Goal: Task Accomplishment & Management: Use online tool/utility

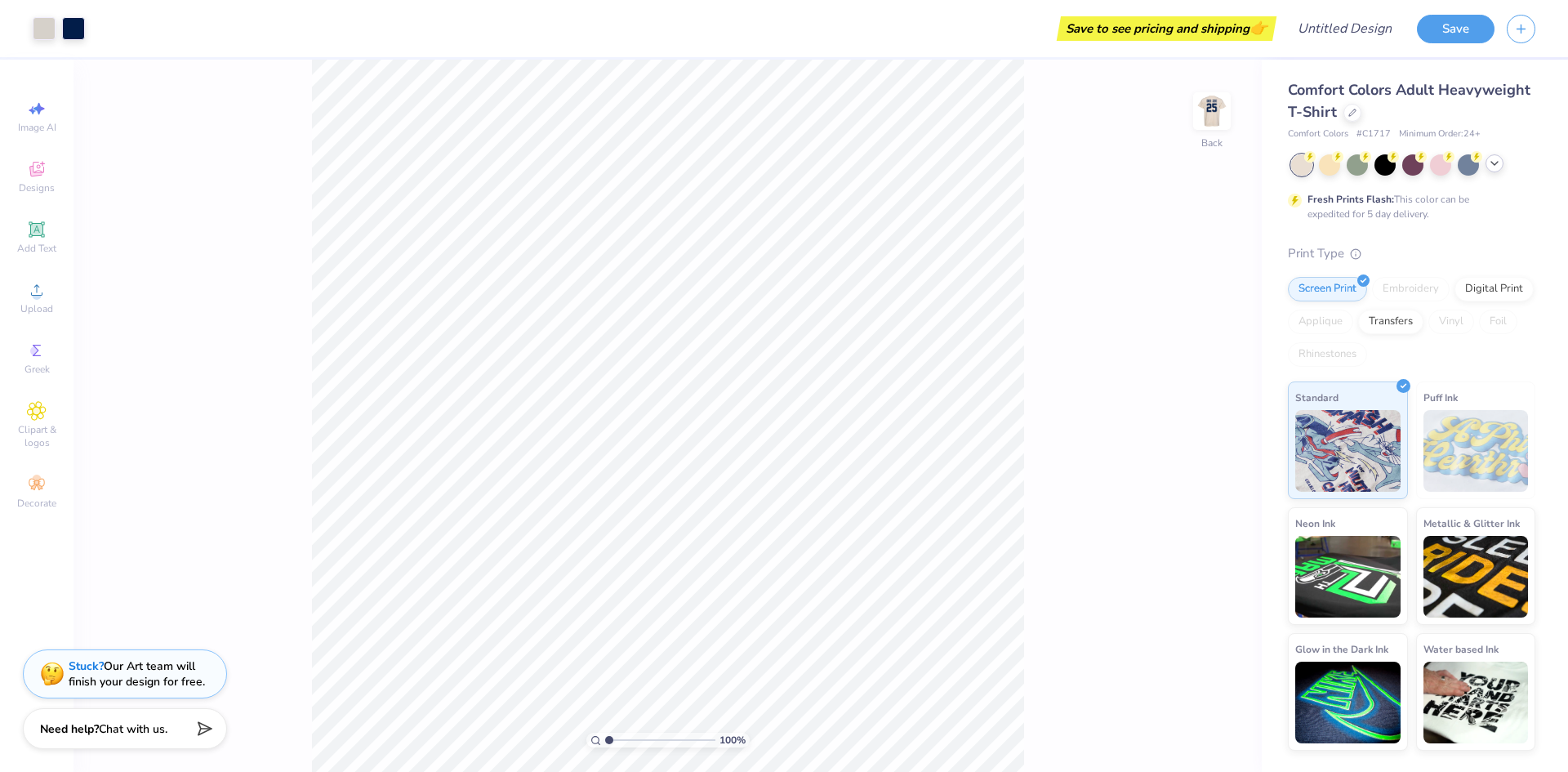
click at [1495, 168] on icon at bounding box center [1495, 163] width 13 height 13
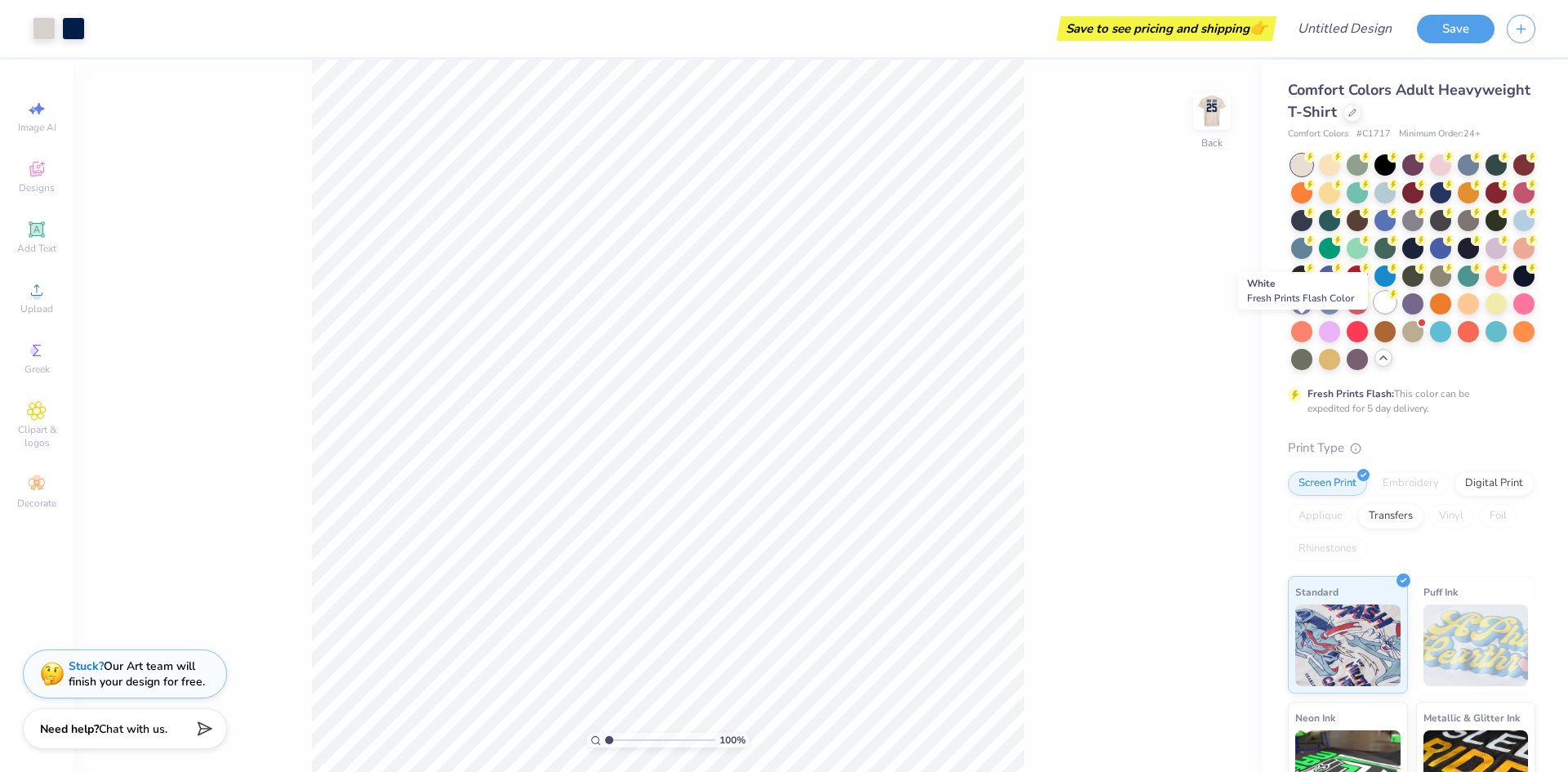
click at [1375, 313] on div at bounding box center [1385, 302] width 21 height 21
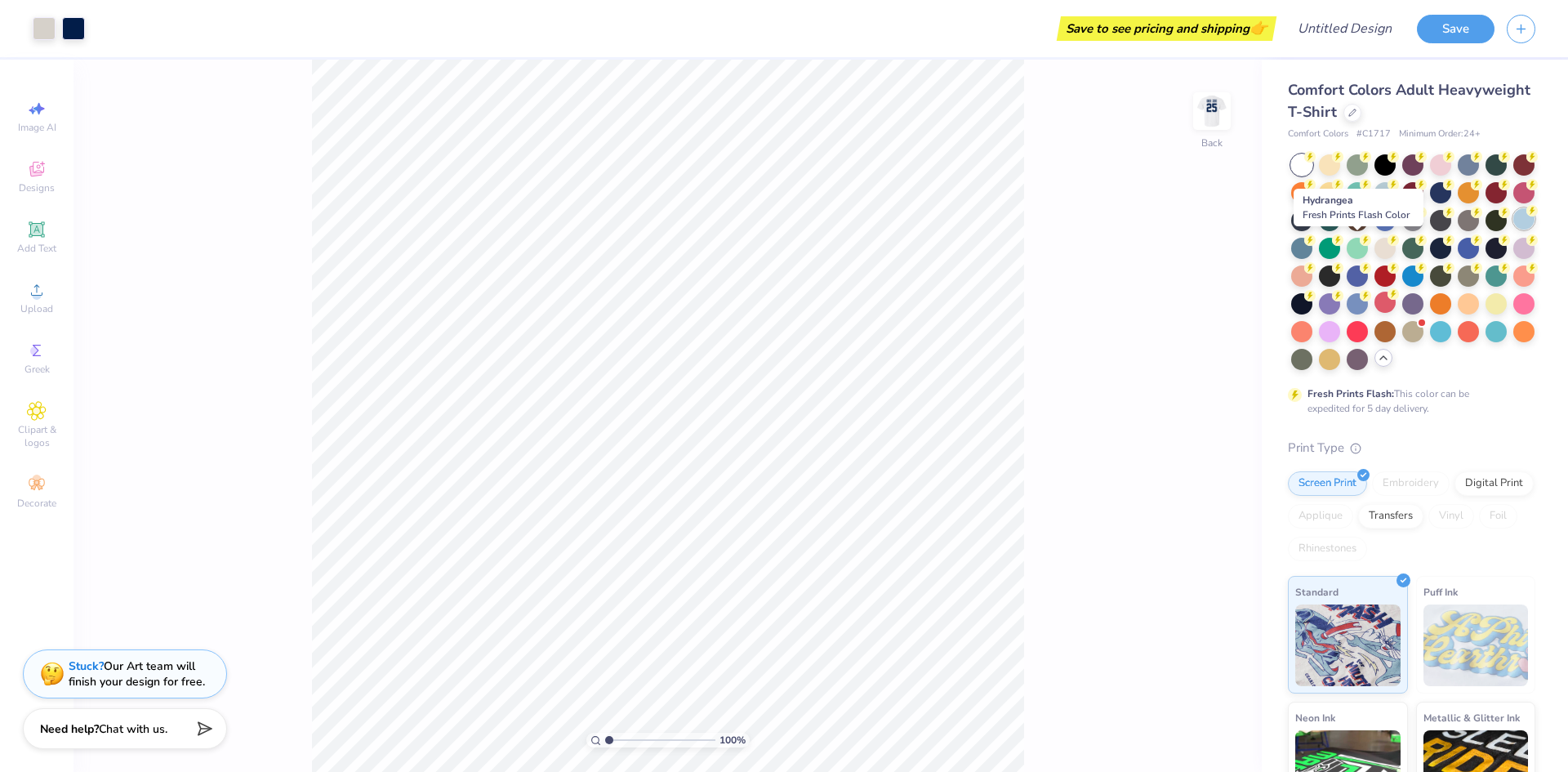
click at [1513, 229] on div at bounding box center [1523, 218] width 21 height 21
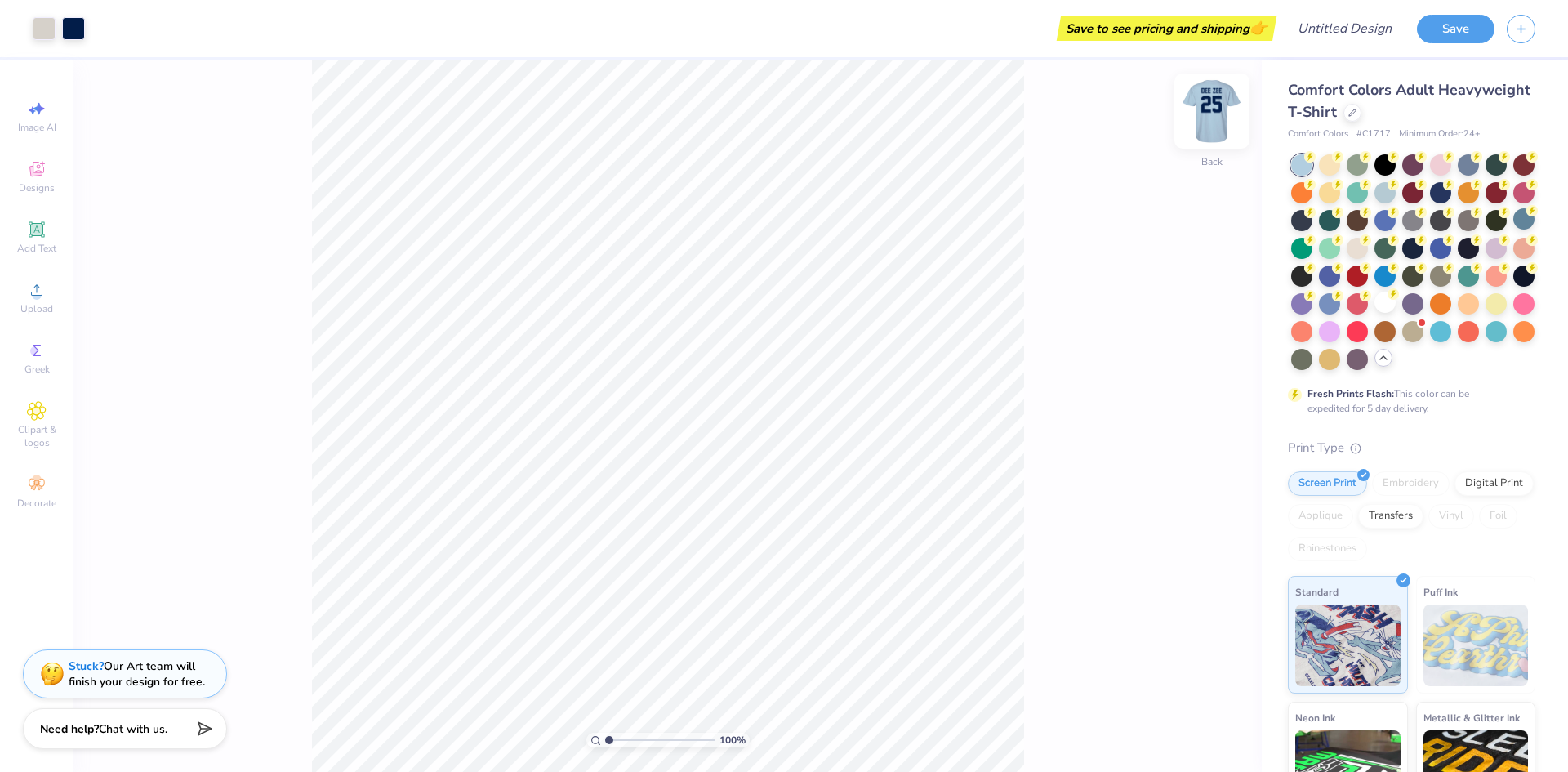
click at [1207, 109] on img at bounding box center [1211, 111] width 65 height 65
drag, startPoint x: 1215, startPoint y: 115, endPoint x: 508, endPoint y: 1, distance: 716.1
click at [1215, 114] on img at bounding box center [1211, 111] width 33 height 33
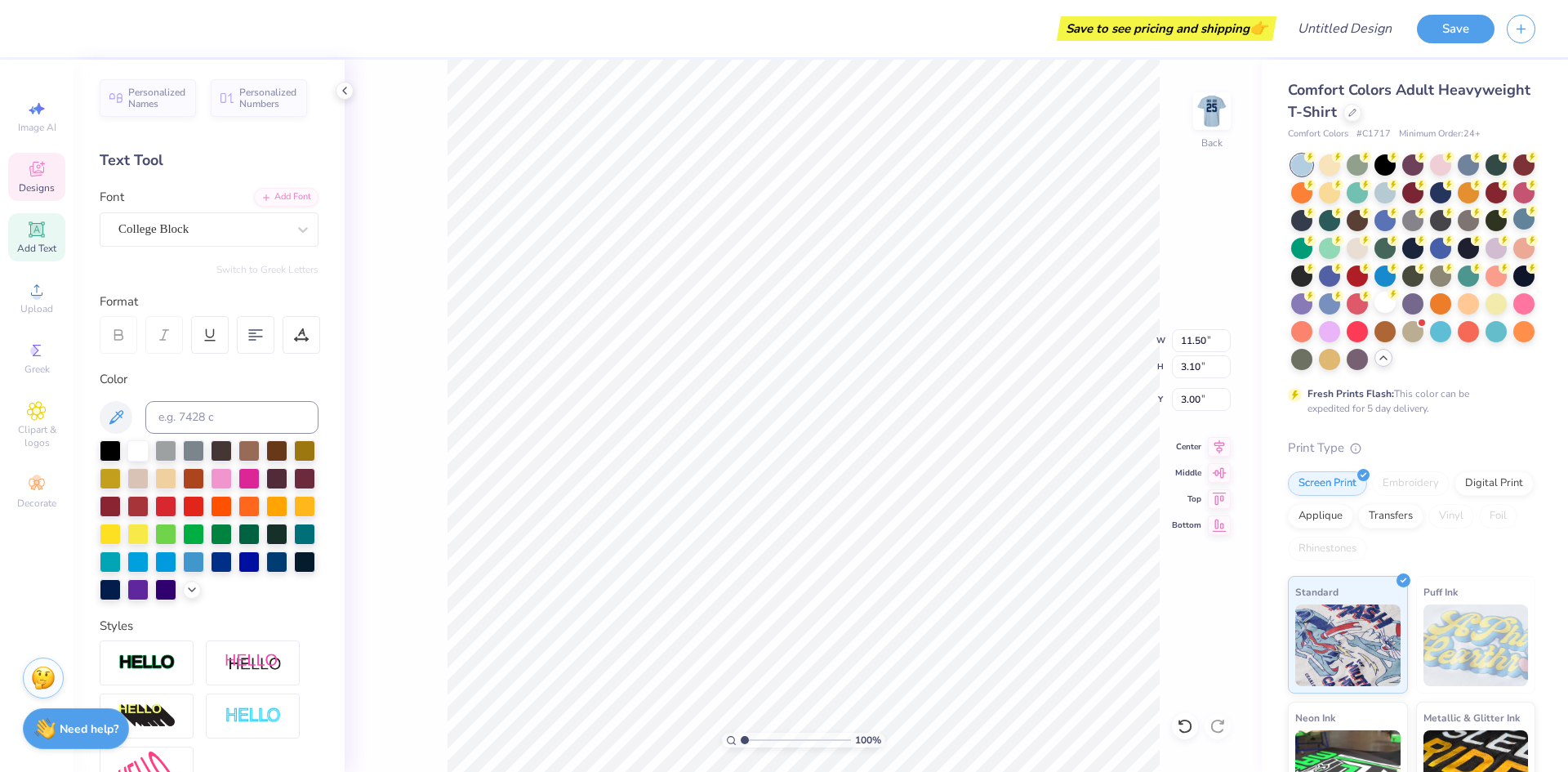
scroll to position [14, 9]
type textarea "Lambda Alpha Epsilon"
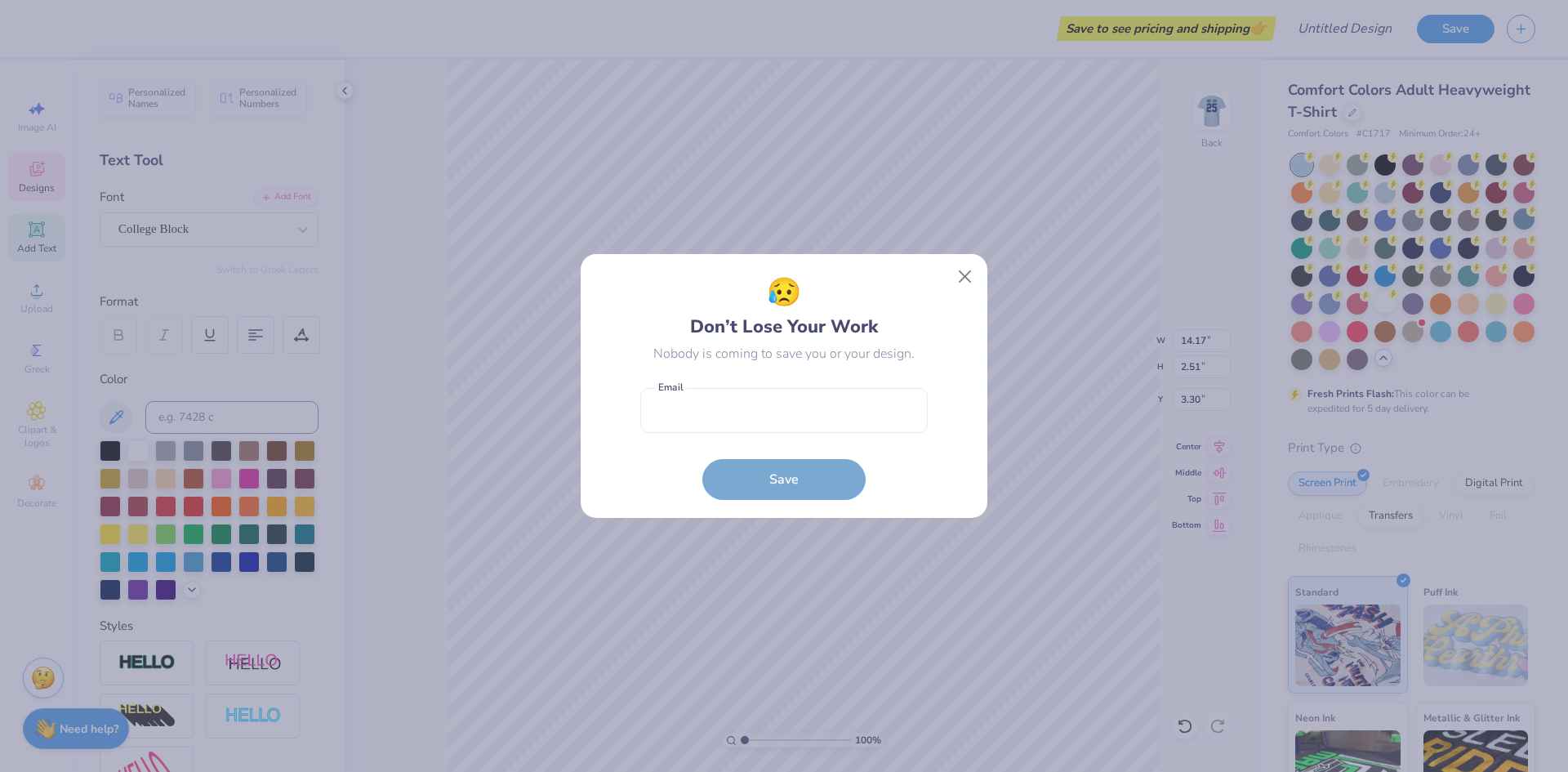
type input "14.17"
type input "2.51"
type input "3.30"
click at [960, 274] on button "Close" at bounding box center [964, 276] width 31 height 31
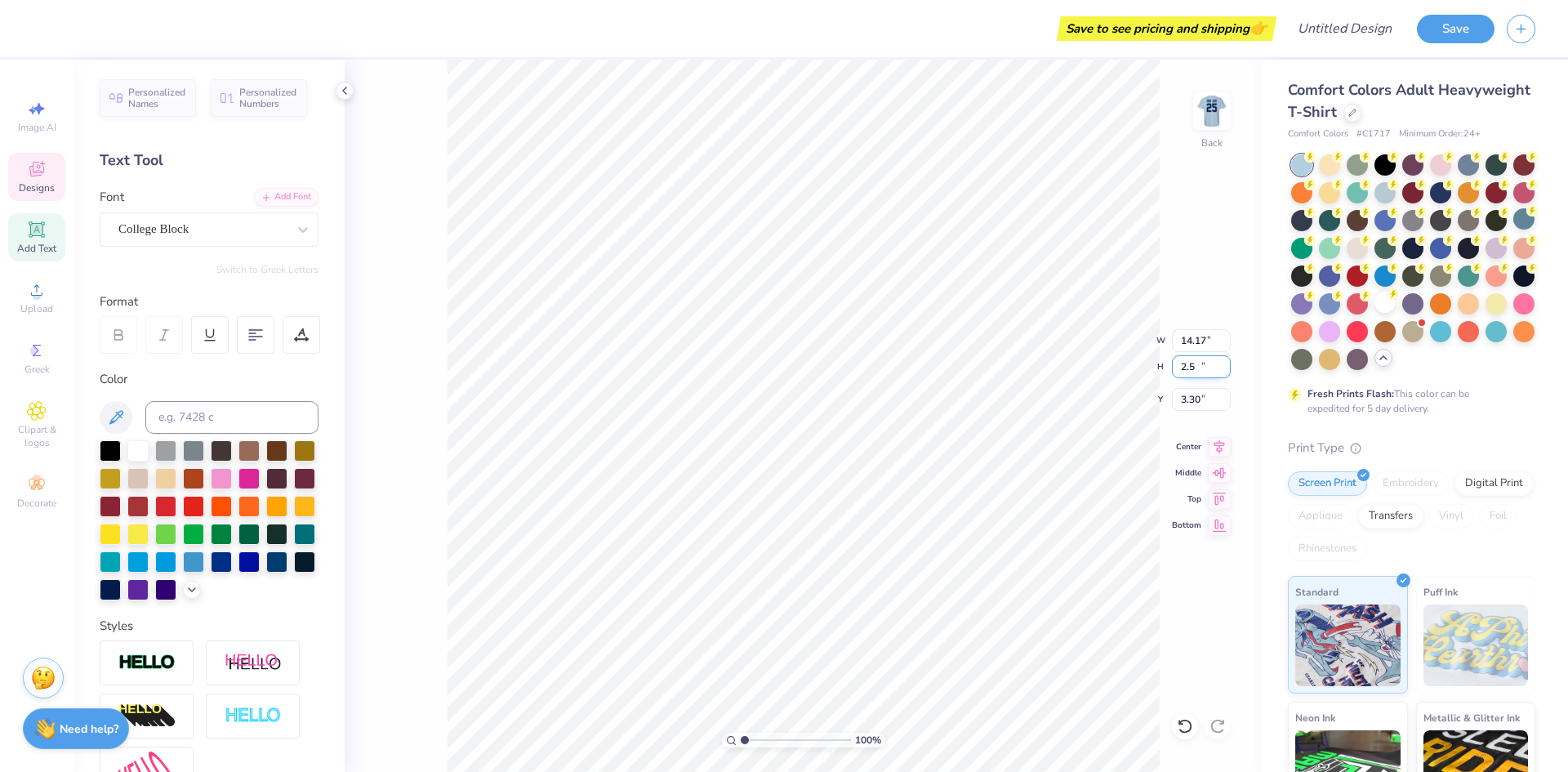
type input "2.5"
click at [1222, 370] on input "2.5" at bounding box center [1201, 366] width 59 height 23
type textarea "Fall 2025"
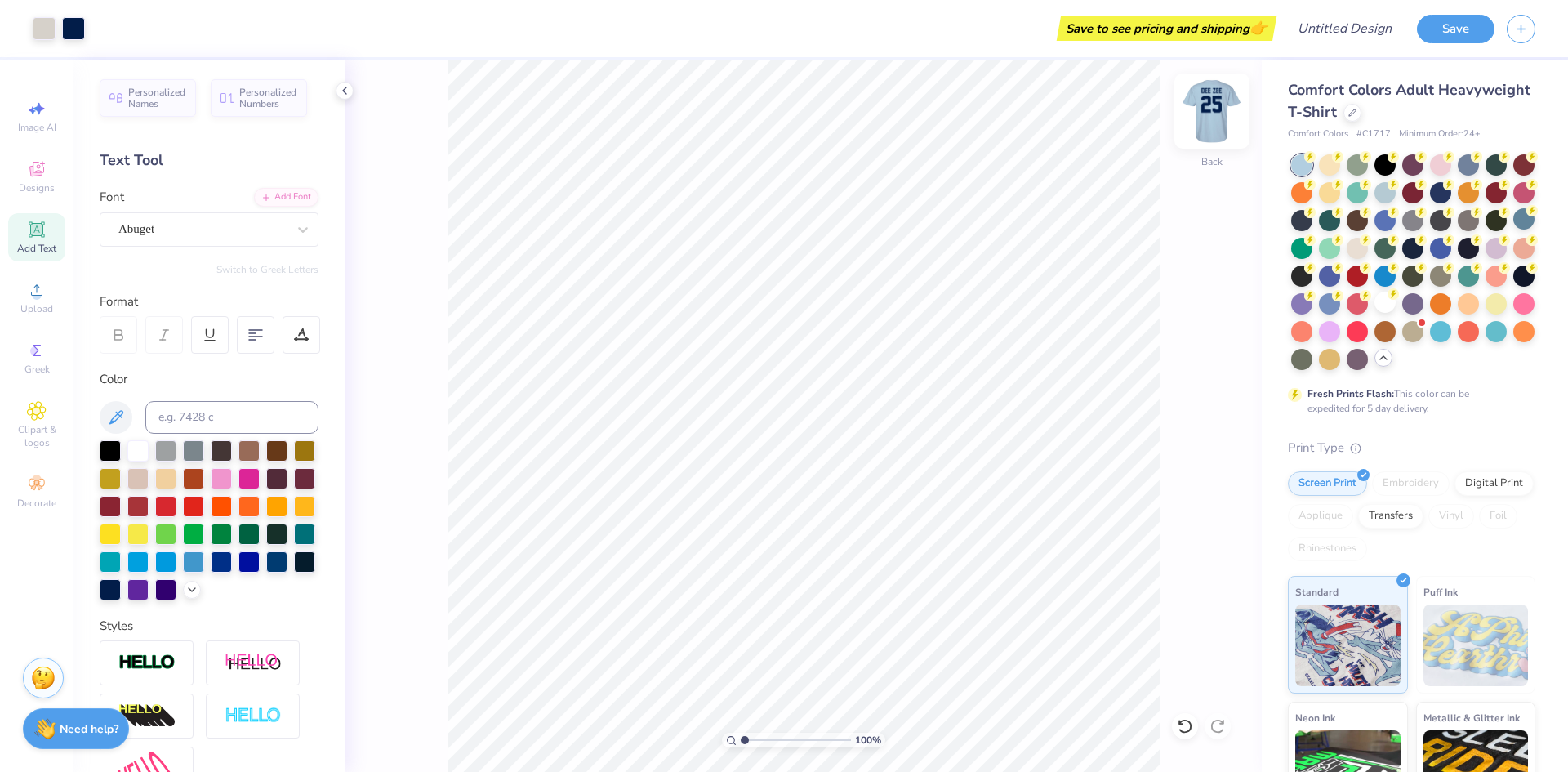
click at [1216, 107] on img at bounding box center [1211, 111] width 65 height 65
click at [1185, 719] on icon at bounding box center [1185, 726] width 17 height 17
click at [1226, 113] on img at bounding box center [1211, 111] width 65 height 65
click at [1205, 116] on img at bounding box center [1211, 111] width 65 height 65
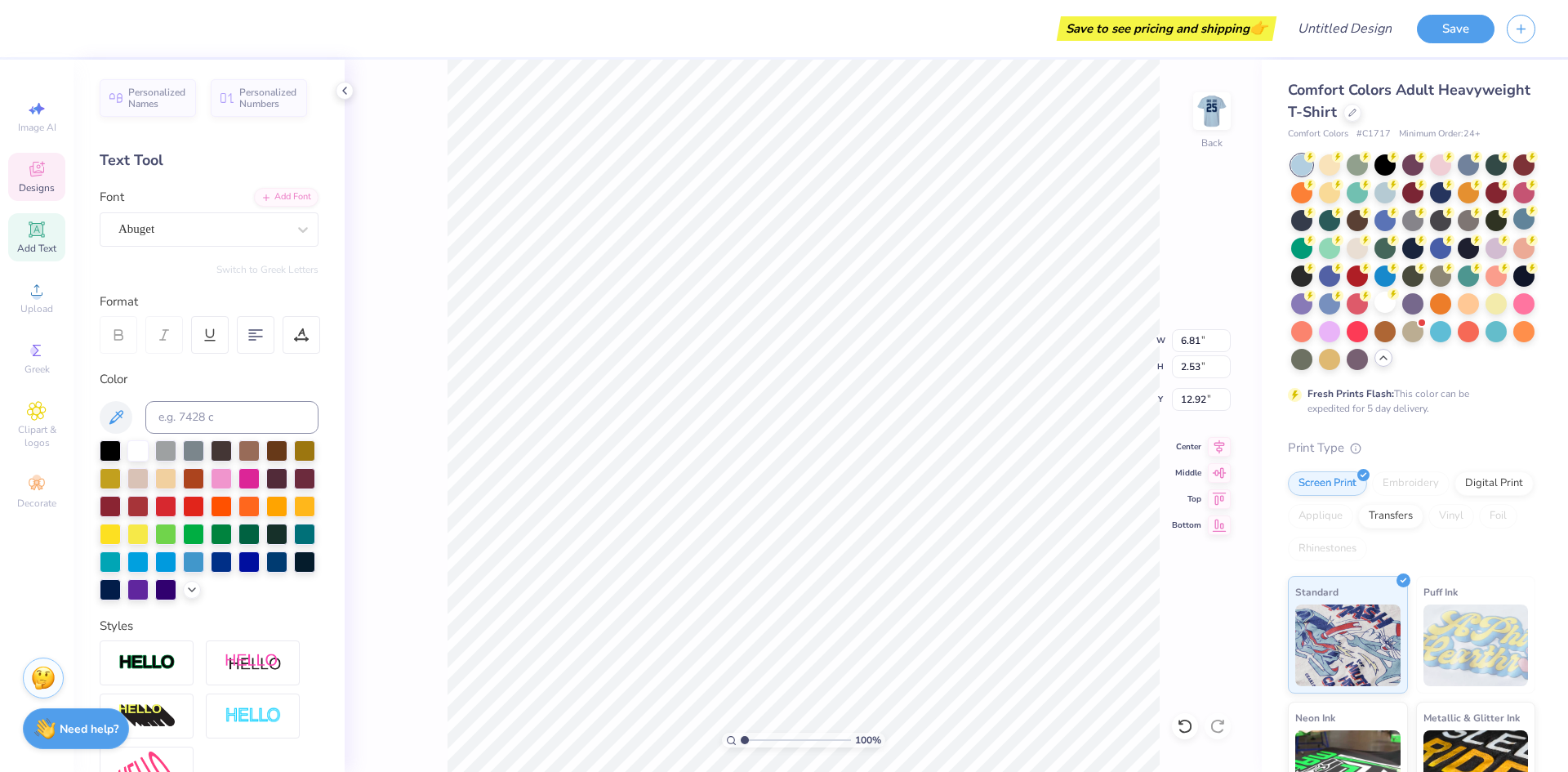
type textarea "2025"
click at [1210, 113] on img at bounding box center [1211, 111] width 65 height 65
type textarea "Fall 2025"
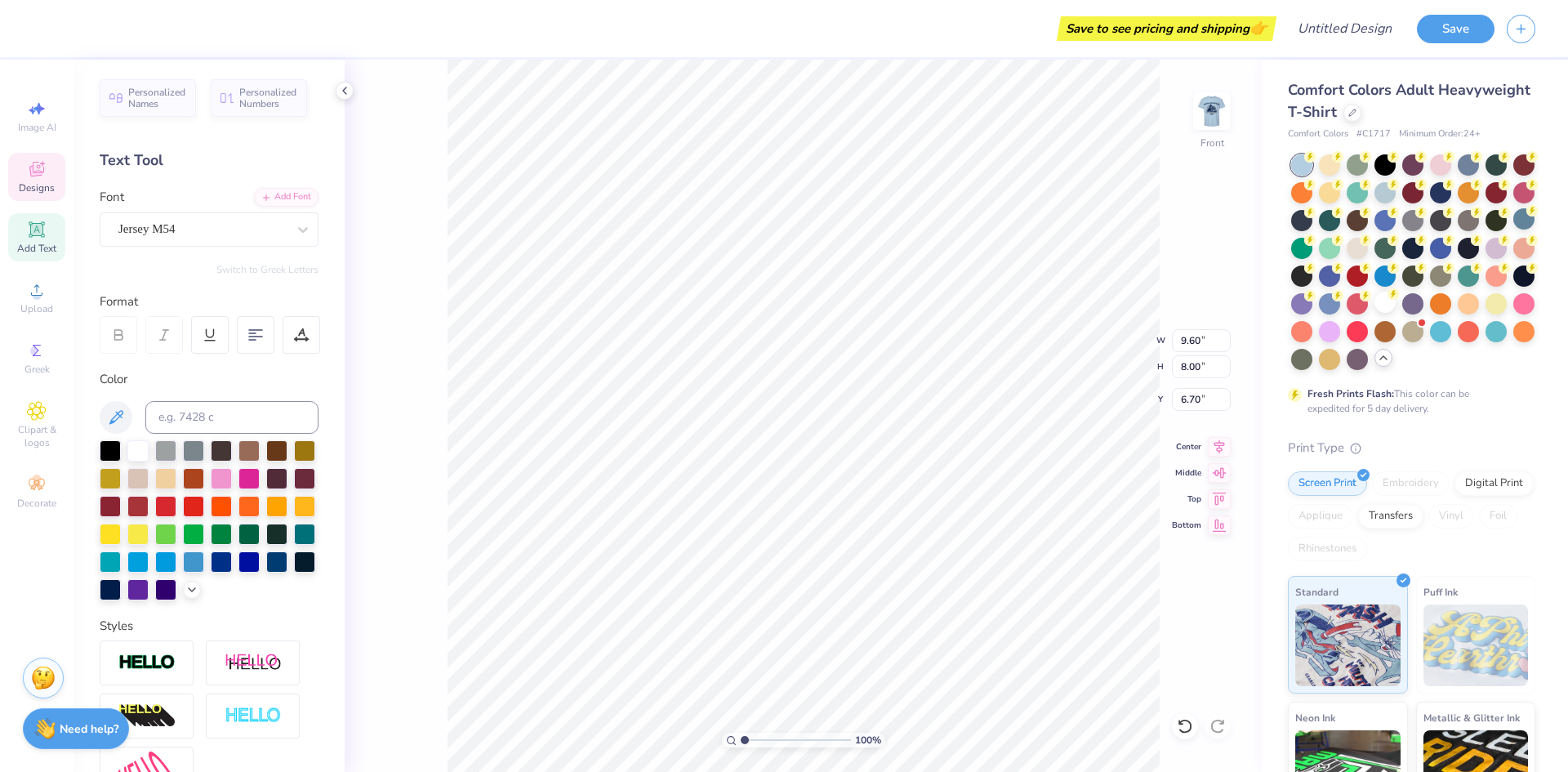
type textarea "Names"
click at [1223, 346] on input "9.59" at bounding box center [1201, 340] width 59 height 23
type input "9.58"
click at [1223, 346] on input "9.58" at bounding box center [1201, 340] width 59 height 23
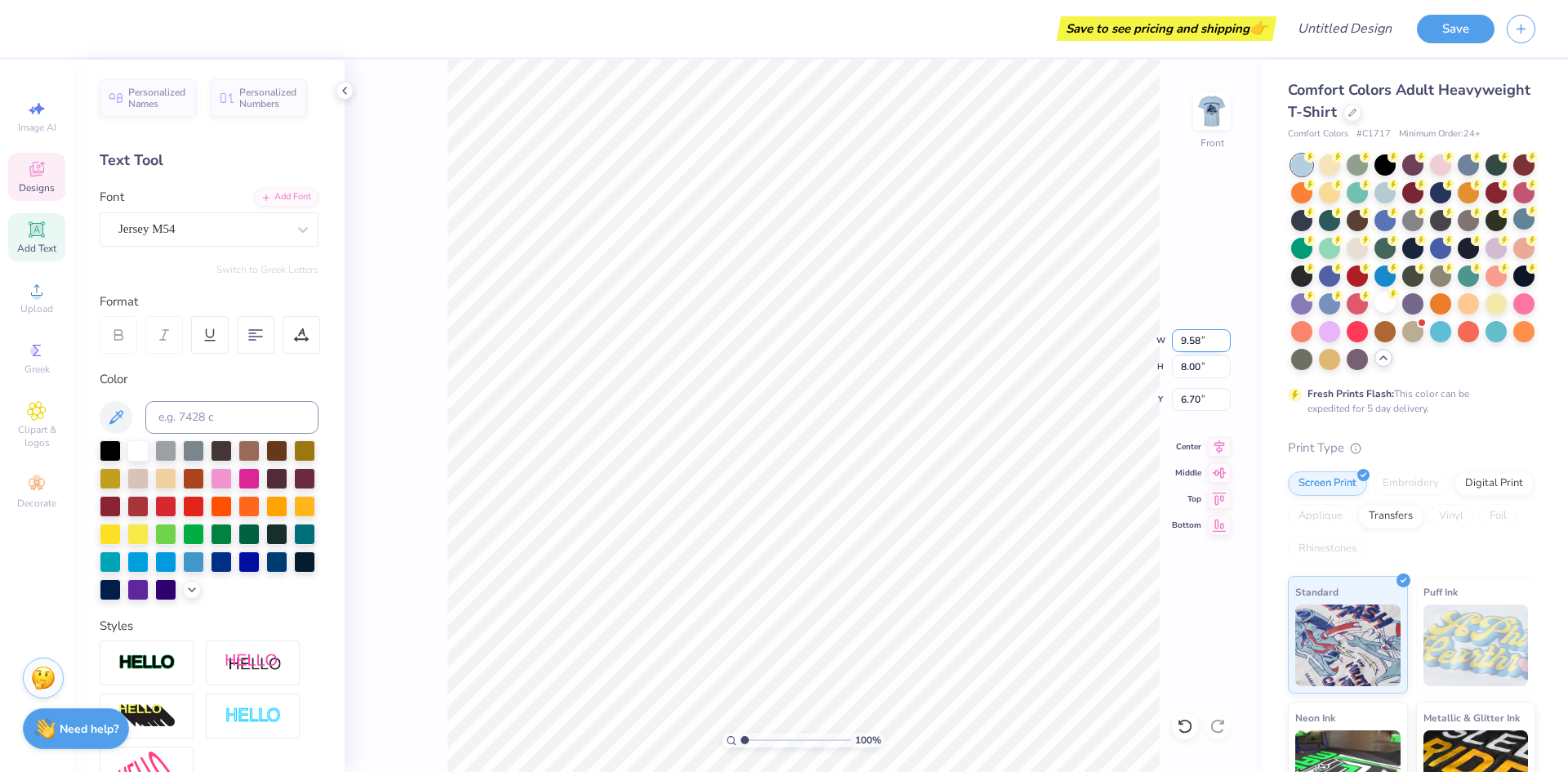
type input "4.36"
type input "8.51"
click at [1223, 346] on input "9.57" at bounding box center [1201, 340] width 59 height 23
click at [1223, 346] on input "9.56" at bounding box center [1201, 340] width 59 height 23
click at [1223, 346] on input "9.55" at bounding box center [1201, 340] width 59 height 23
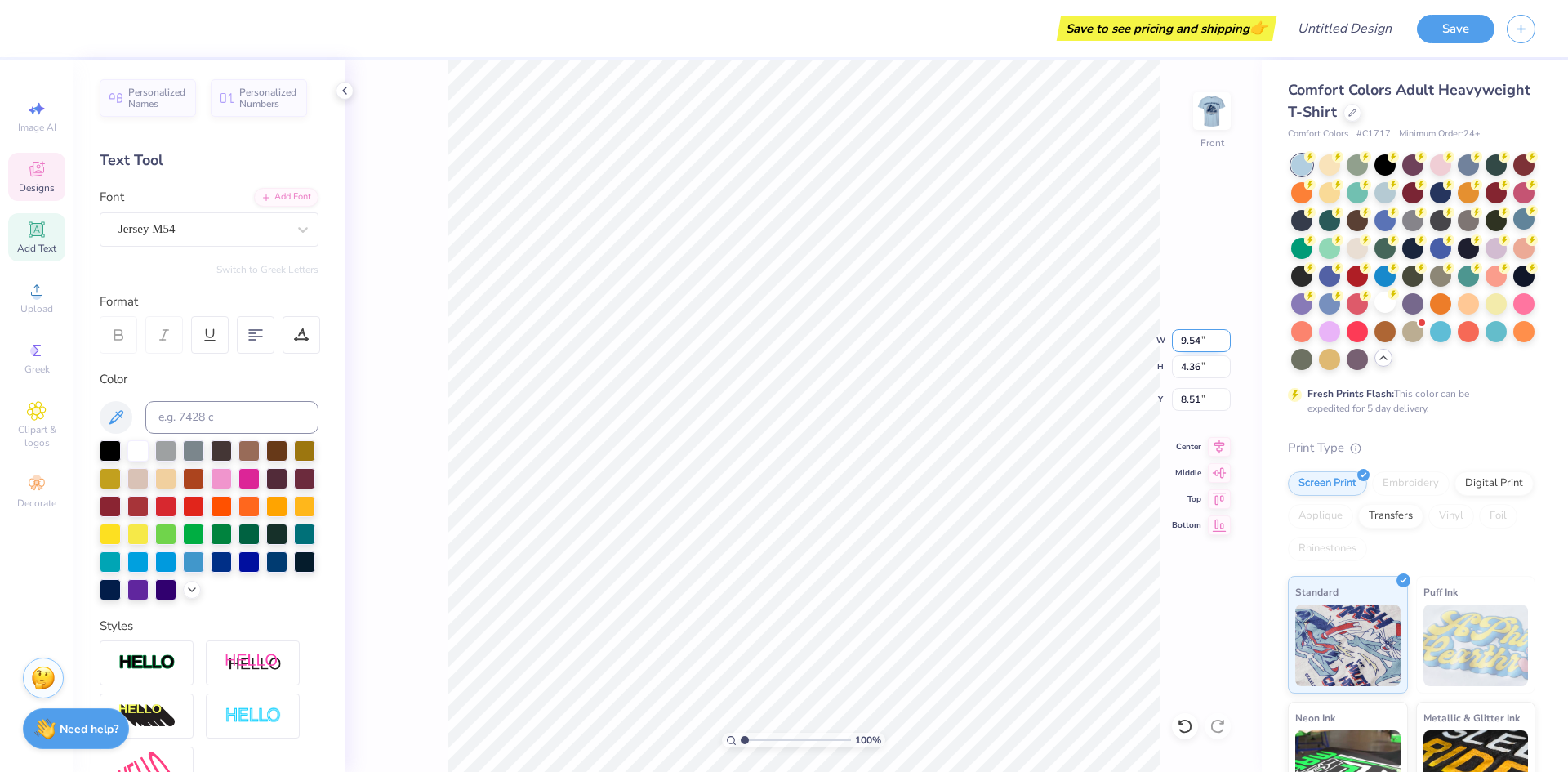
click at [1223, 346] on input "9.54" at bounding box center [1201, 340] width 59 height 23
click at [1223, 346] on input "9.53" at bounding box center [1201, 340] width 59 height 23
click at [1223, 346] on input "9.52" at bounding box center [1201, 340] width 59 height 23
type input "9.51"
click at [1223, 346] on input "9.51" at bounding box center [1201, 340] width 59 height 23
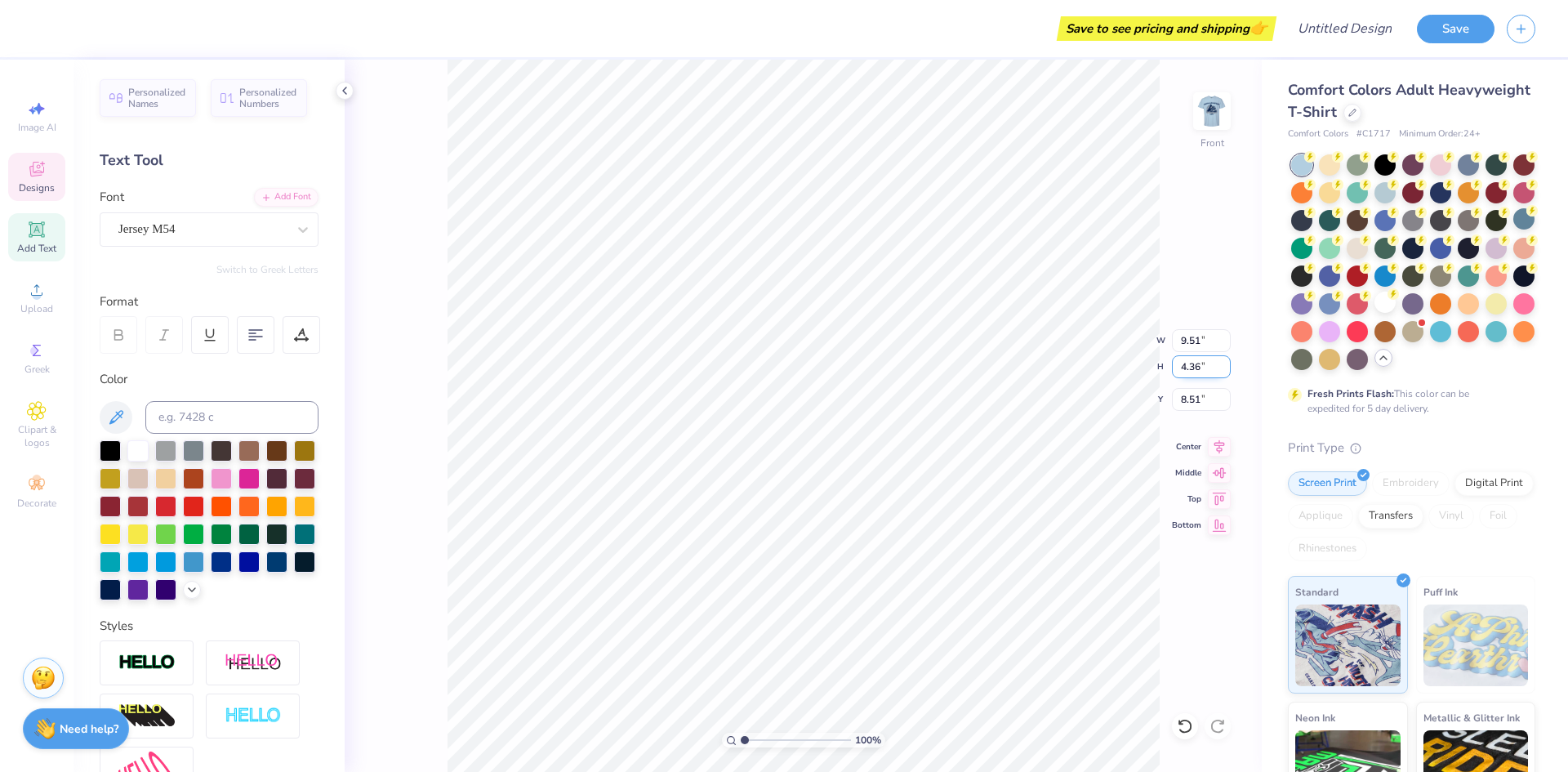
type input "4.35"
click at [1225, 372] on input "4.35" at bounding box center [1201, 366] width 59 height 23
type input "9.27"
click at [1225, 372] on input "4.34" at bounding box center [1201, 366] width 59 height 23
type input "4.33"
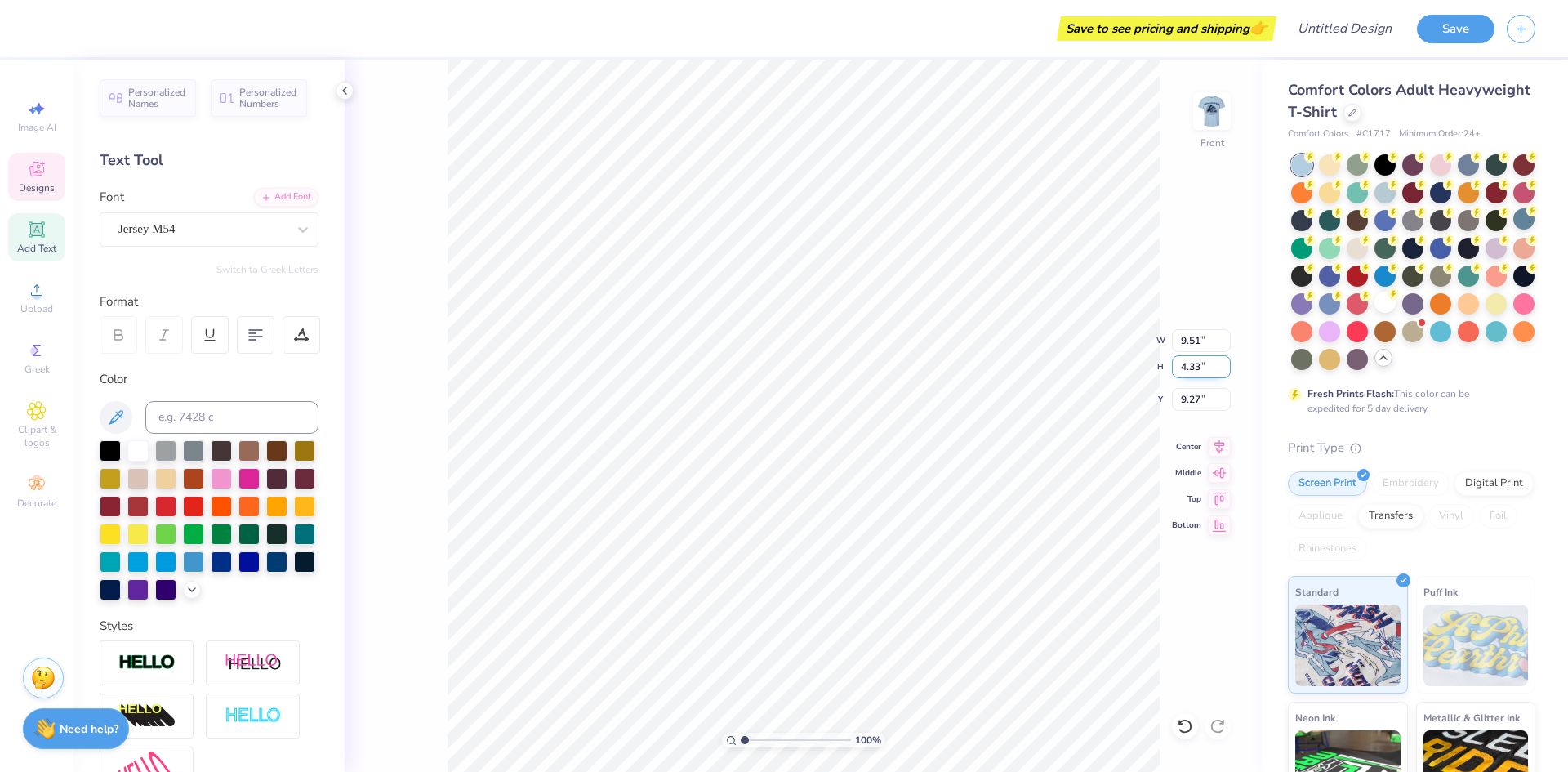
click at [1225, 372] on input "4.33" at bounding box center [1201, 366] width 59 height 23
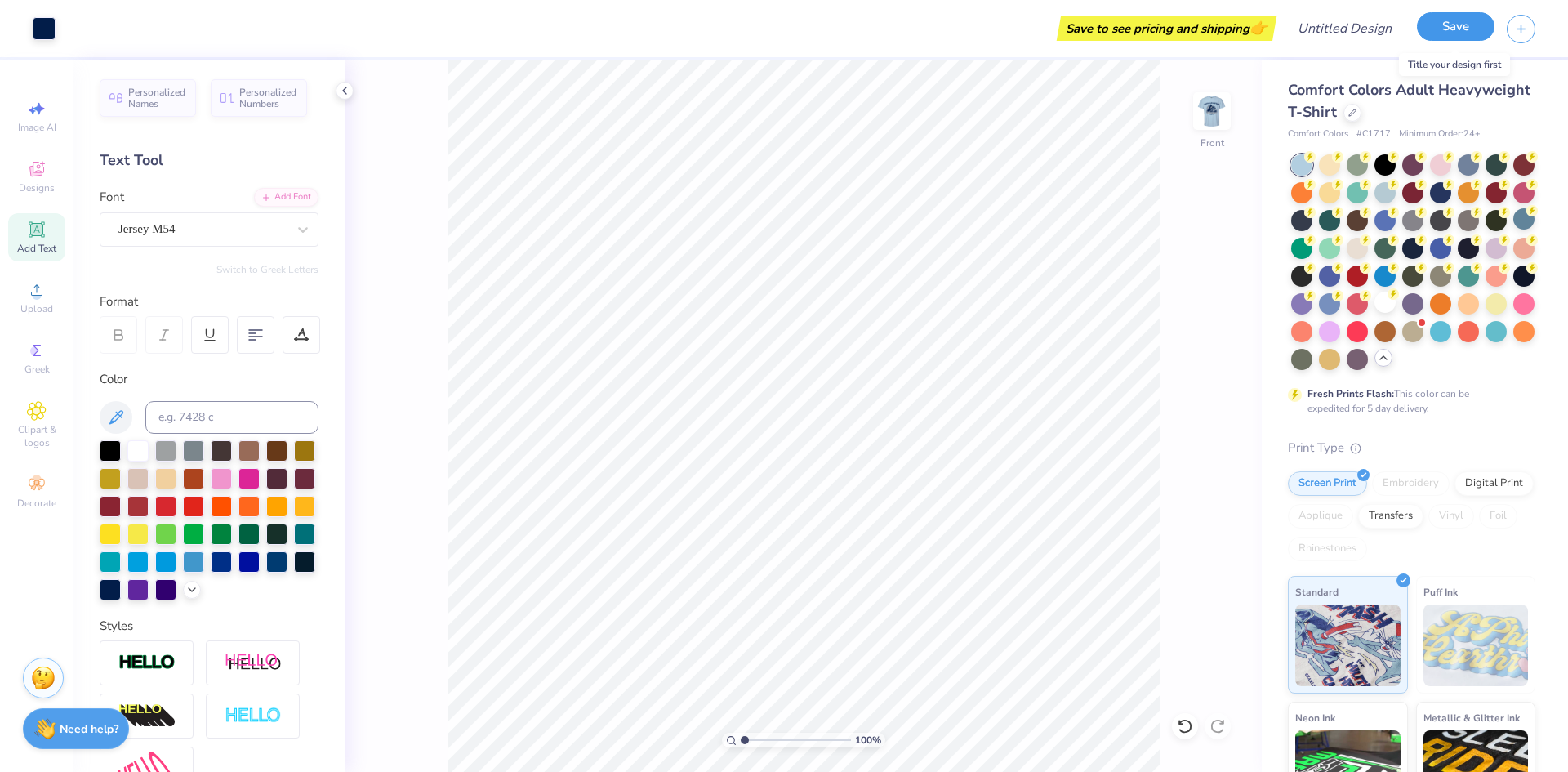
click at [1436, 24] on button "Save" at bounding box center [1455, 27] width 78 height 28
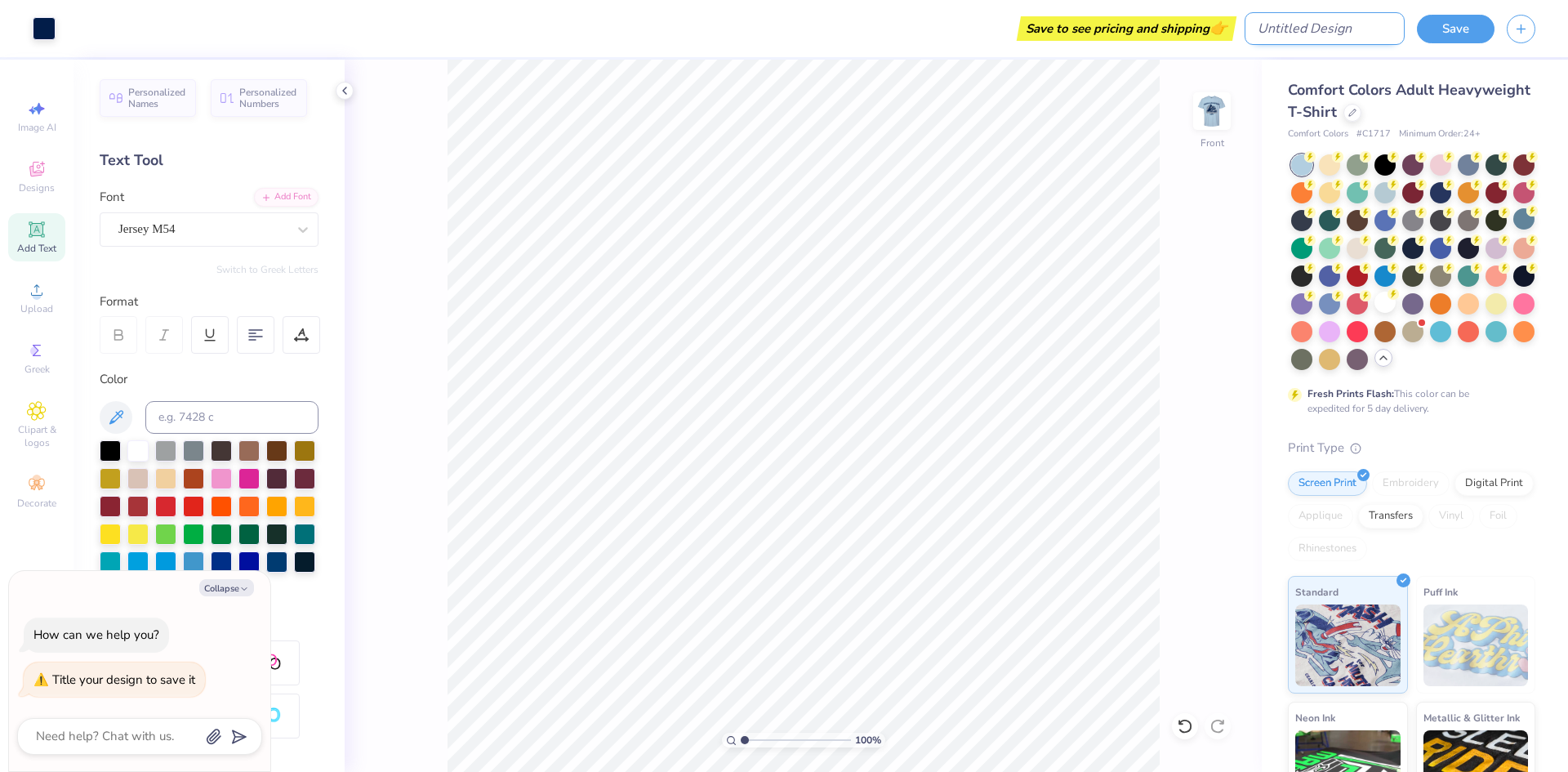
type textarea "x"
click at [1338, 25] on input "Design Title" at bounding box center [1325, 28] width 160 height 33
type input "F"
type textarea "x"
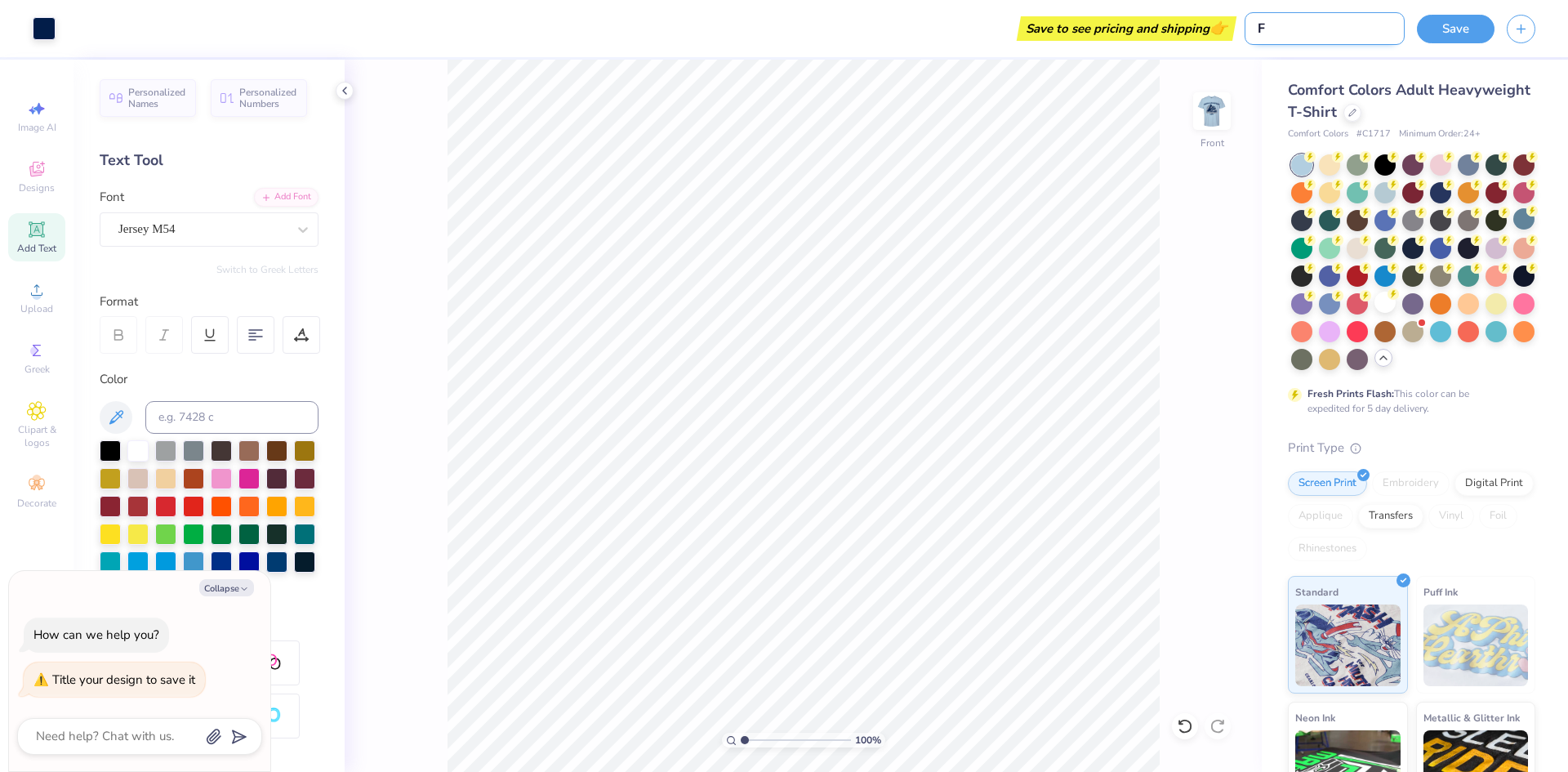
type input "Fa"
type textarea "x"
type input "Fal"
type textarea "x"
type input "Fall"
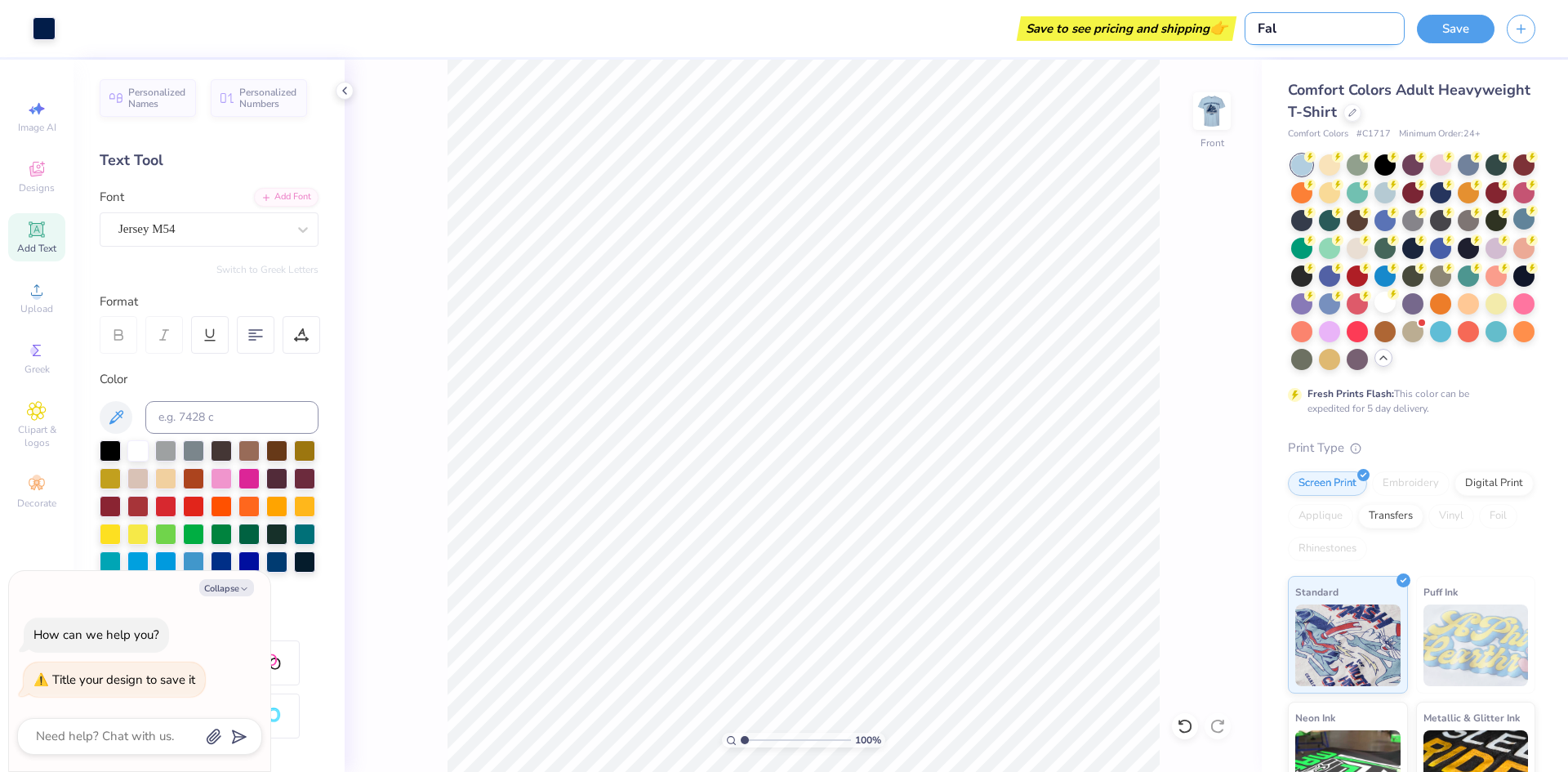
type textarea "x"
type input "Fall"
type textarea "x"
type input "Fall 2"
type textarea "x"
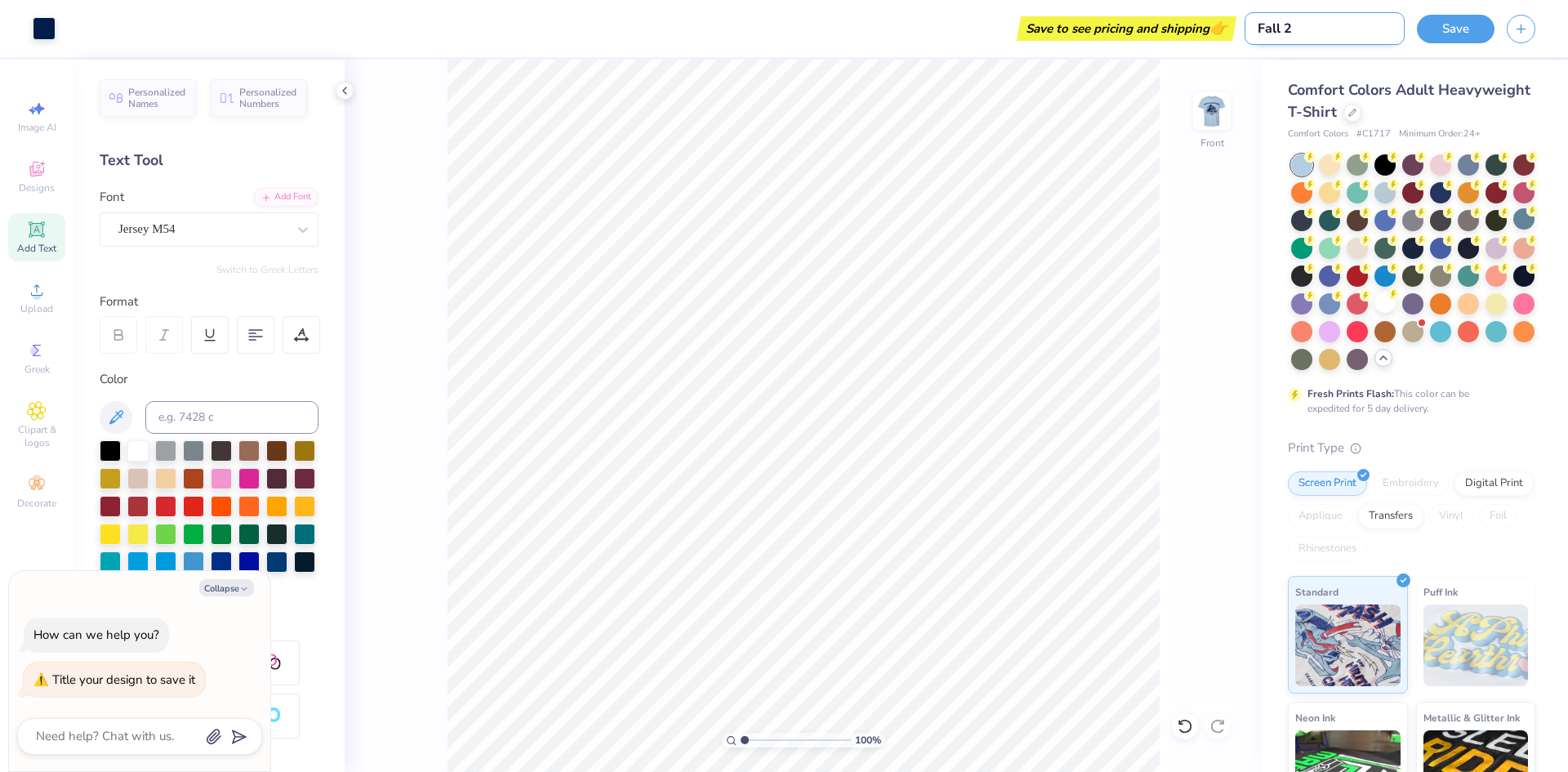
type input "Fall 20"
type textarea "x"
type input "Fall 202"
type textarea "x"
type input "Fall 2025"
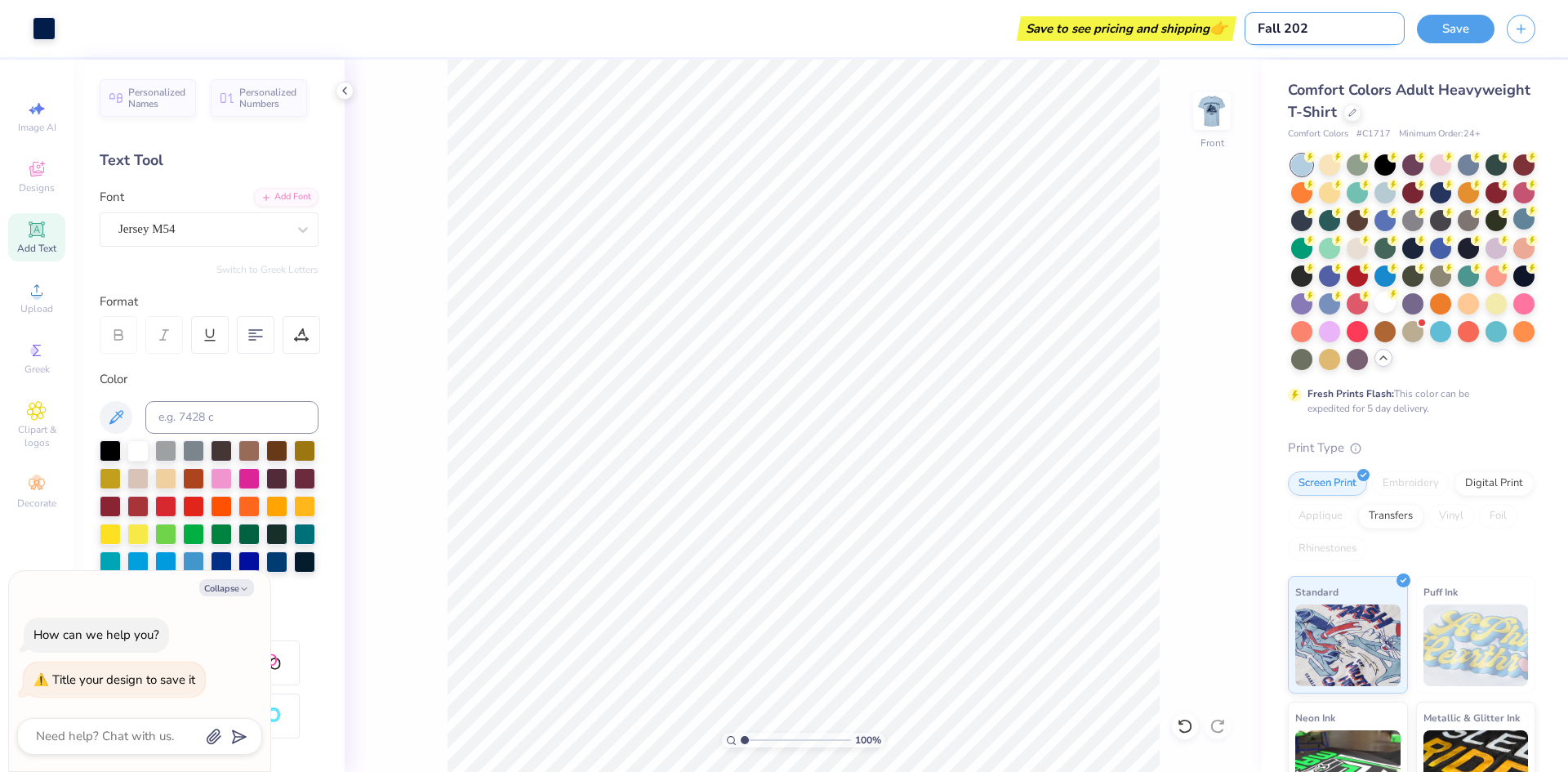
type textarea "x"
type input "Fall 2025"
type textarea "x"
type input "Fall 2025 P"
type textarea "x"
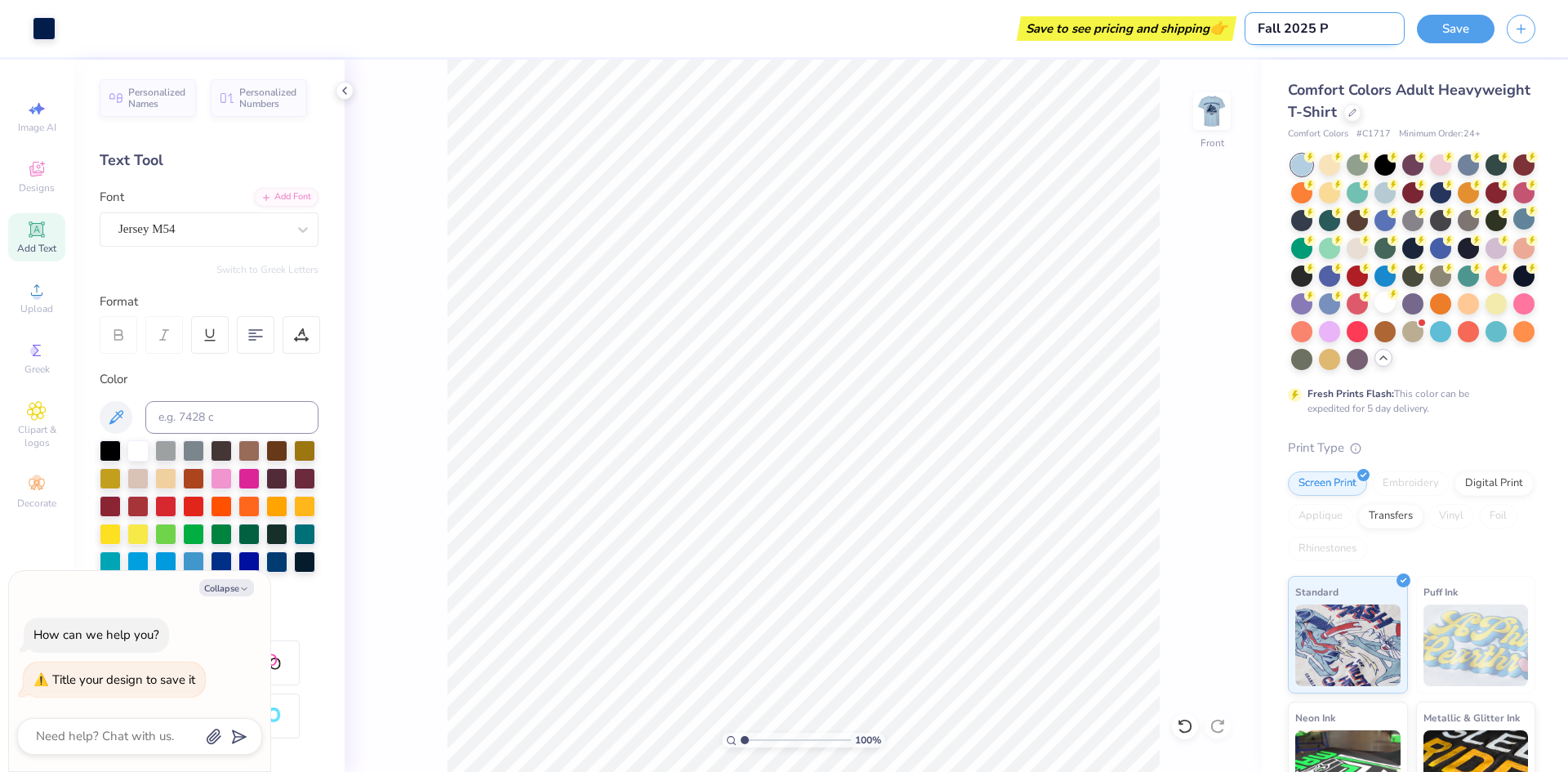
type input "Fall 2025 Po"
type textarea "x"
type input "Fall 2025 Pot"
type textarea "x"
type input "Fall 2025 Pote"
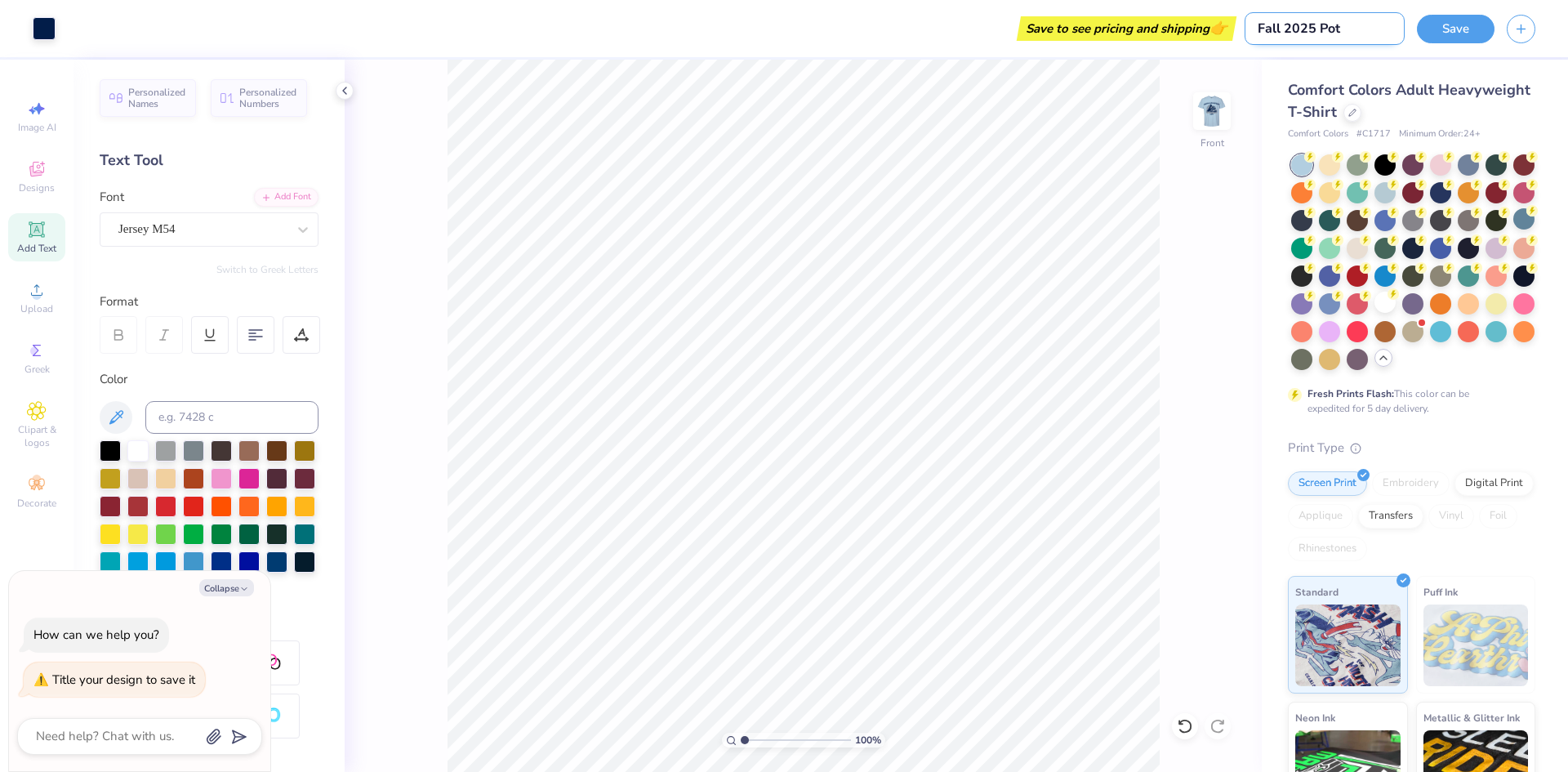
type textarea "x"
type input "Fall 2025 Poten"
type textarea "x"
type input "Fall 2025 Potent"
type textarea "x"
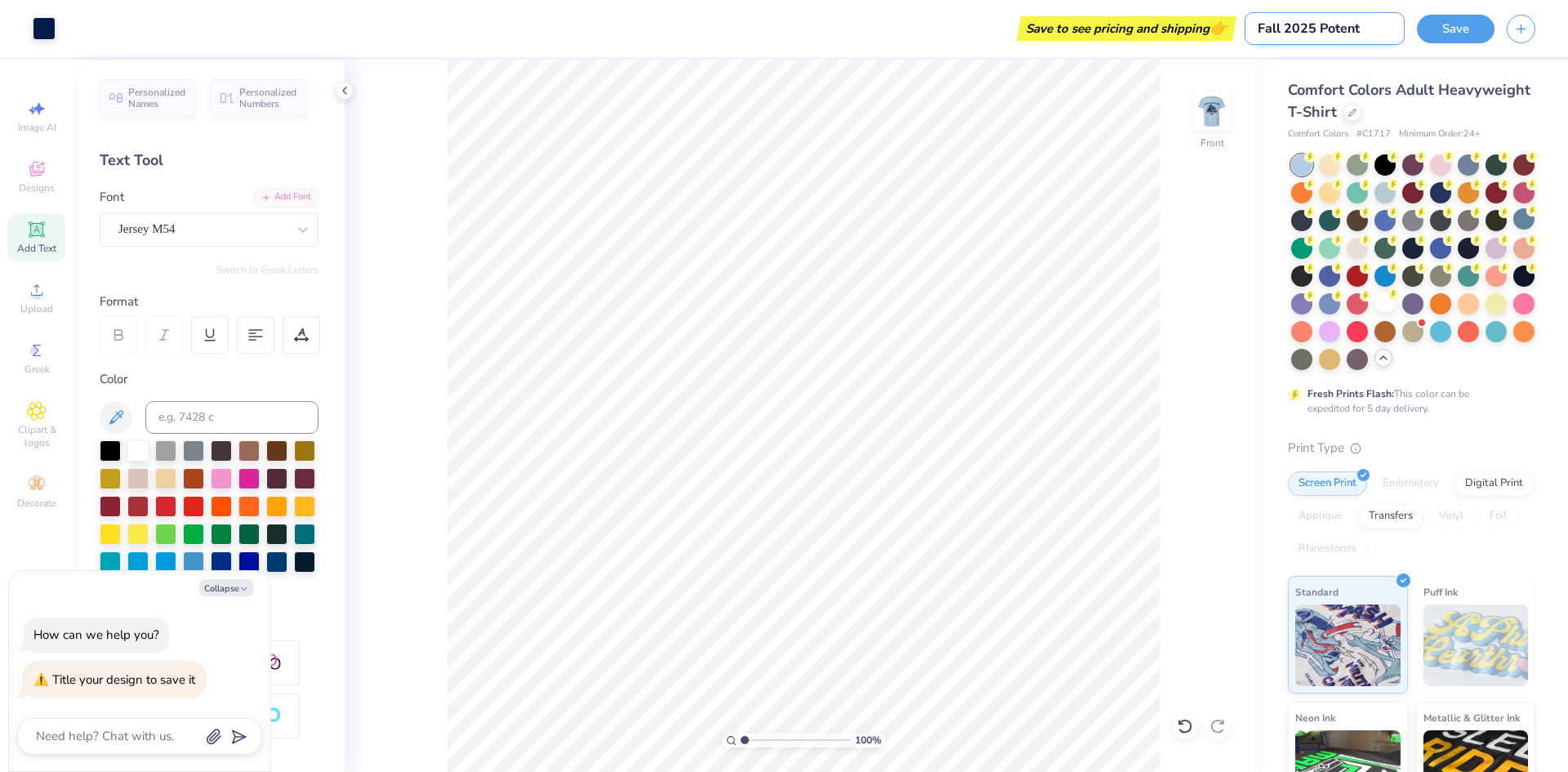
type input "Fall 2025 Potenti"
type textarea "x"
type input "Fall 2025 Potentia"
type textarea "x"
type input "Fall 2025 Potential"
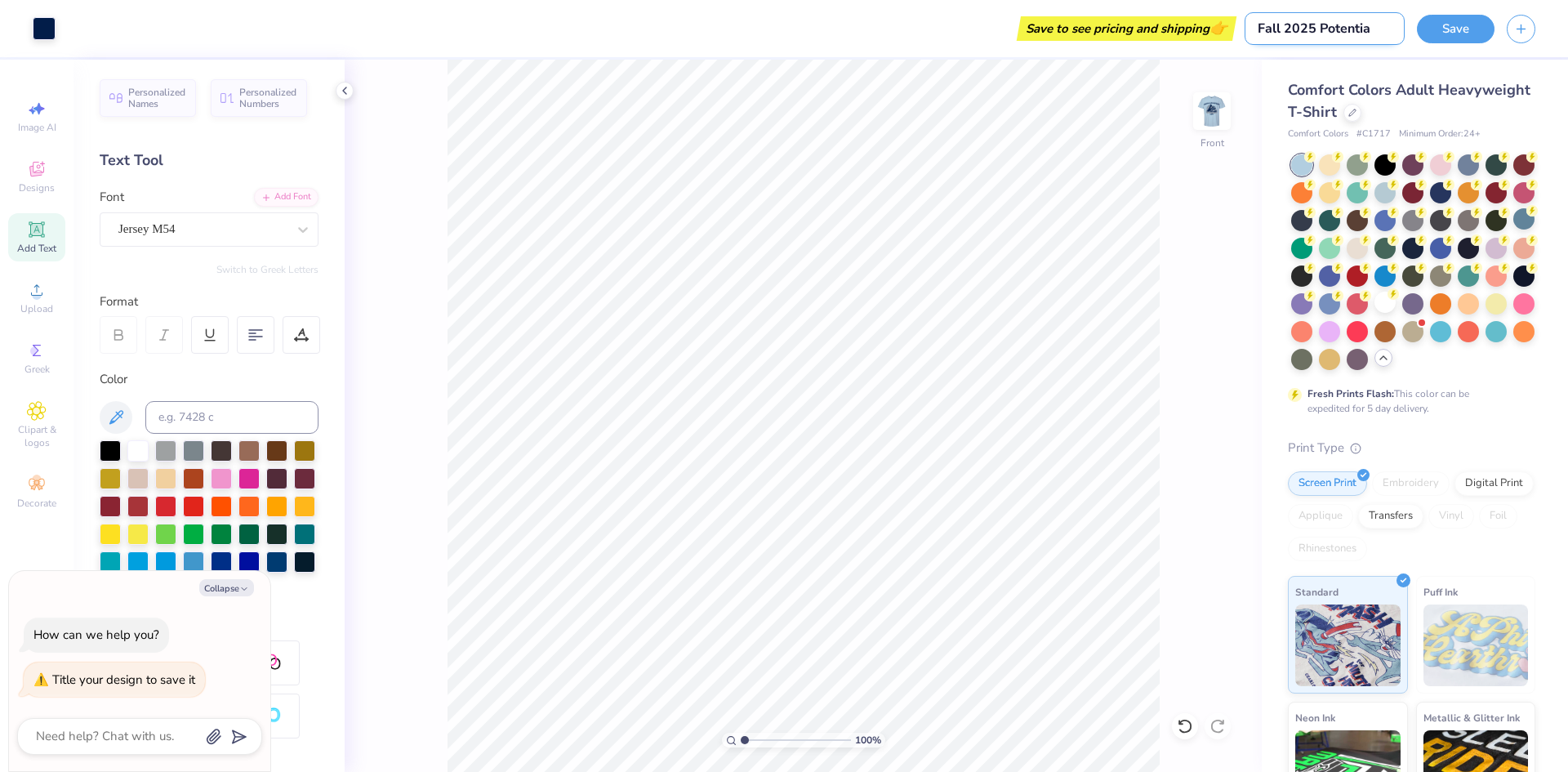
type textarea "x"
type input "Fall 2025 Potential"
type textarea "x"
type input "Fall 2025 Potential s"
type textarea "x"
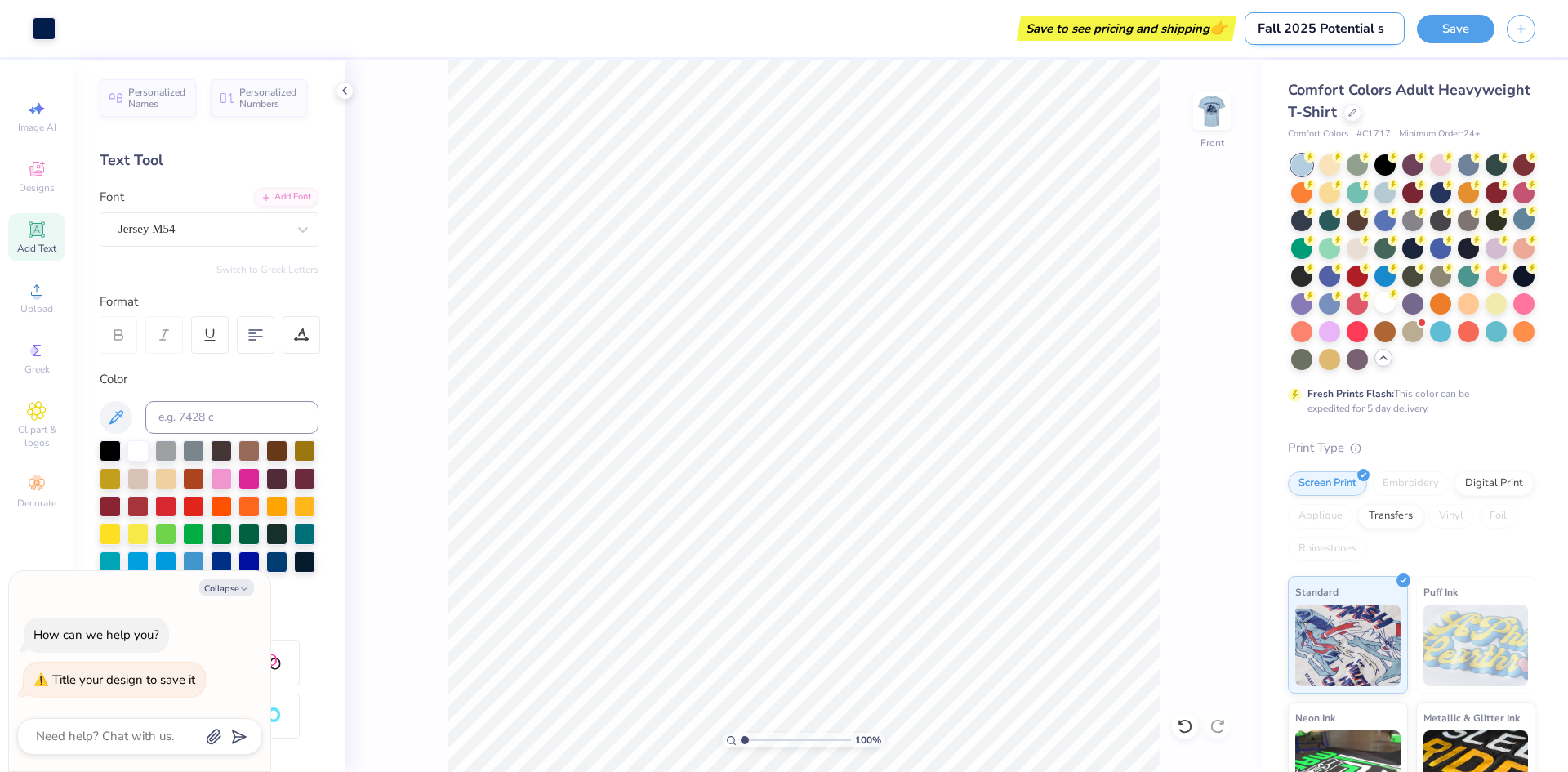
type input "Fall 2025 Potential sh"
type textarea "x"
type input "Fall 2025 Potential shi"
type textarea "x"
type input "Fall 2025 Potential shir"
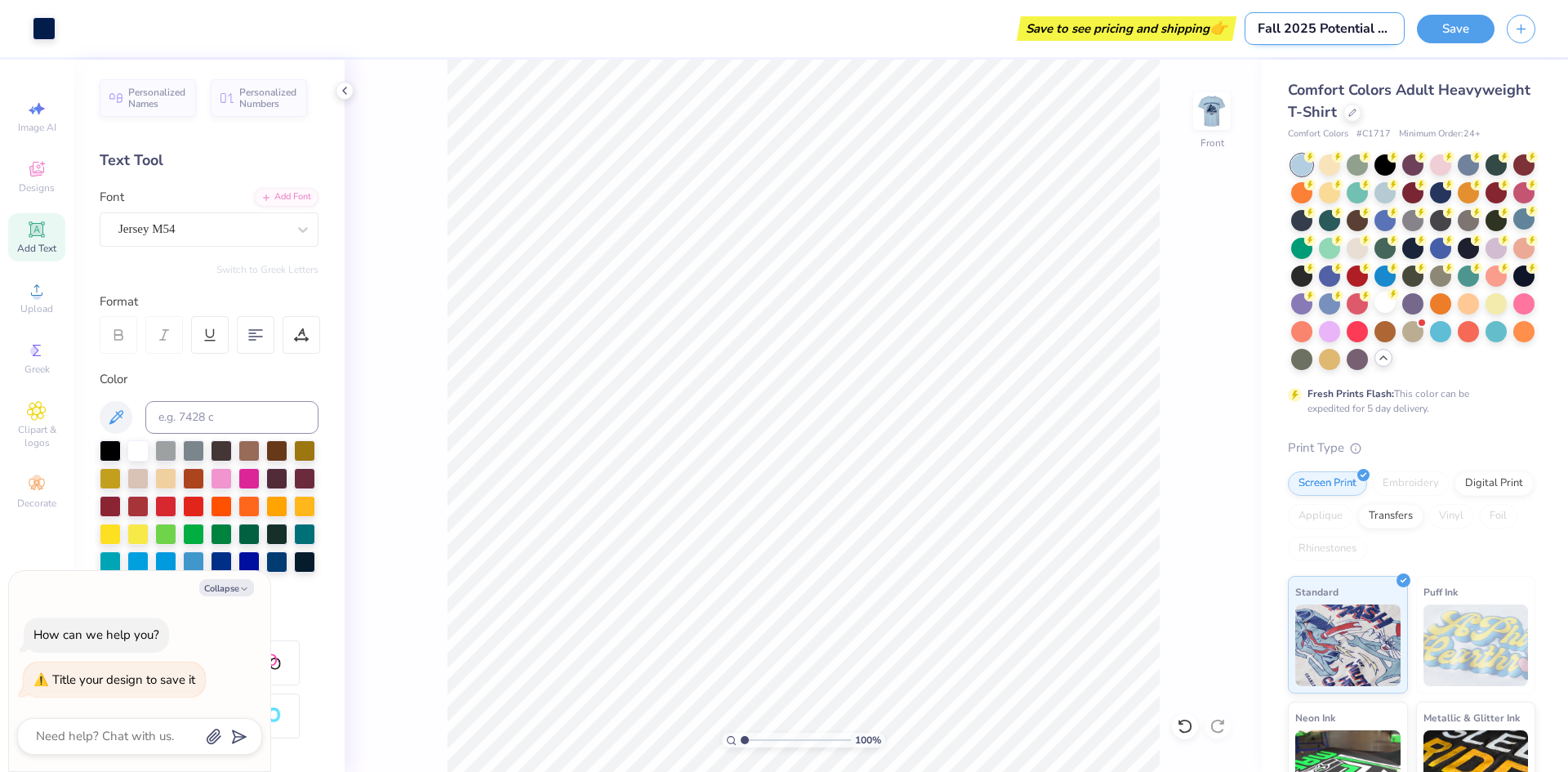
type textarea "x"
type input "Fall 2025 Potential shirt"
type textarea "x"
type input "Fall 2025 Potential shirts"
type textarea "x"
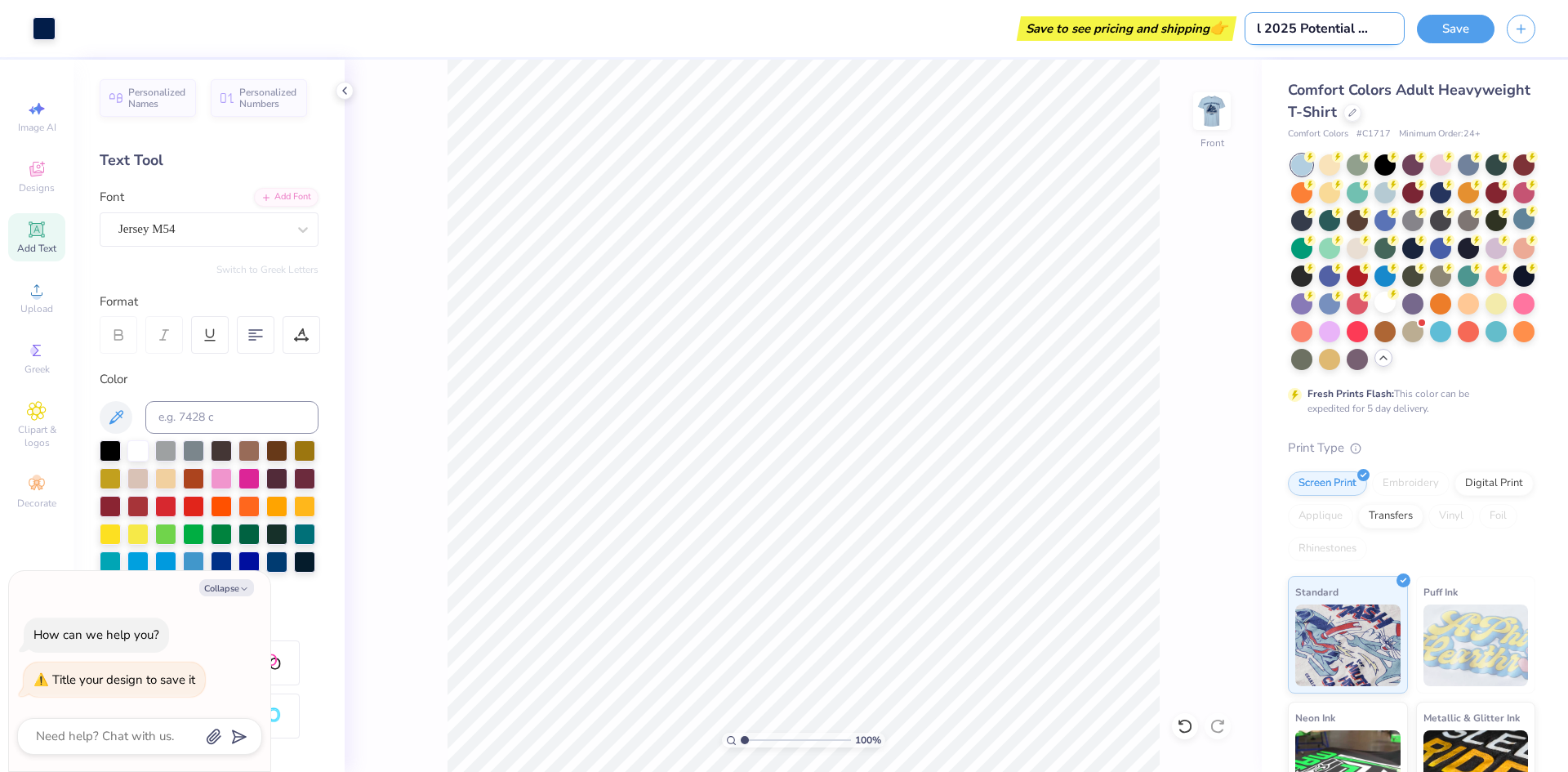
type input "Fall 2025 Potential shirts"
type textarea "x"
type input "Fall 2025 Potential shirts L"
type textarea "x"
type input "Fall 2025 Potential shirts LA"
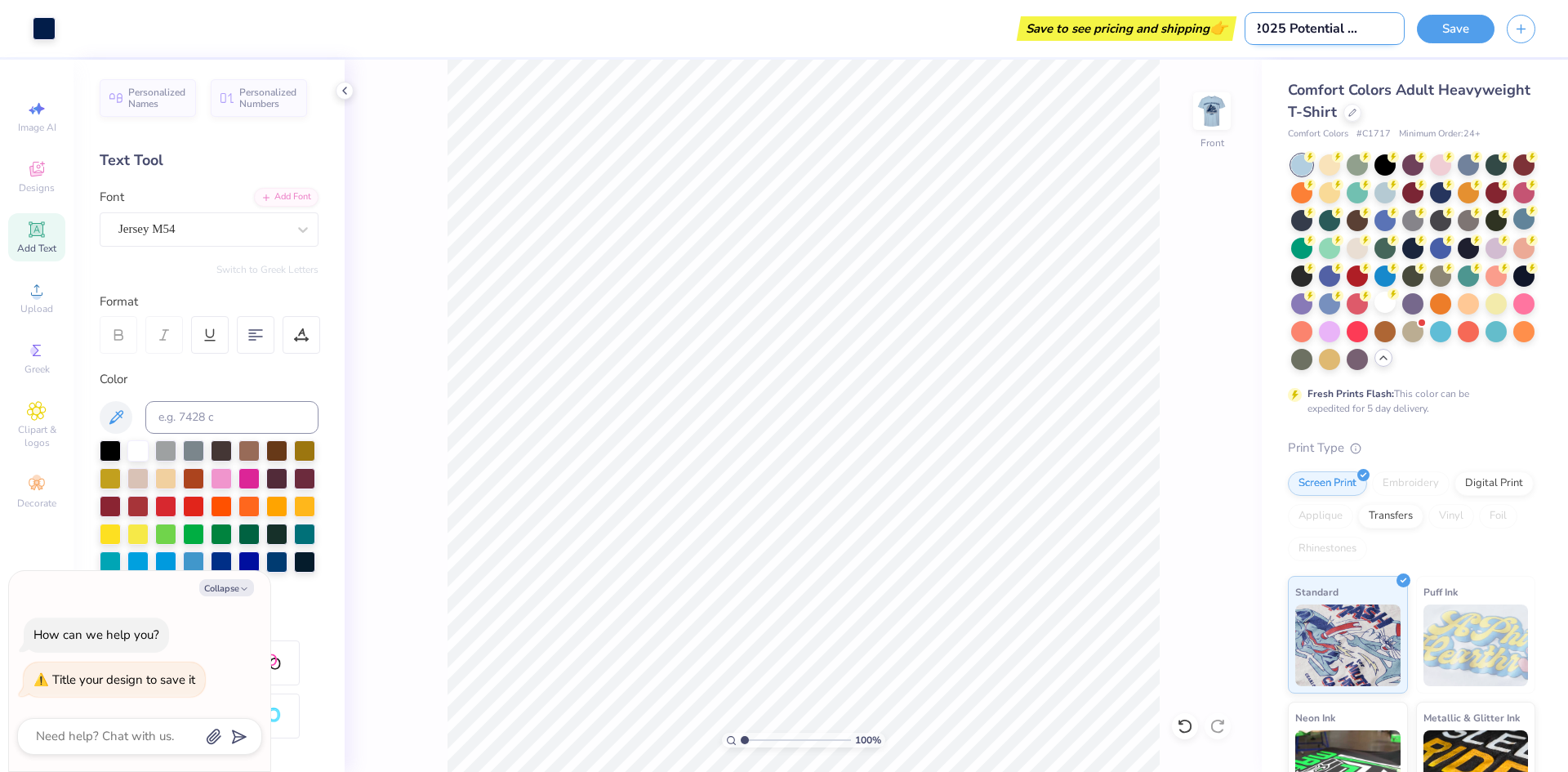
type textarea "x"
type input "Fall 2025 Potential shirts LAE"
type textarea "x"
type input "Fall 2025 Potential shirts LAE"
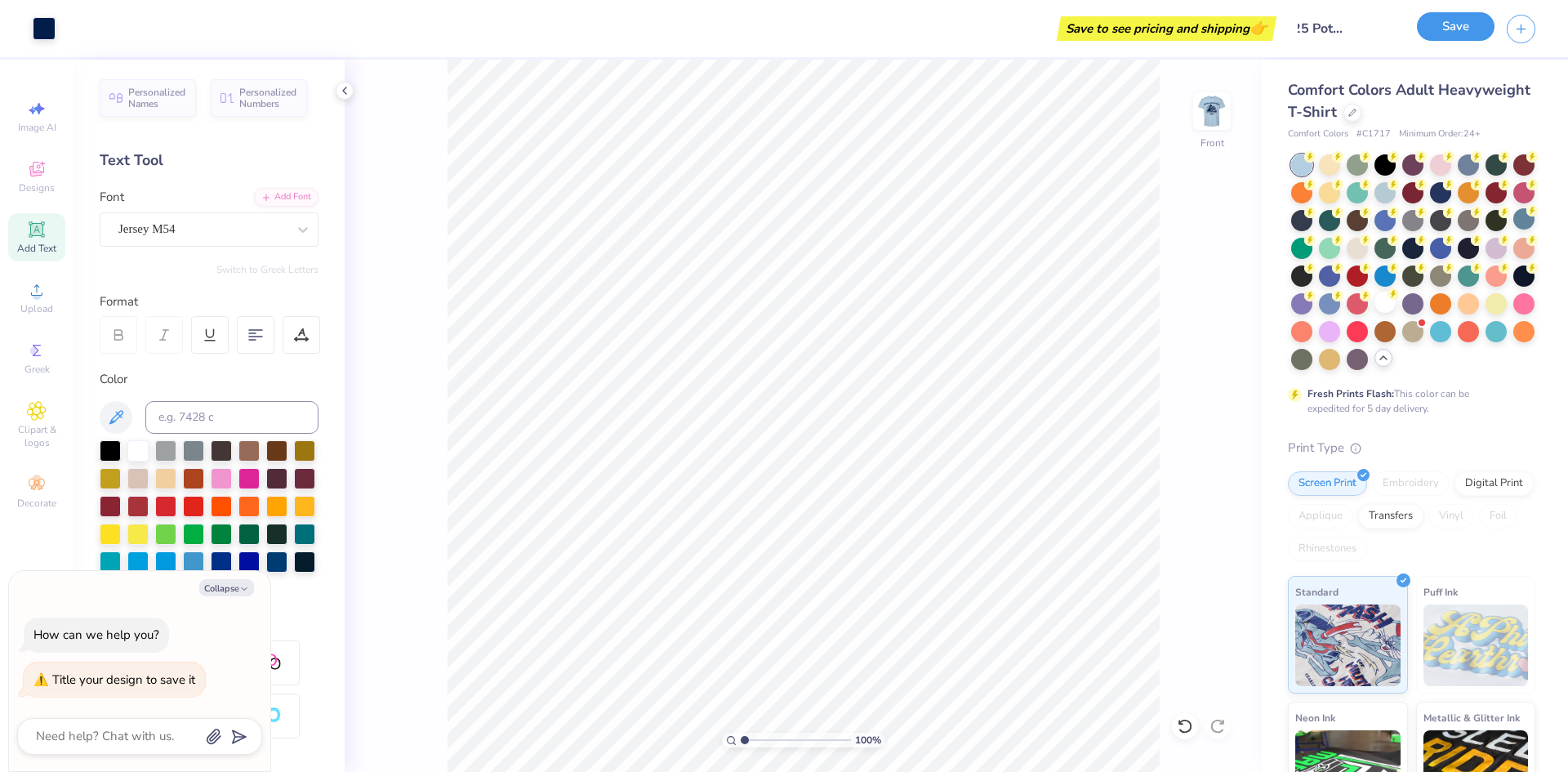
click at [1444, 18] on button "Save" at bounding box center [1455, 27] width 78 height 28
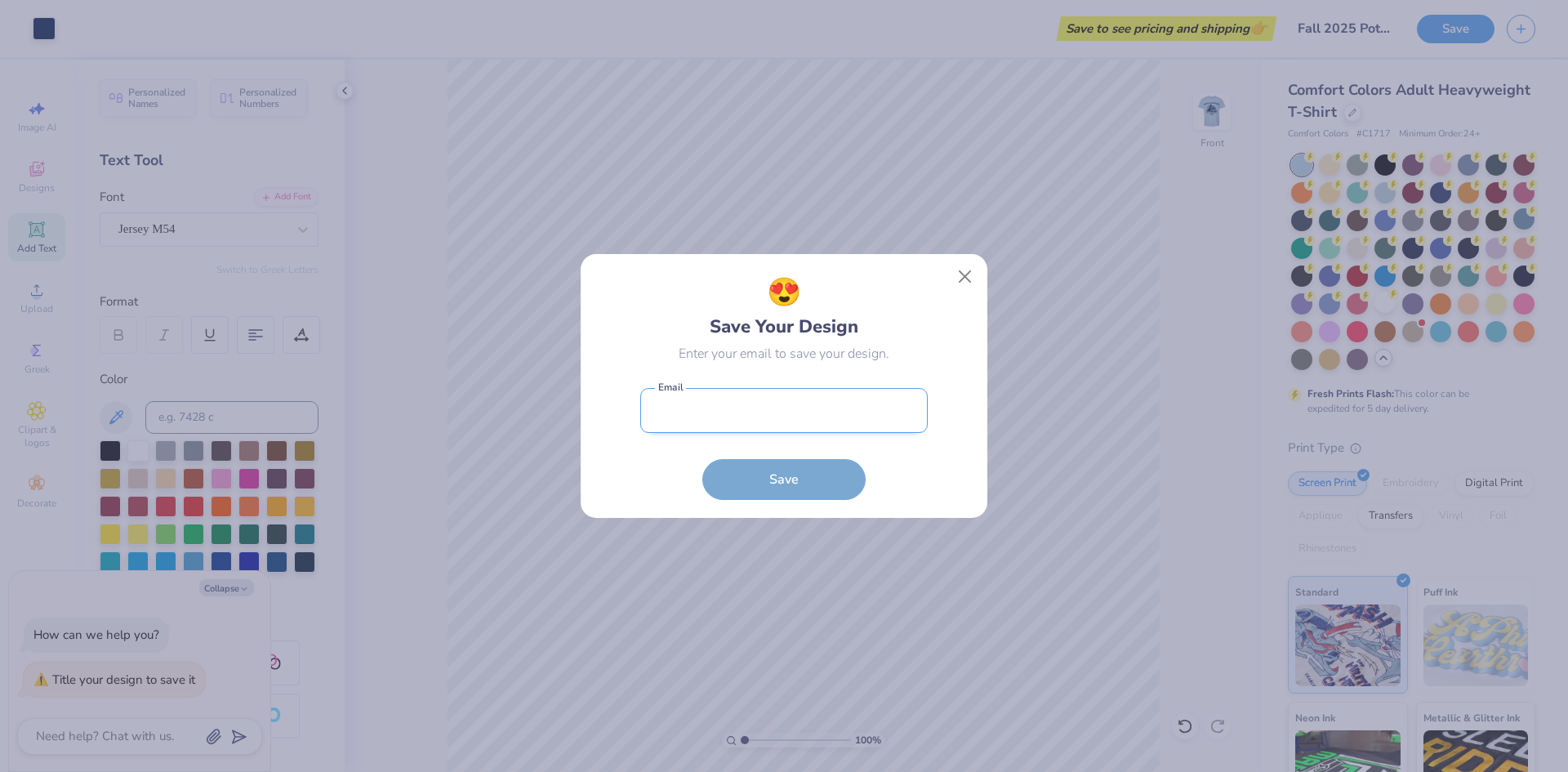
click at [779, 424] on input "email" at bounding box center [784, 410] width 288 height 45
type input "L"
type input "lgs031@shsu.edu"
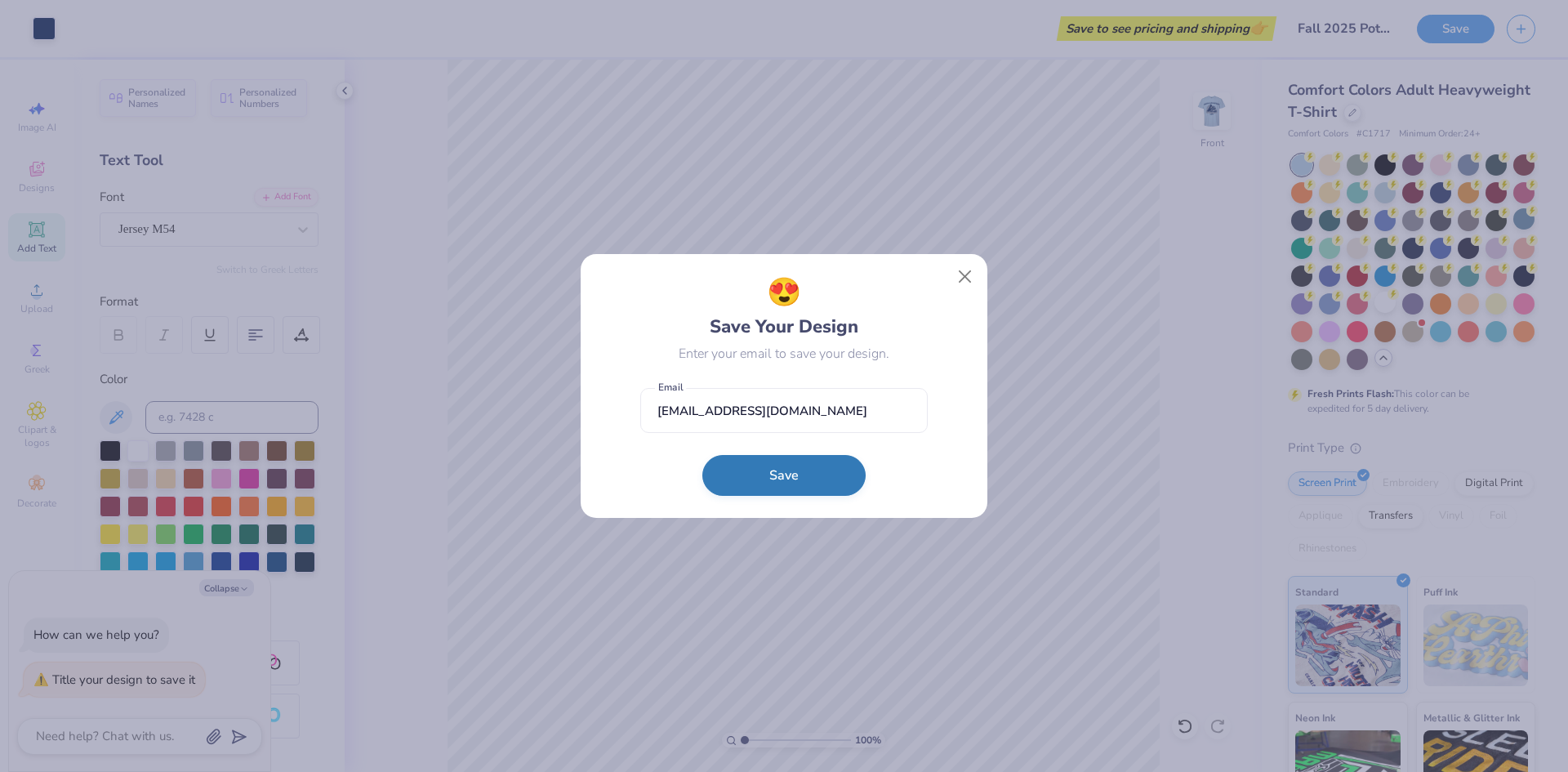
click at [779, 483] on button "Save" at bounding box center [784, 475] width 163 height 41
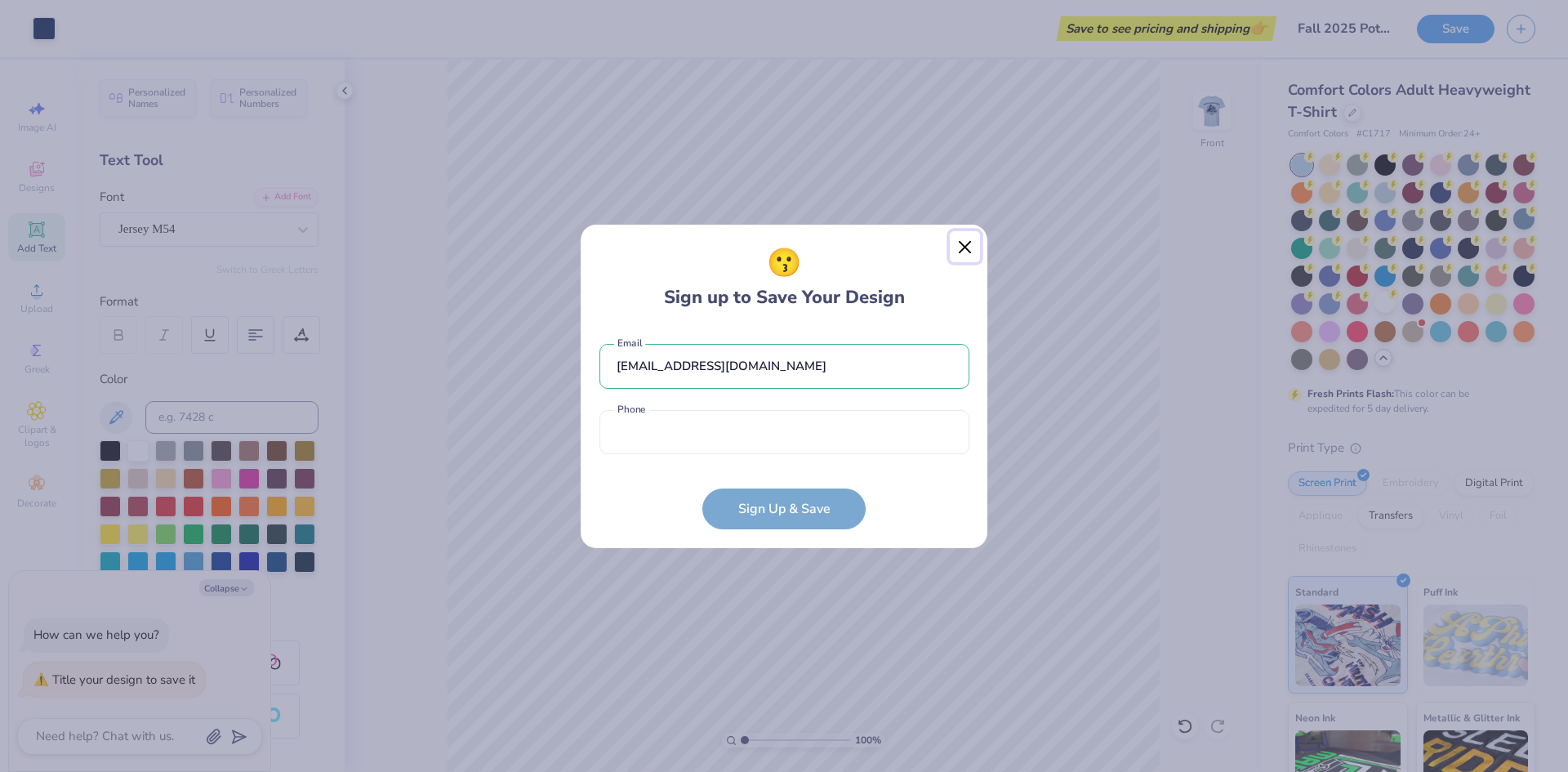
click at [971, 247] on button "Close" at bounding box center [964, 246] width 31 height 31
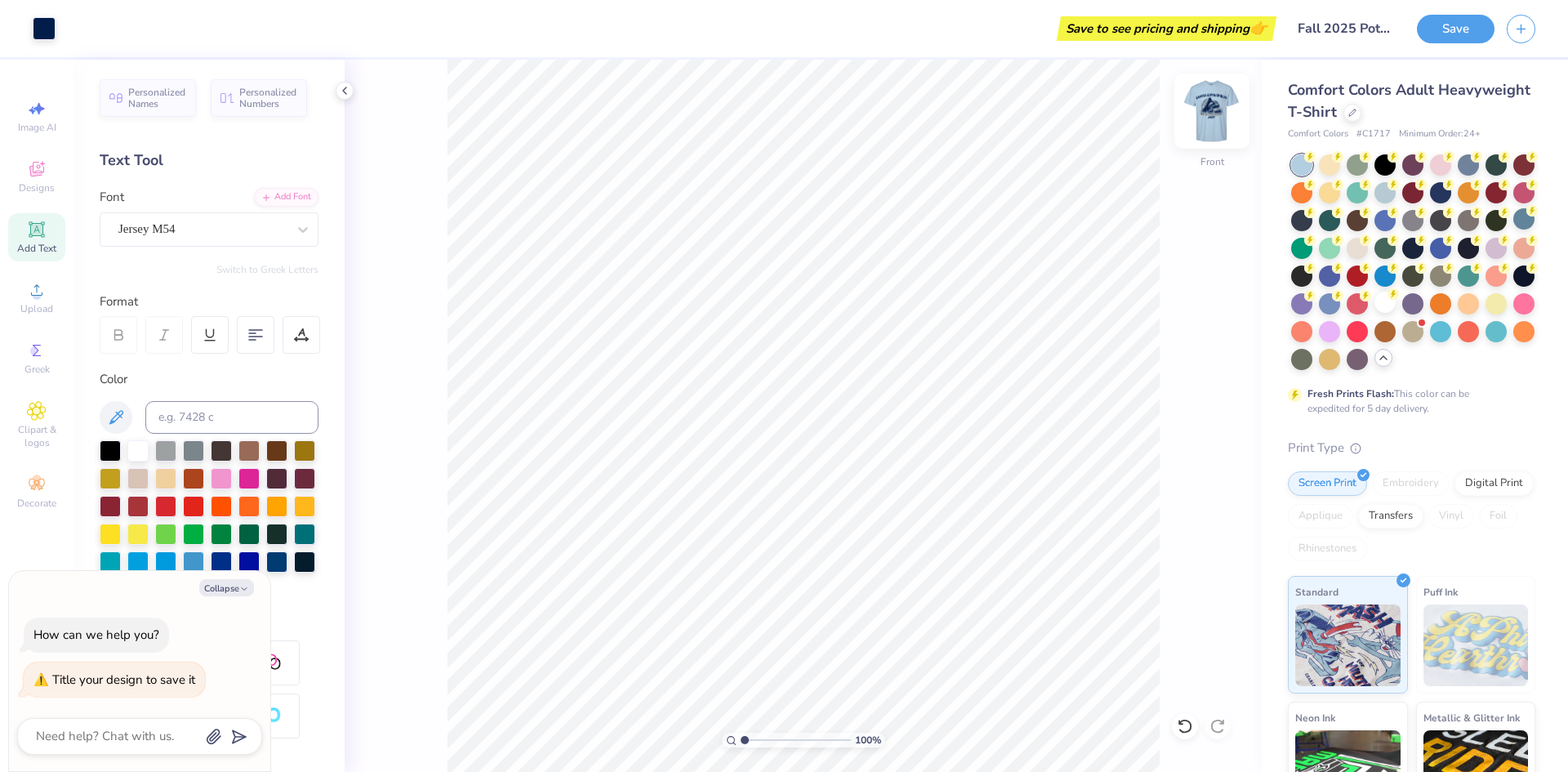
click at [1226, 90] on img at bounding box center [1211, 111] width 65 height 65
click at [1221, 105] on img at bounding box center [1211, 111] width 65 height 65
type textarea "x"
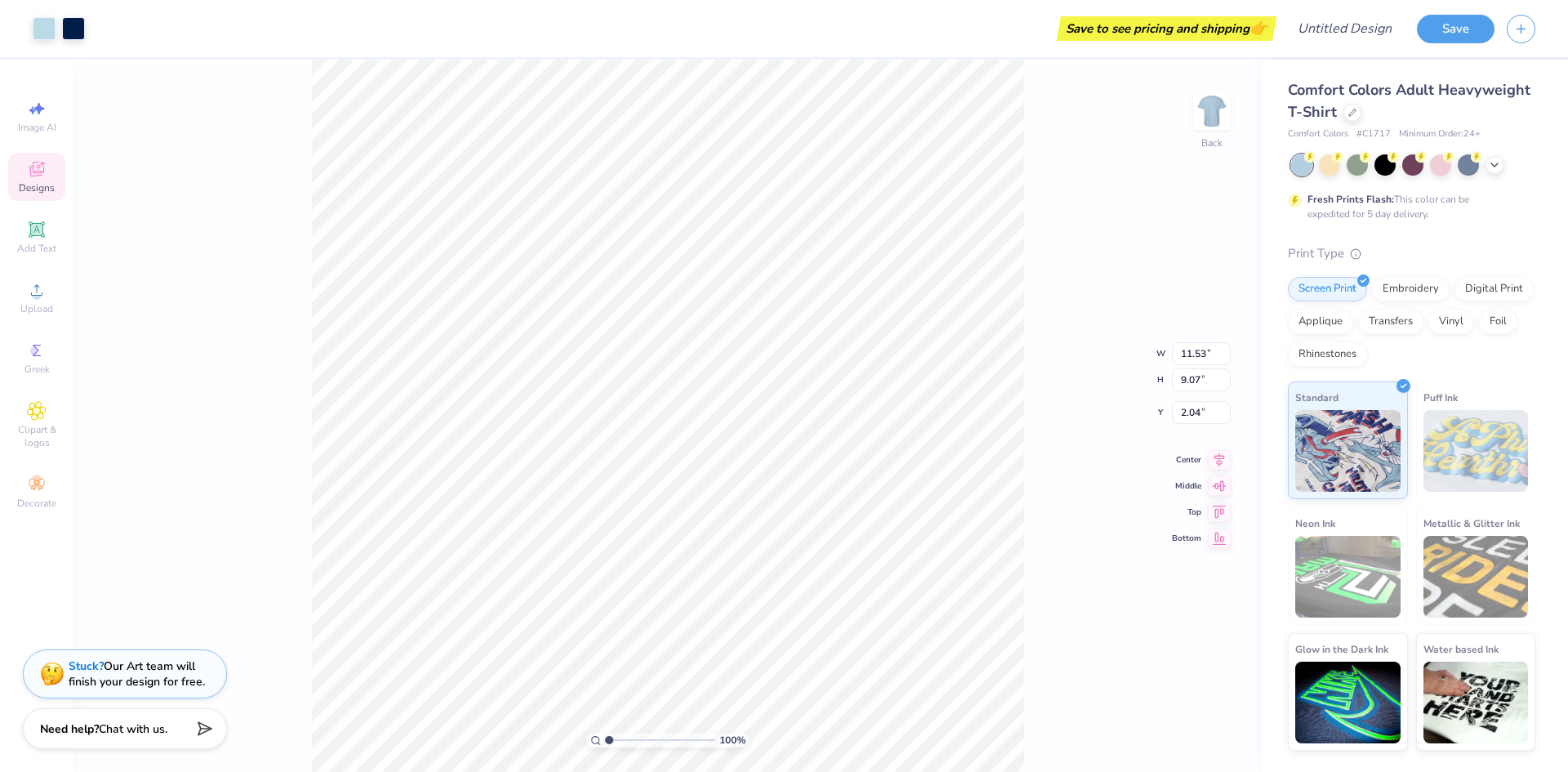
click at [39, 168] on icon at bounding box center [37, 169] width 15 height 15
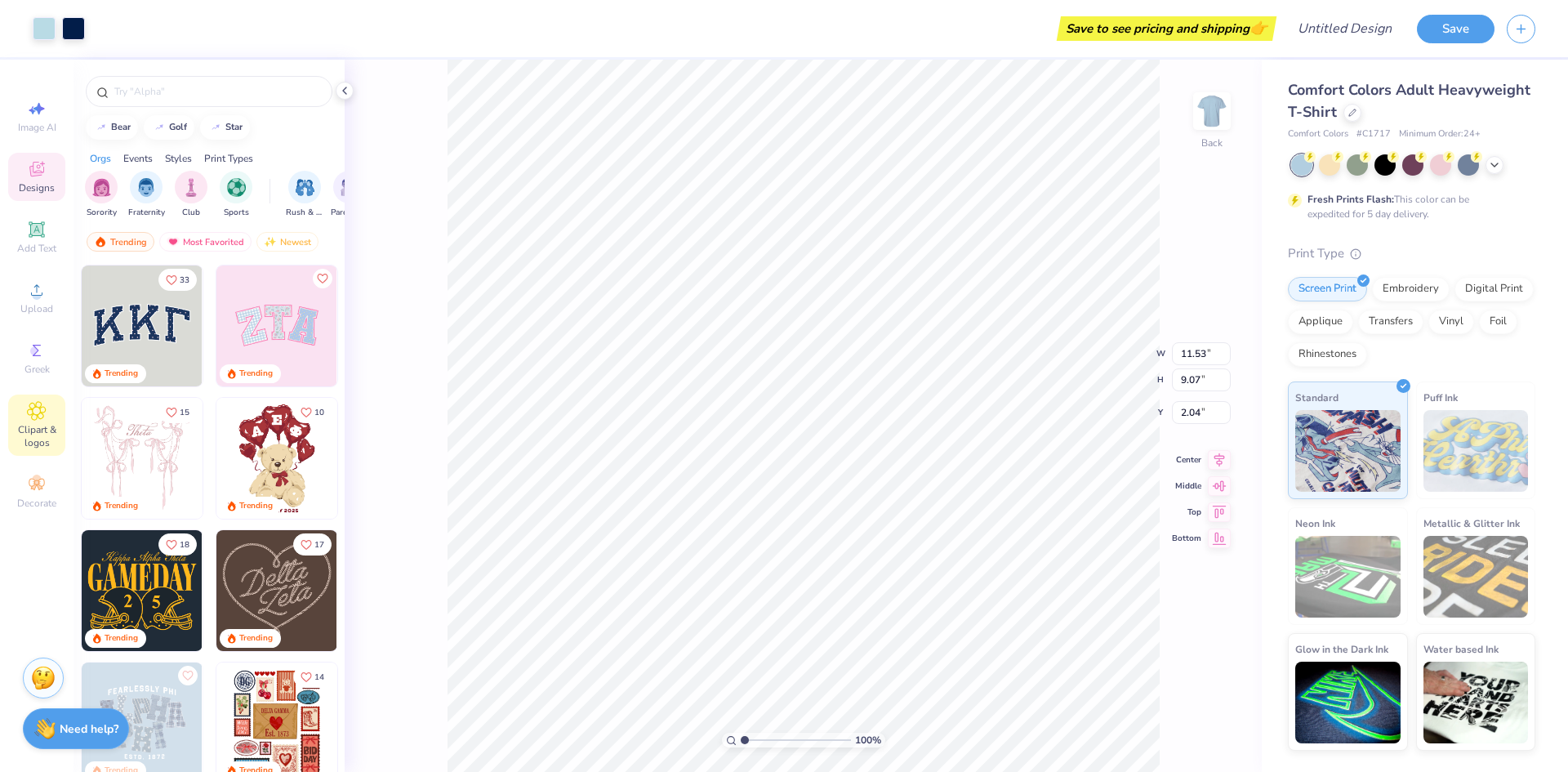
click at [31, 427] on span "Clipart & logos" at bounding box center [37, 435] width 58 height 26
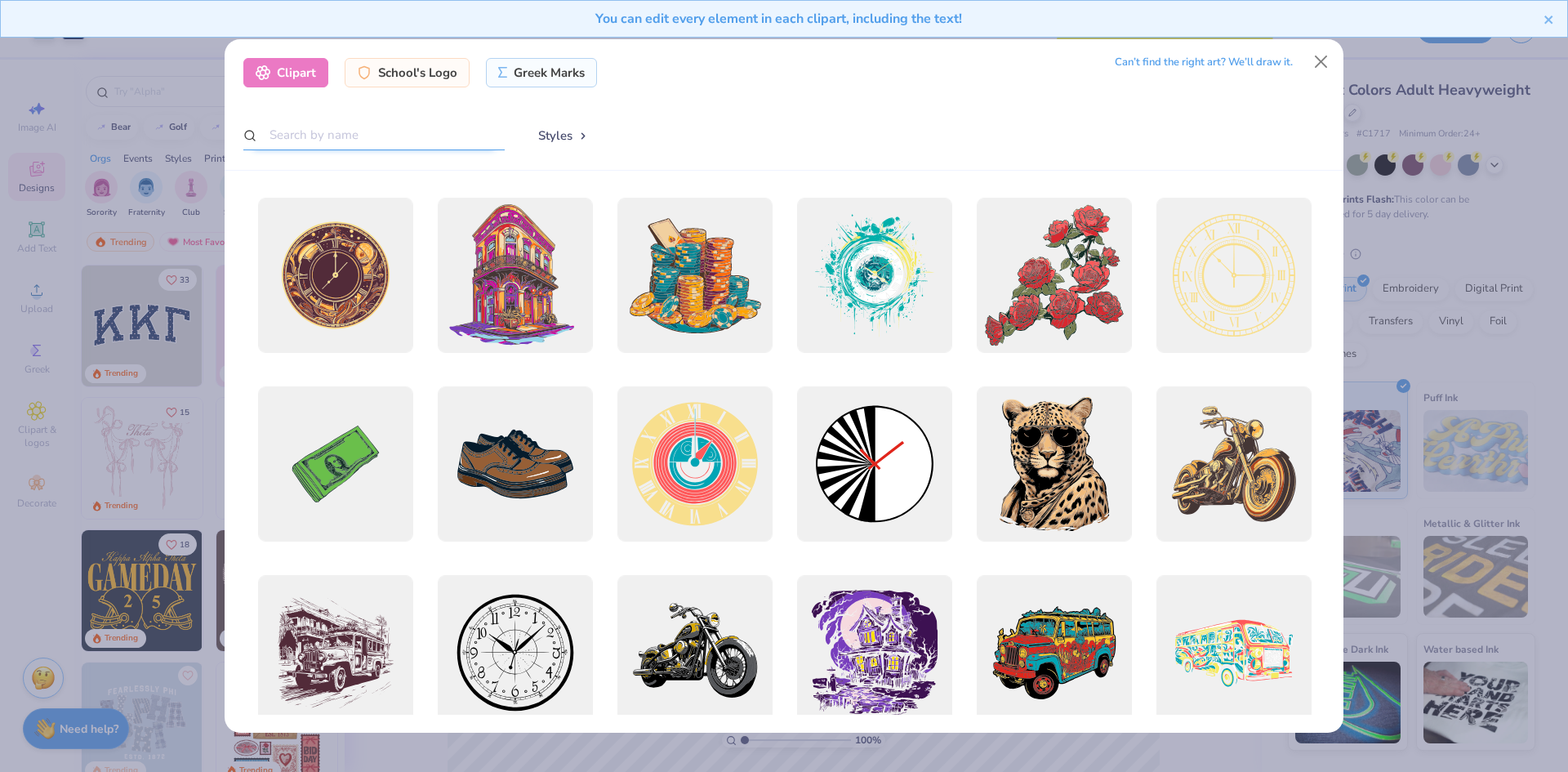
click at [419, 139] on input "text" at bounding box center [373, 135] width 261 height 30
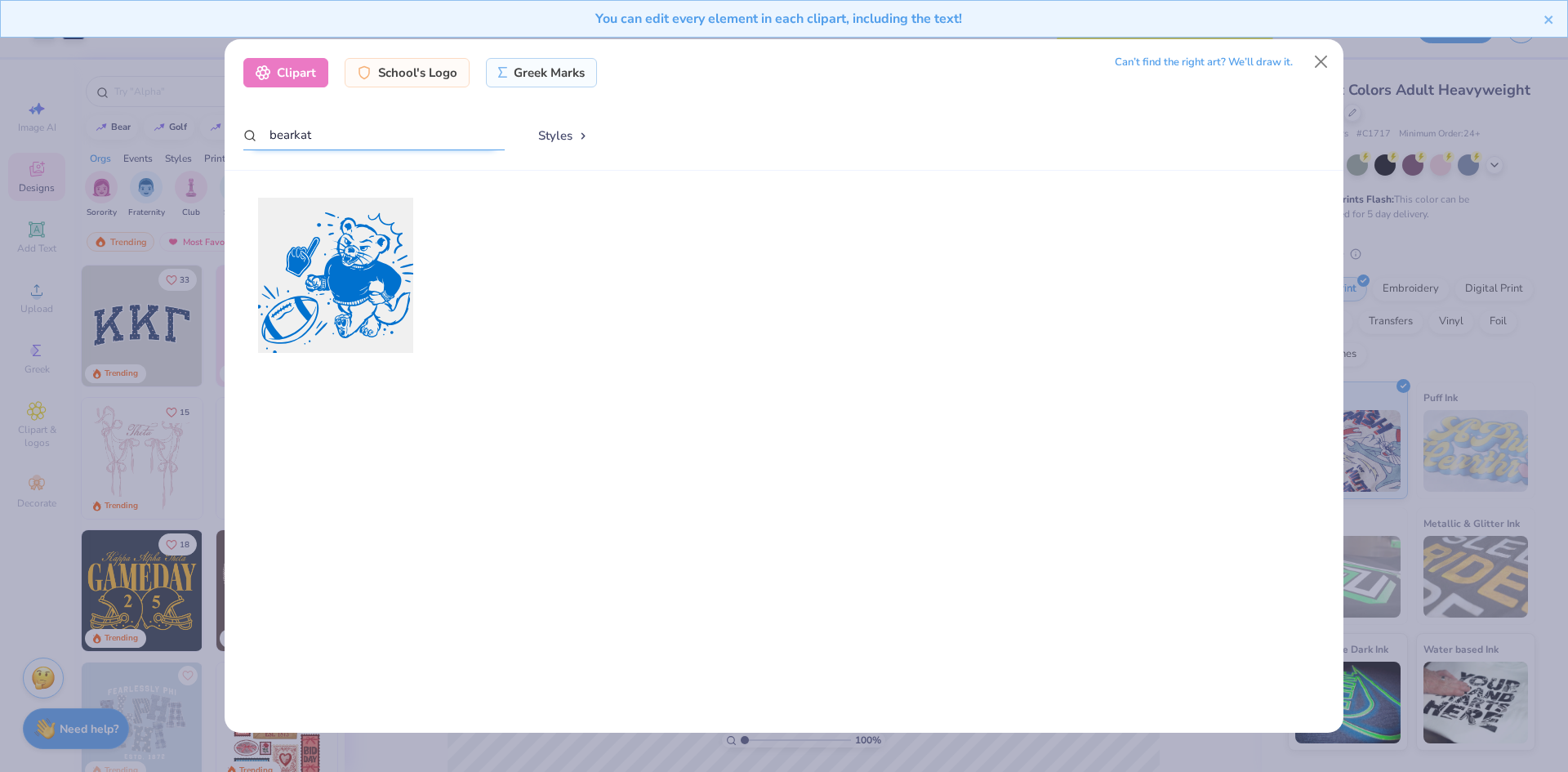
type input "bearkat"
click at [343, 272] on div at bounding box center [335, 274] width 171 height 171
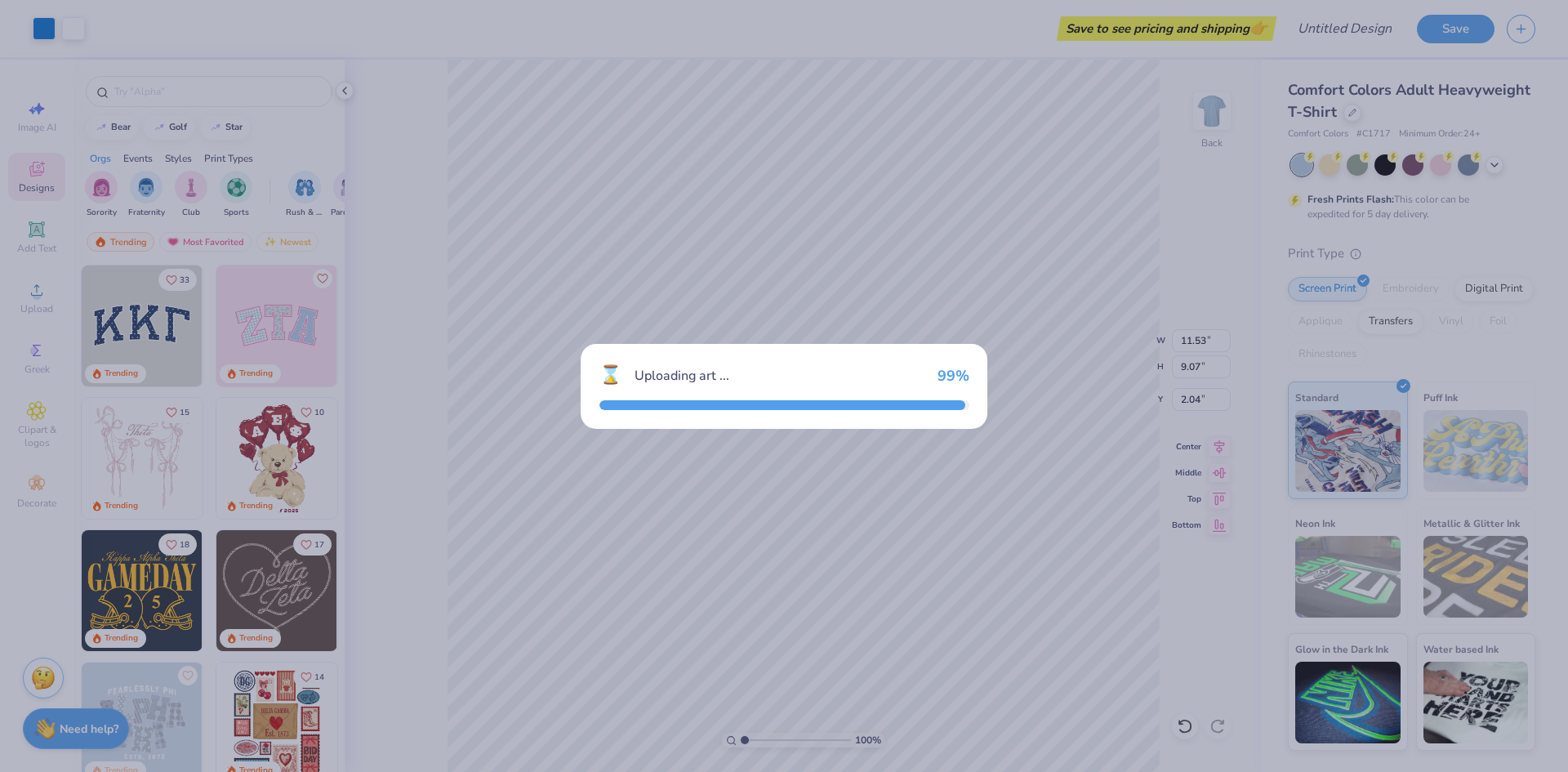
type input "14.17"
type input "14.19"
type input "3.00"
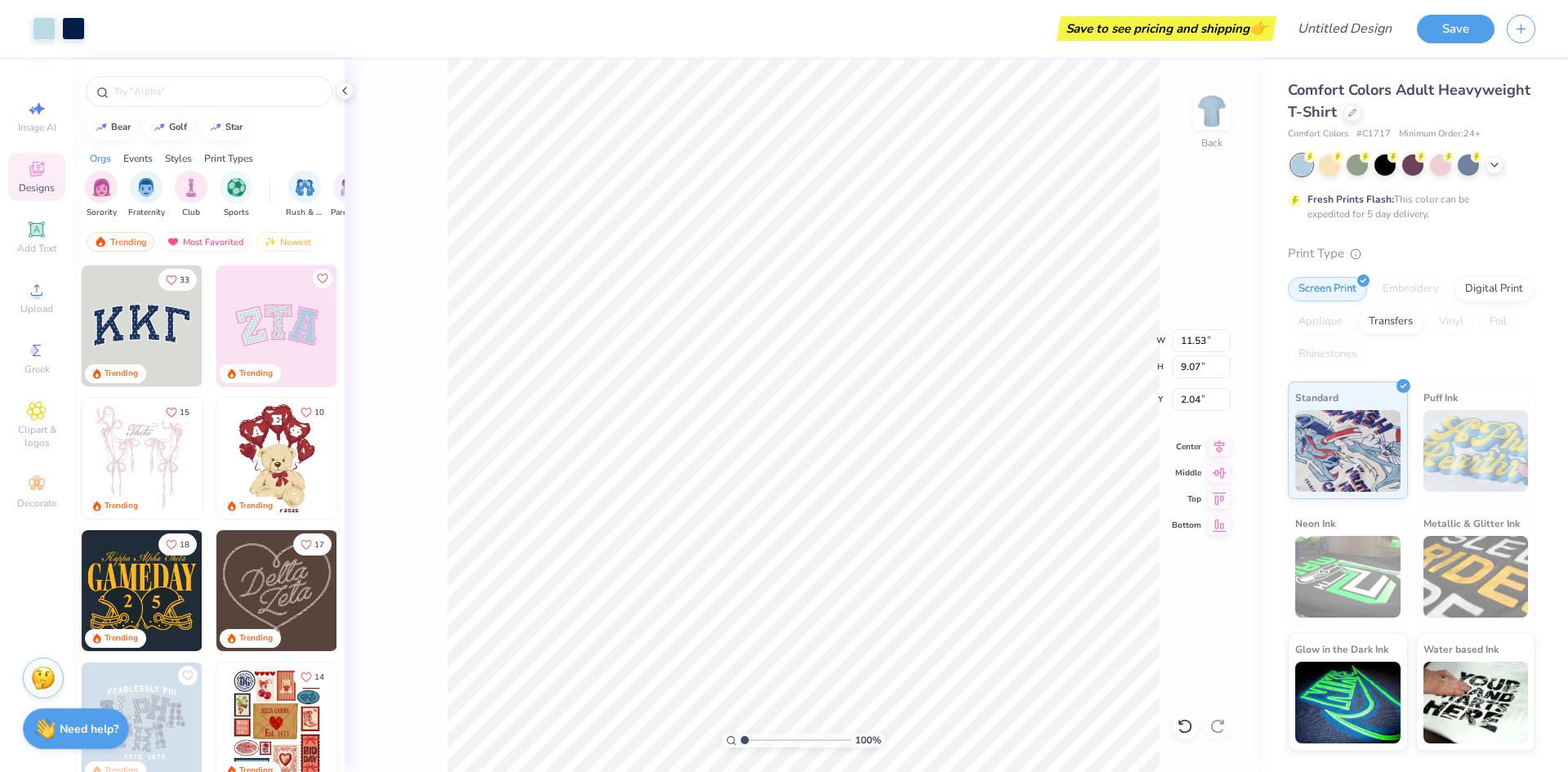
type input "2.78"
type input "3.31"
type input "6.77"
click at [194, 192] on img "filter for Club" at bounding box center [191, 186] width 18 height 19
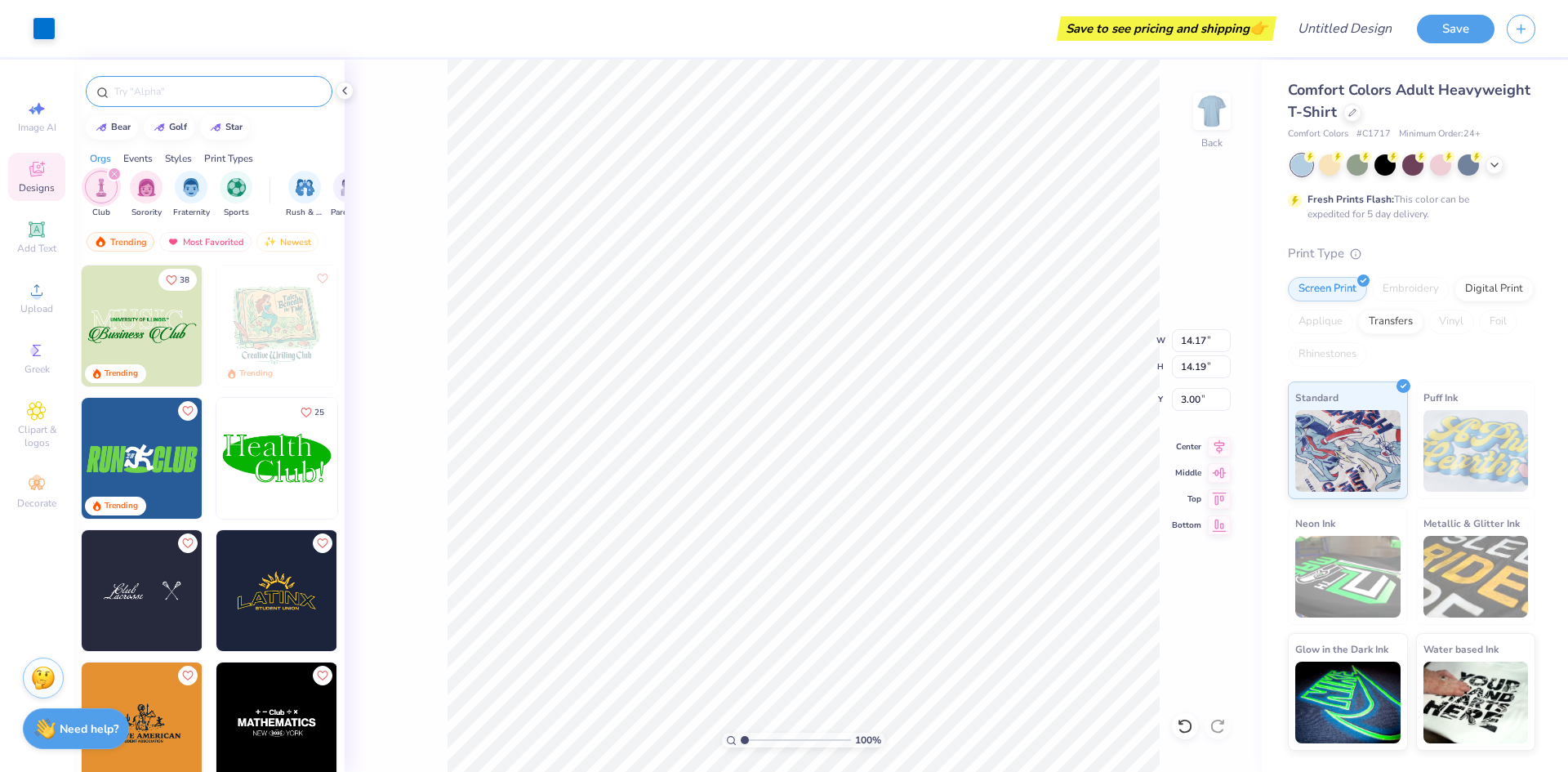
click at [166, 98] on input "text" at bounding box center [217, 92] width 209 height 17
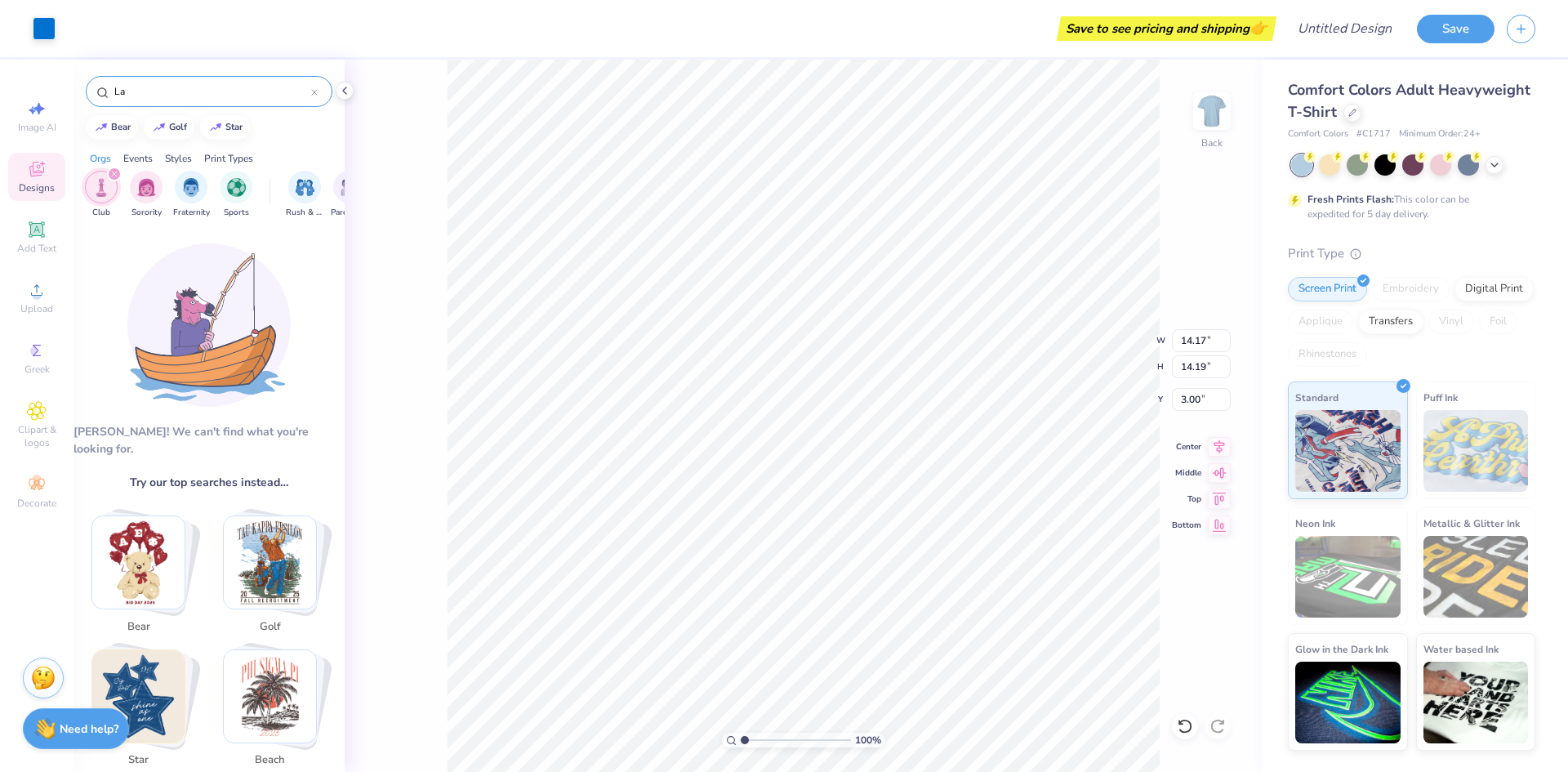
type input "L"
type input "A"
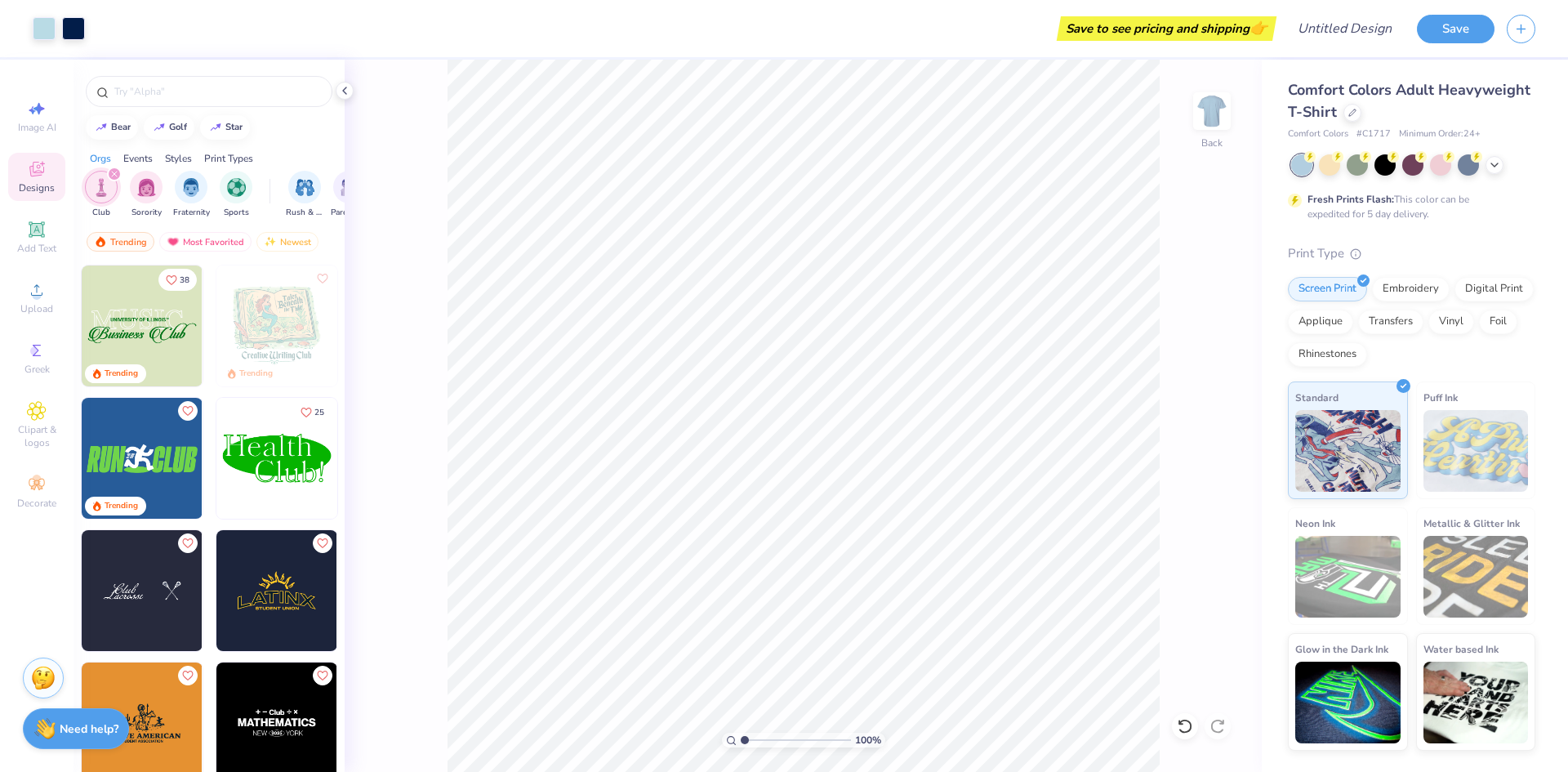
click at [27, 175] on icon at bounding box center [37, 169] width 20 height 20
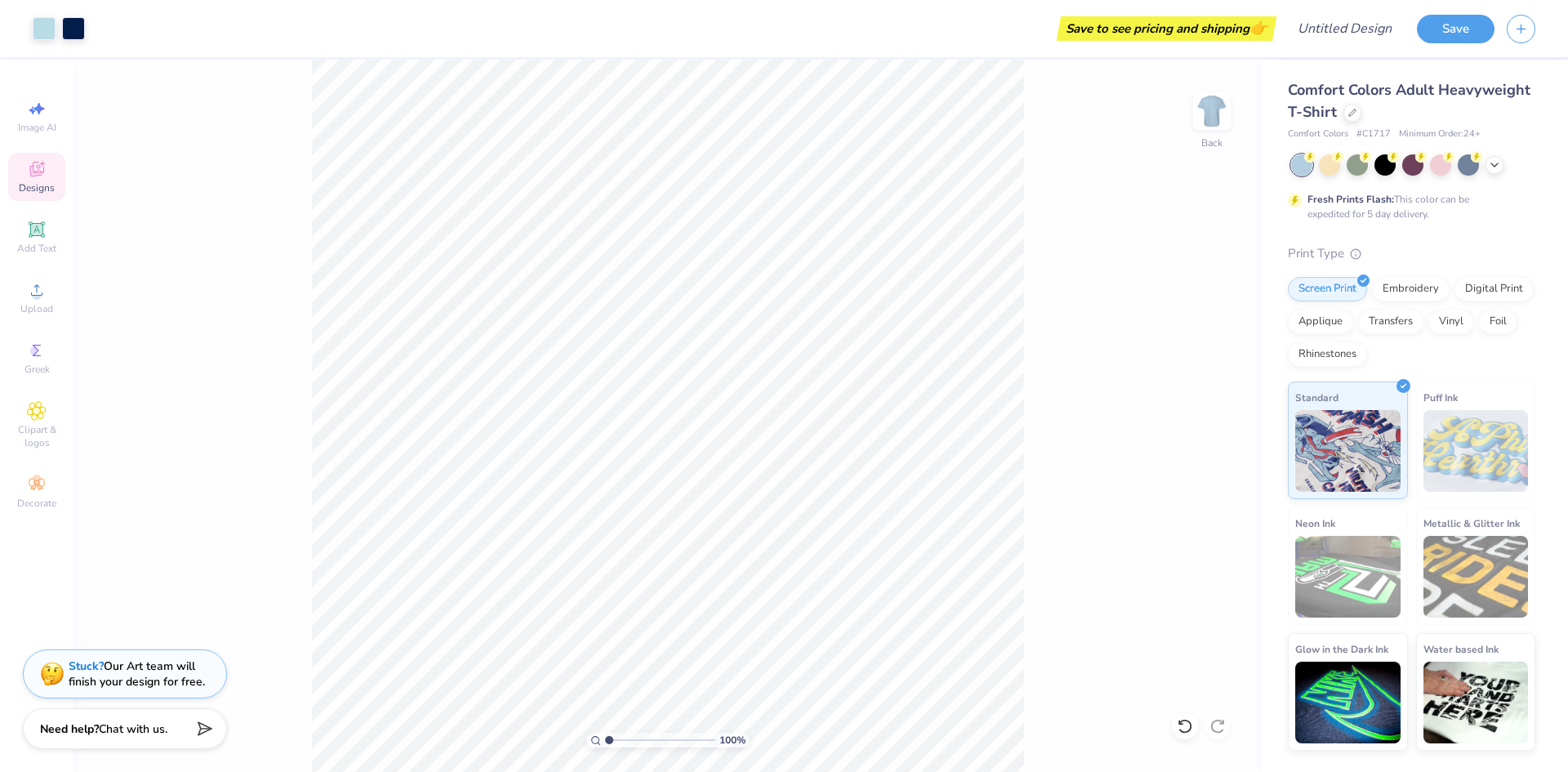
click at [36, 170] on icon at bounding box center [37, 169] width 20 height 20
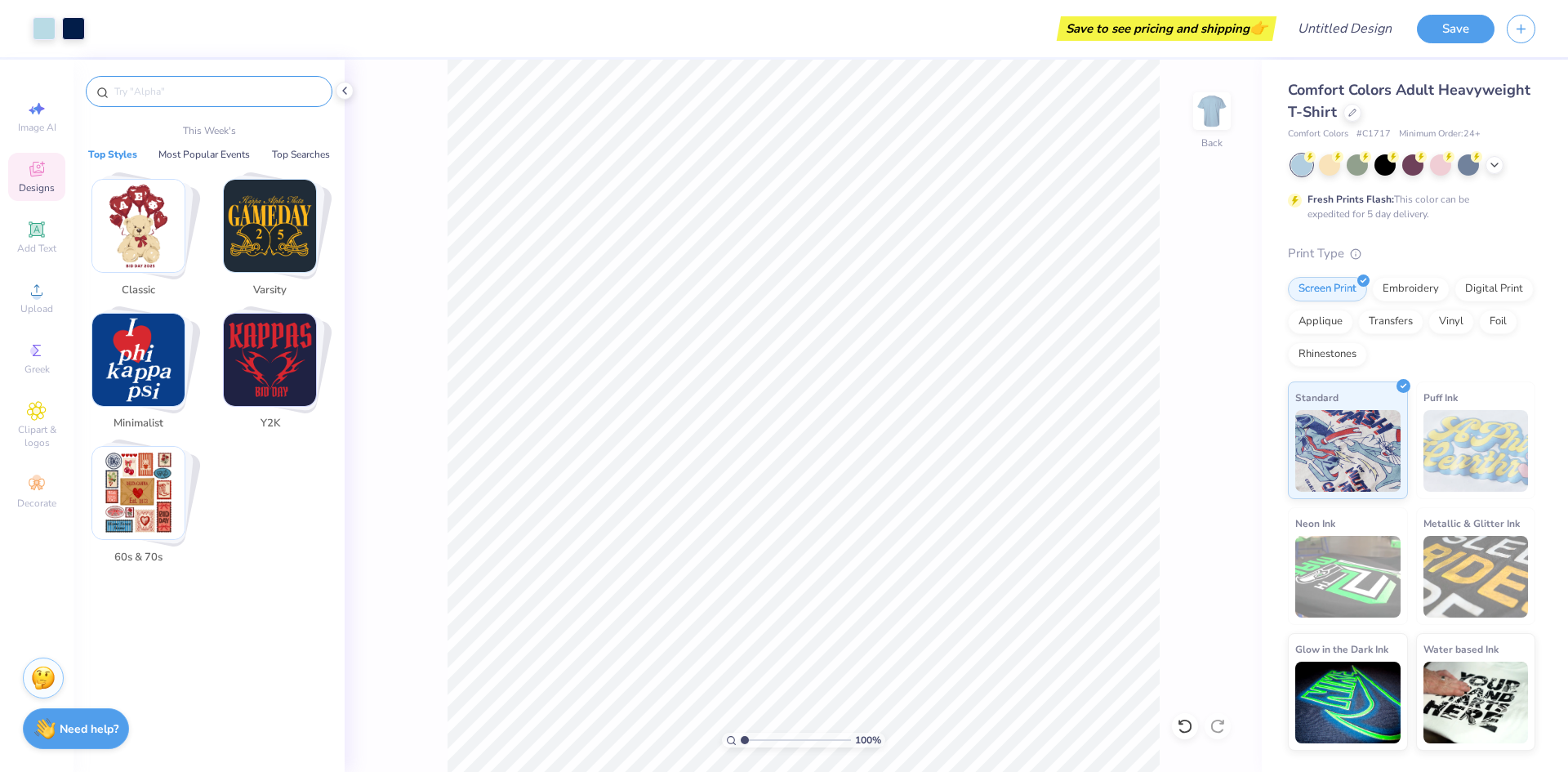
click at [168, 86] on input "text" at bounding box center [217, 92] width 209 height 17
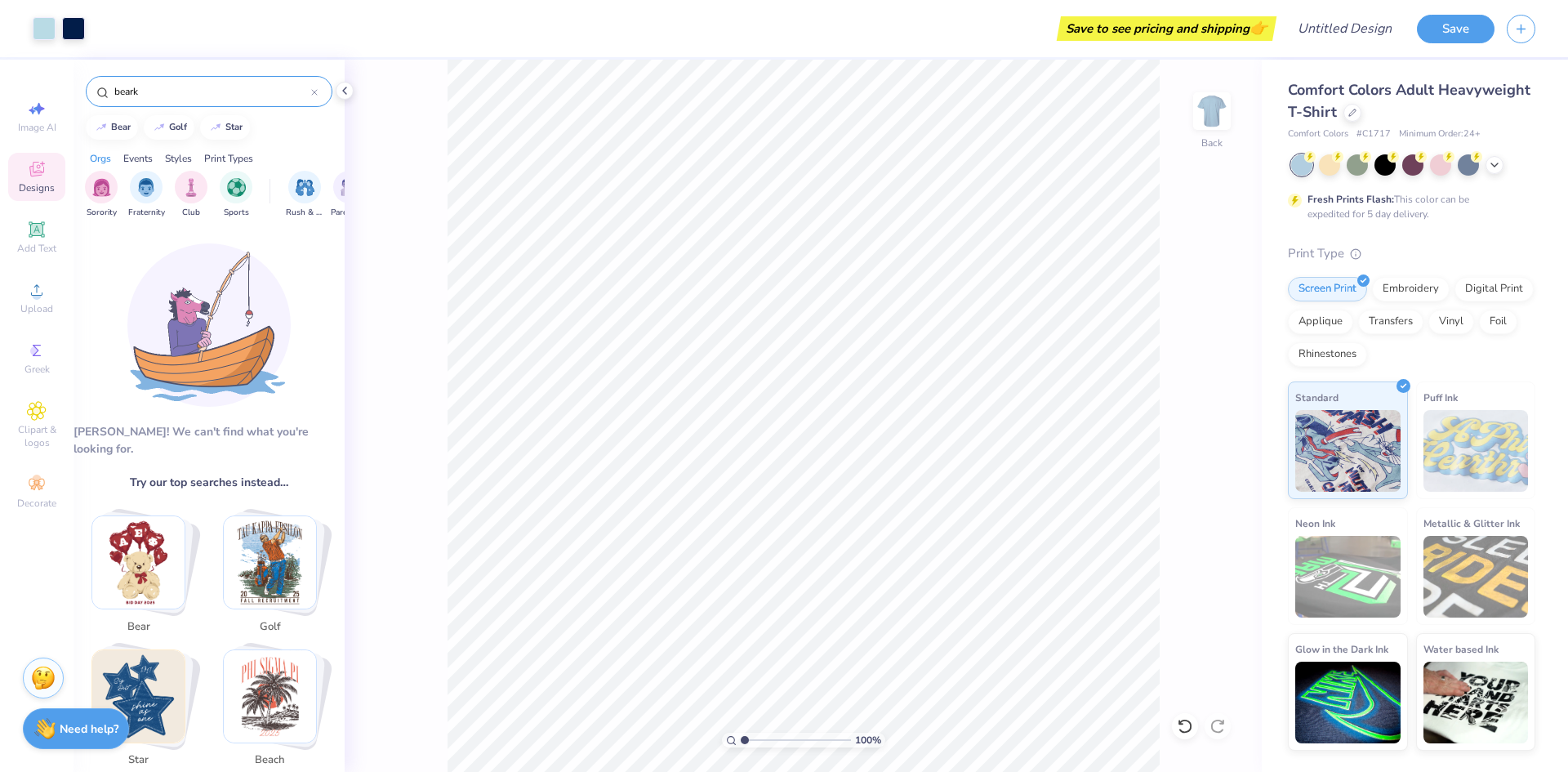
type input "bear"
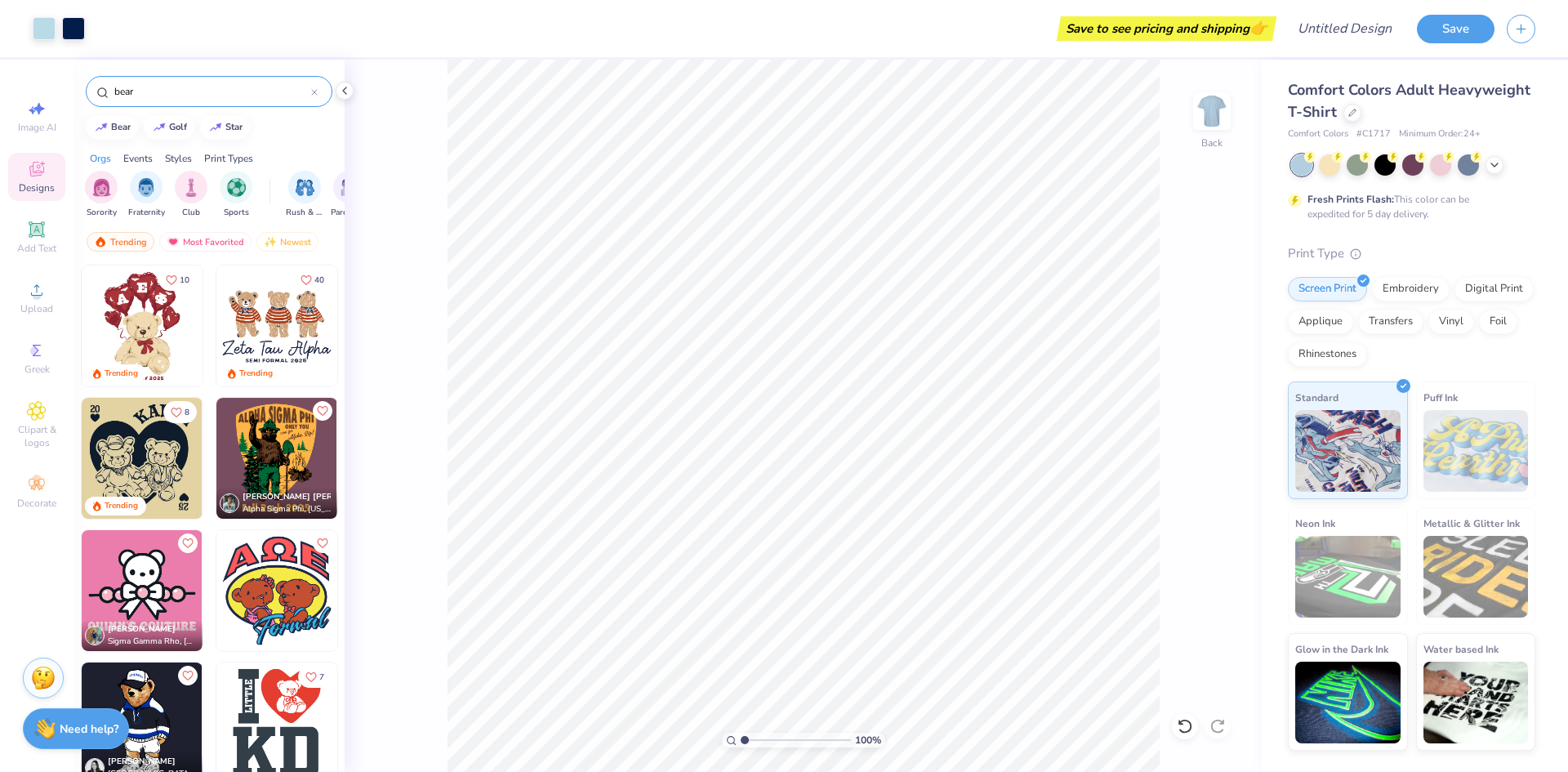
drag, startPoint x: 165, startPoint y: 88, endPoint x: 77, endPoint y: 92, distance: 88.1
click at [77, 92] on div "bear" at bounding box center [208, 88] width 271 height 56
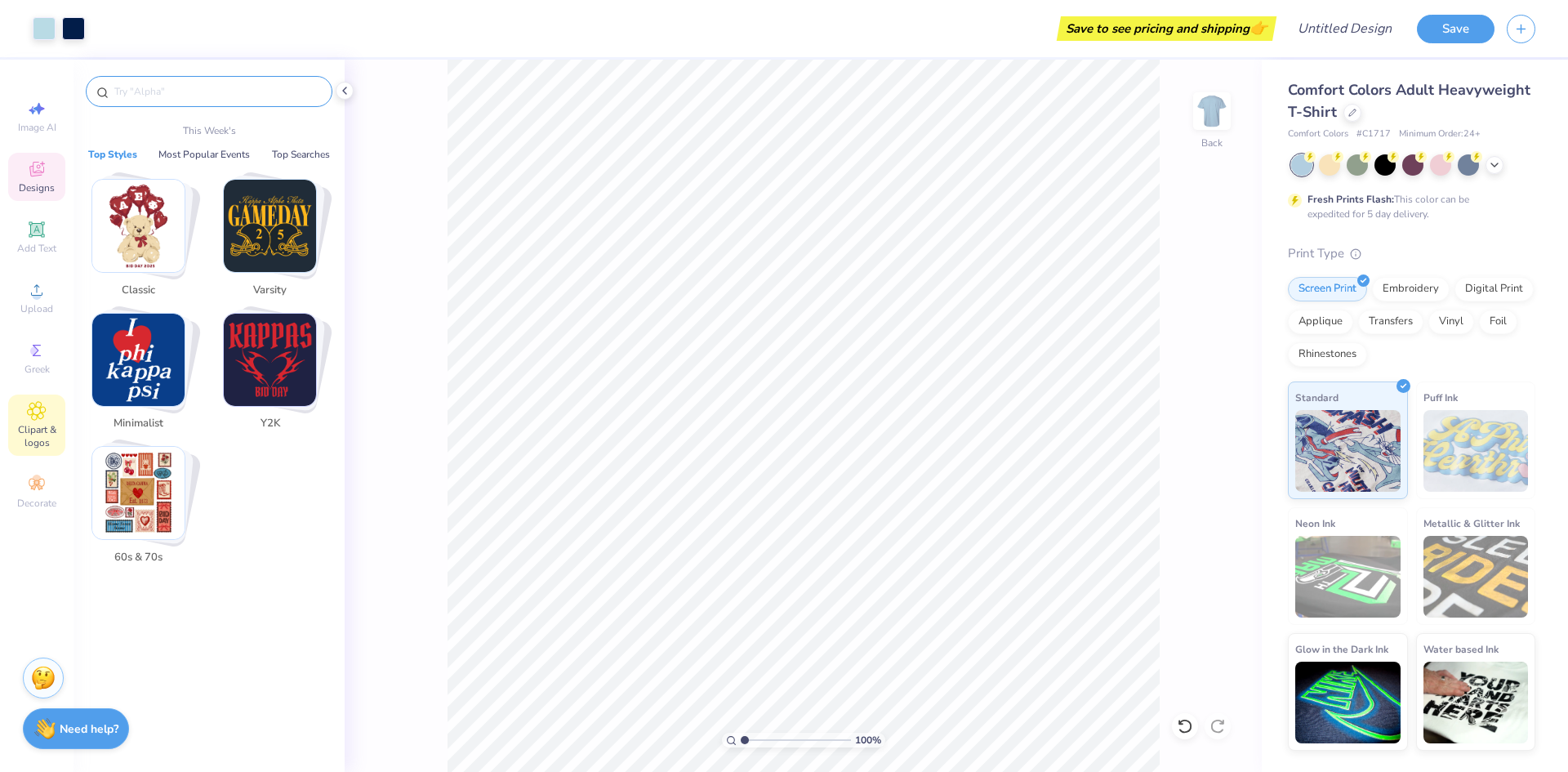
click at [28, 417] on icon at bounding box center [36, 411] width 19 height 20
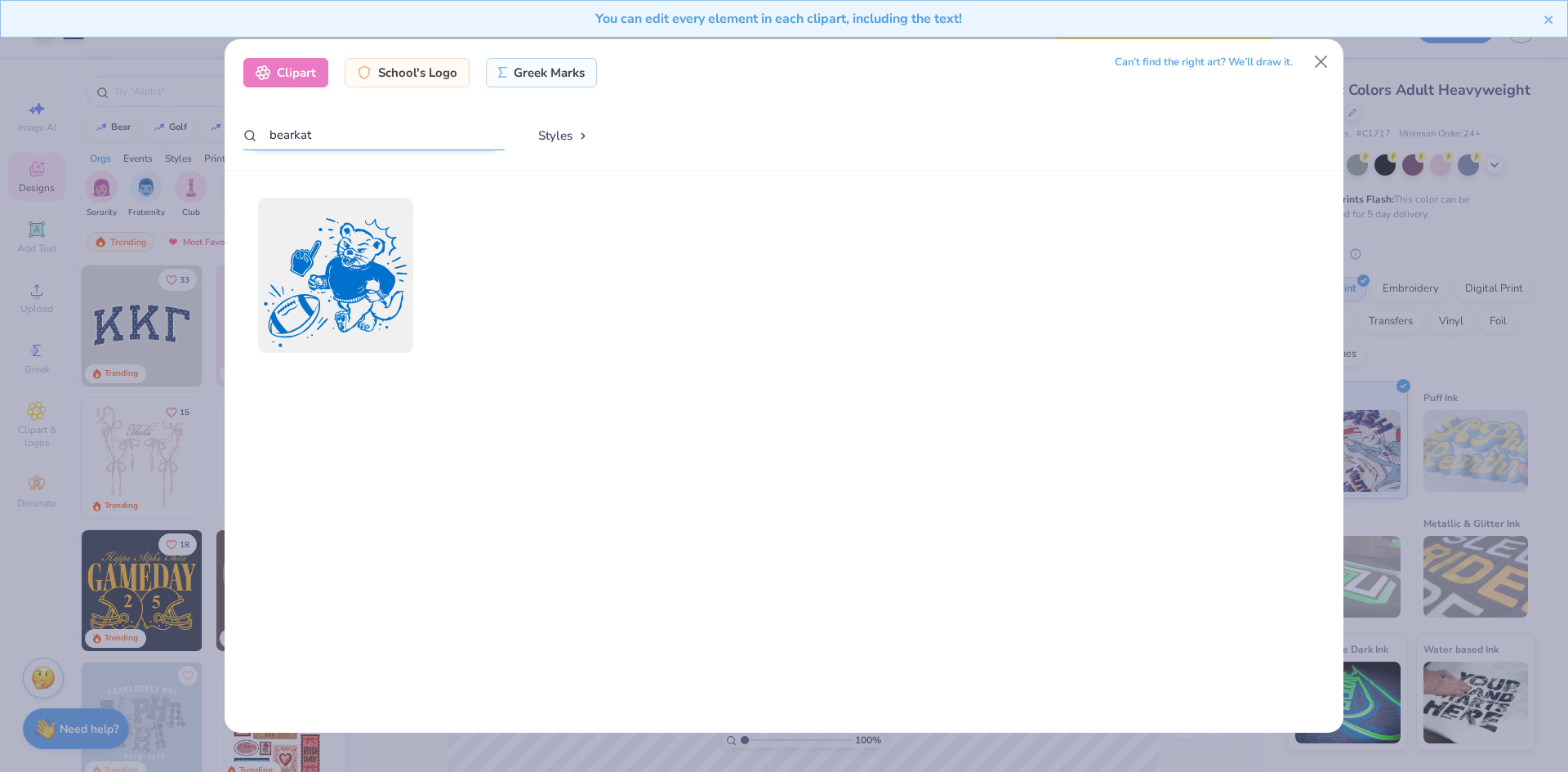
click at [339, 138] on input "bearkat" at bounding box center [373, 135] width 261 height 30
click at [357, 259] on div at bounding box center [335, 274] width 171 height 171
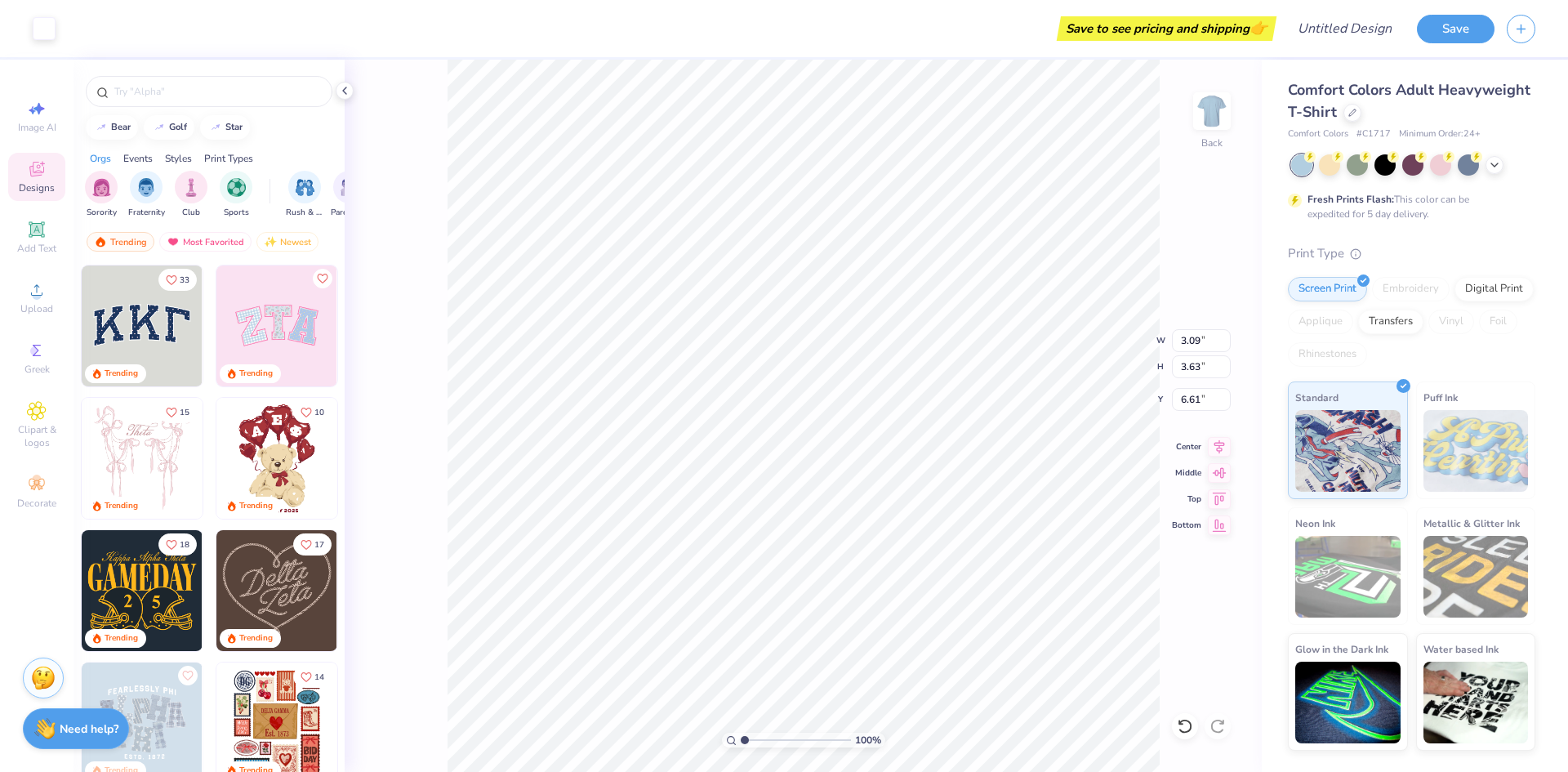
type input "6.61"
type input "2.78"
type input "3.31"
type input "6.77"
type input "12.50"
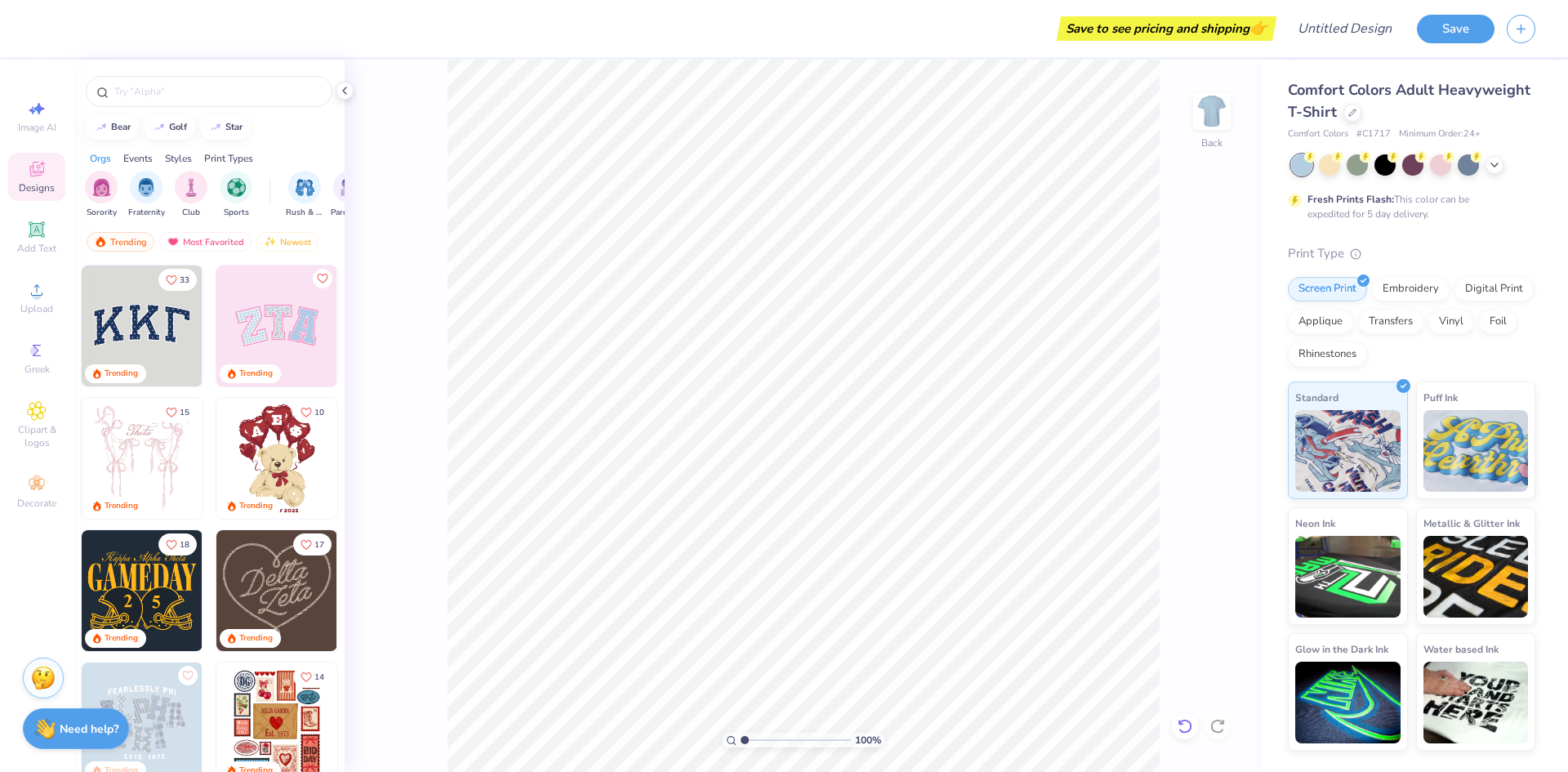
click at [1187, 729] on icon at bounding box center [1185, 726] width 17 height 17
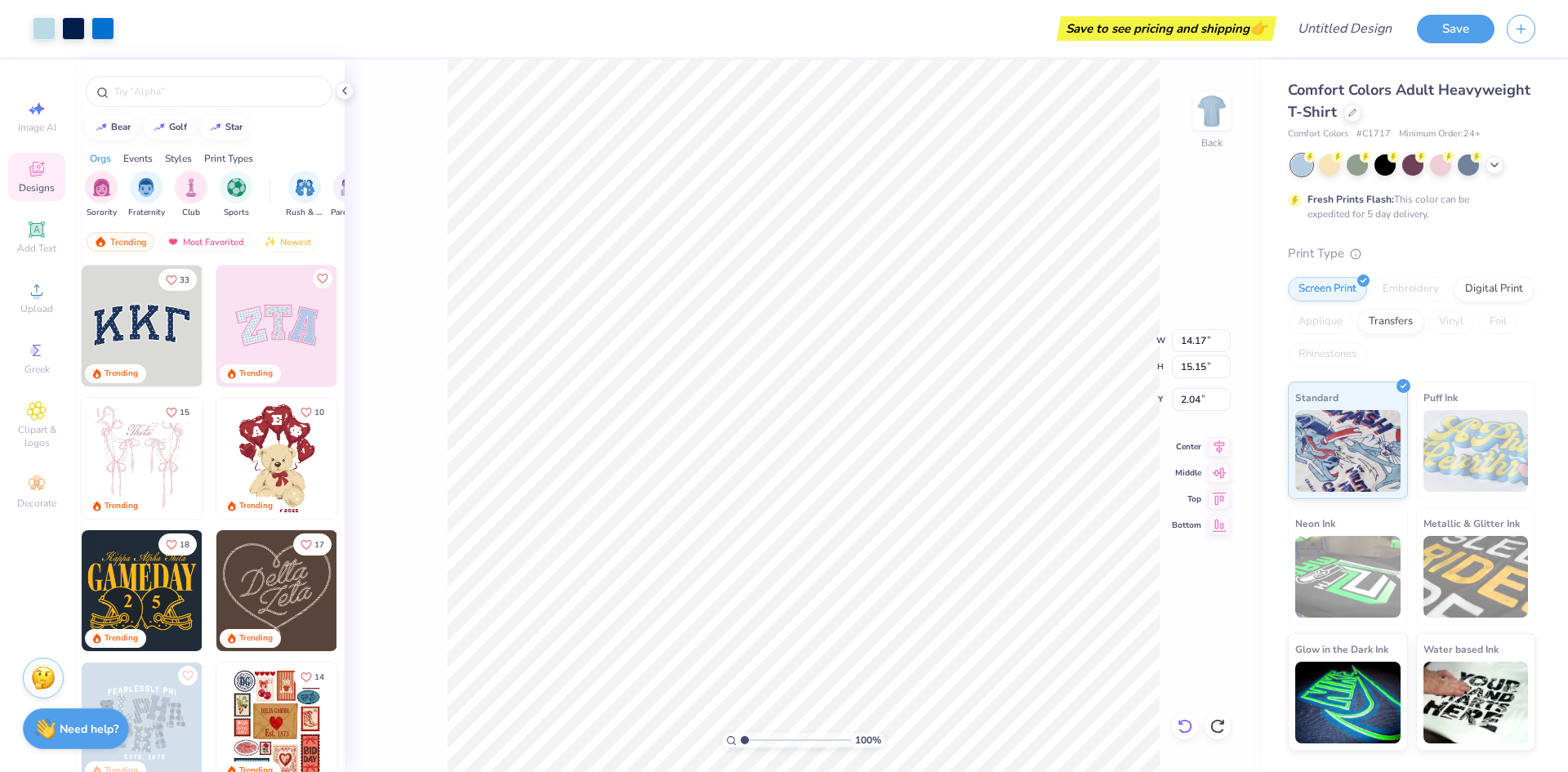
click at [1185, 729] on icon at bounding box center [1185, 726] width 17 height 17
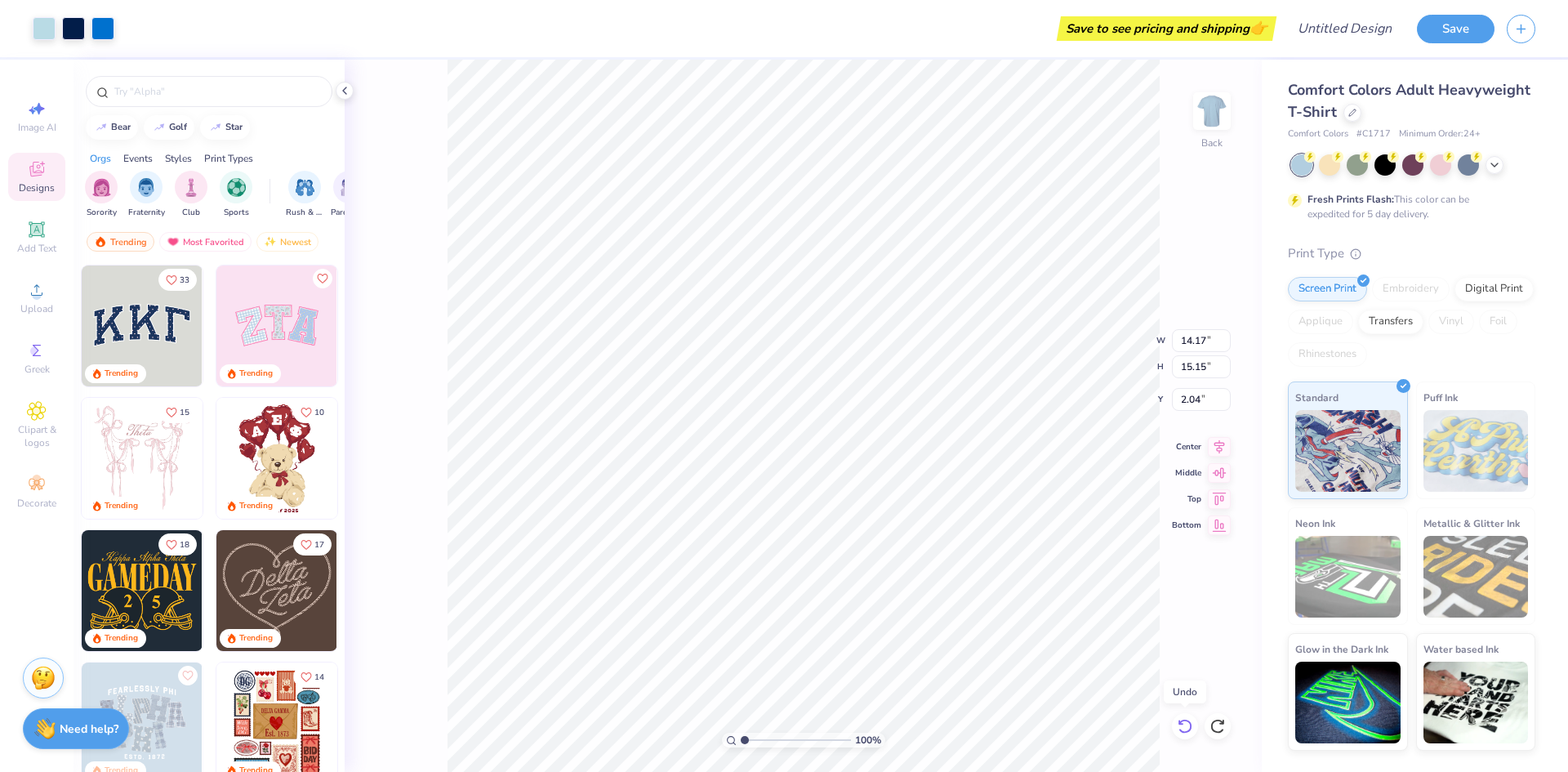
click at [1185, 729] on icon at bounding box center [1185, 726] width 17 height 17
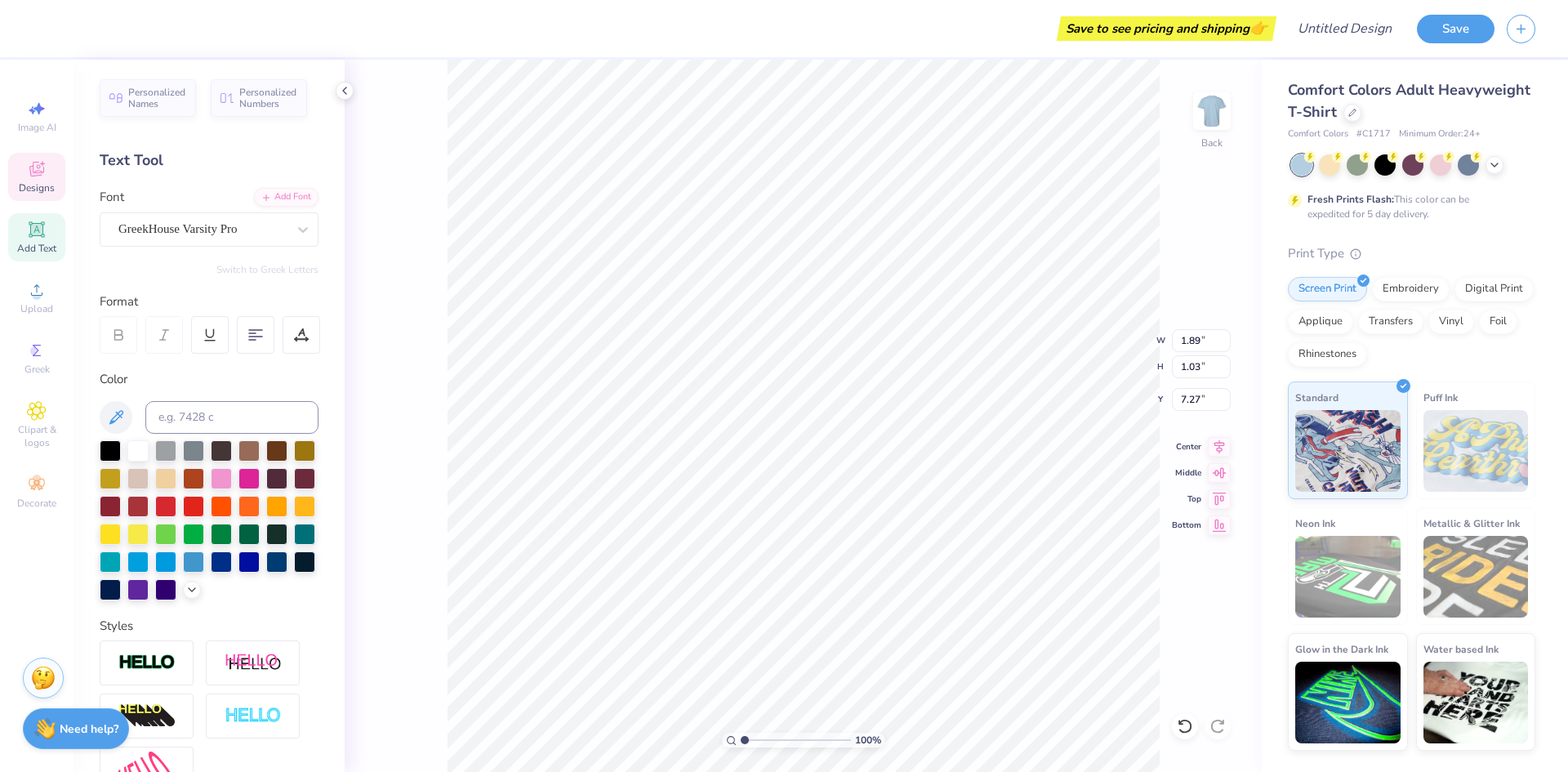
scroll to position [14, 2]
type textarea "LAE"
type input "7.31"
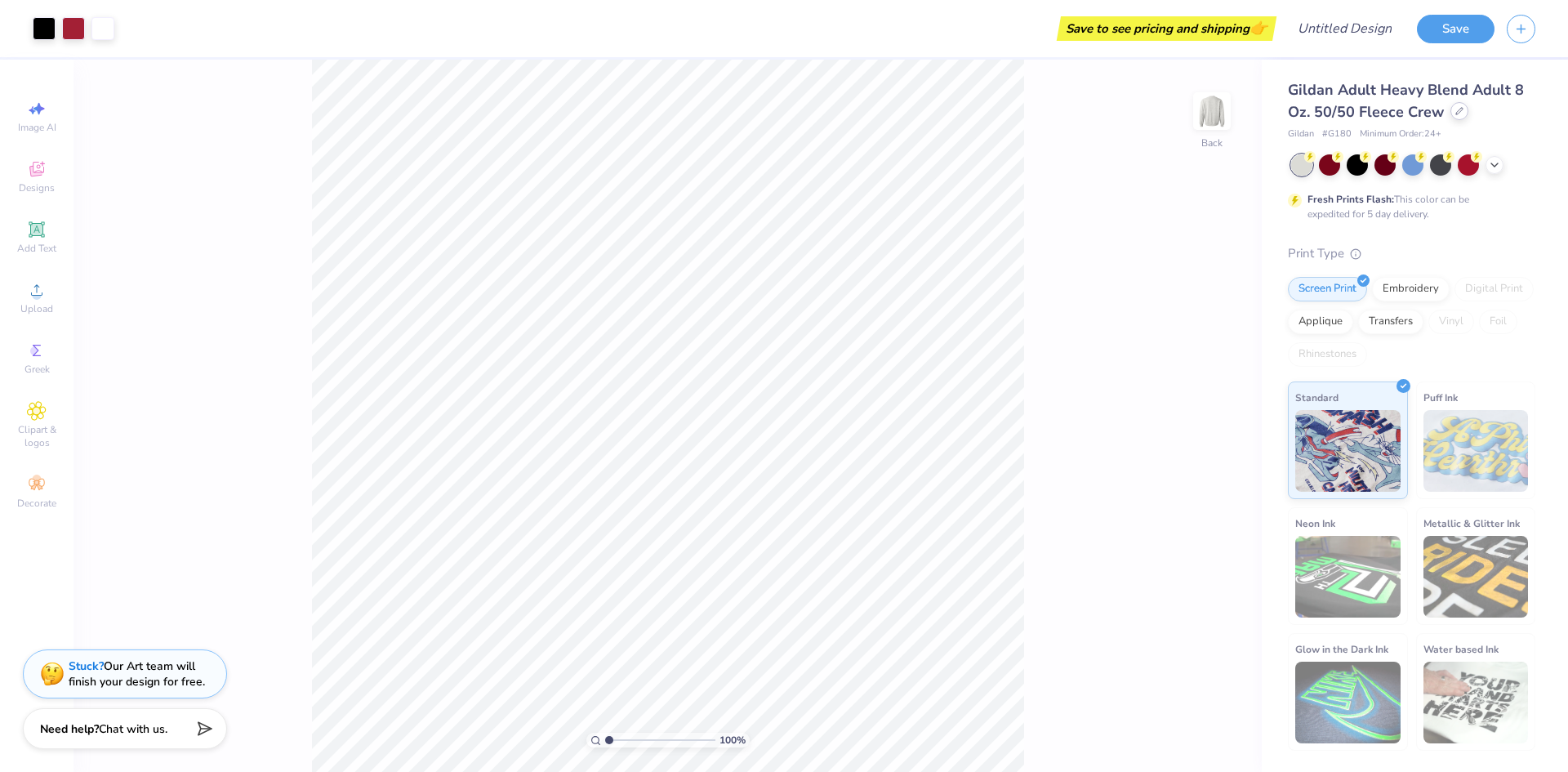
click at [1457, 112] on icon at bounding box center [1460, 111] width 8 height 8
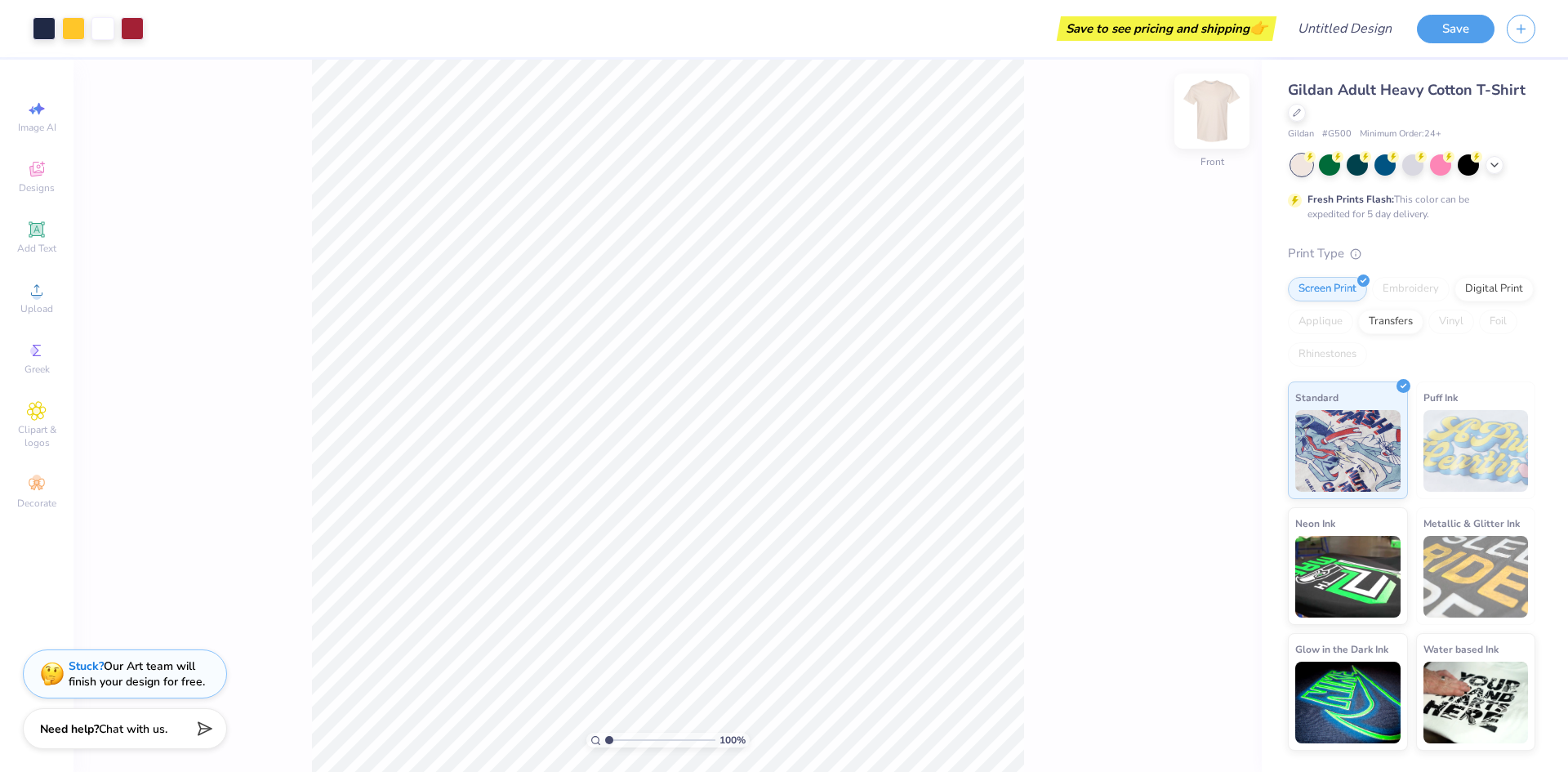
click at [1211, 116] on img at bounding box center [1211, 111] width 65 height 65
click at [1211, 116] on img at bounding box center [1211, 111] width 33 height 33
click at [1210, 113] on img at bounding box center [1211, 111] width 65 height 65
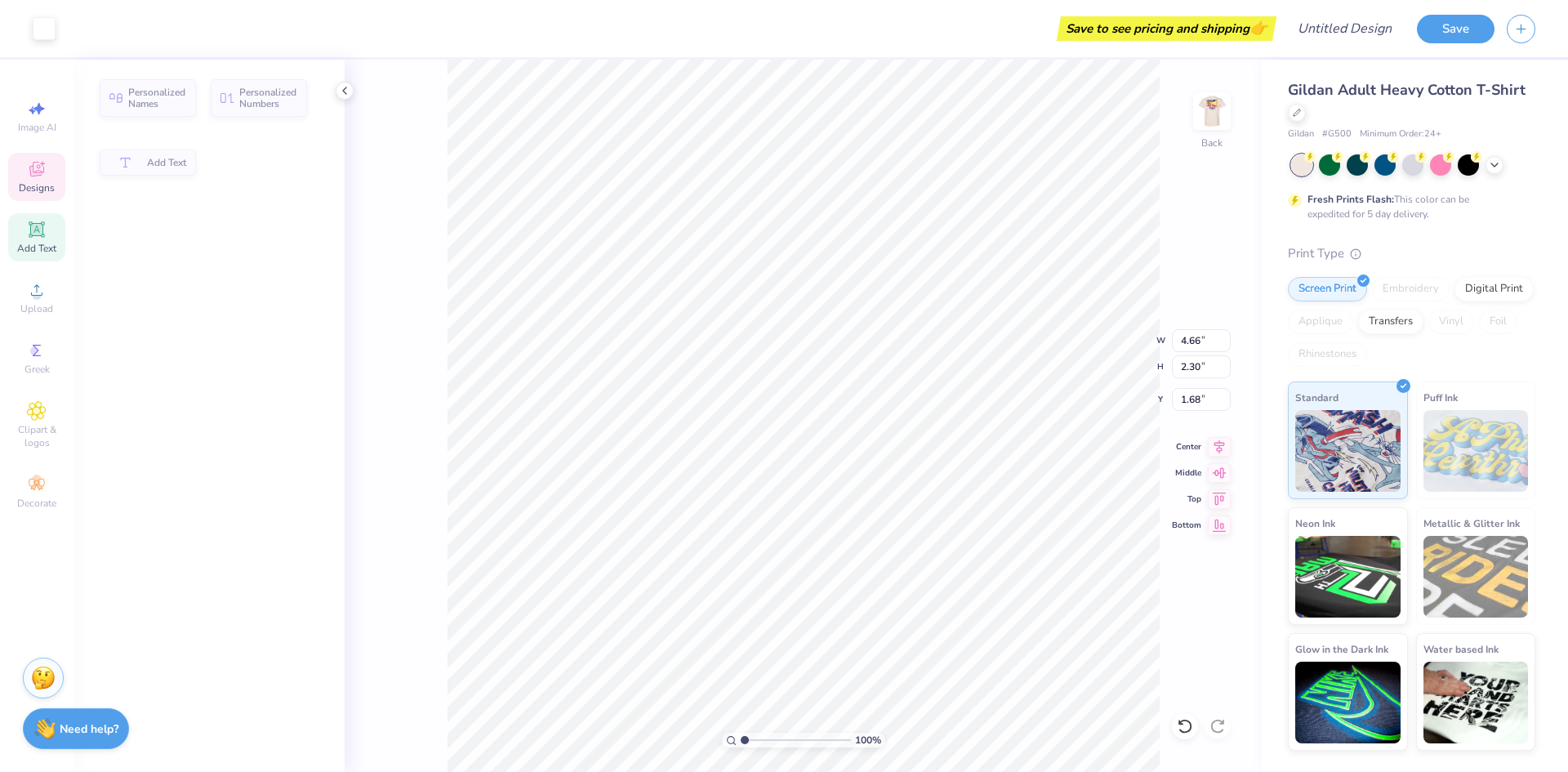
type input "4.66"
type input "2.30"
type input "1.68"
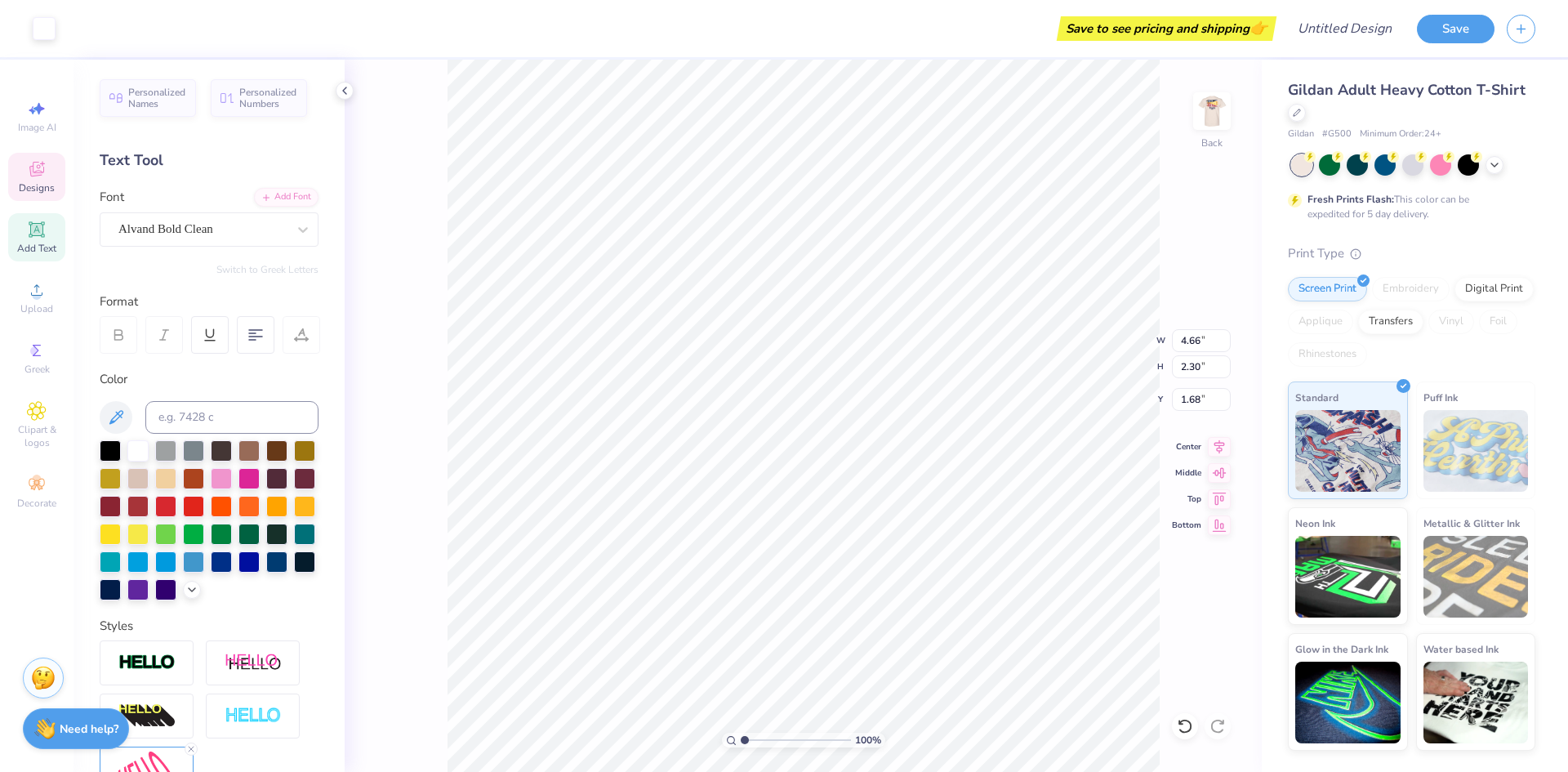
scroll to position [14, 2]
type input "11.68"
type input "3.86"
type input "1.21"
type input "4.66"
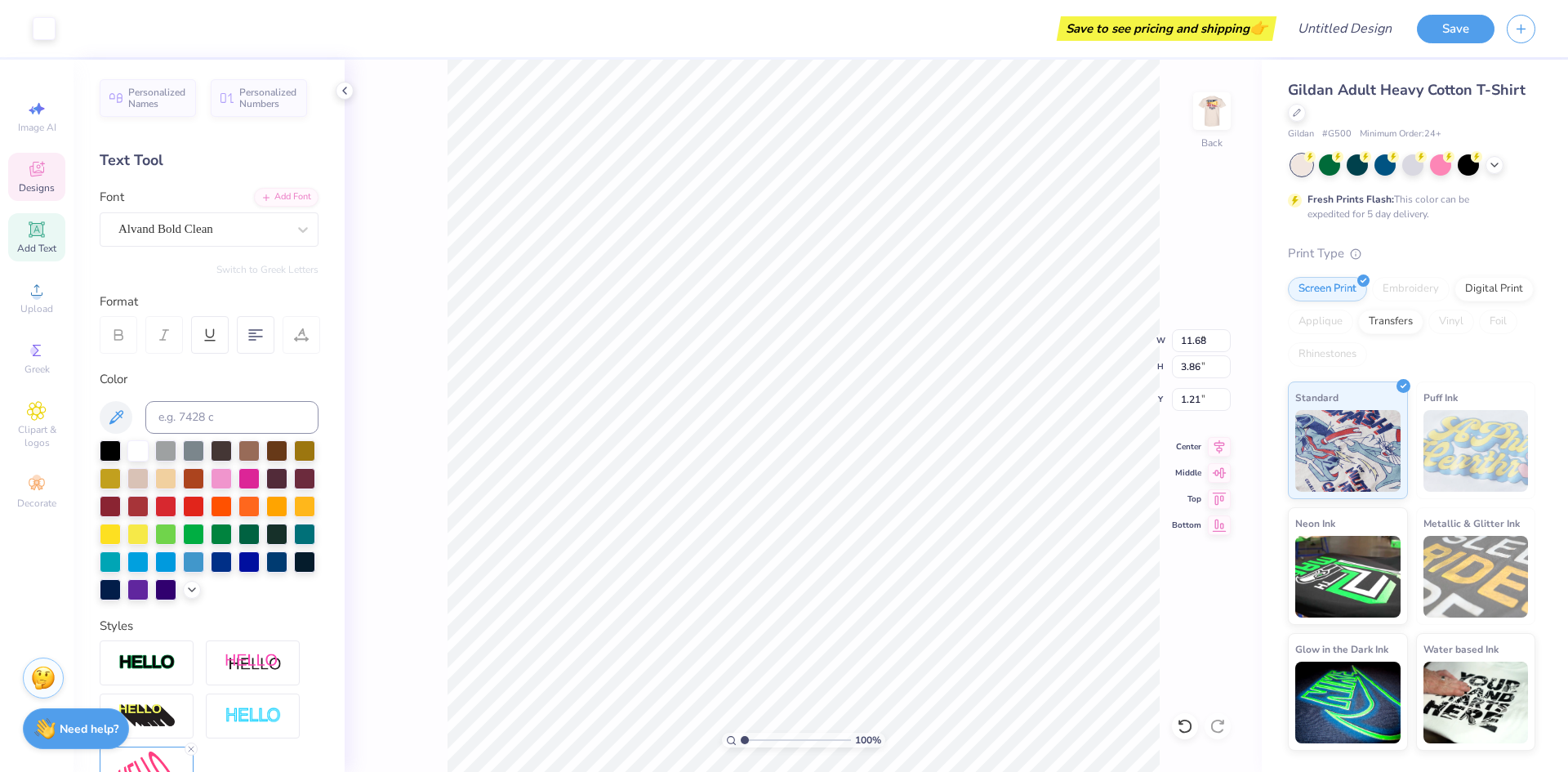
type input "2.30"
type input "1.68"
type textarea "Lambda"
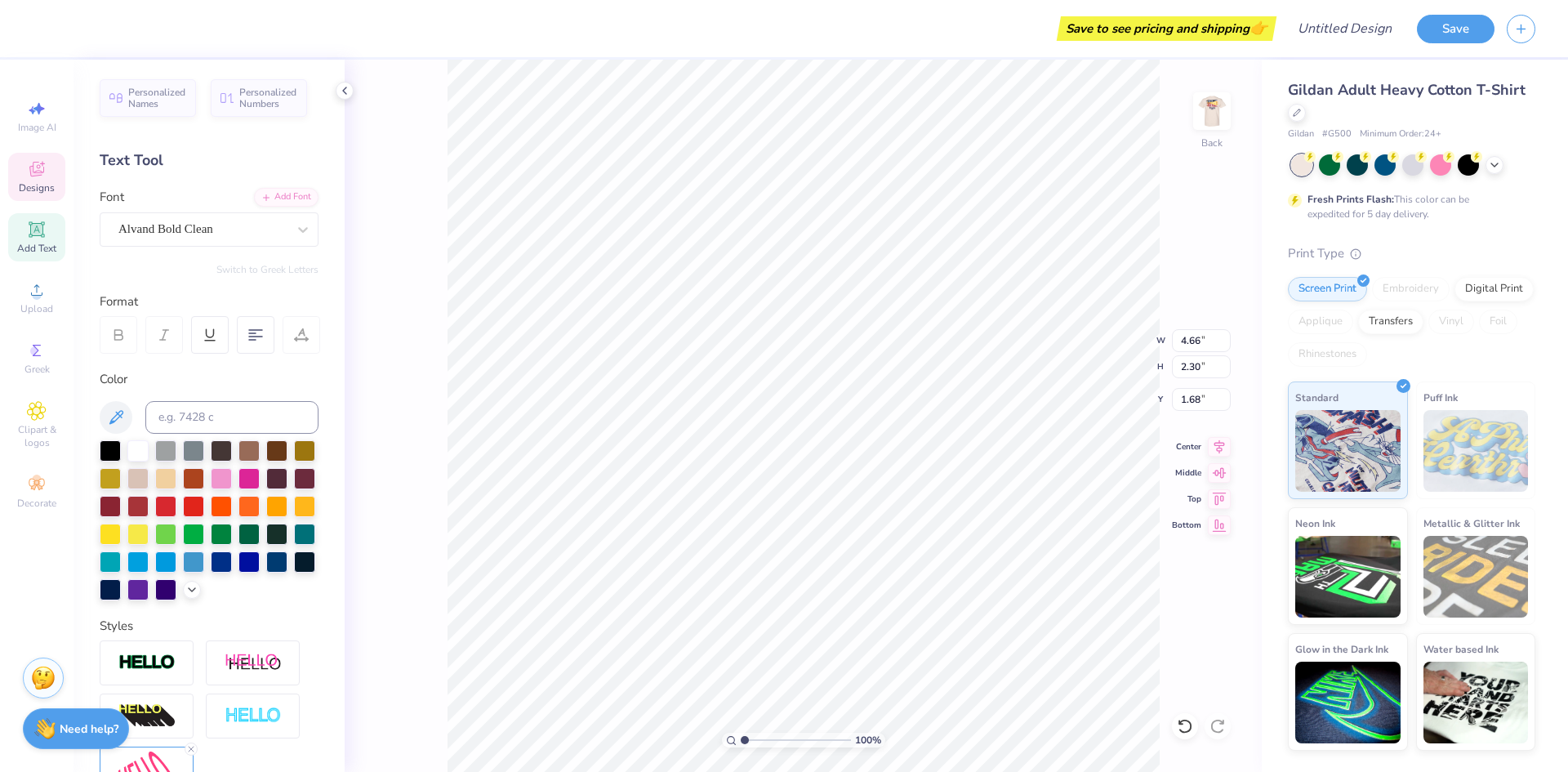
type input "5.15"
type input "2.77"
type input "3.05"
type textarea "Alpha"
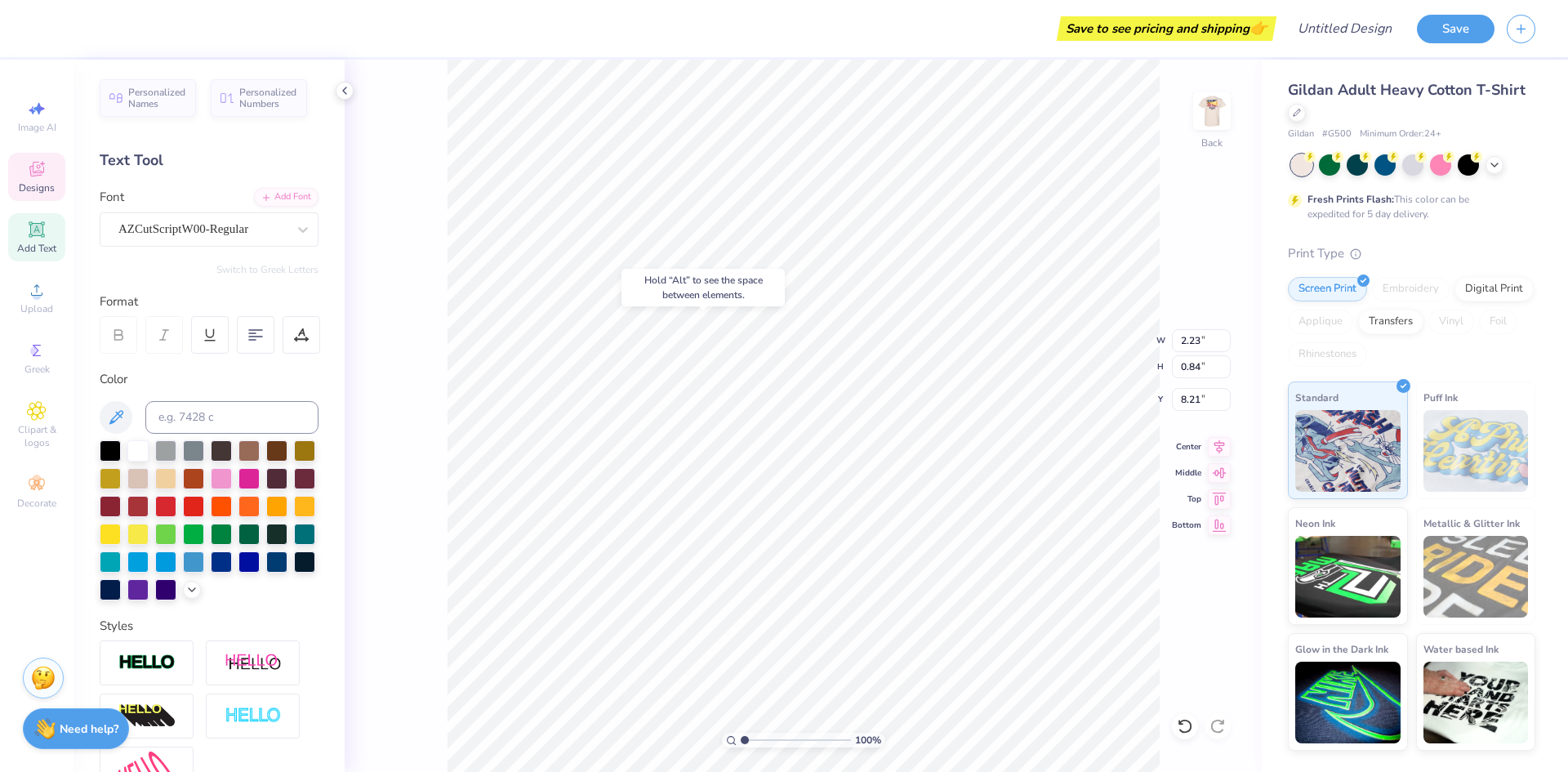
type input "8.21"
click at [1492, 166] on icon at bounding box center [1495, 163] width 13 height 13
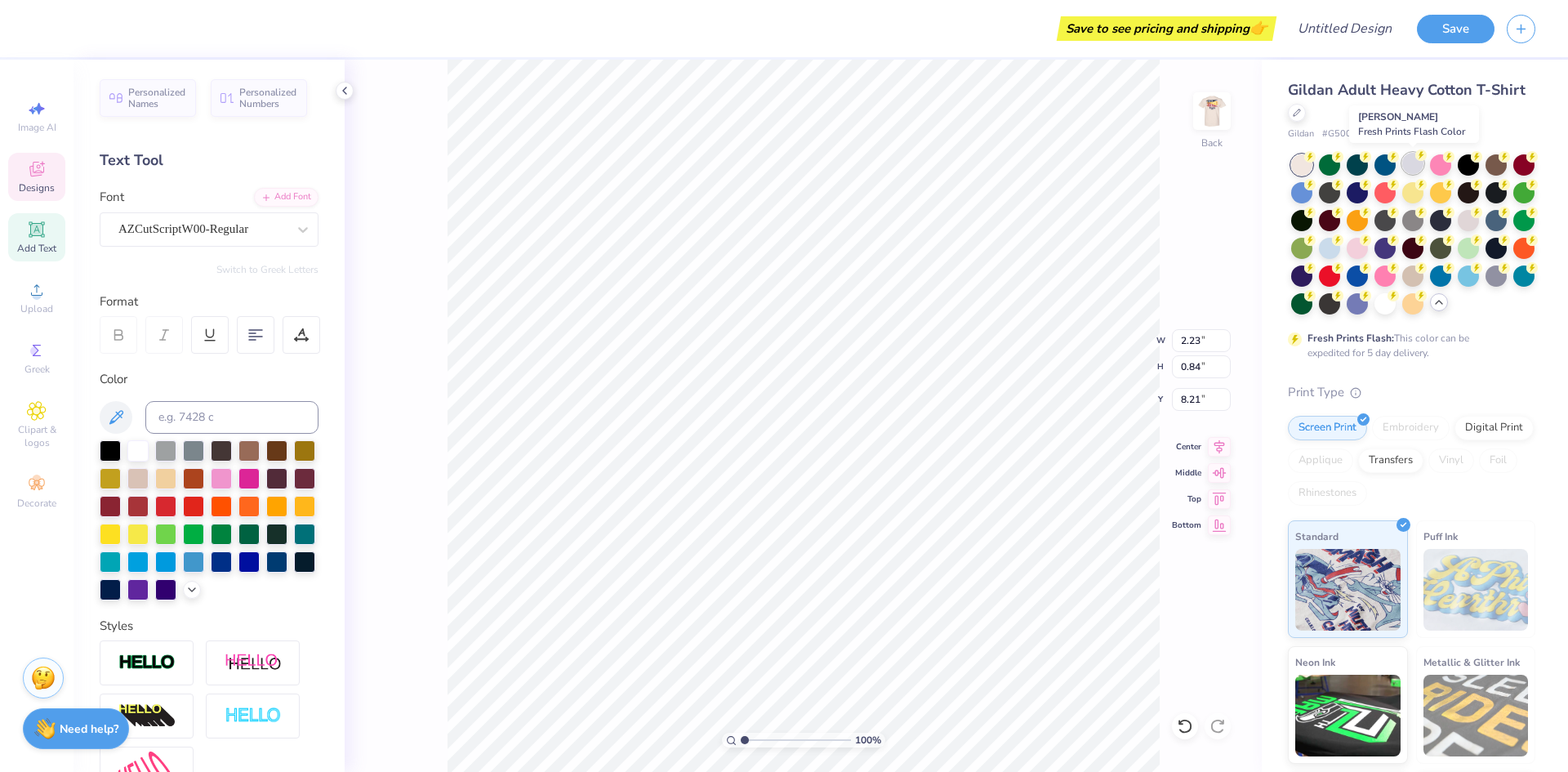
click at [1405, 166] on div at bounding box center [1412, 163] width 21 height 21
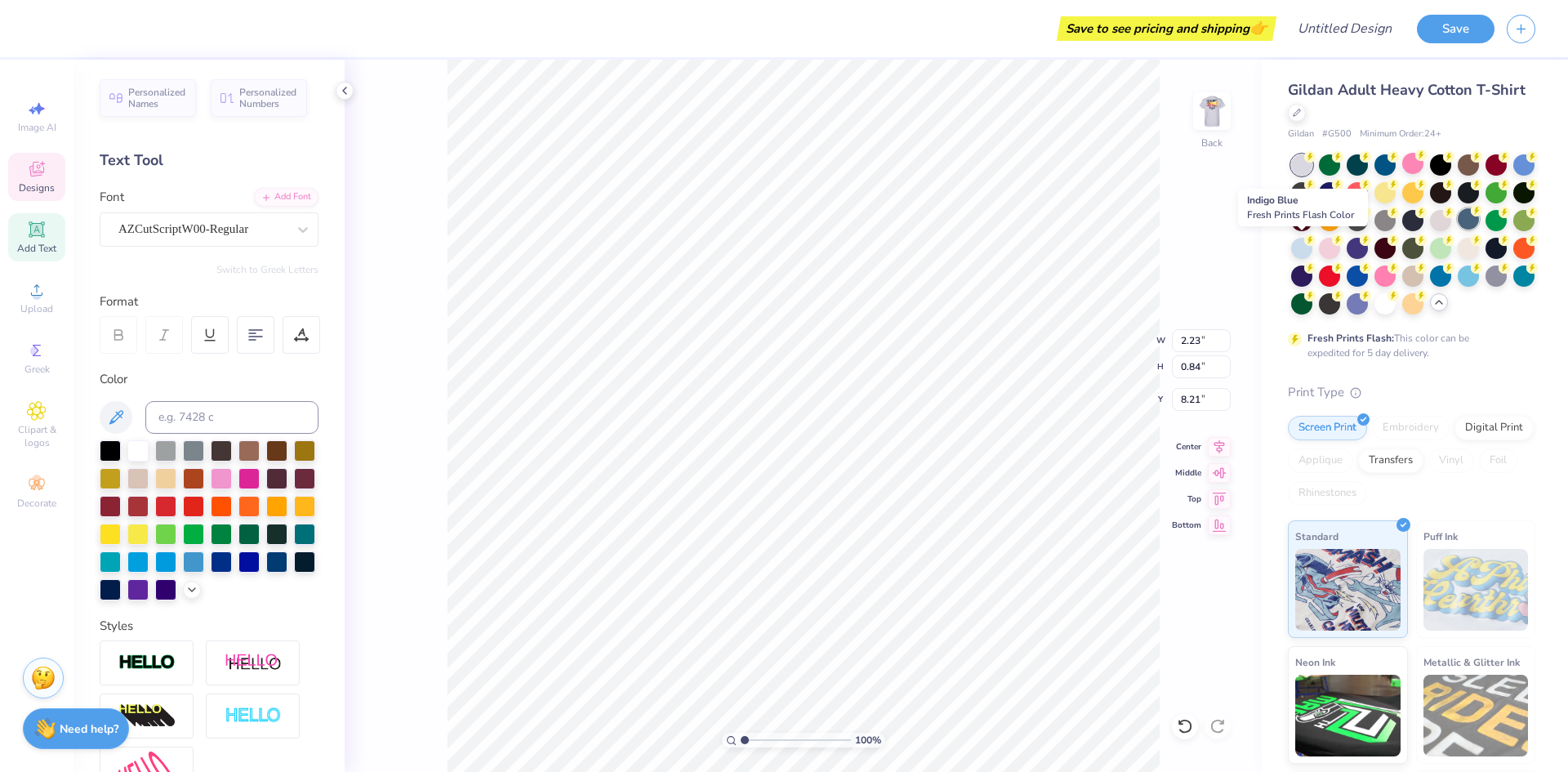
click at [1457, 229] on div at bounding box center [1467, 218] width 21 height 21
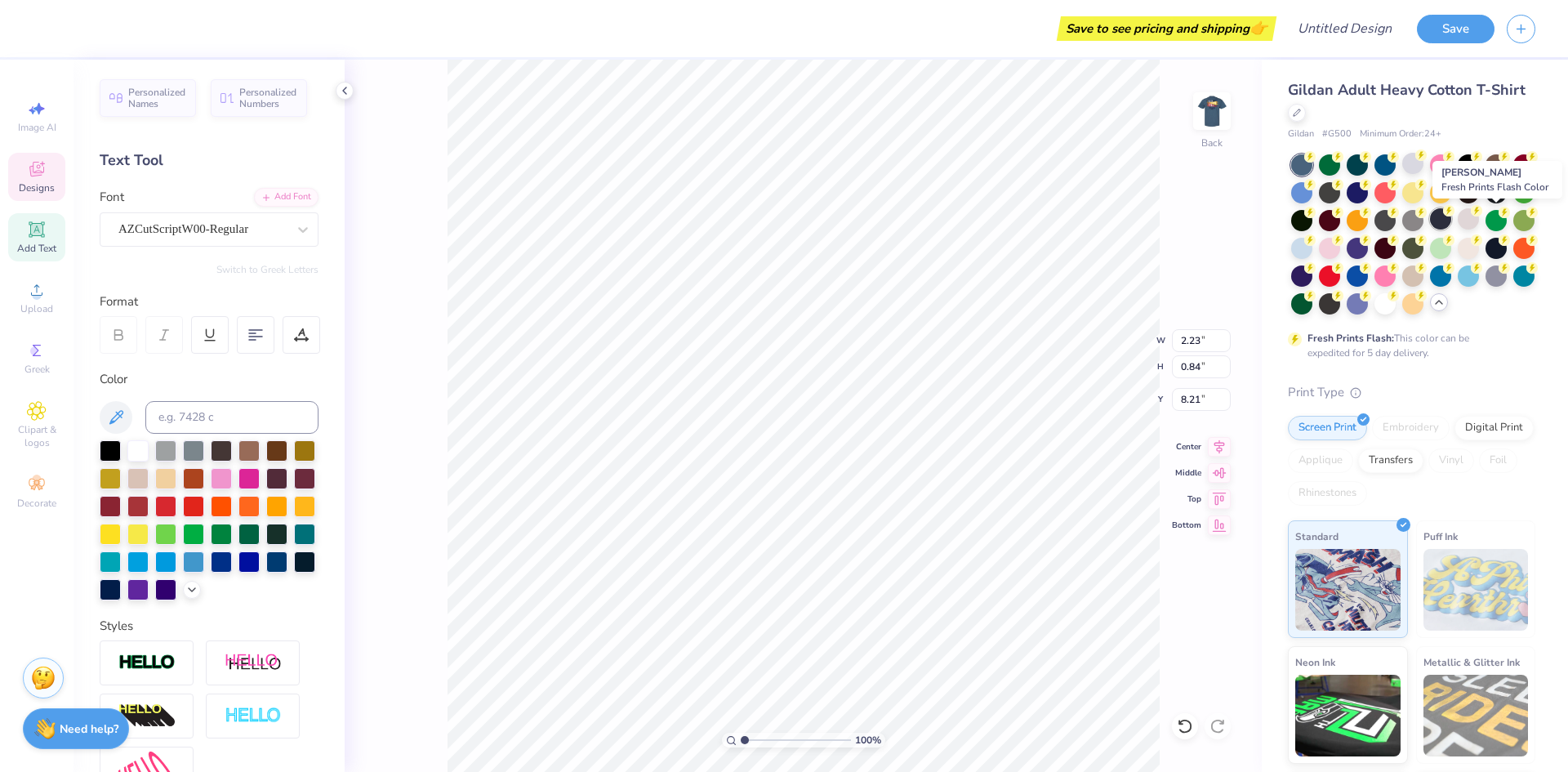
click at [1451, 218] on div at bounding box center [1440, 218] width 21 height 21
click at [1368, 198] on div at bounding box center [1356, 190] width 21 height 21
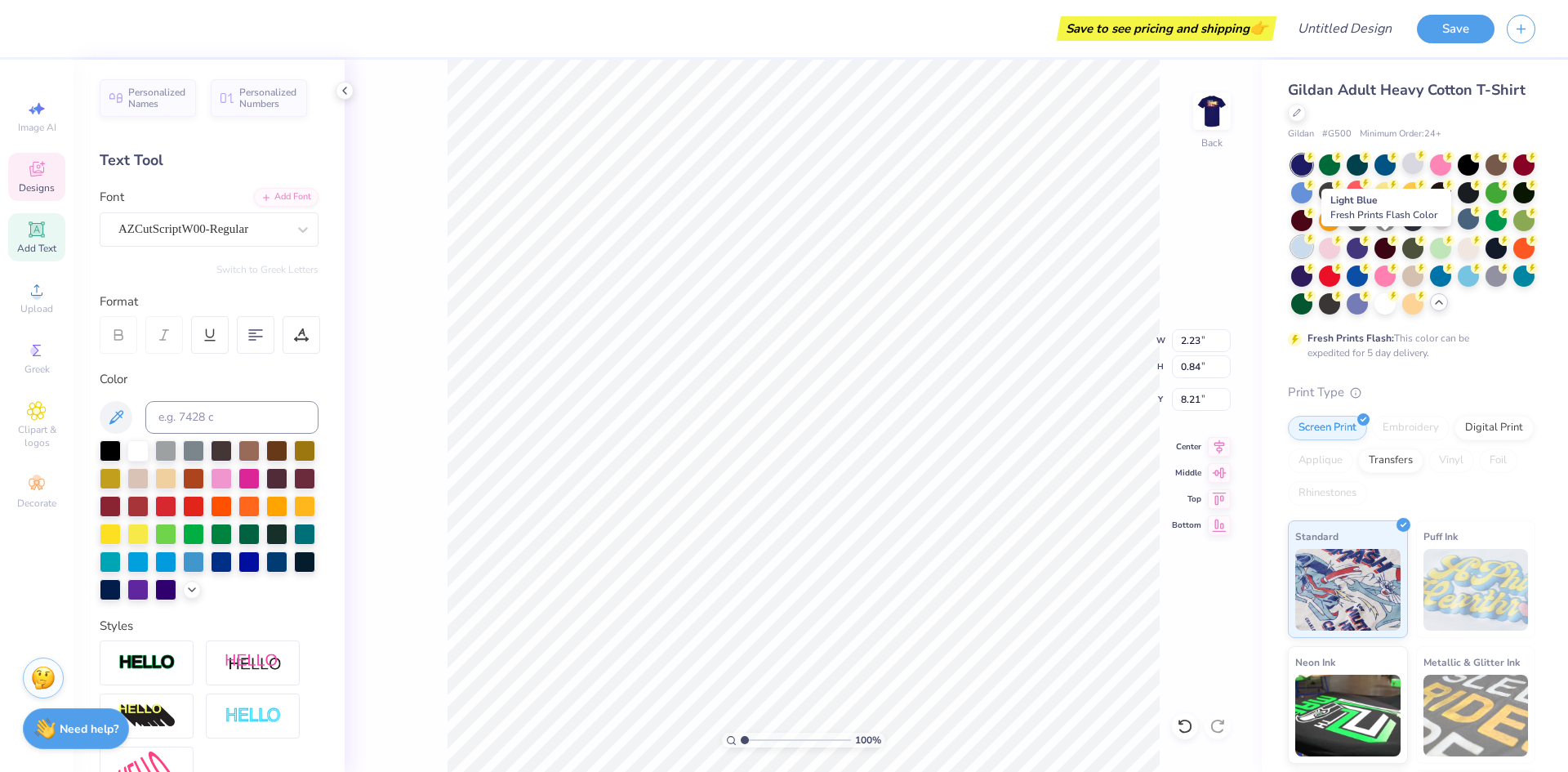
click at [1312, 248] on div at bounding box center [1301, 246] width 21 height 21
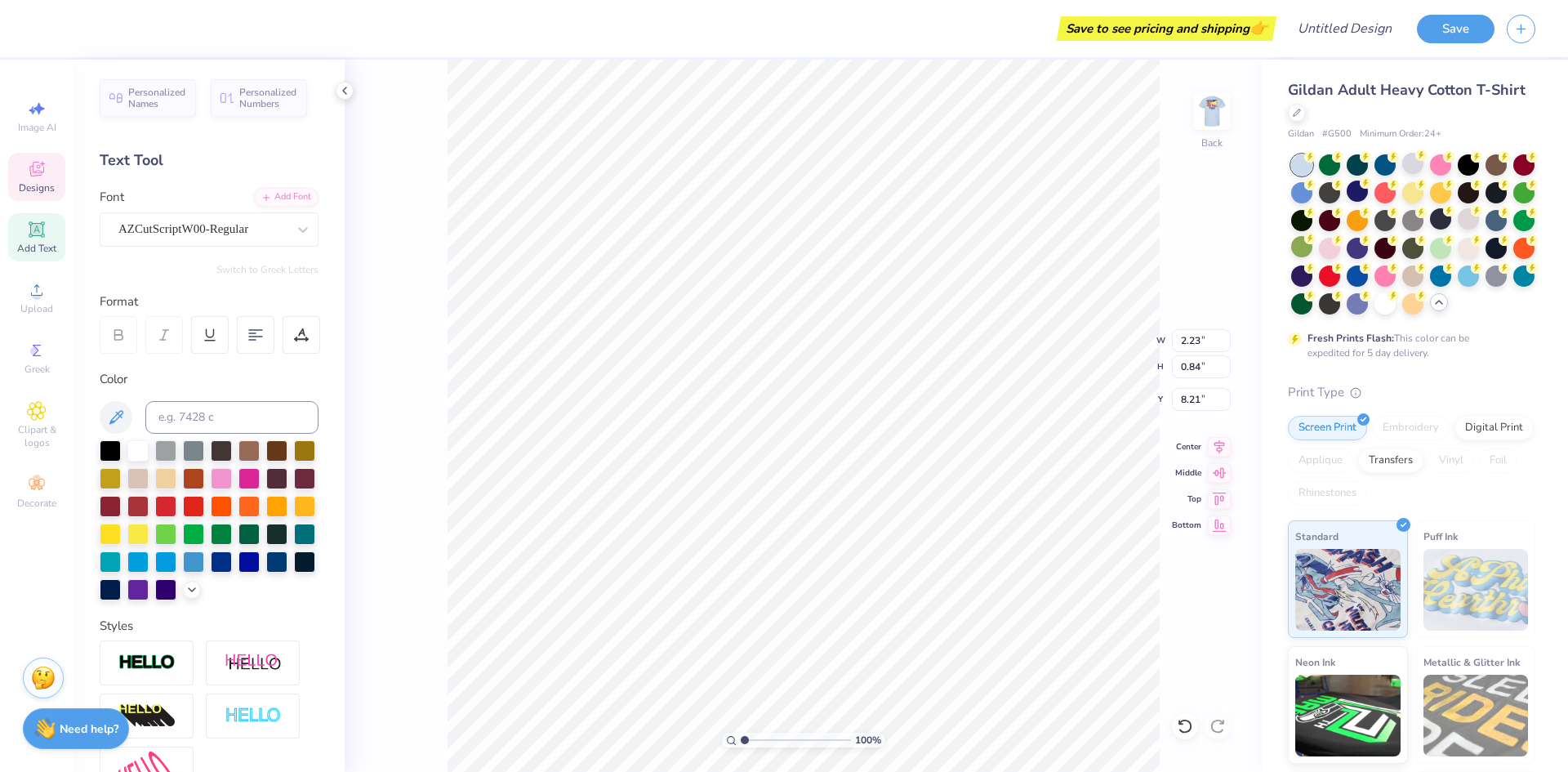
type input "11.68"
type input "3.86"
type input "1.21"
click at [121, 591] on div at bounding box center [110, 588] width 21 height 21
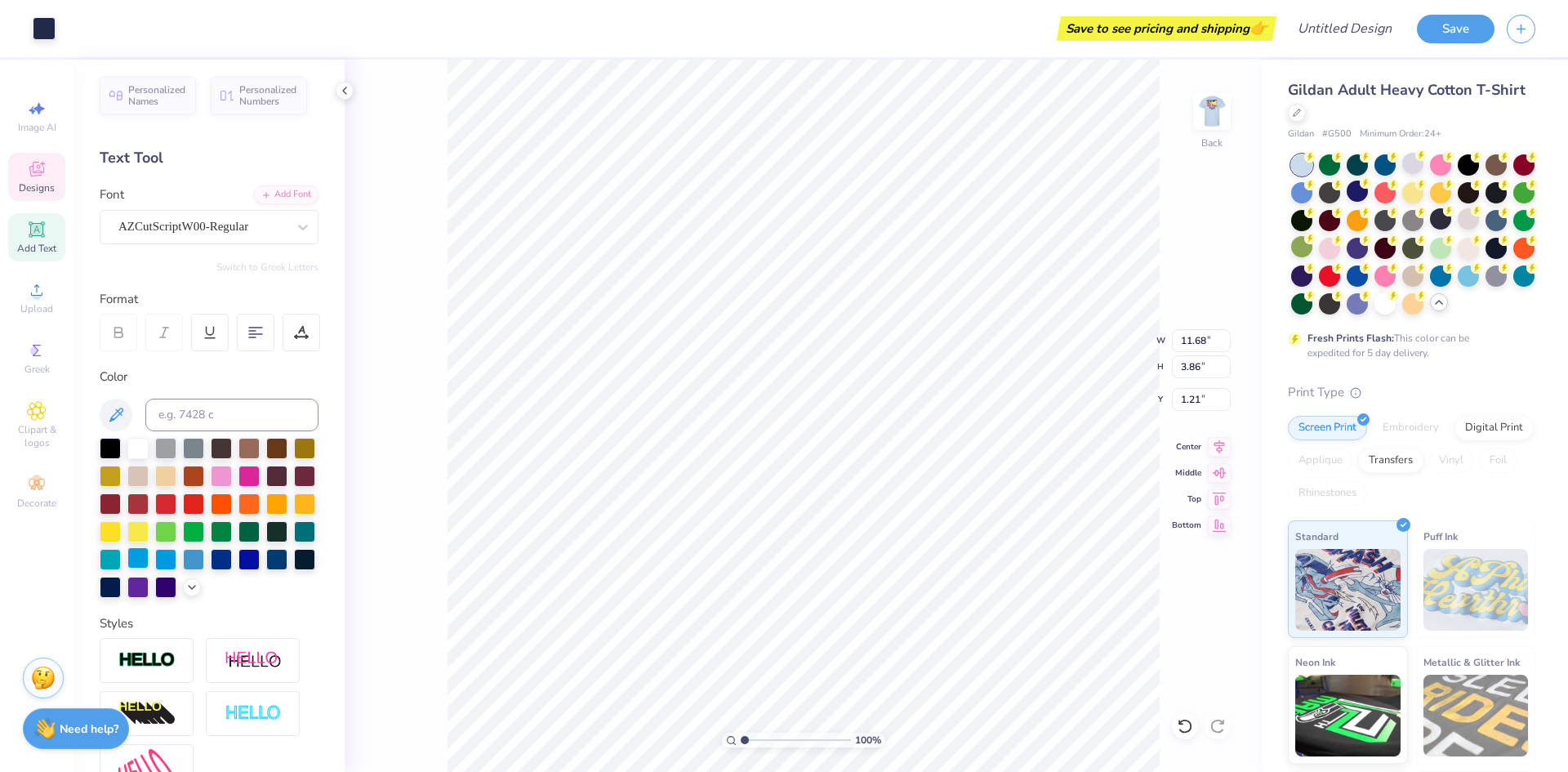
scroll to position [0, 0]
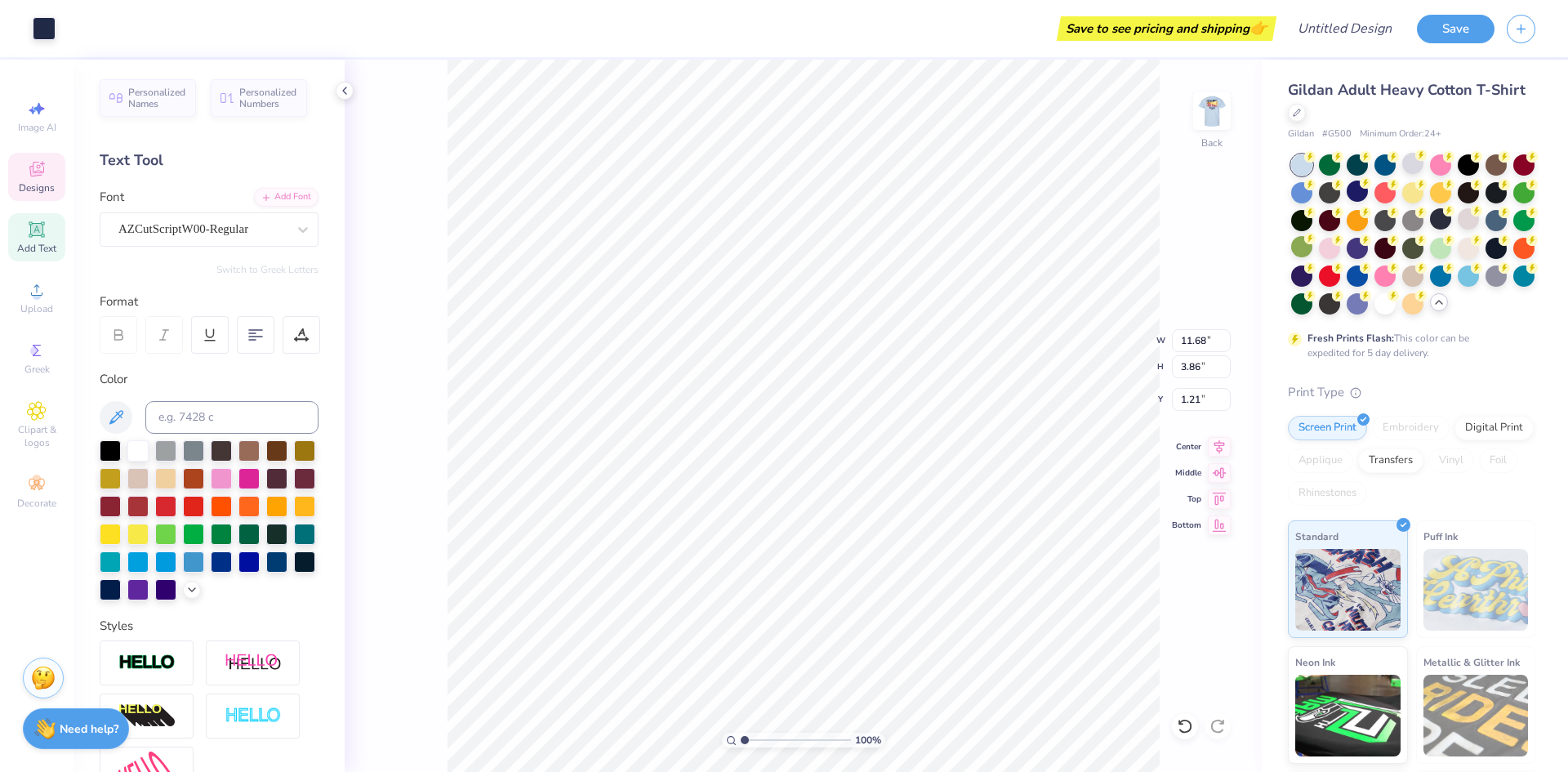
type input "11.59"
type input "4.09"
type input "3.89"
click at [148, 588] on div at bounding box center [138, 588] width 21 height 21
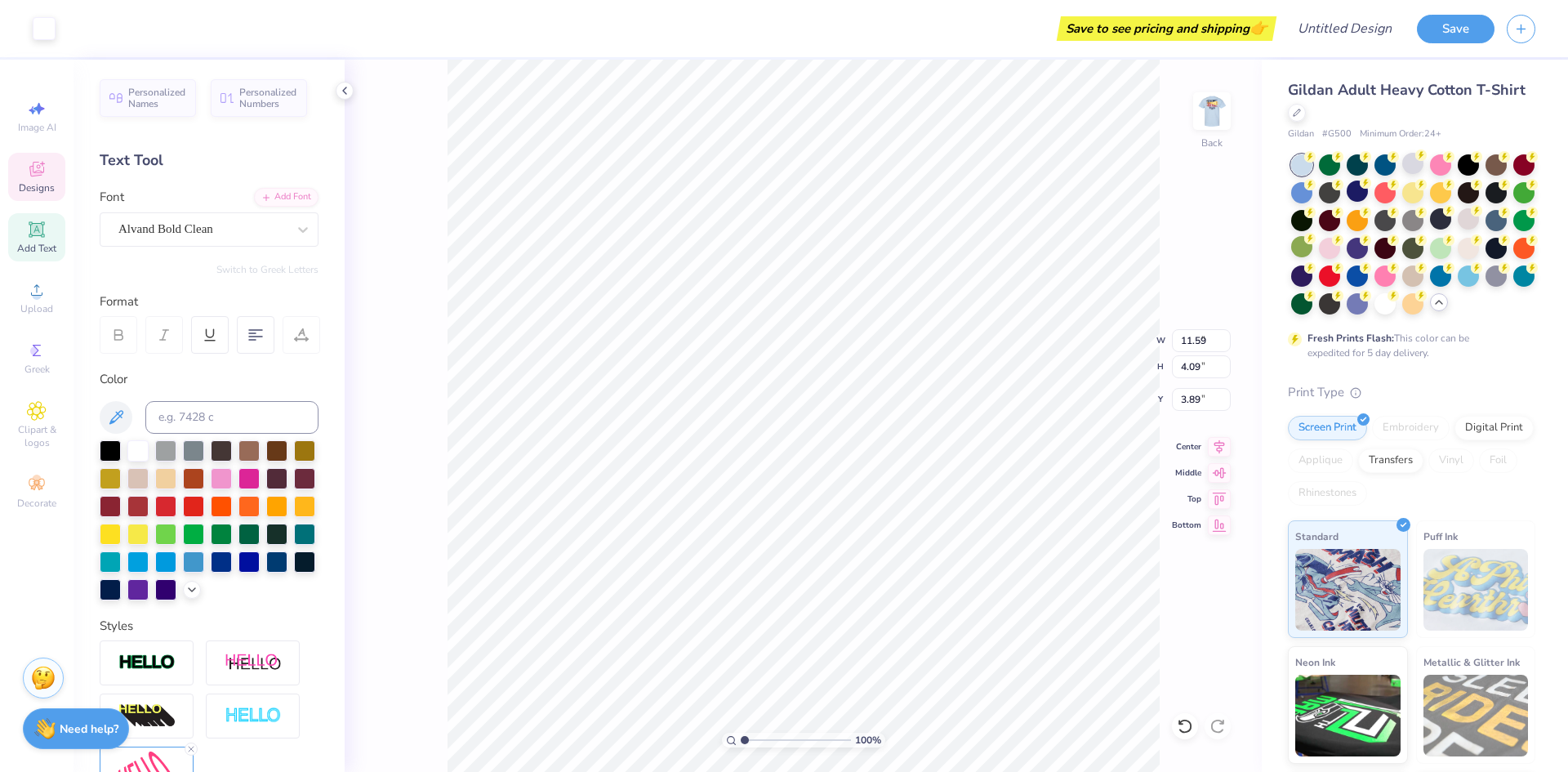
type input "5.54"
type input "2.93"
type input "4.54"
type input "11.59"
type input "4.09"
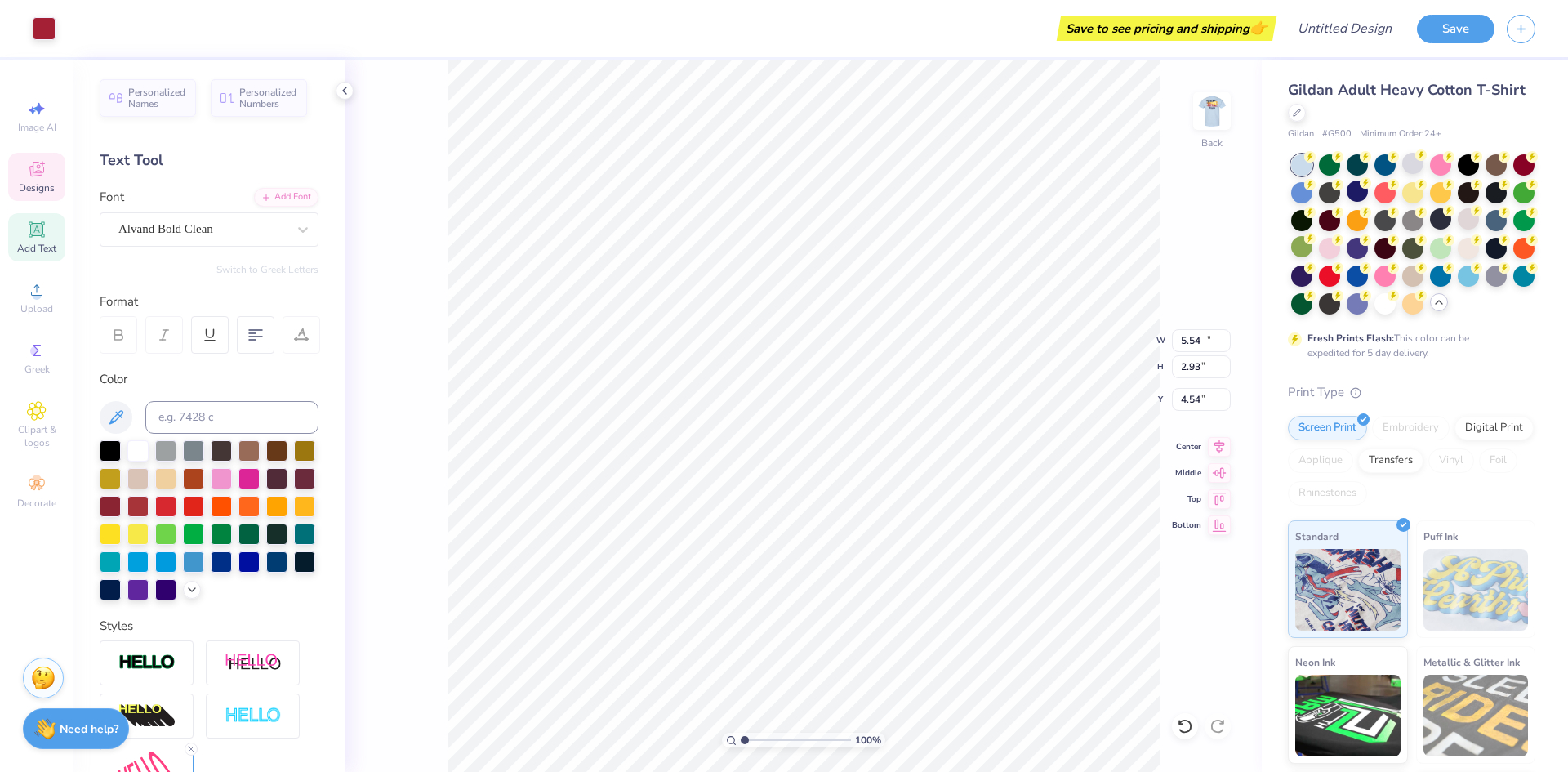
type input "3.89"
click at [36, 30] on div at bounding box center [43, 27] width 23 height 23
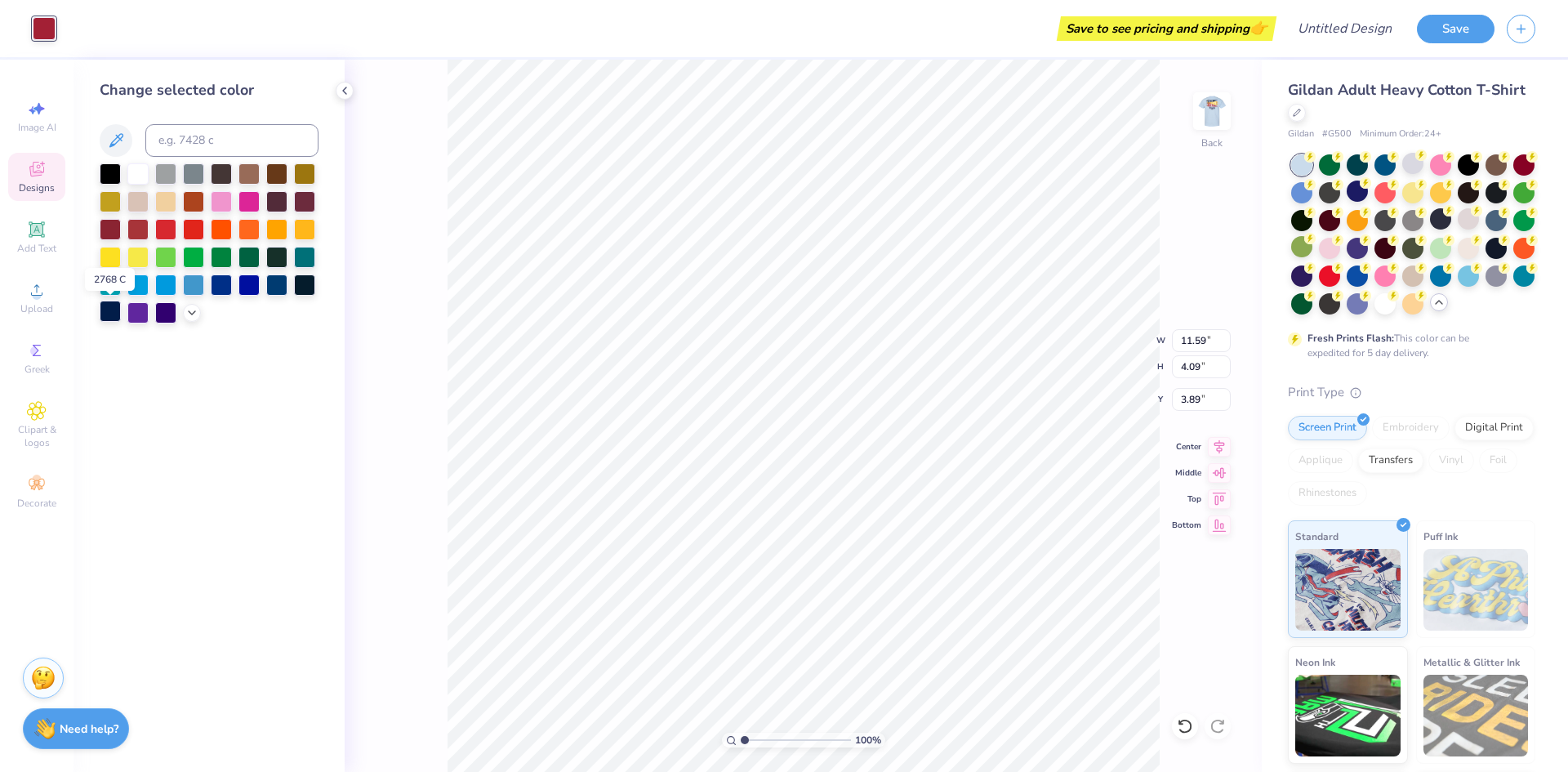
click at [113, 316] on div at bounding box center [110, 310] width 21 height 21
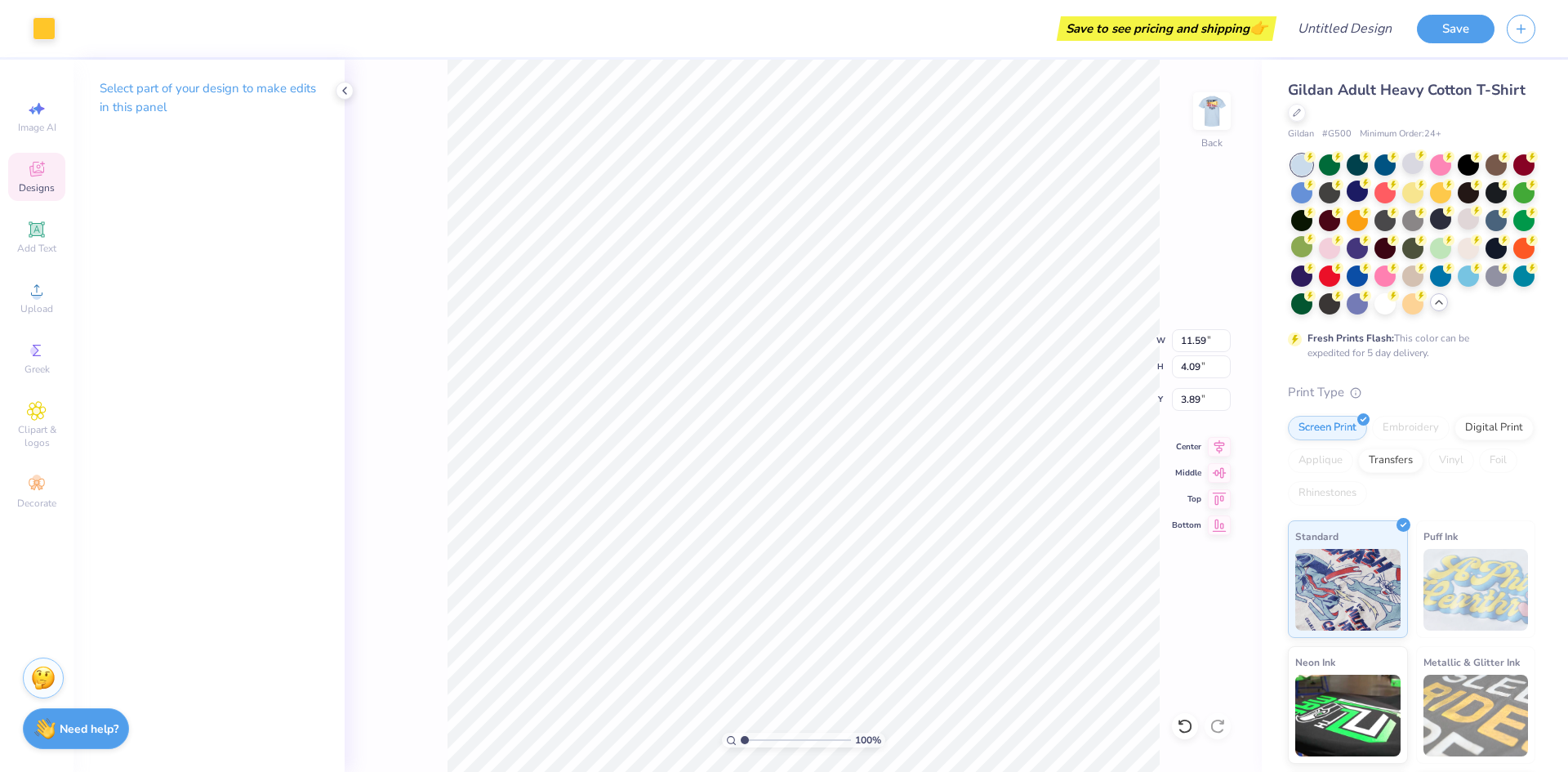
type input "11.67"
type input "3.80"
type input "2.56"
type input "0.41"
type input "3.66"
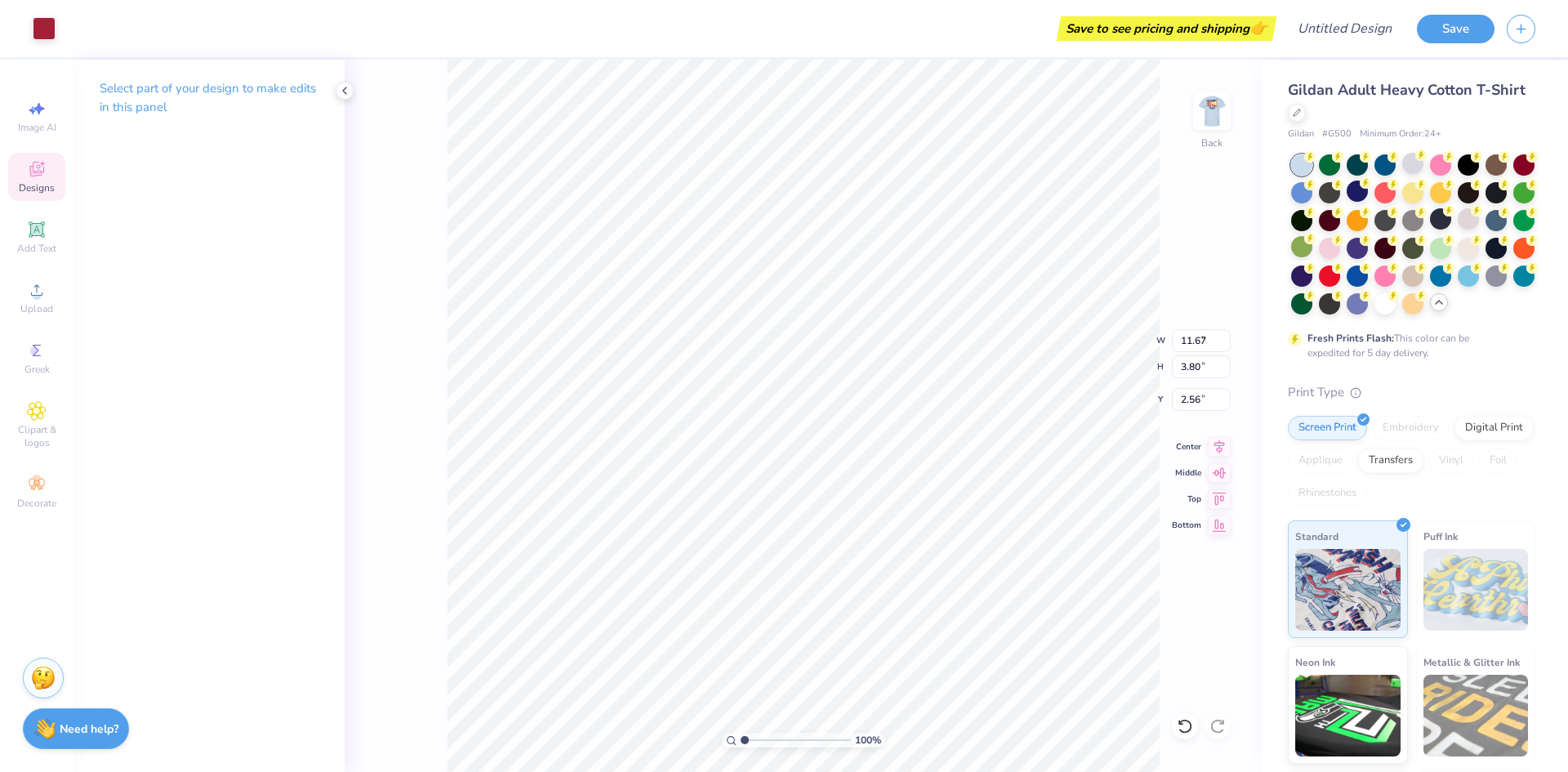
type input "2.64"
click at [49, 32] on div at bounding box center [43, 27] width 23 height 23
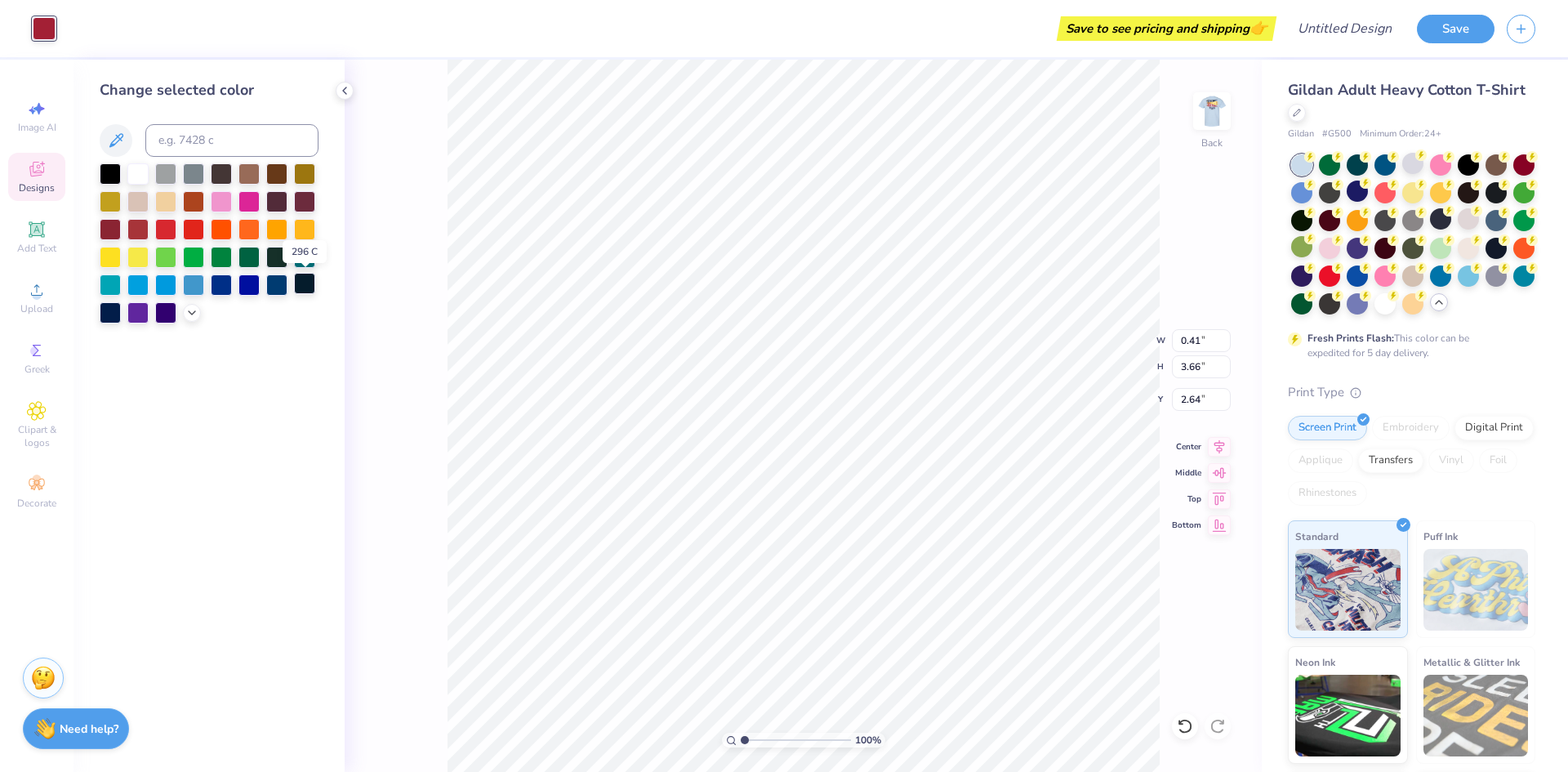
click at [304, 280] on div at bounding box center [304, 283] width 21 height 21
click at [104, 313] on div at bounding box center [110, 310] width 21 height 21
click at [488, 209] on div "Art colors Save to see pricing and shipping 👉 Design Title Save Image AI Design…" at bounding box center [784, 386] width 1568 height 772
click at [109, 134] on icon at bounding box center [116, 141] width 20 height 20
click at [178, 390] on div "Change selected color" at bounding box center [208, 416] width 271 height 712
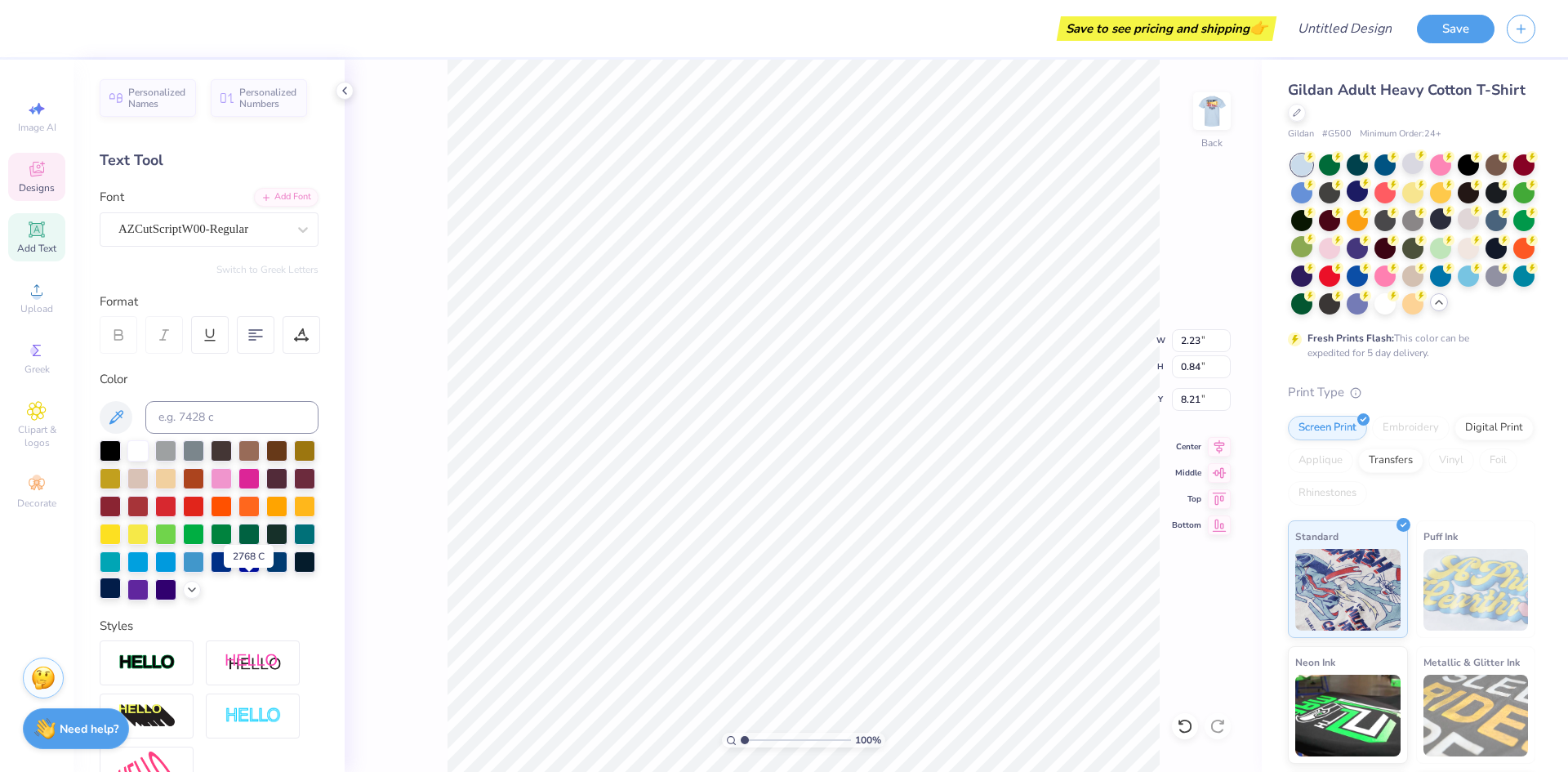
click at [121, 586] on div at bounding box center [110, 588] width 21 height 21
type input "11.68"
type input "3.86"
type input "1.21"
type input "8.26"
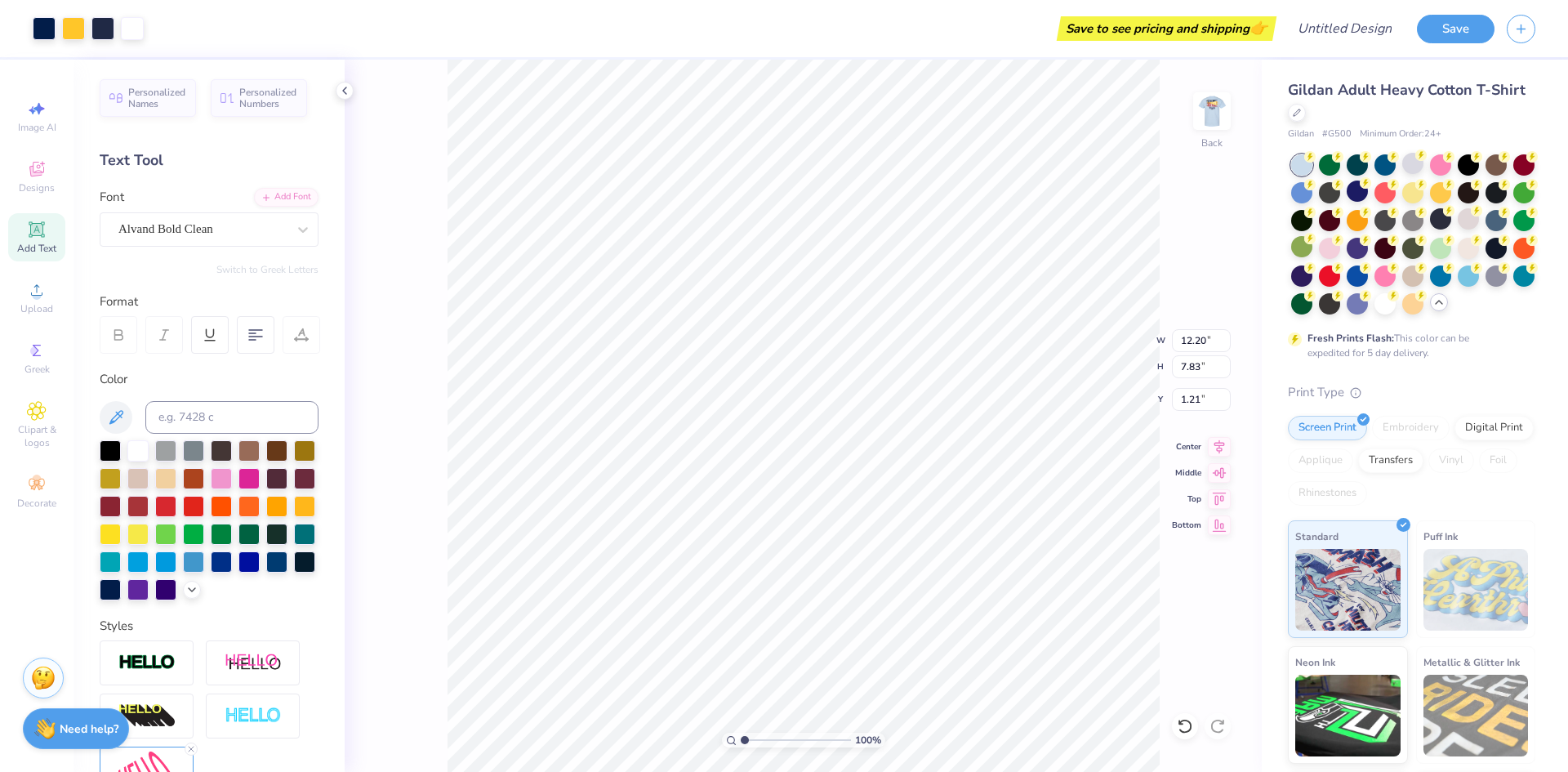
type input "5.31"
type input "1.89"
click at [1212, 117] on img at bounding box center [1211, 111] width 65 height 65
click at [1212, 122] on img at bounding box center [1211, 111] width 65 height 65
click at [1213, 108] on img at bounding box center [1211, 111] width 65 height 65
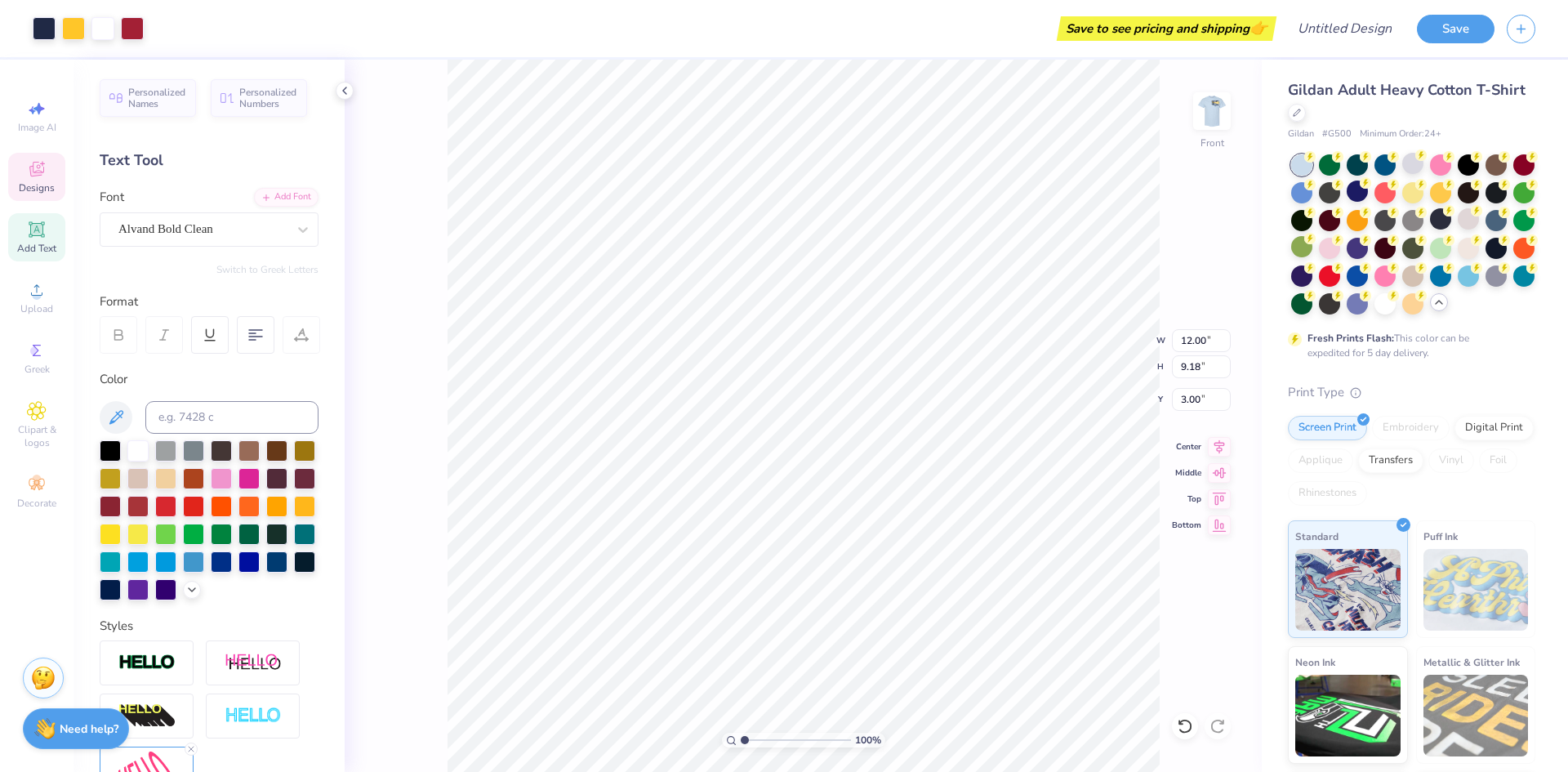
type input "12.00"
type input "9.18"
type input "3.00"
click at [1176, 717] on div at bounding box center [1185, 725] width 26 height 26
type input "16.97"
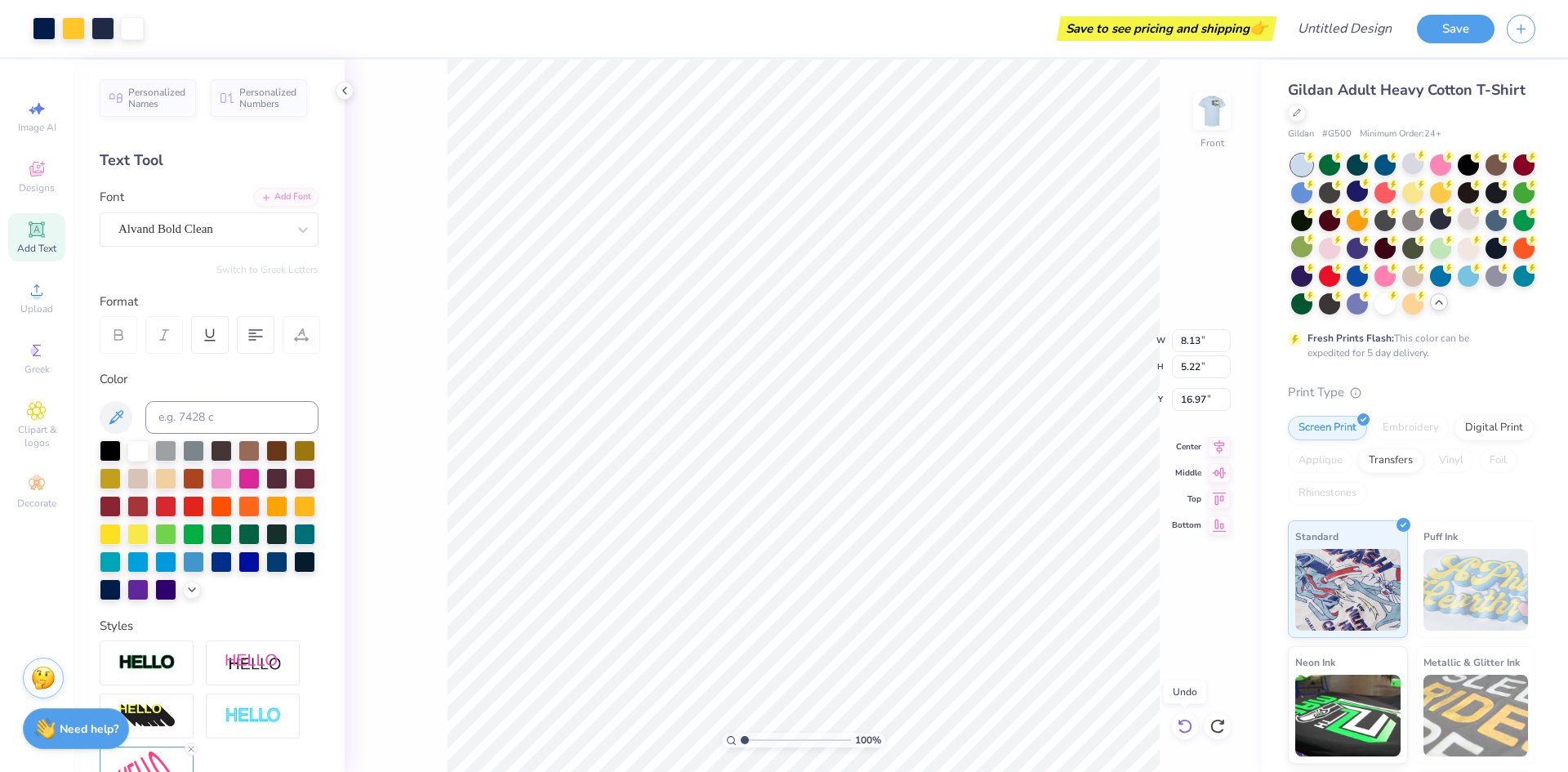
click at [1182, 728] on icon at bounding box center [1185, 726] width 17 height 17
click at [1219, 731] on icon at bounding box center [1218, 726] width 17 height 17
type input "1.57"
type textarea "Fall"
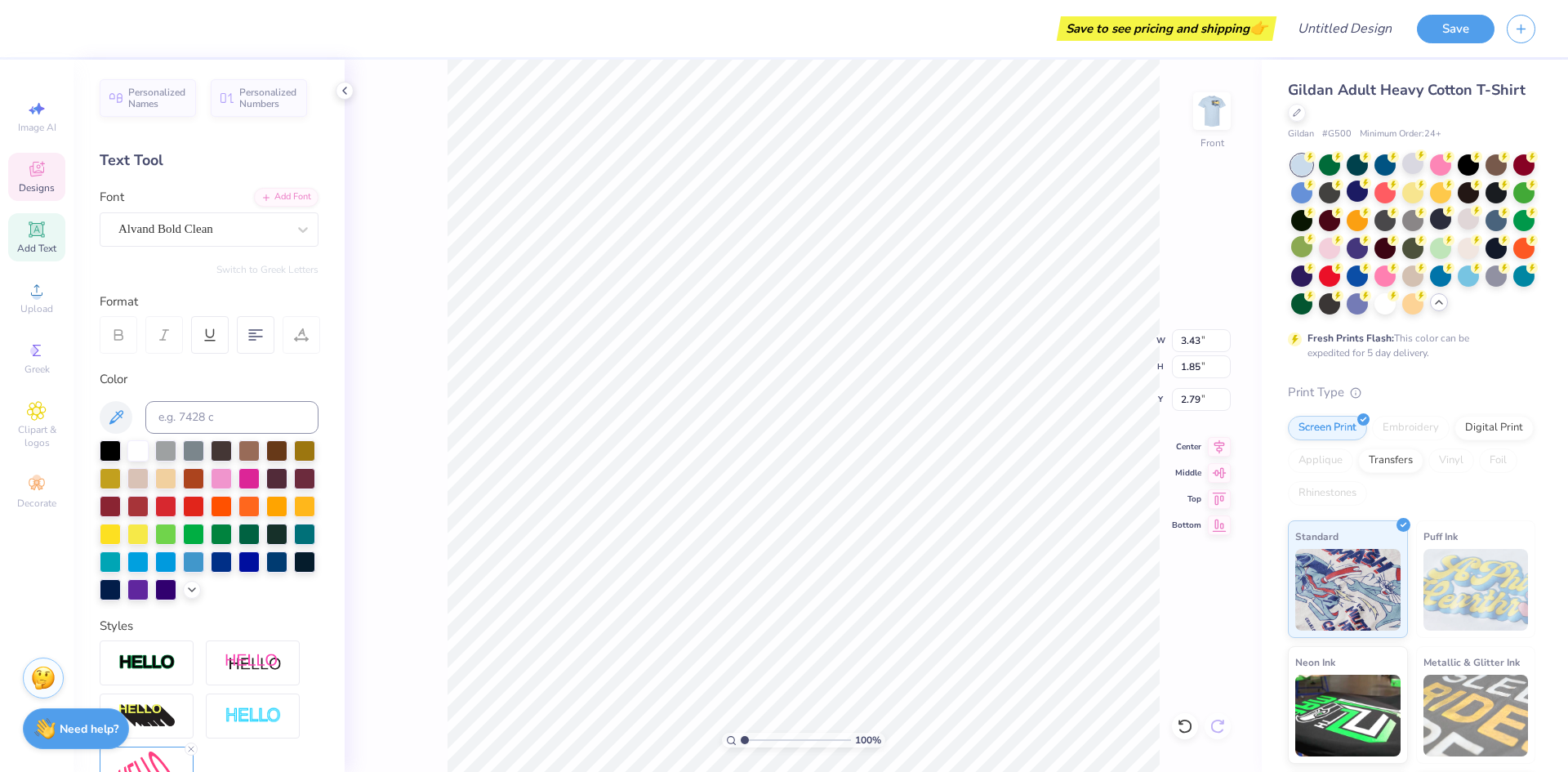
type input "3.43"
type input "1.85"
type input "2.79"
type textarea "class"
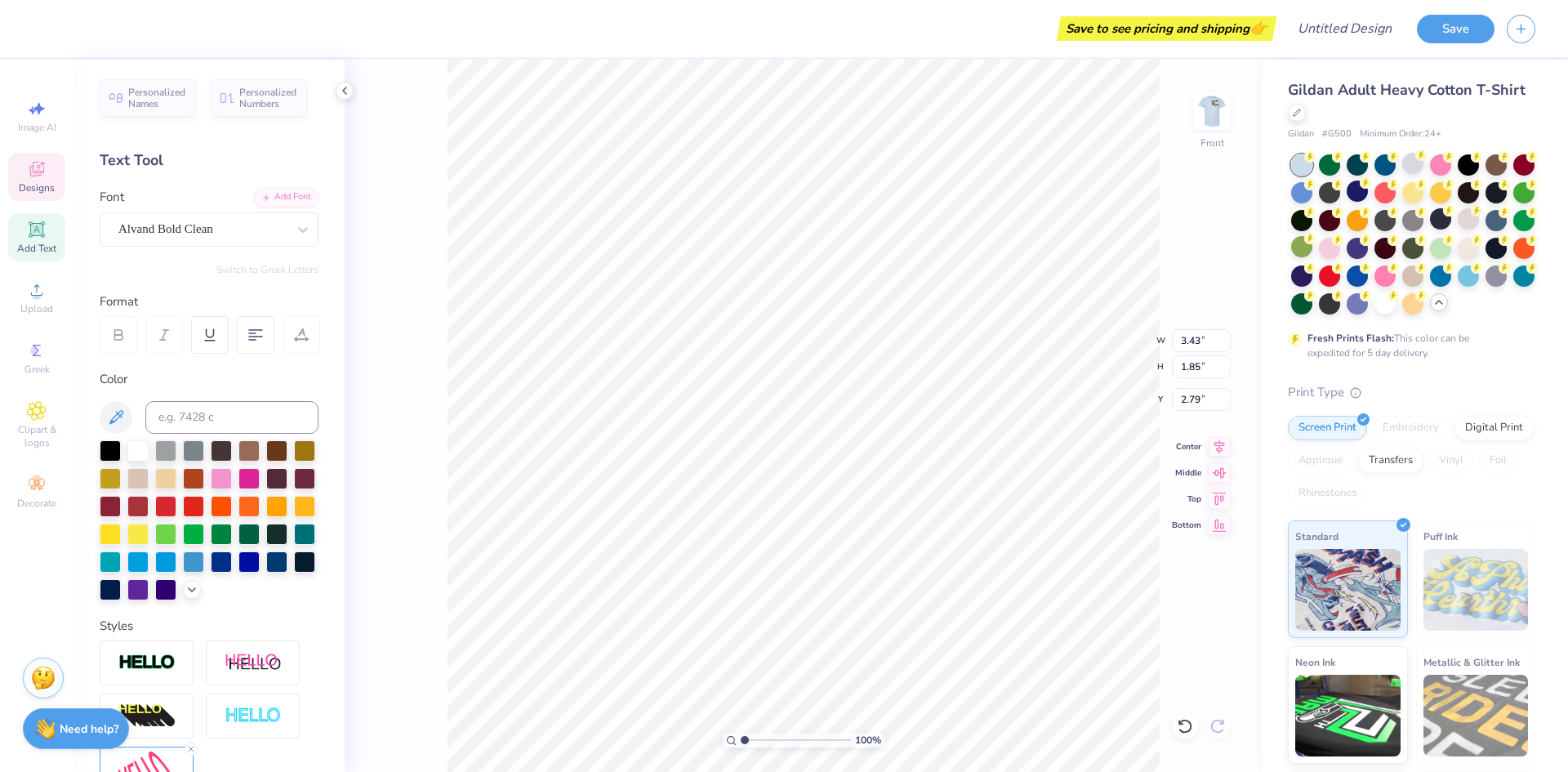
type input "3.69"
type input "1.95"
type input "3.85"
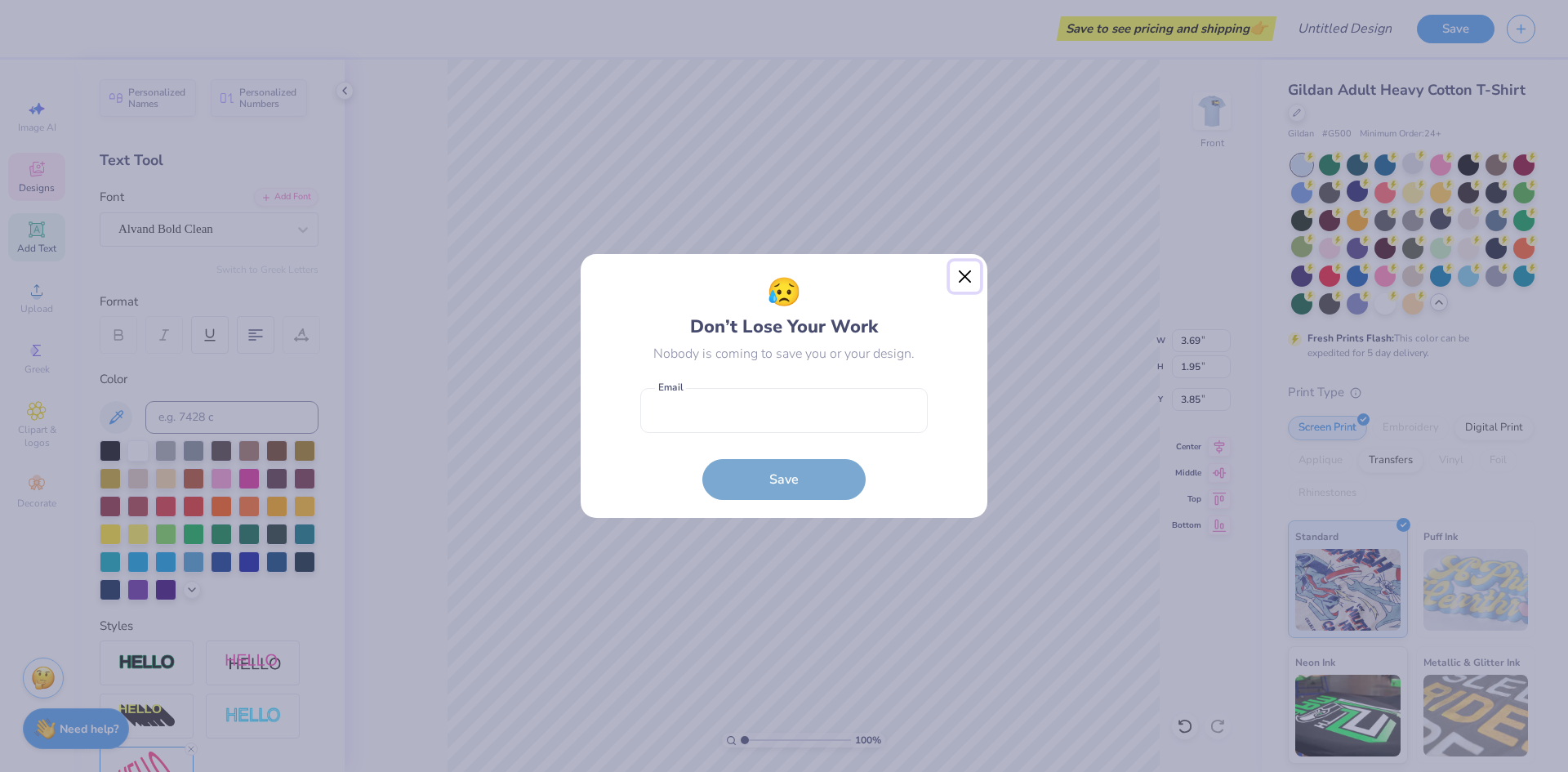
click at [959, 268] on button "Close" at bounding box center [964, 276] width 31 height 31
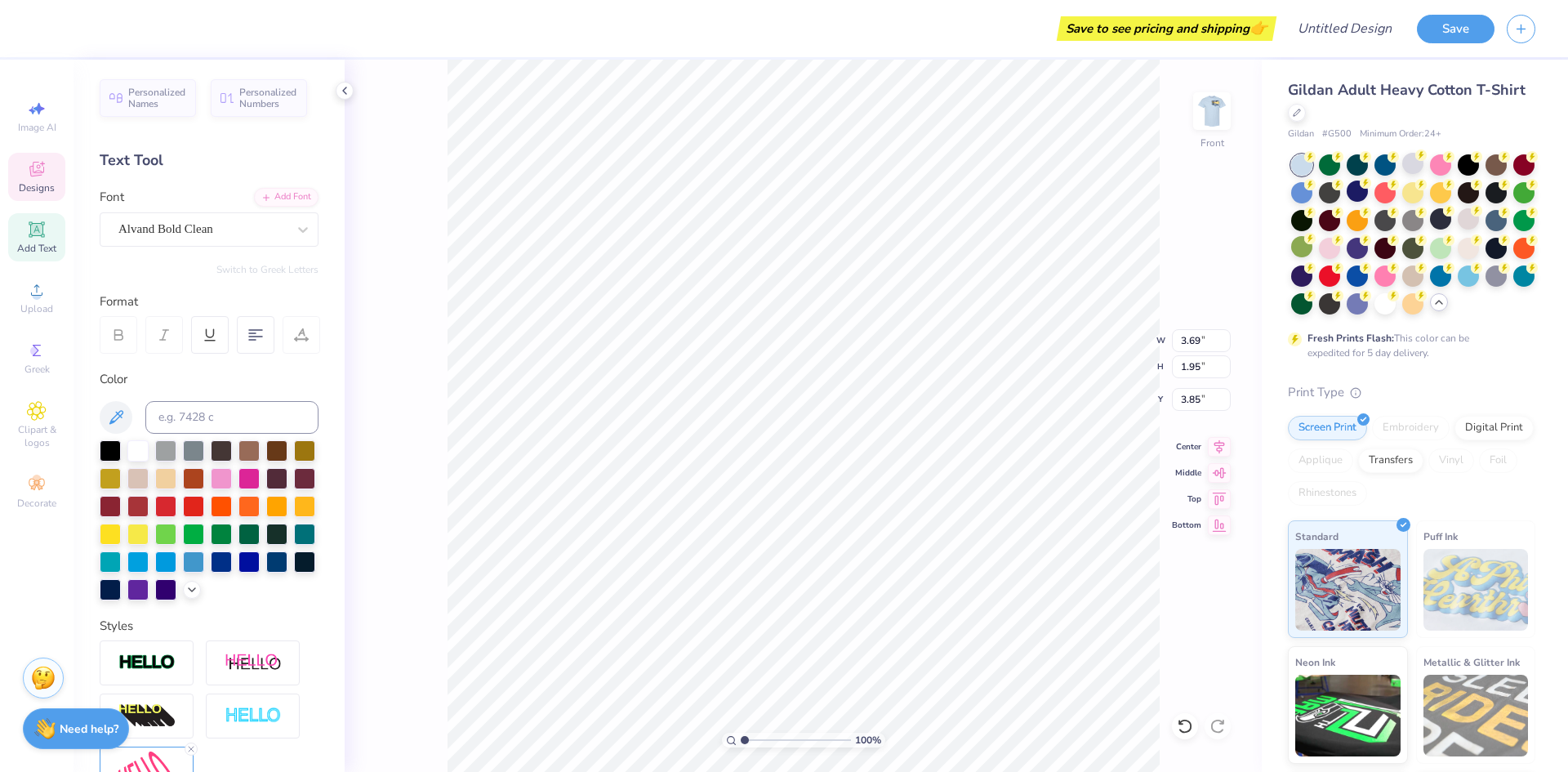
type textarea "2025"
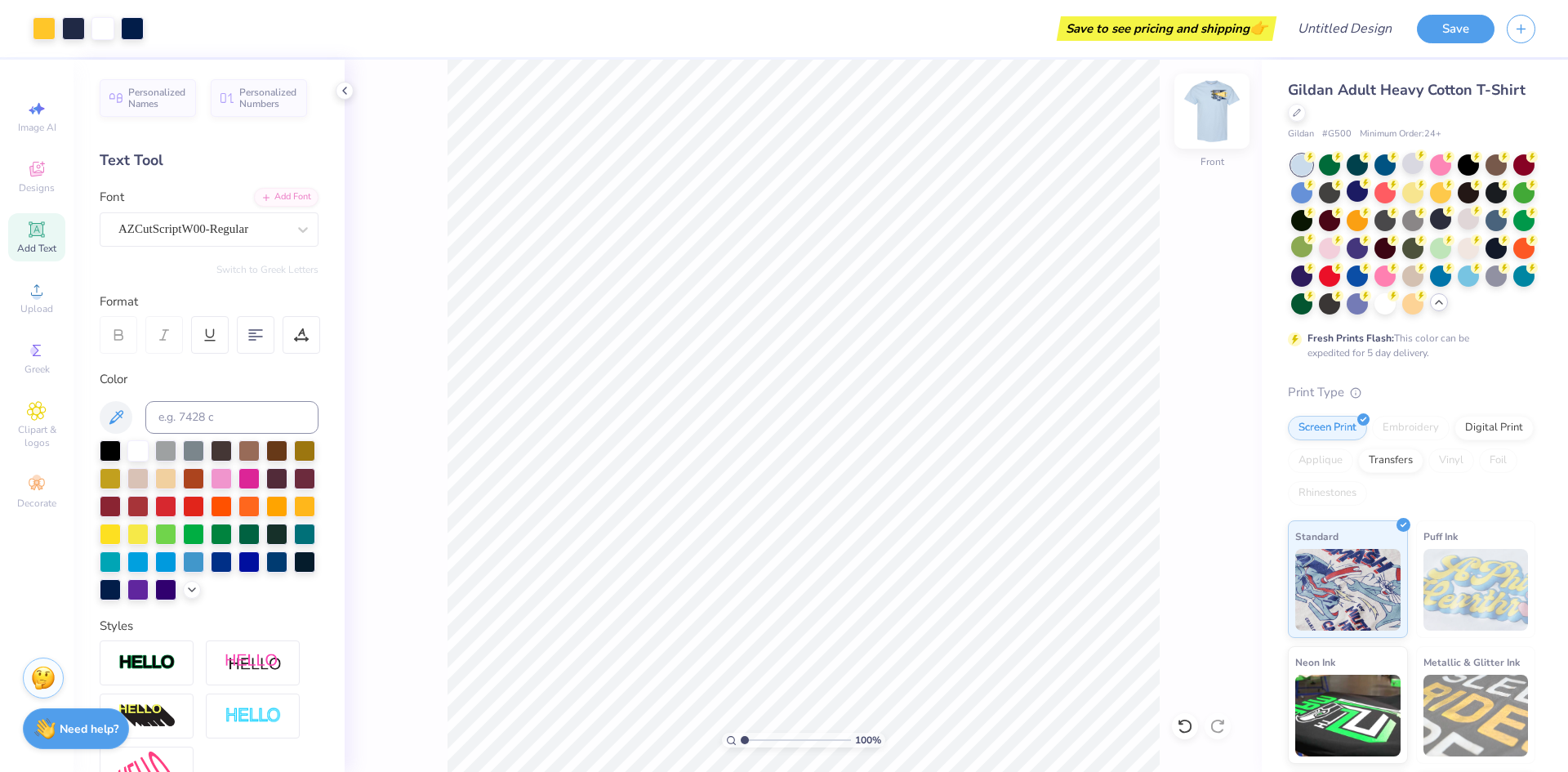
click at [1210, 123] on img at bounding box center [1211, 111] width 65 height 65
click at [1212, 120] on img at bounding box center [1211, 111] width 65 height 65
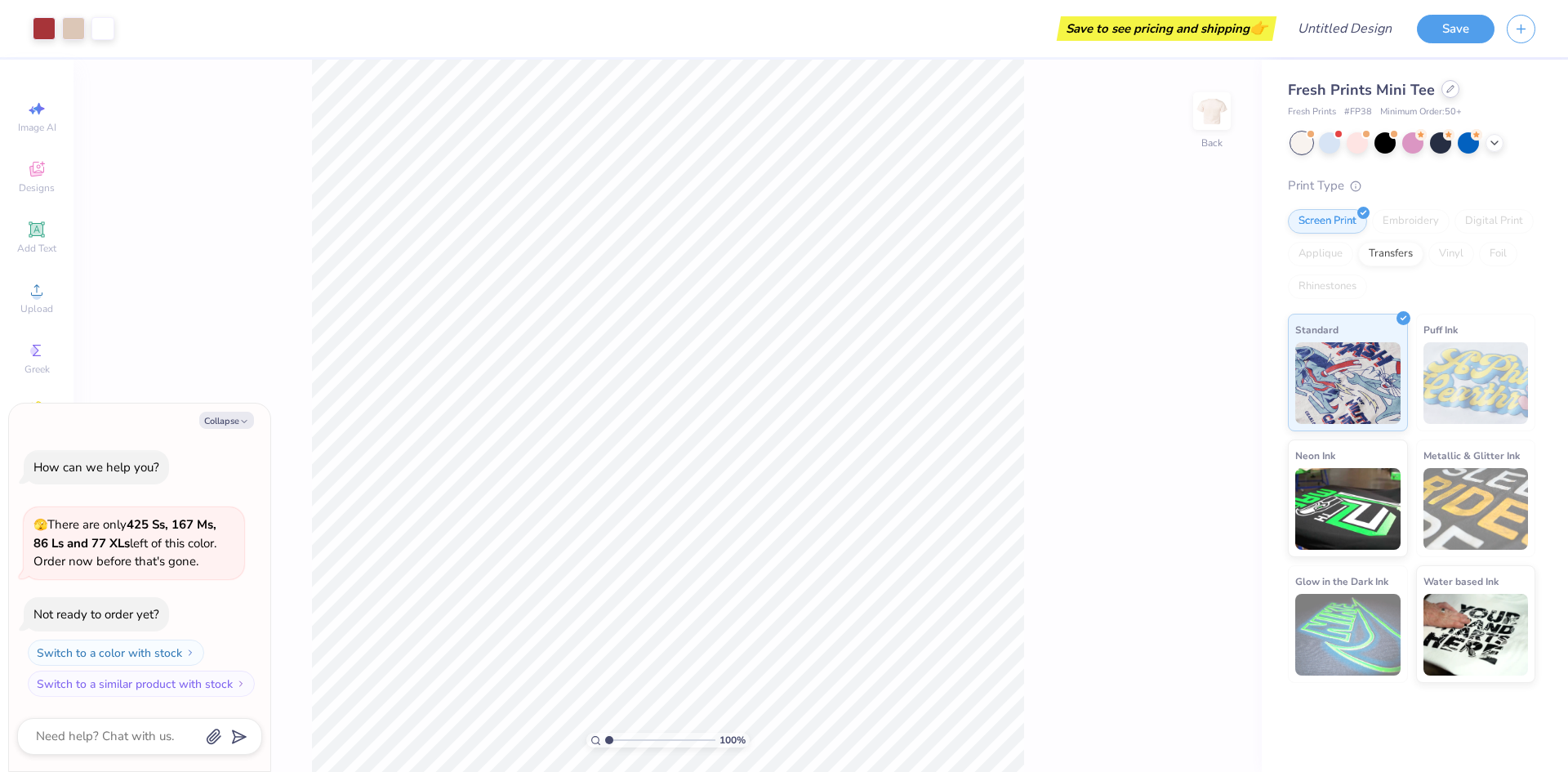
click at [1447, 91] on icon at bounding box center [1450, 89] width 7 height 7
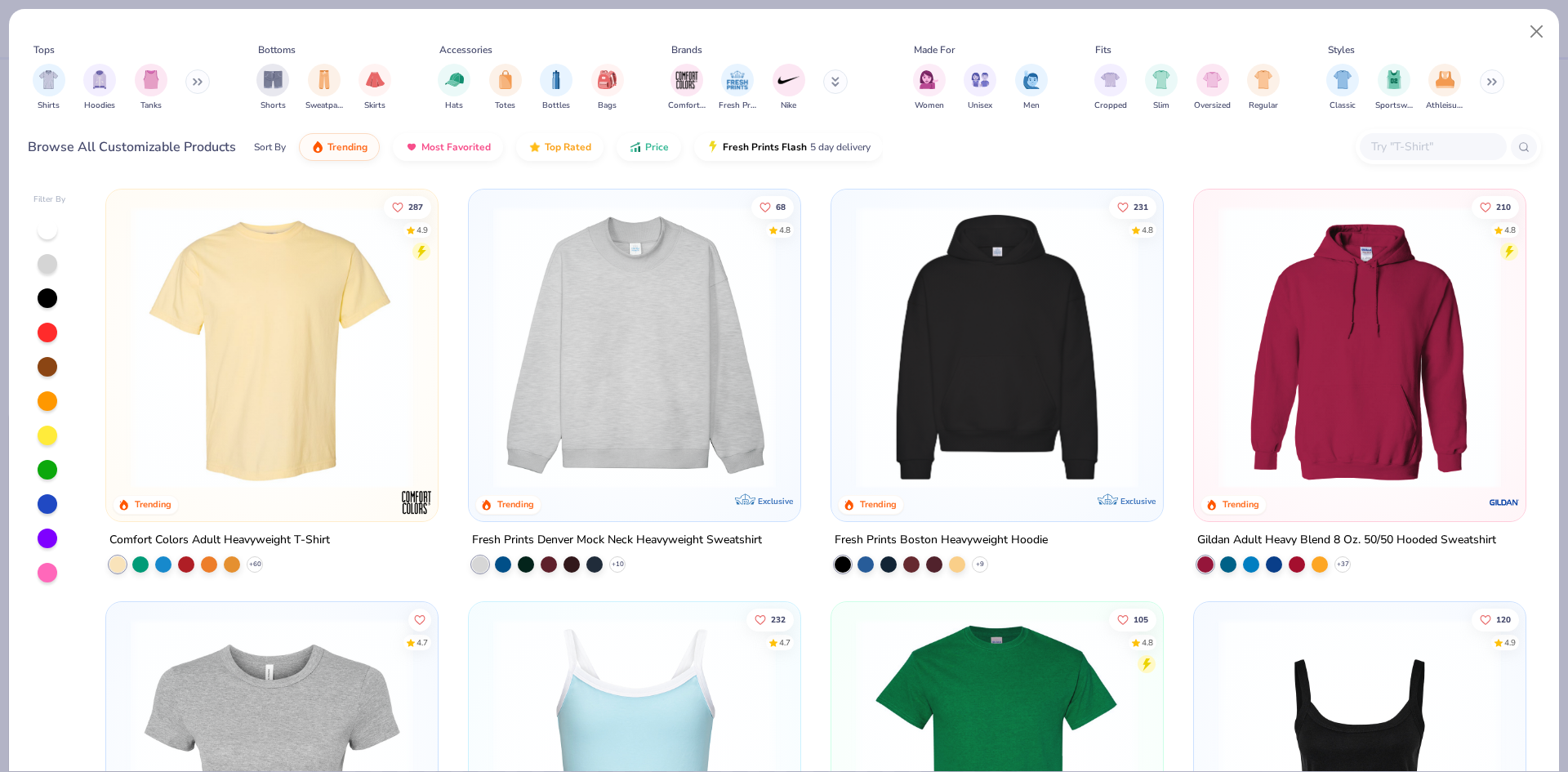
click at [283, 301] on img at bounding box center [272, 347] width 299 height 283
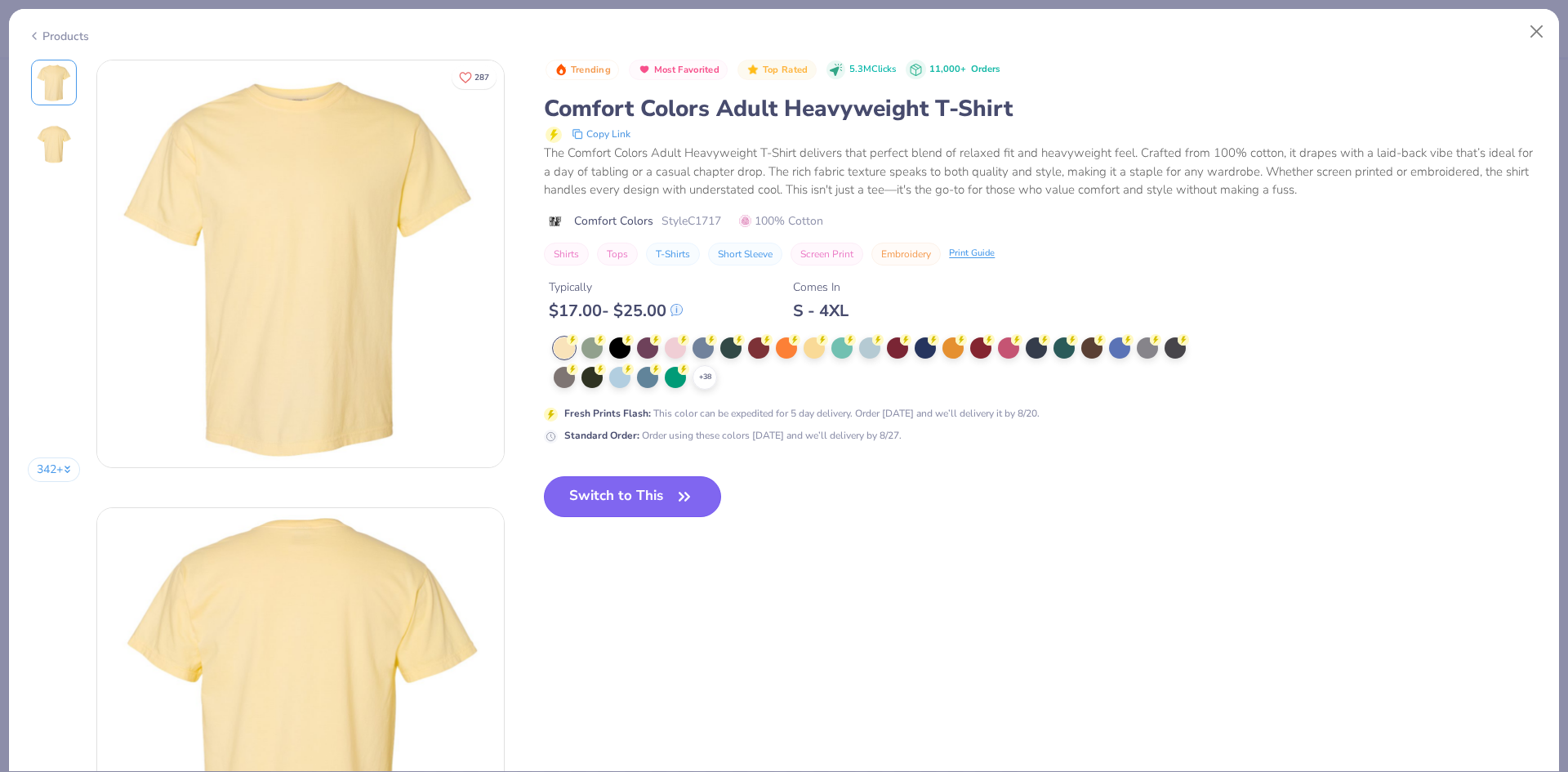
click at [639, 494] on button "Switch to This" at bounding box center [632, 496] width 178 height 41
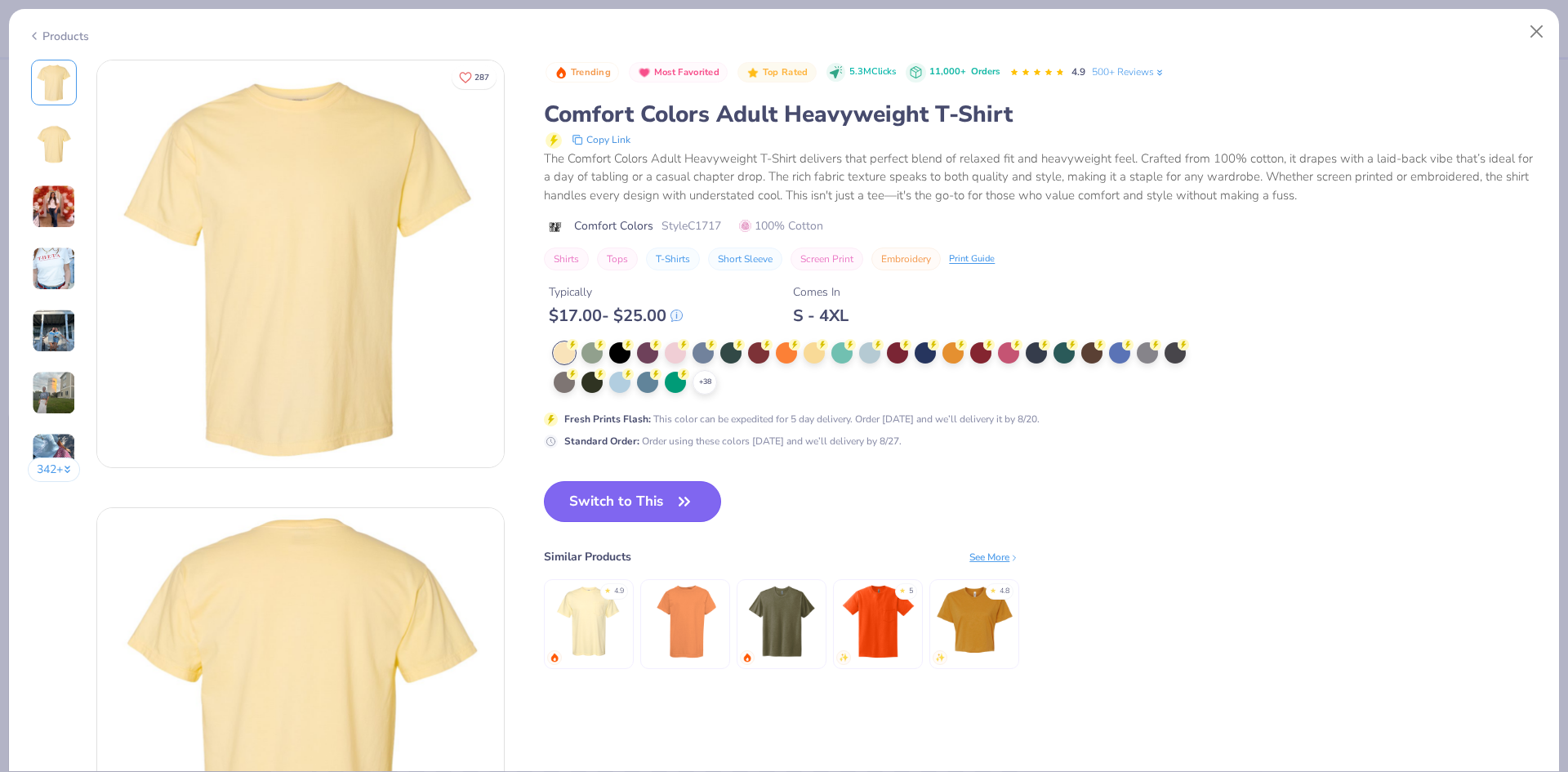
click at [694, 498] on icon "button" at bounding box center [684, 501] width 23 height 23
click at [676, 494] on icon "button" at bounding box center [684, 501] width 23 height 23
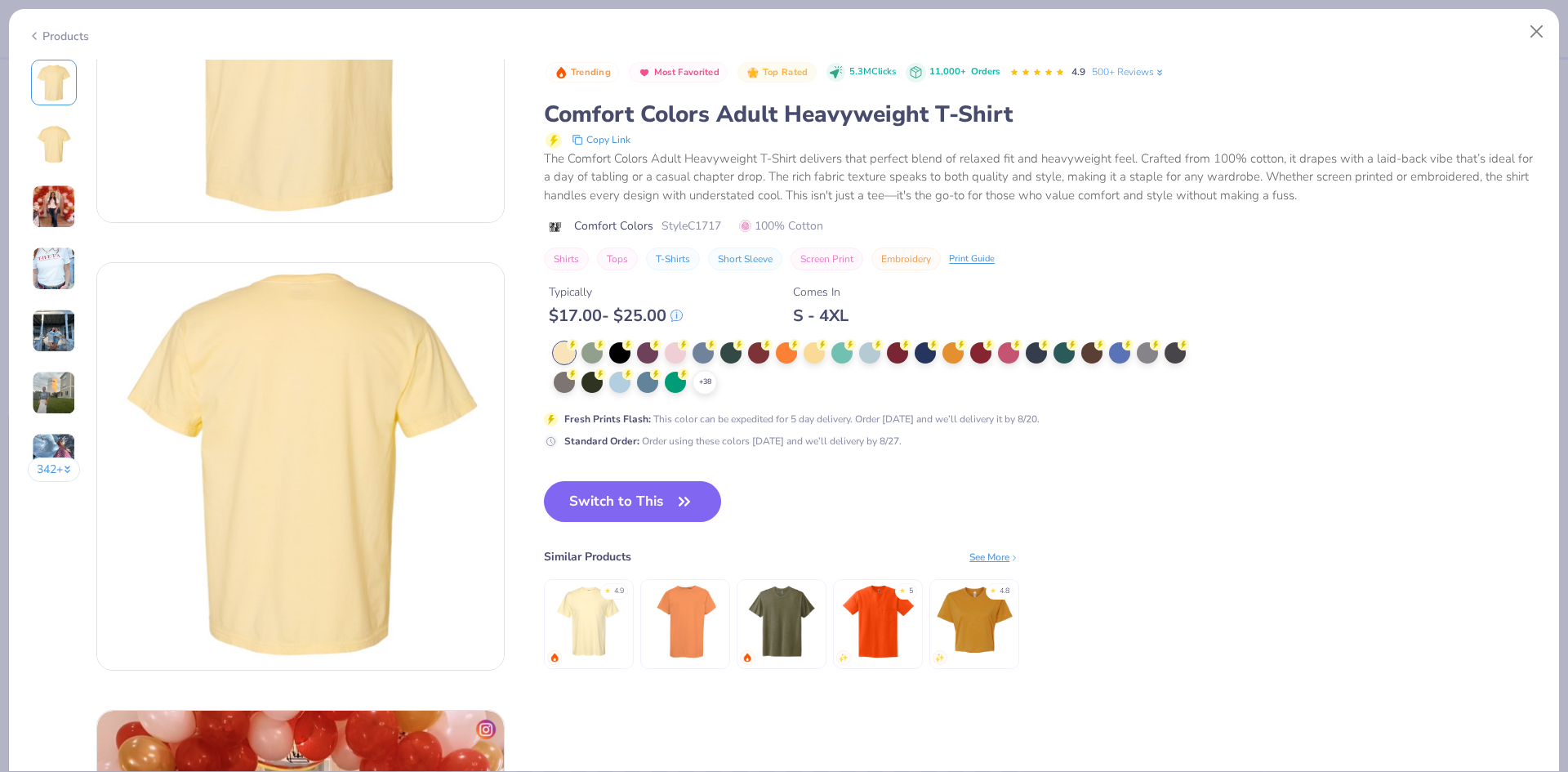
scroll to position [163, 0]
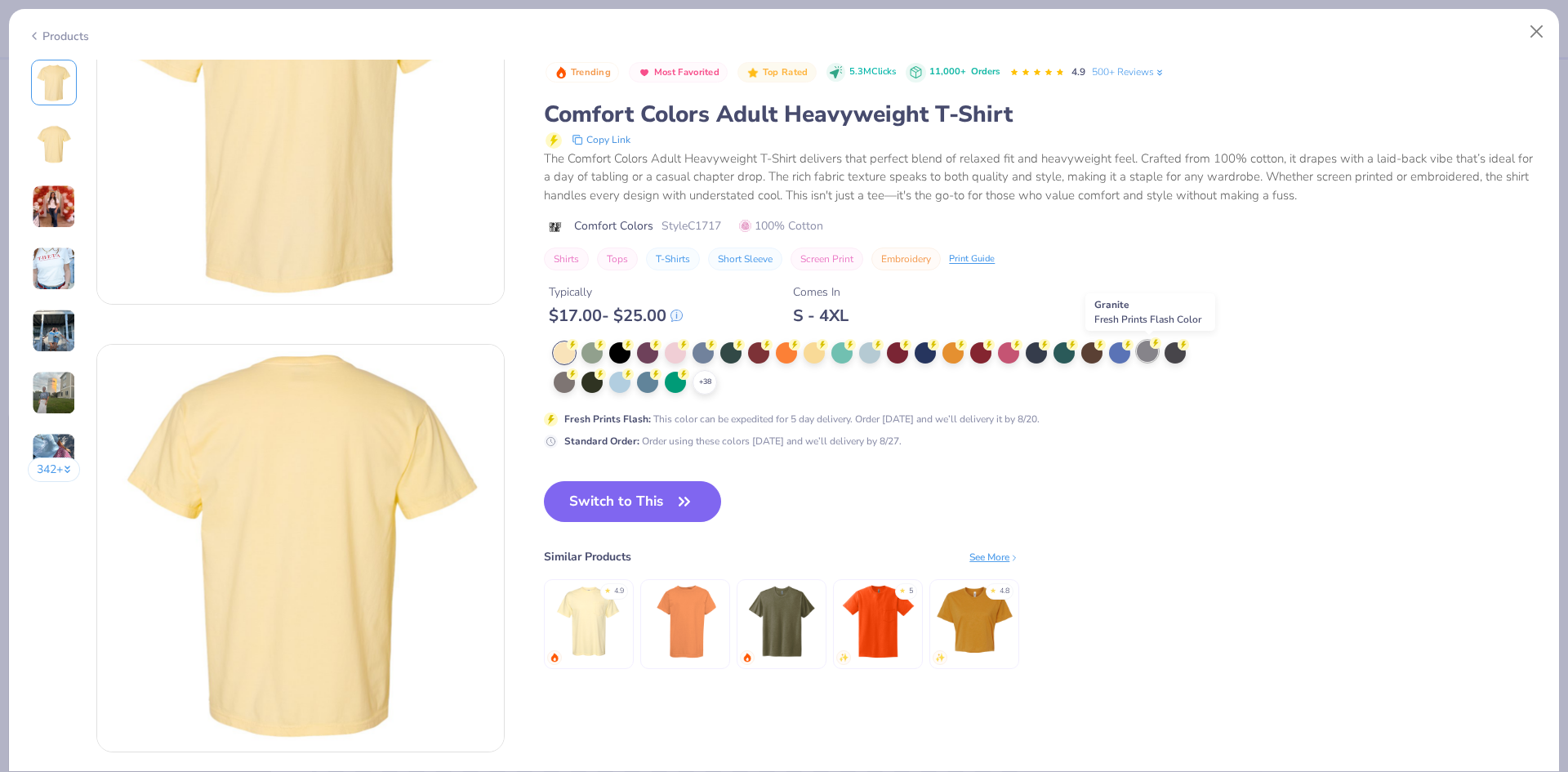
click at [1151, 355] on div at bounding box center [1147, 350] width 21 height 21
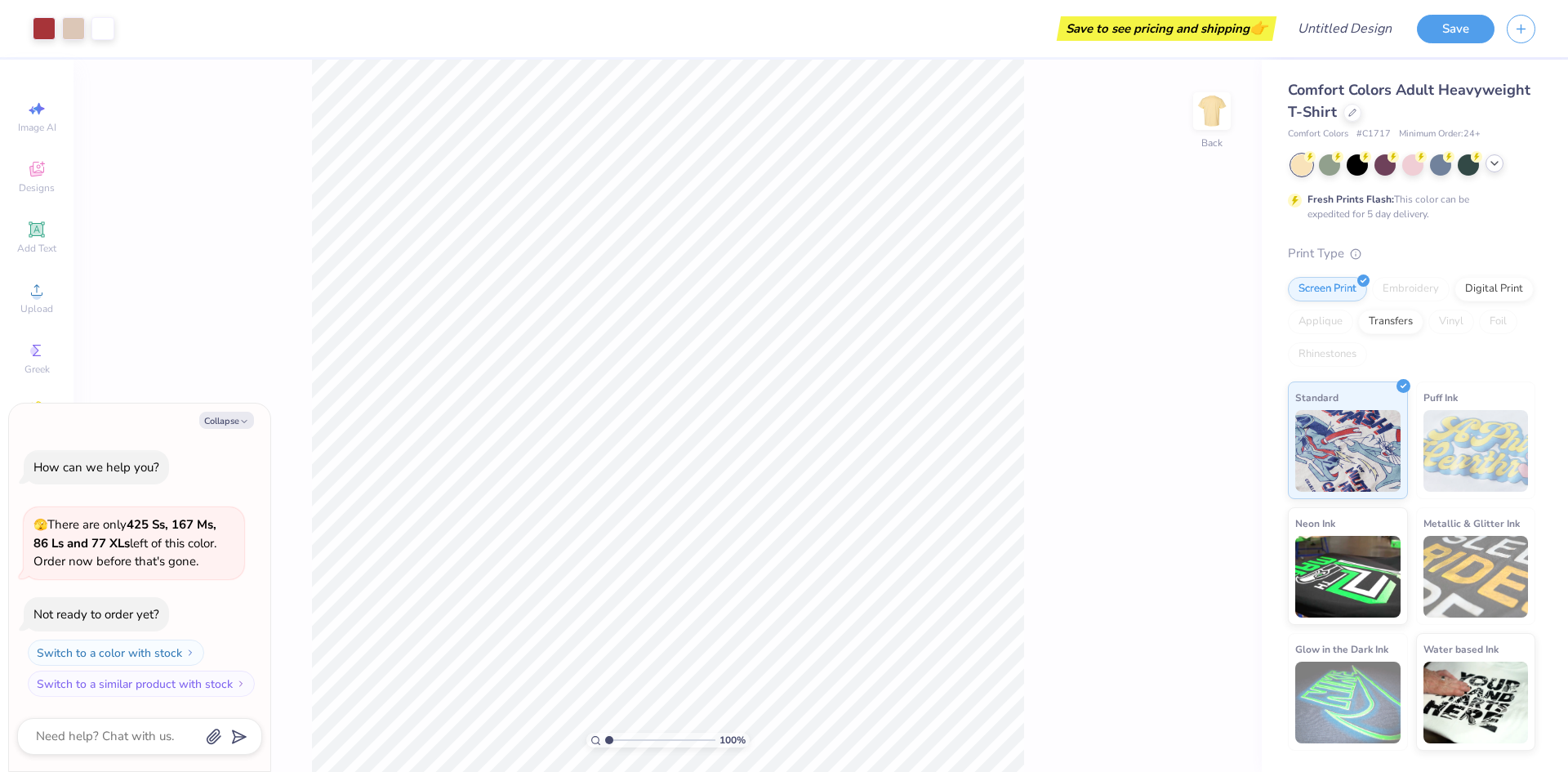
click at [1491, 163] on icon at bounding box center [1495, 163] width 13 height 13
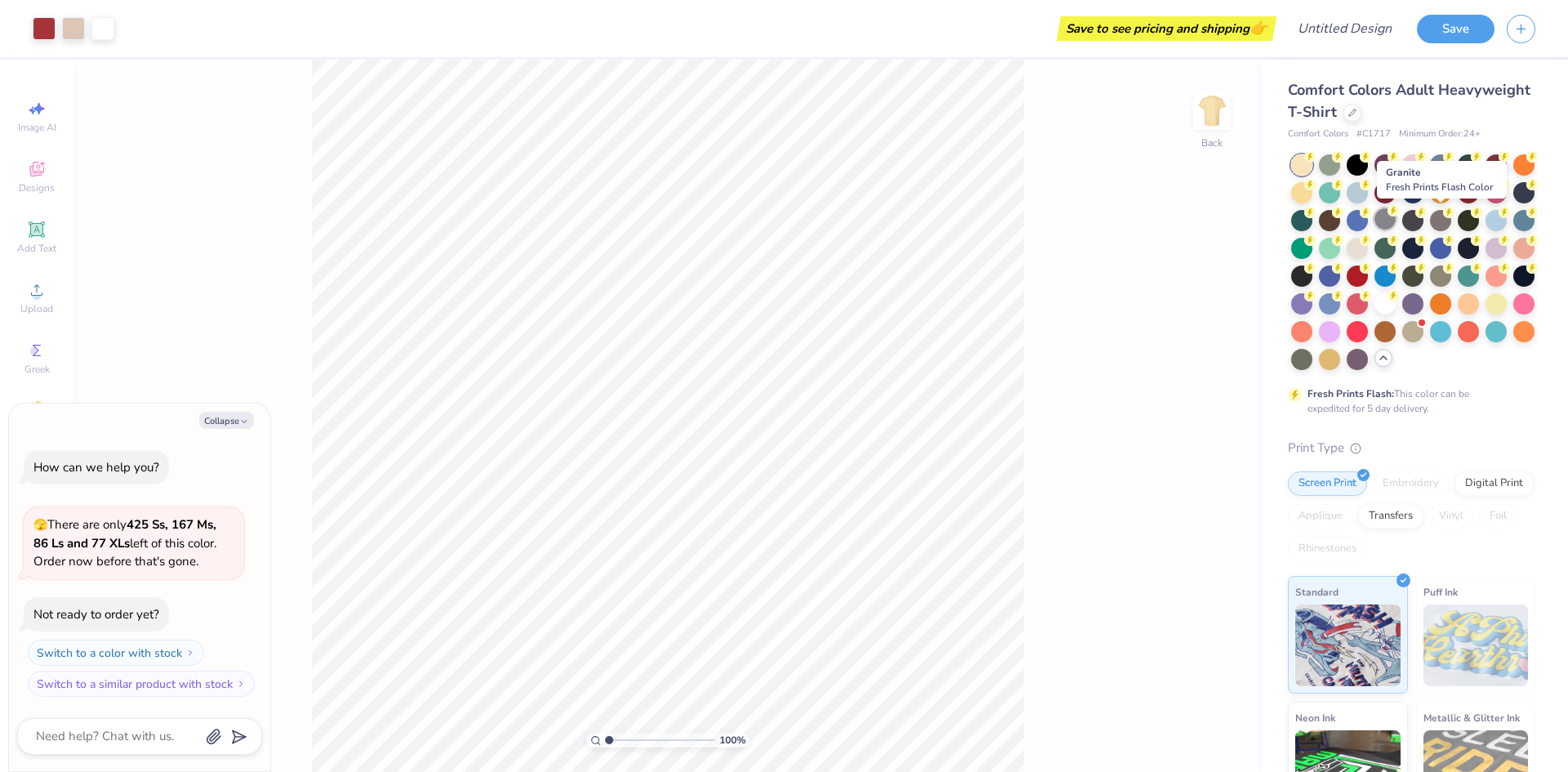
click at [1395, 224] on div at bounding box center [1385, 218] width 21 height 21
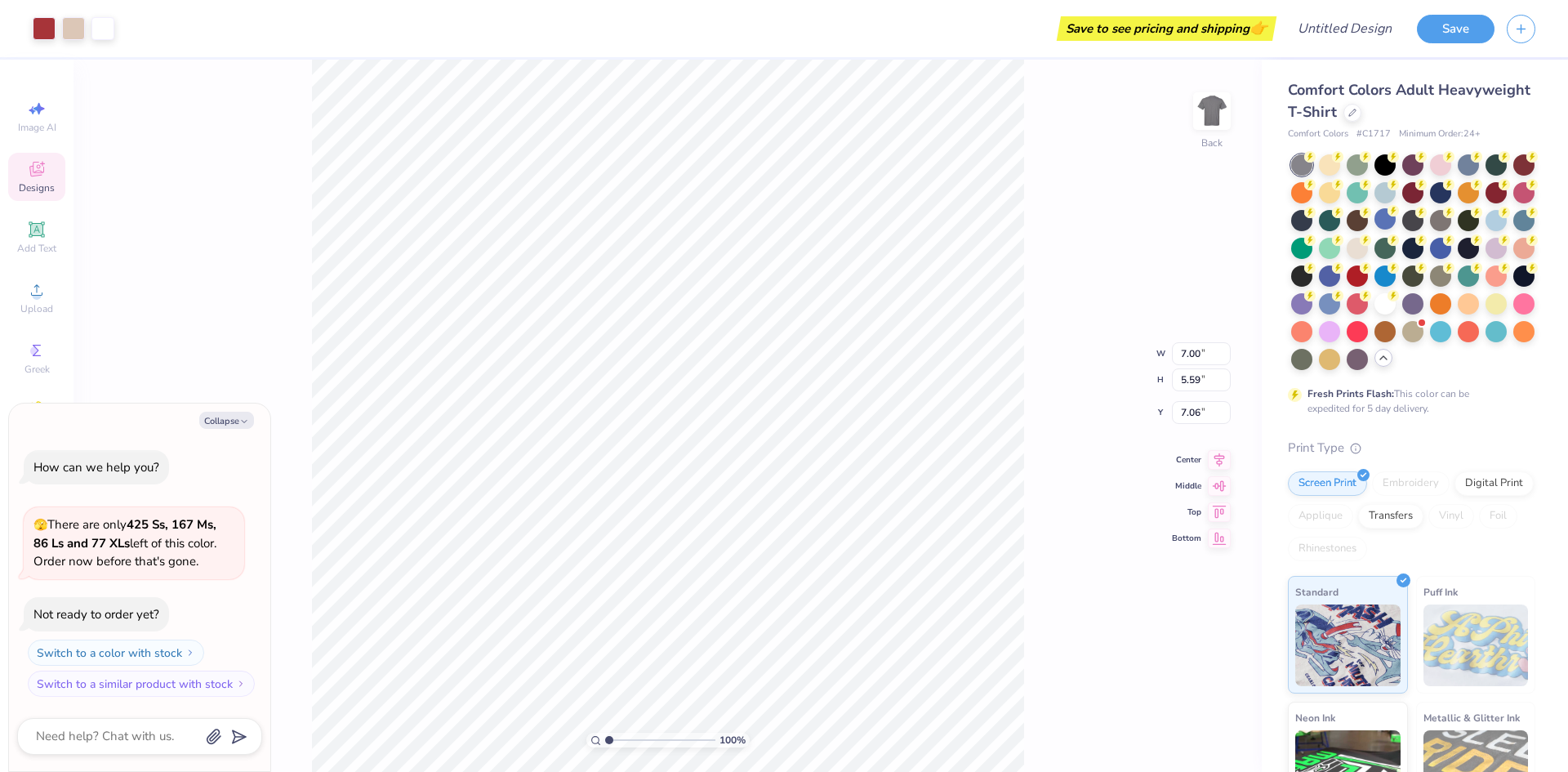
type textarea "x"
type input "10.00"
type input "7.99"
type input "4.67"
type textarea "x"
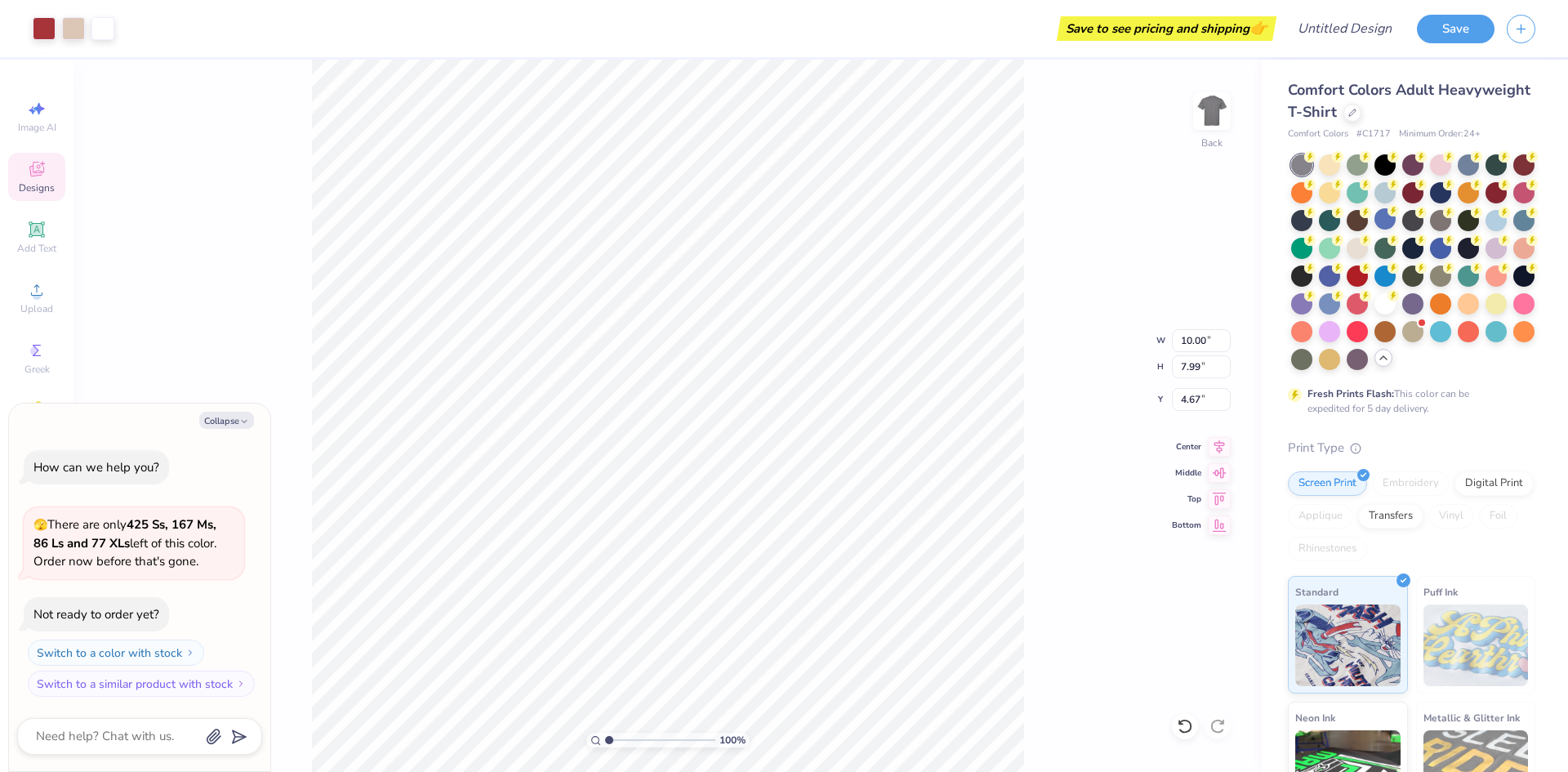
type input "3.00"
type textarea "x"
type input "11.63"
type input "9.29"
click at [38, 28] on div at bounding box center [43, 27] width 23 height 23
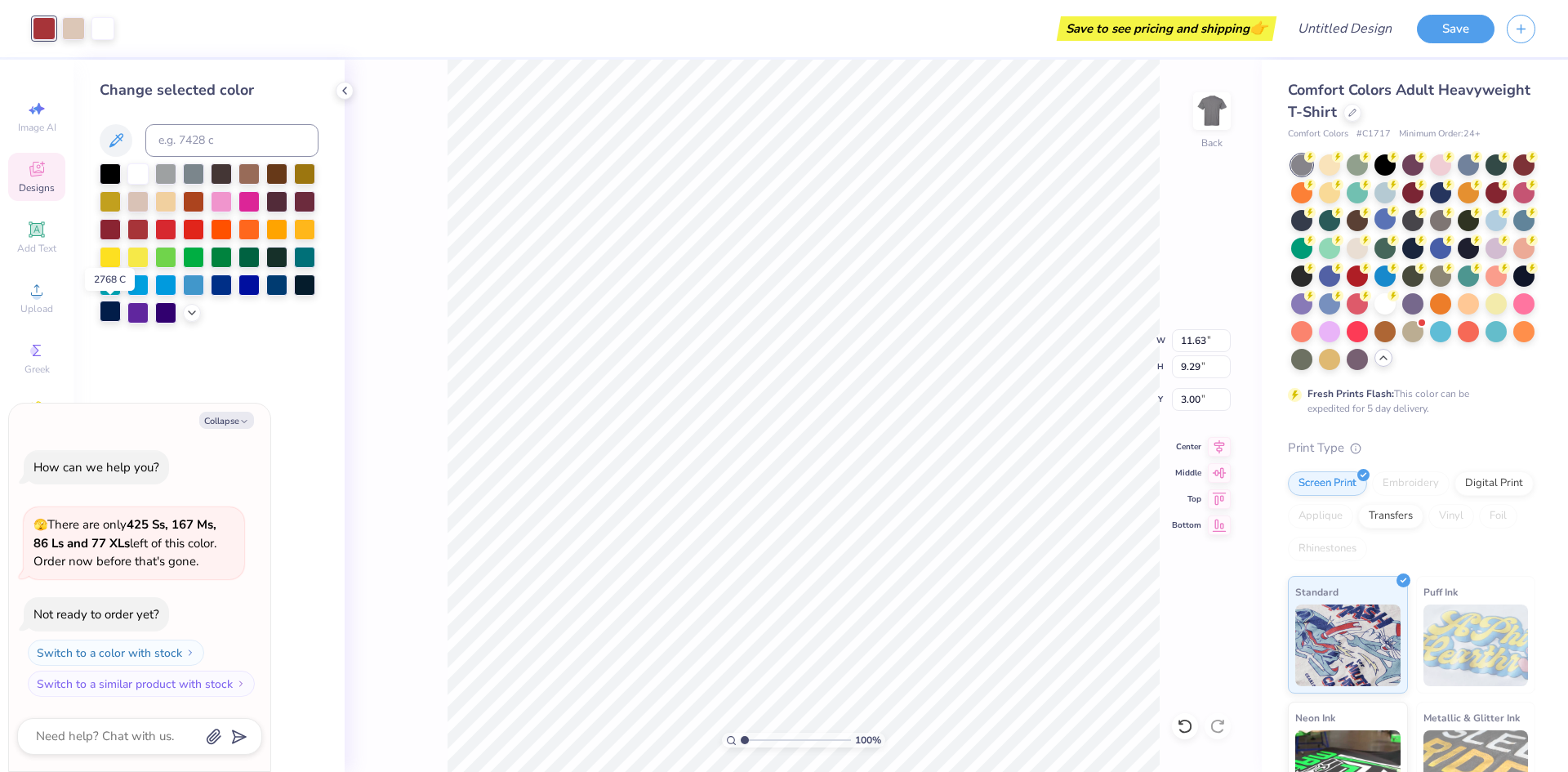
click at [106, 316] on div at bounding box center [110, 310] width 21 height 21
click at [75, 32] on div at bounding box center [73, 27] width 23 height 23
click at [300, 228] on div at bounding box center [304, 228] width 21 height 21
click at [270, 233] on div at bounding box center [276, 228] width 21 height 21
click at [143, 177] on div at bounding box center [138, 172] width 21 height 21
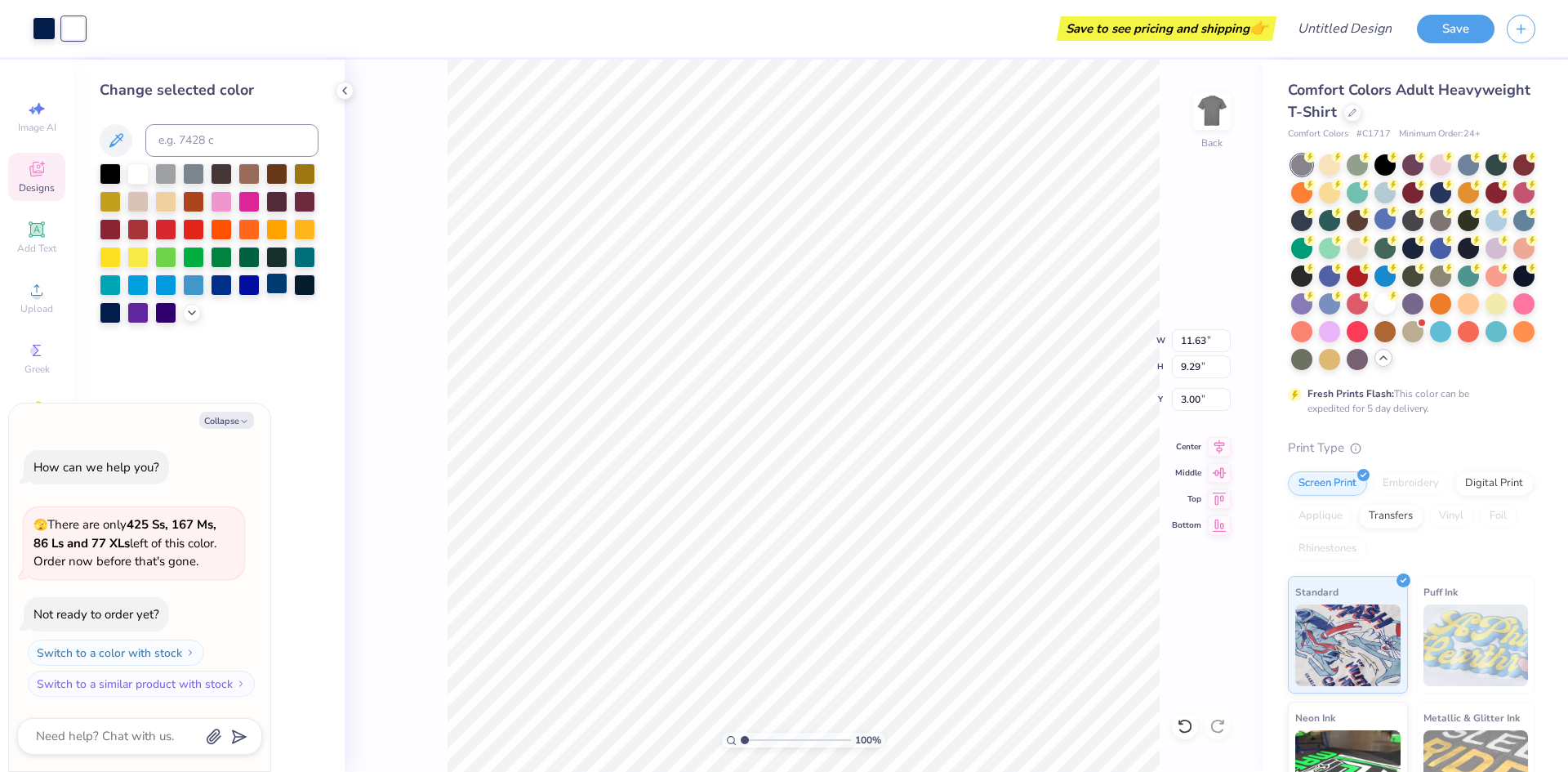
click at [277, 284] on div at bounding box center [276, 283] width 21 height 21
click at [141, 290] on div at bounding box center [138, 283] width 21 height 21
click at [172, 285] on div at bounding box center [165, 283] width 21 height 21
click at [204, 279] on div at bounding box center [193, 283] width 21 height 21
click at [140, 259] on div at bounding box center [138, 255] width 21 height 21
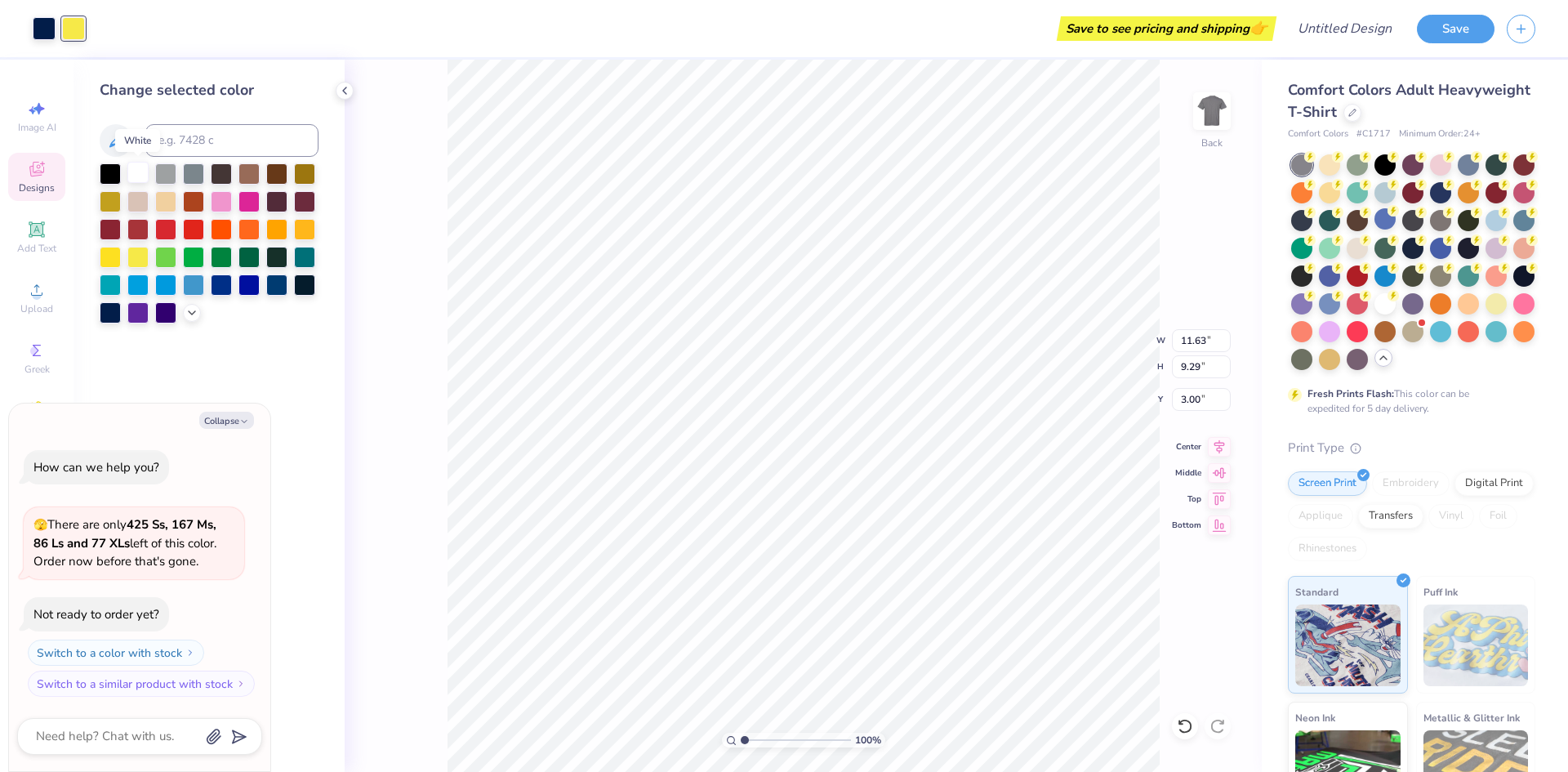
click at [141, 173] on div at bounding box center [138, 172] width 21 height 21
click at [110, 316] on div at bounding box center [110, 310] width 21 height 21
click at [109, 173] on div at bounding box center [110, 172] width 21 height 21
click at [163, 266] on div at bounding box center [165, 255] width 21 height 21
click at [1175, 734] on div at bounding box center [1185, 725] width 26 height 26
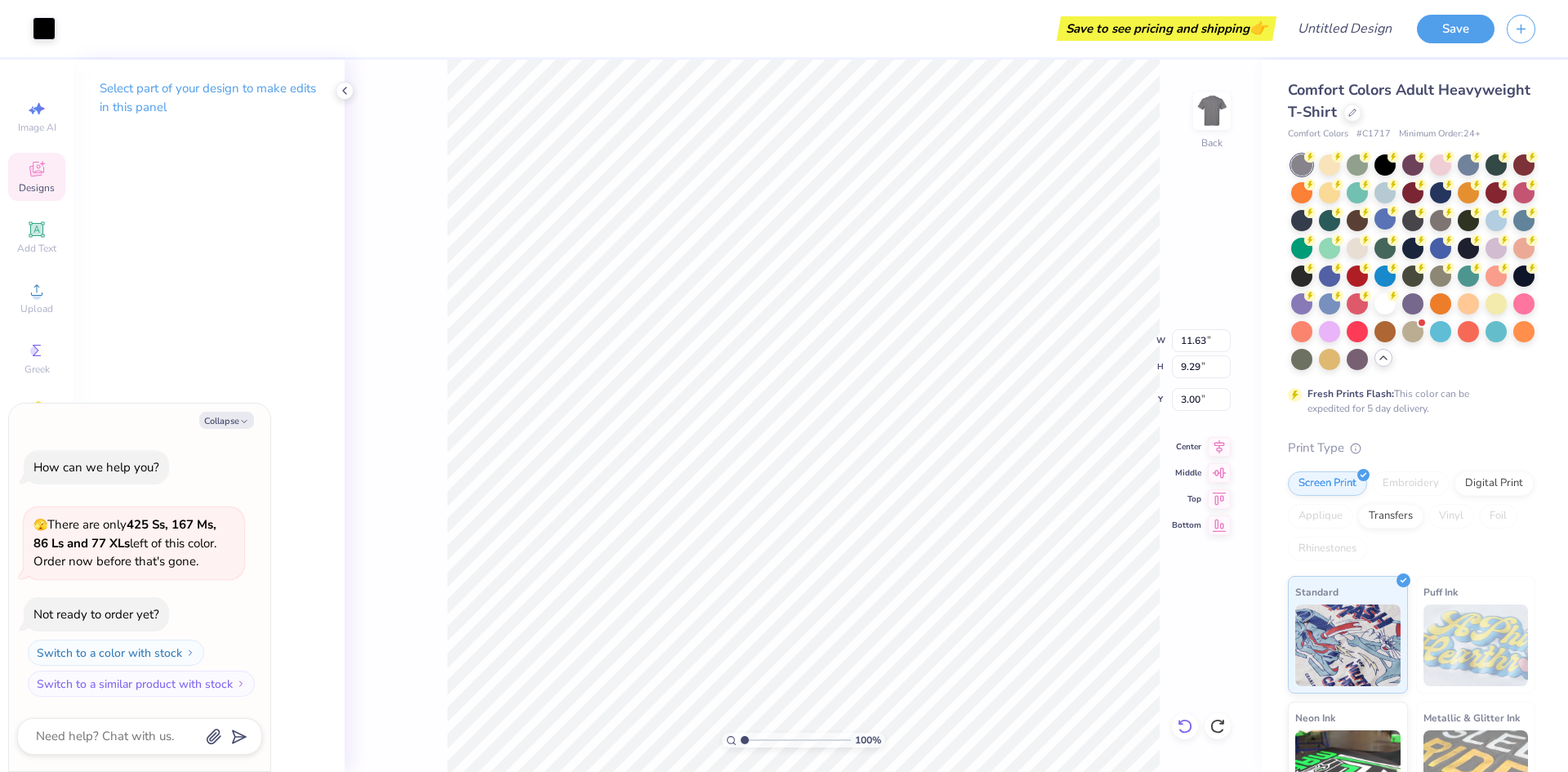
click at [1180, 729] on icon at bounding box center [1185, 726] width 17 height 17
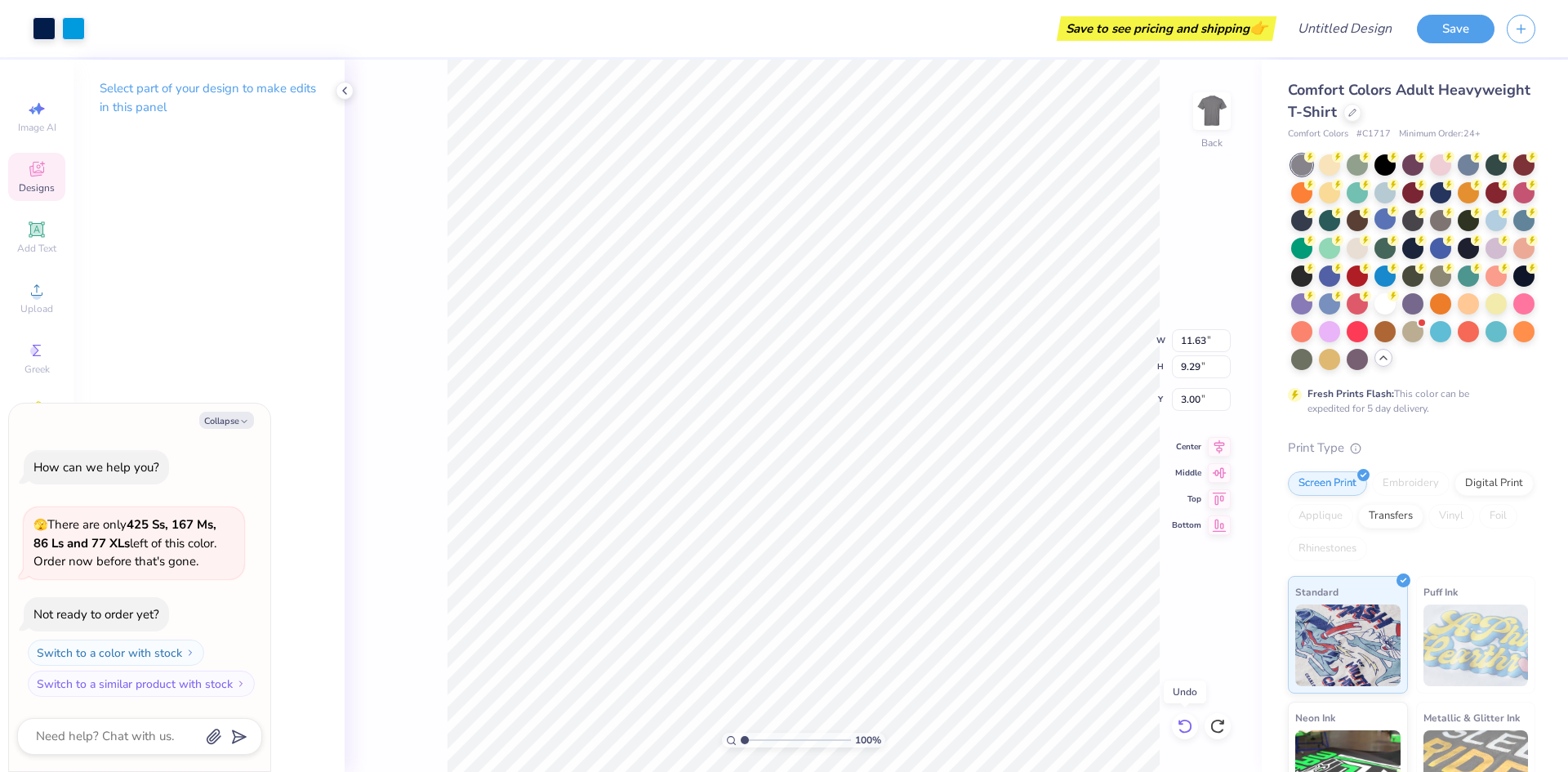
click at [1180, 729] on icon at bounding box center [1185, 726] width 17 height 17
click at [1179, 729] on icon at bounding box center [1185, 726] width 17 height 17
click at [1180, 729] on icon at bounding box center [1185, 726] width 17 height 17
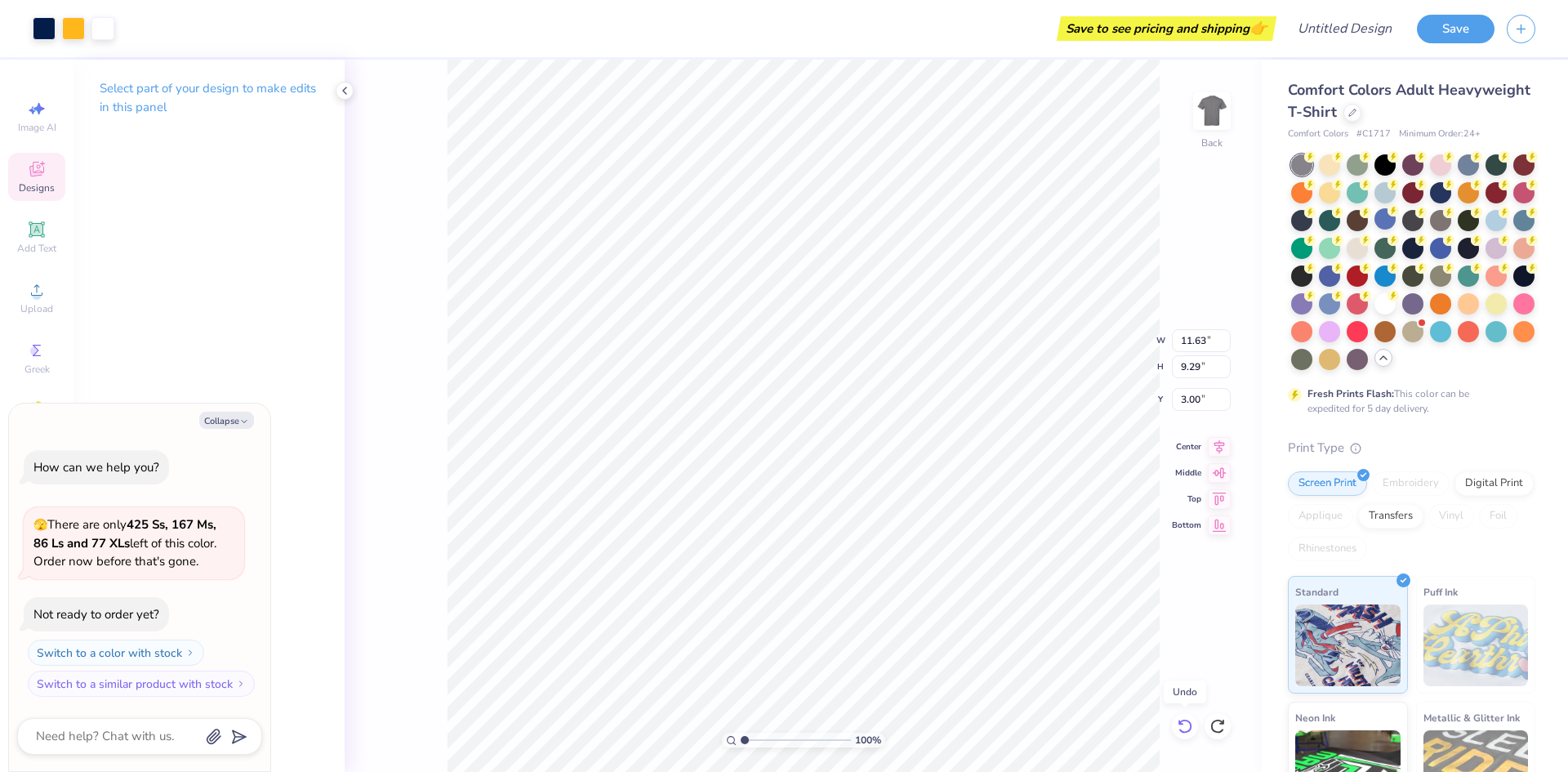
click at [1180, 729] on icon at bounding box center [1185, 726] width 17 height 17
click at [64, 26] on div at bounding box center [73, 27] width 23 height 23
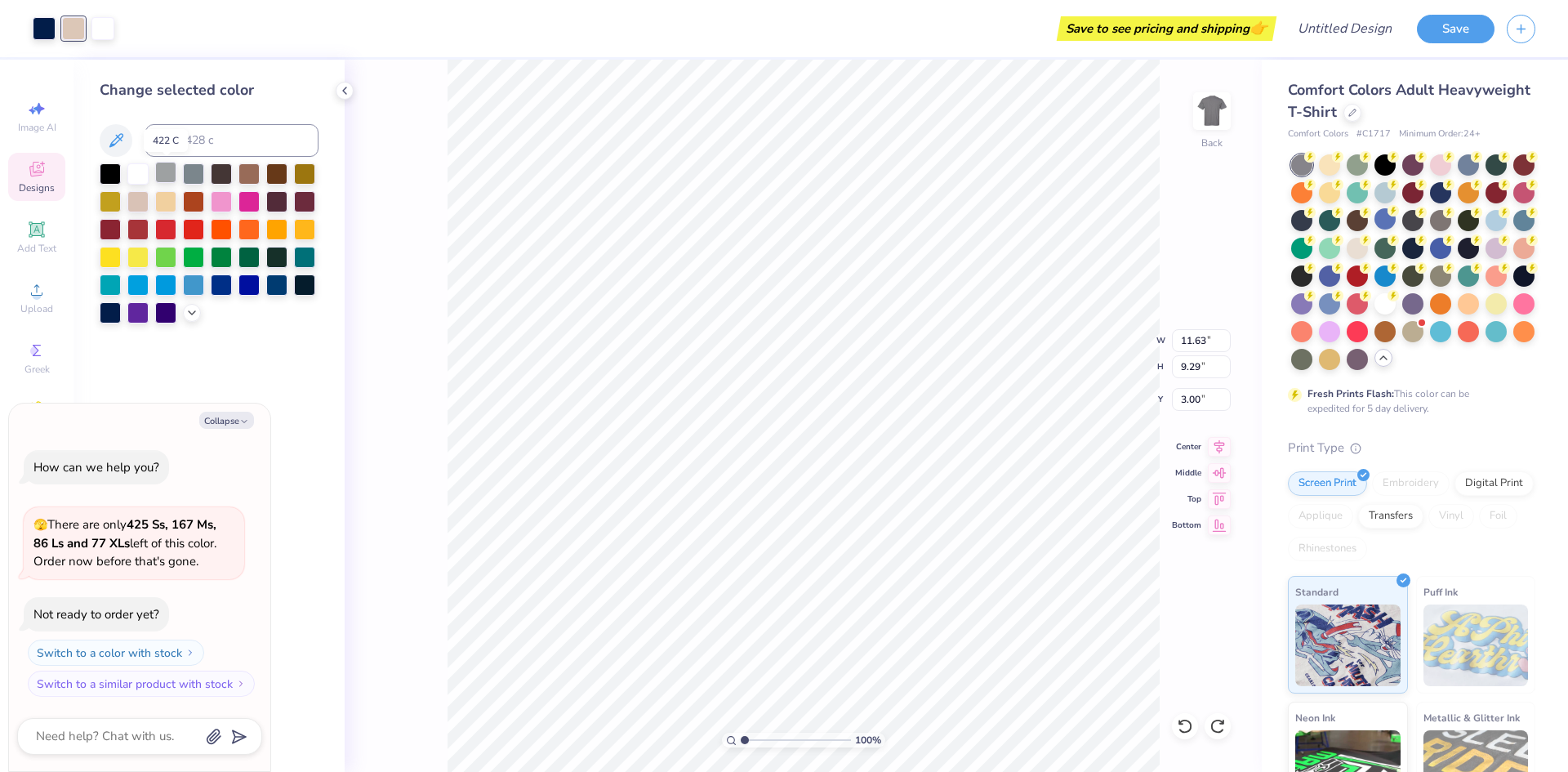
click at [163, 169] on div at bounding box center [165, 172] width 21 height 21
click at [1465, 163] on div at bounding box center [1467, 163] width 21 height 21
click at [41, 28] on div at bounding box center [43, 27] width 23 height 23
click at [249, 226] on div at bounding box center [248, 228] width 21 height 21
click at [74, 25] on div at bounding box center [73, 27] width 23 height 23
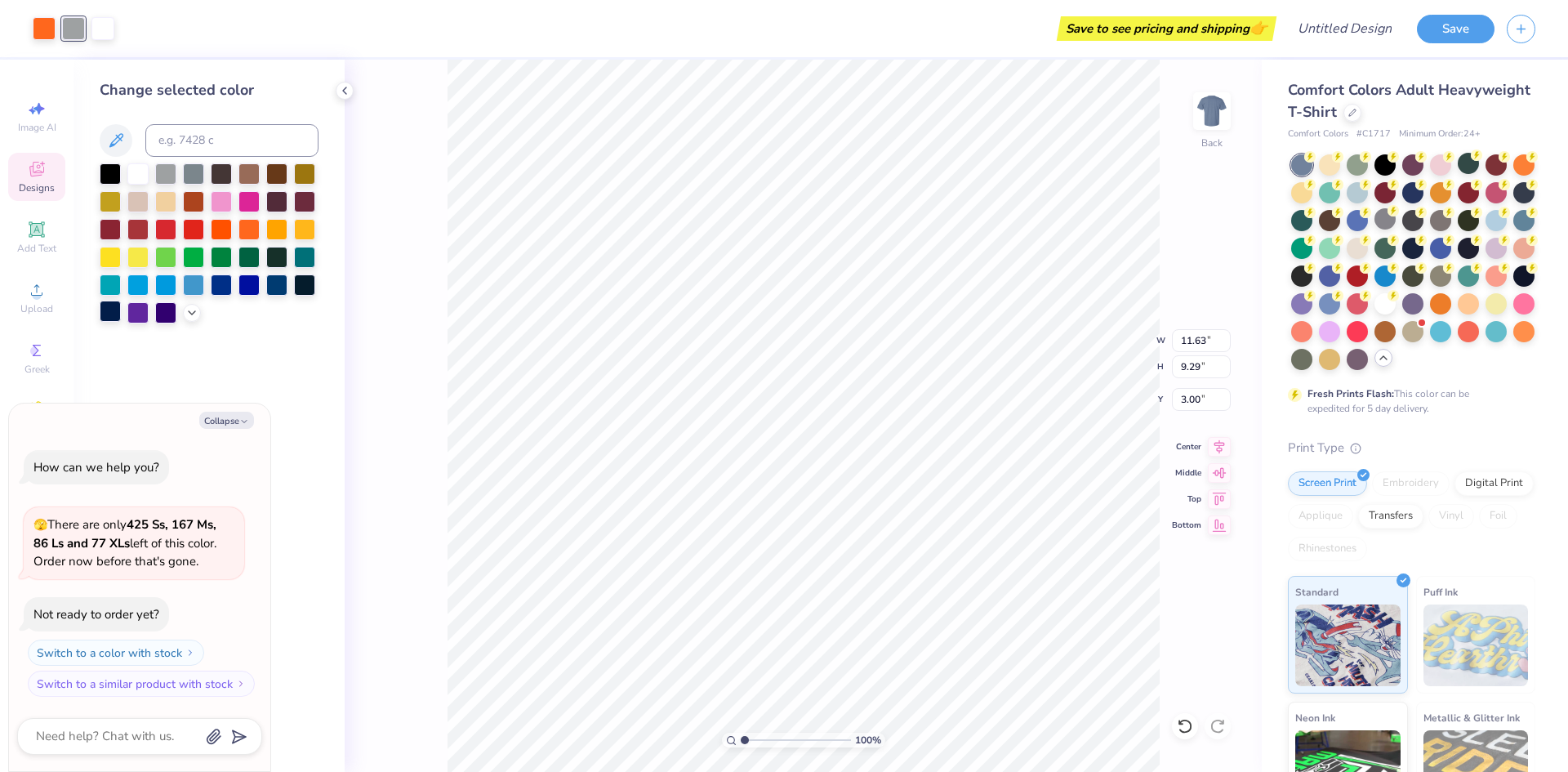
click at [111, 311] on div at bounding box center [110, 310] width 21 height 21
click at [36, 31] on div at bounding box center [43, 27] width 23 height 23
click at [273, 229] on div at bounding box center [276, 228] width 21 height 21
click at [140, 166] on div at bounding box center [138, 172] width 21 height 21
click at [194, 281] on div at bounding box center [193, 283] width 21 height 21
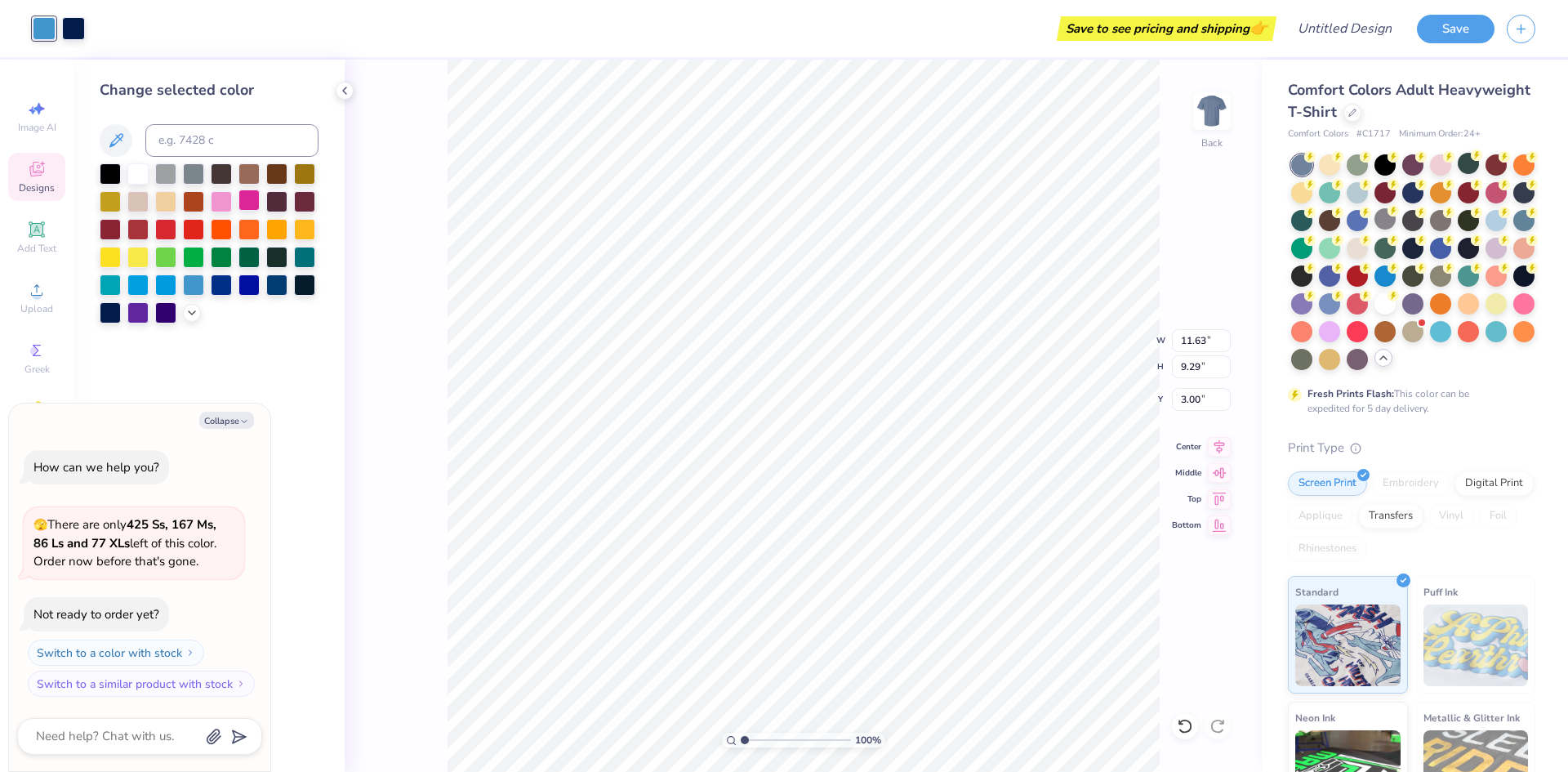
click at [248, 208] on div at bounding box center [248, 199] width 21 height 21
click at [68, 19] on div at bounding box center [73, 27] width 23 height 23
click at [1177, 724] on icon at bounding box center [1185, 726] width 17 height 17
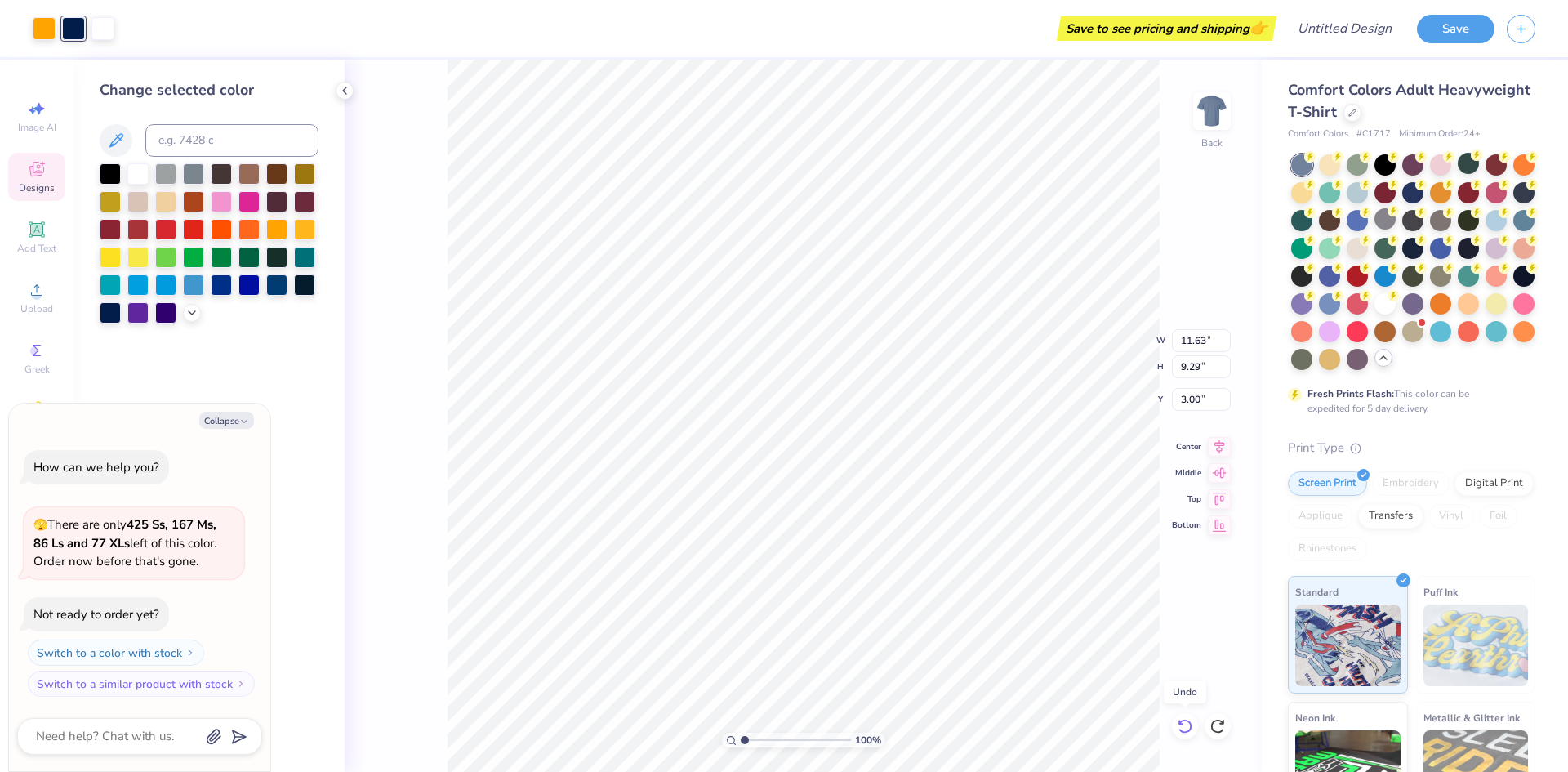
click at [1177, 724] on icon at bounding box center [1185, 726] width 17 height 17
click at [1178, 724] on icon at bounding box center [1185, 726] width 17 height 17
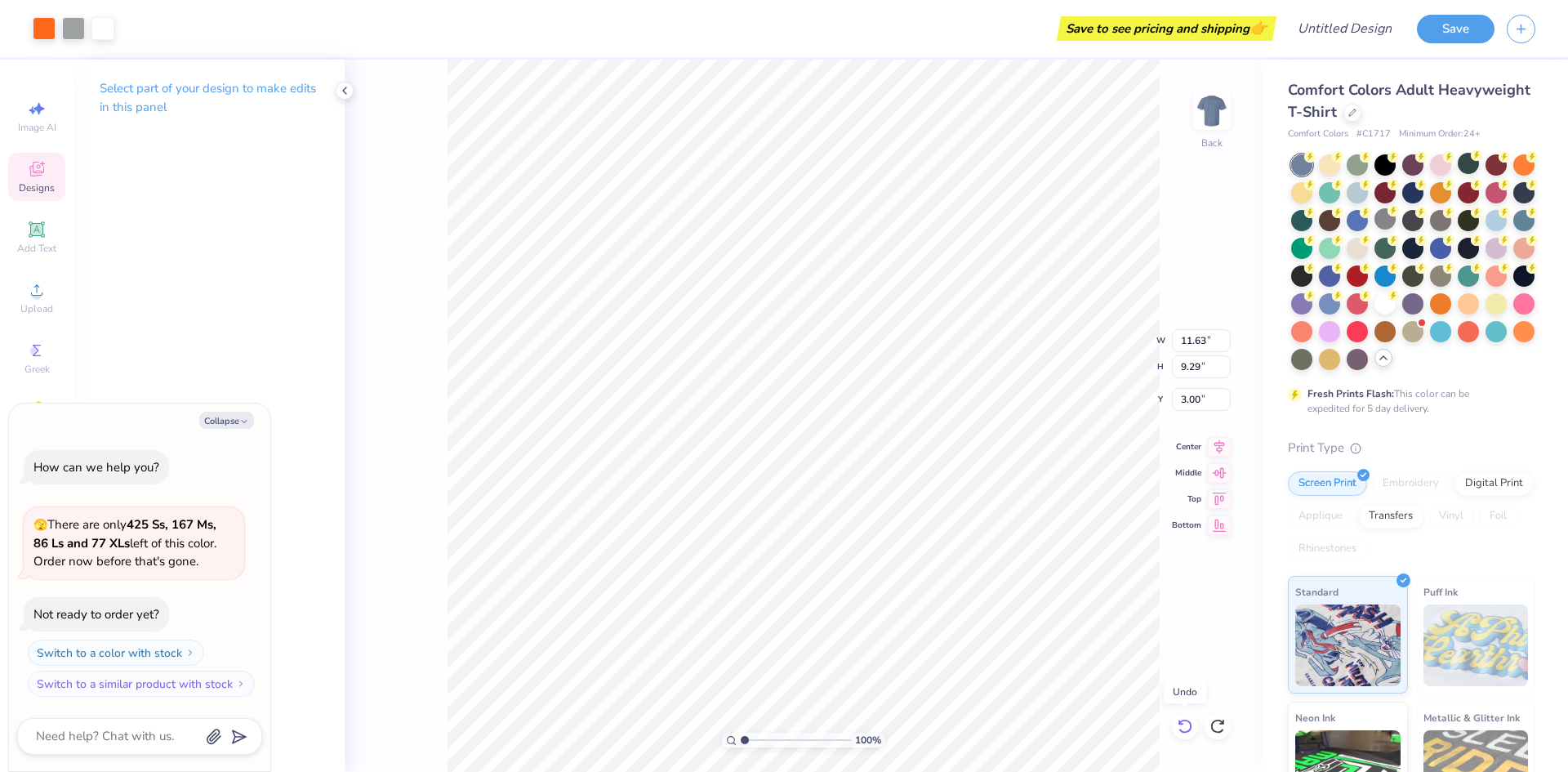
click at [1178, 724] on icon at bounding box center [1185, 726] width 17 height 17
click at [1375, 313] on div at bounding box center [1385, 302] width 21 height 21
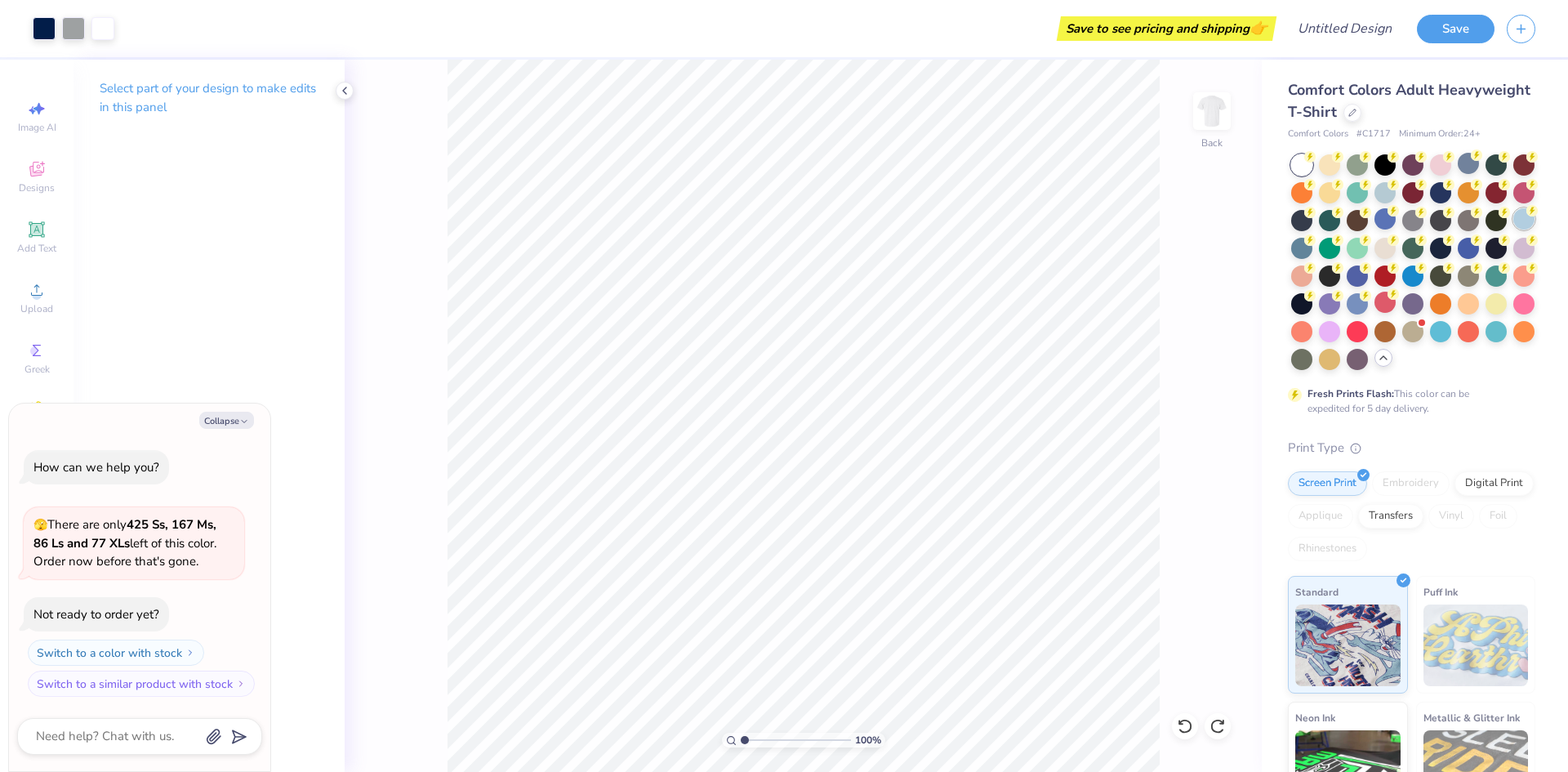
click at [1513, 229] on div at bounding box center [1523, 218] width 21 height 21
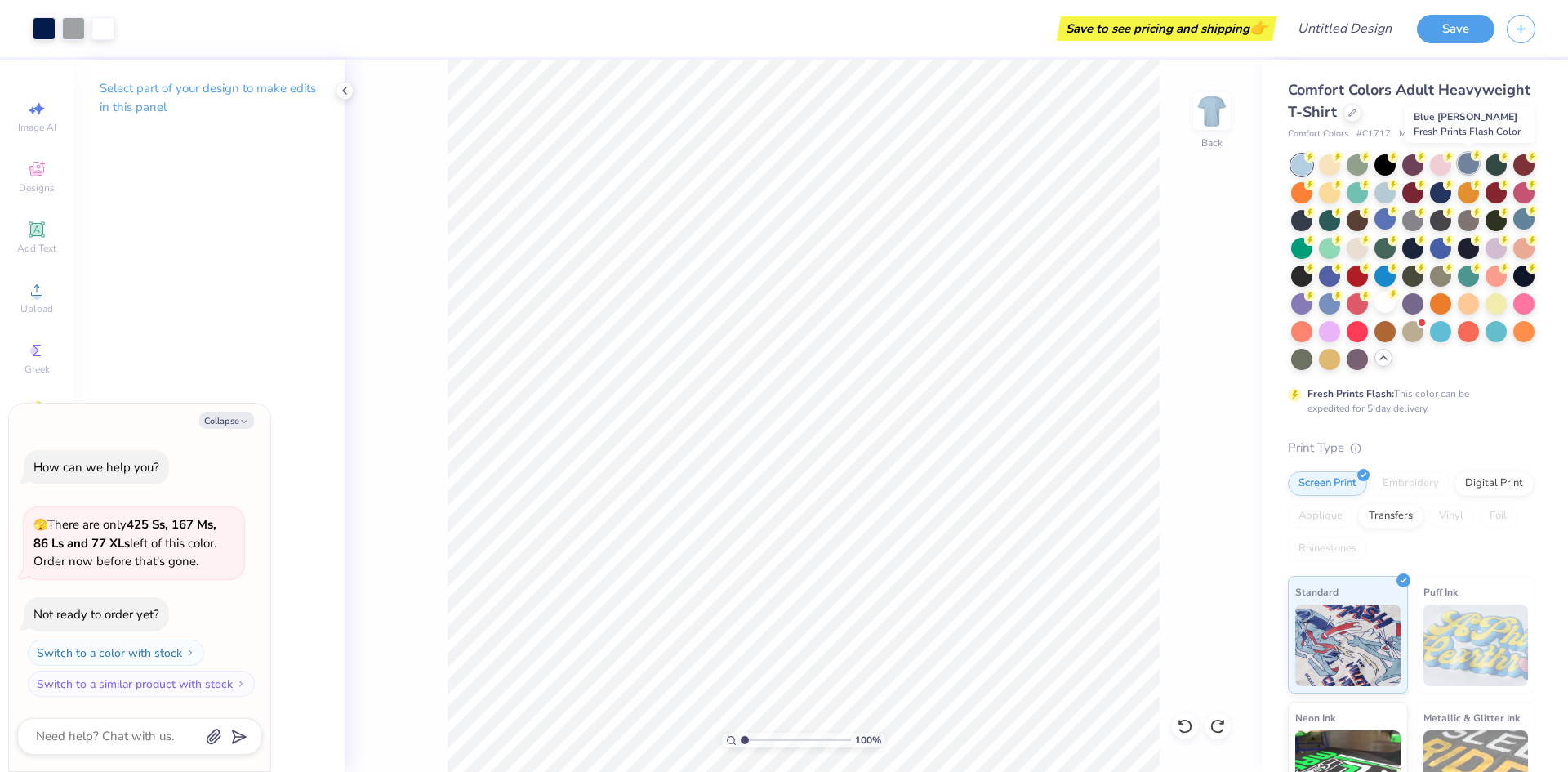
click at [1467, 167] on div at bounding box center [1467, 163] width 21 height 21
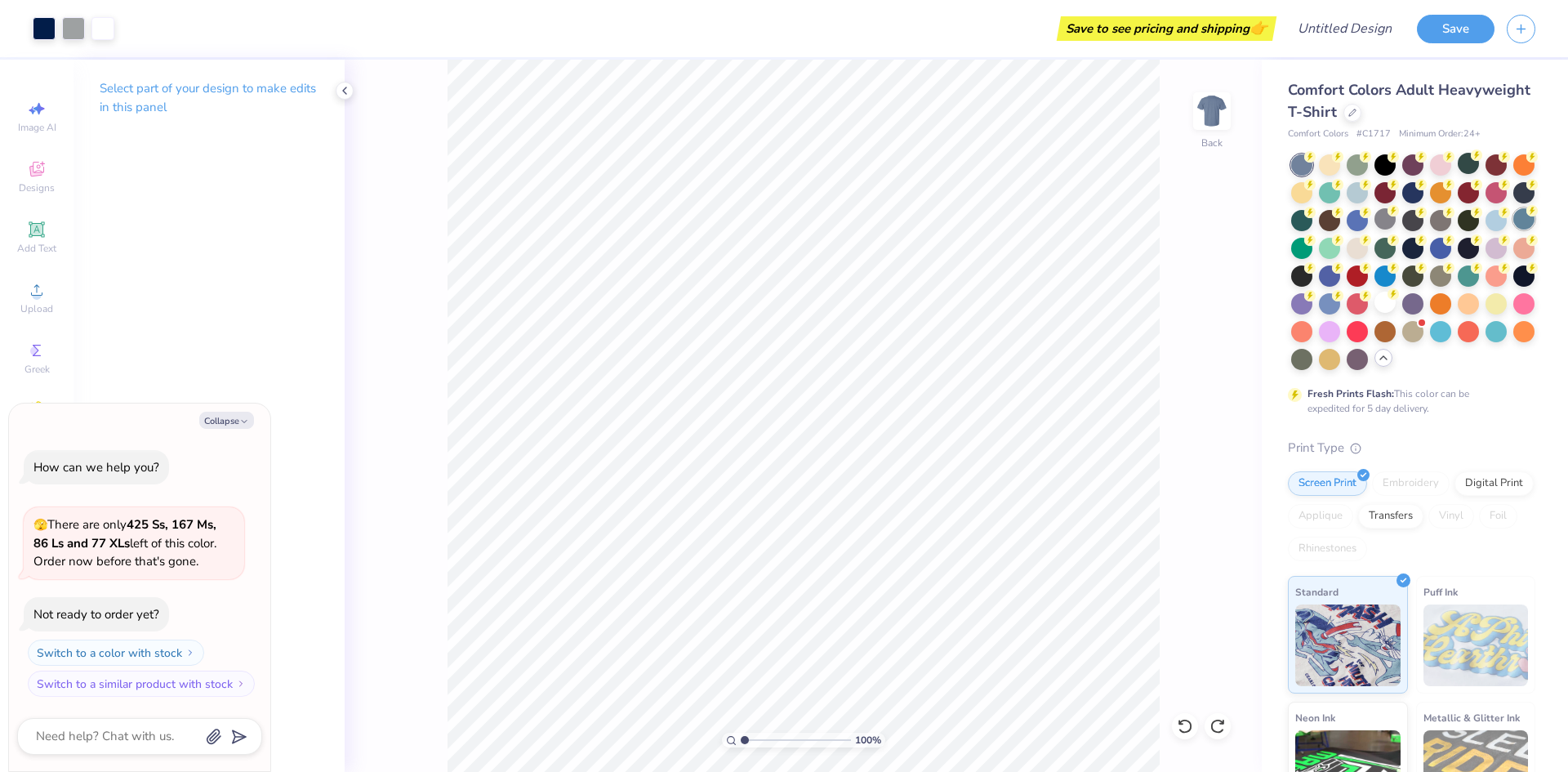
click at [1513, 229] on div at bounding box center [1523, 218] width 21 height 21
click at [1457, 229] on div at bounding box center [1467, 218] width 21 height 21
type textarea "x"
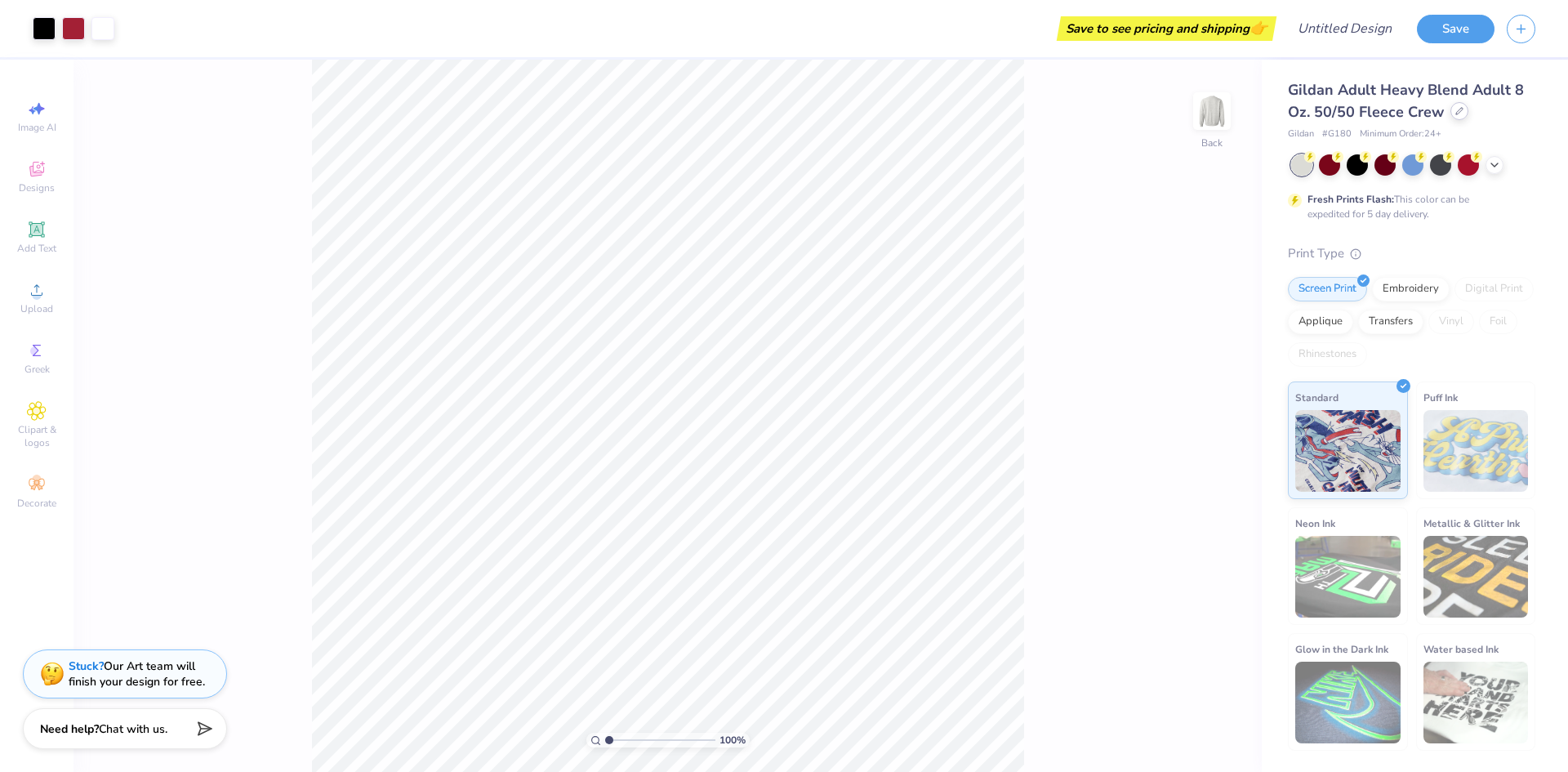
click at [1455, 112] on icon at bounding box center [1460, 111] width 8 height 8
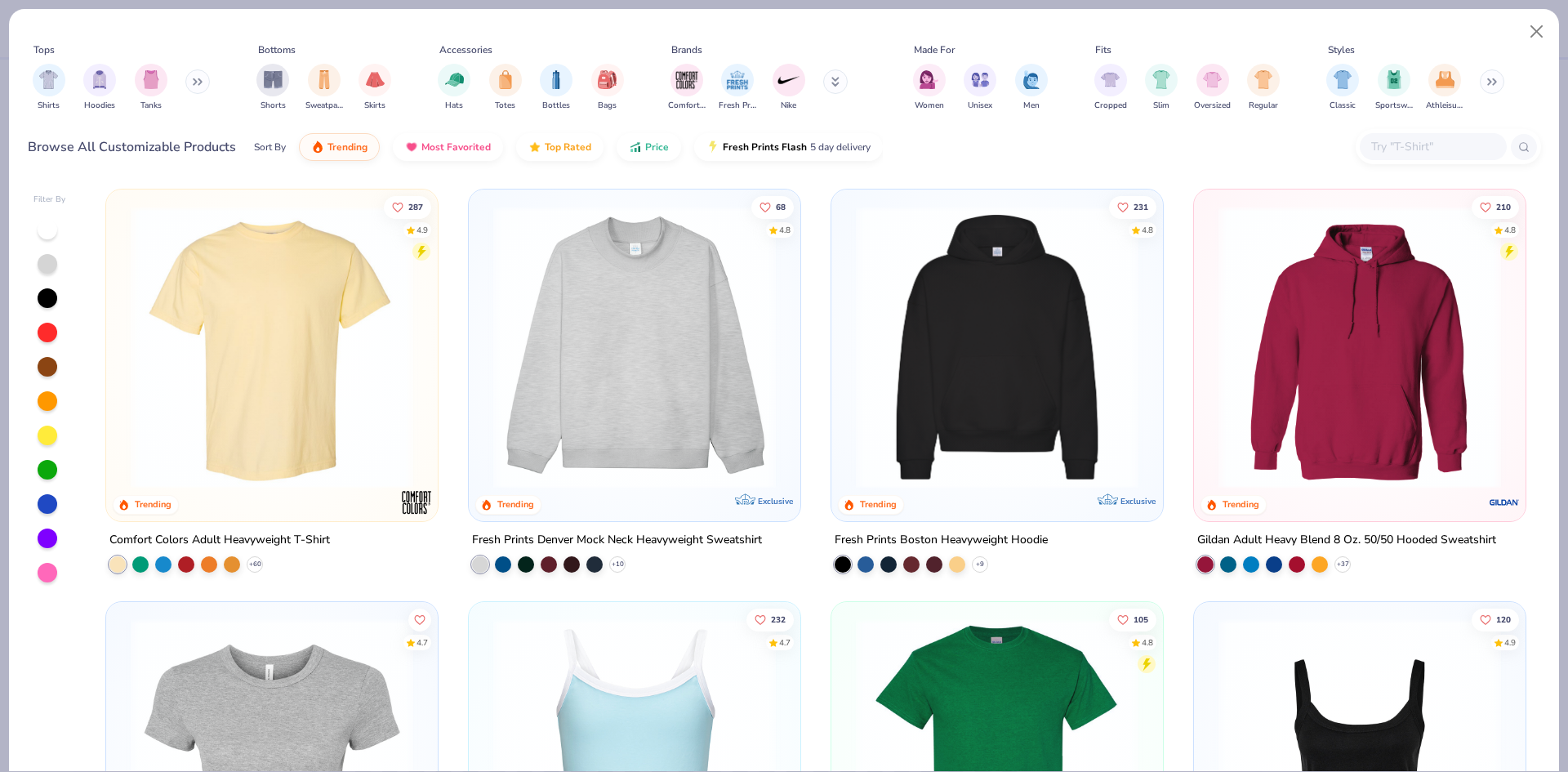
click at [287, 386] on img at bounding box center [272, 347] width 299 height 283
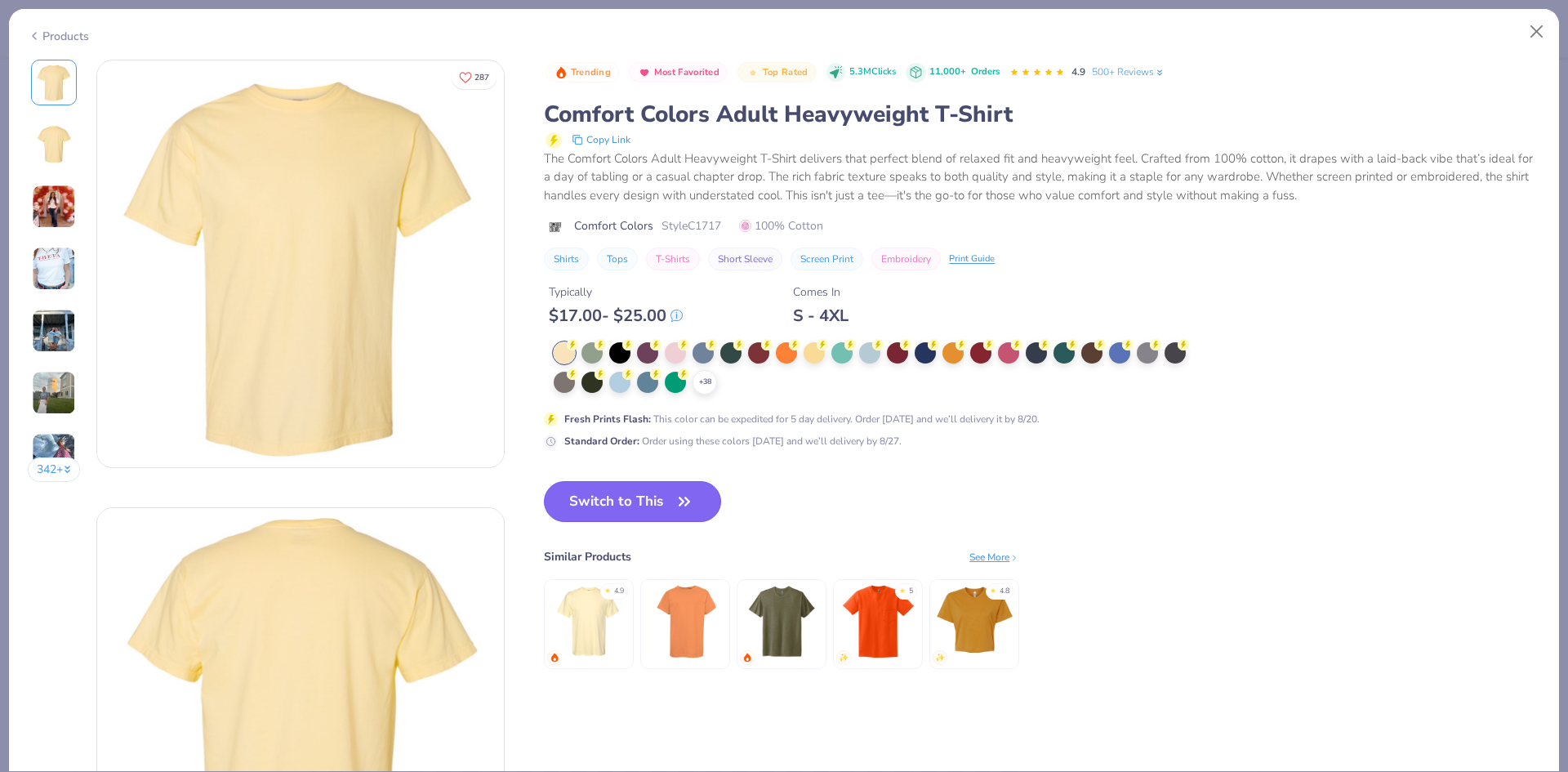
click at [673, 504] on button "Switch to This" at bounding box center [632, 501] width 178 height 41
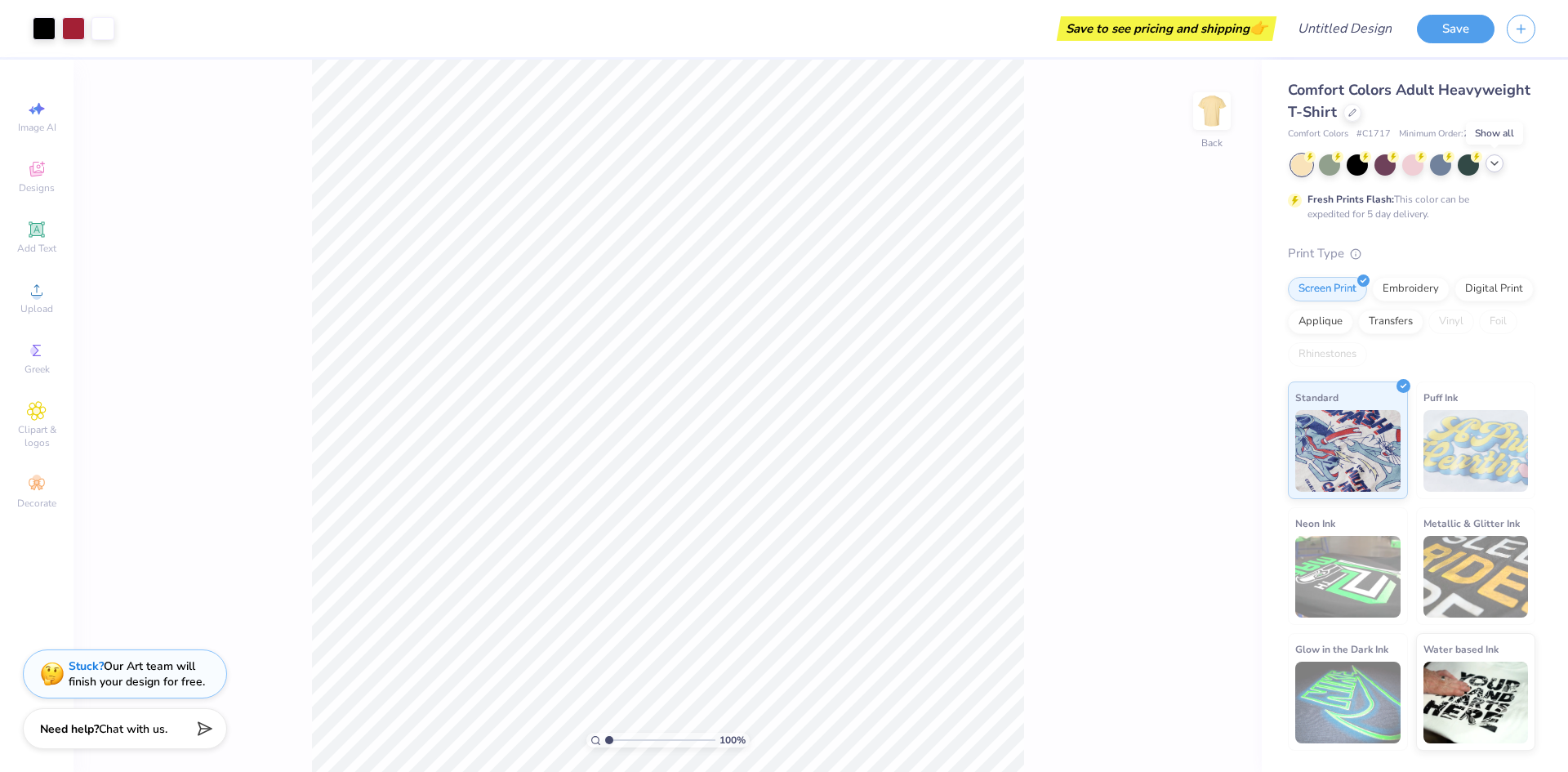
click at [1496, 167] on icon at bounding box center [1495, 163] width 13 height 13
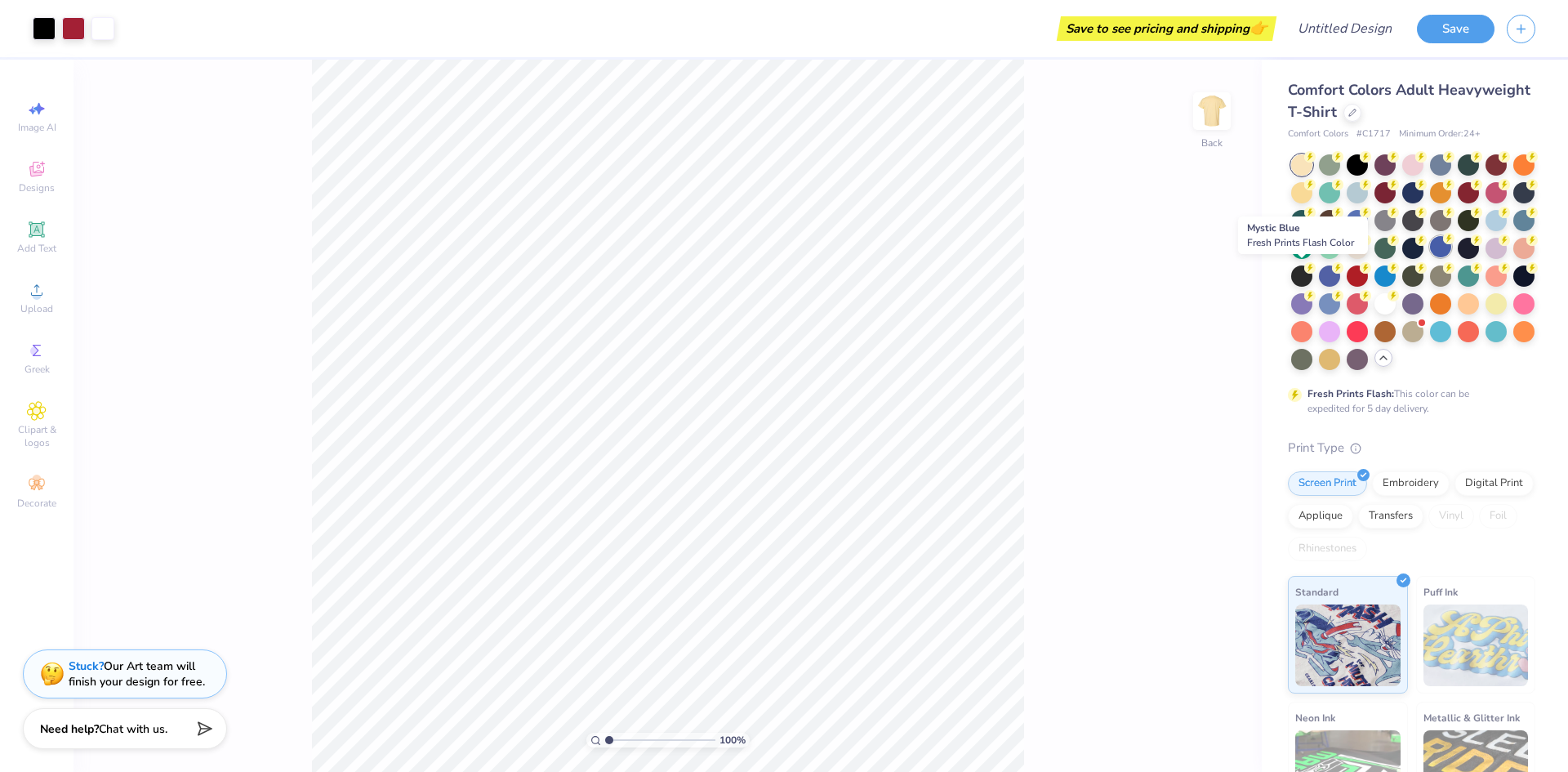
click at [1430, 258] on div at bounding box center [1440, 246] width 21 height 21
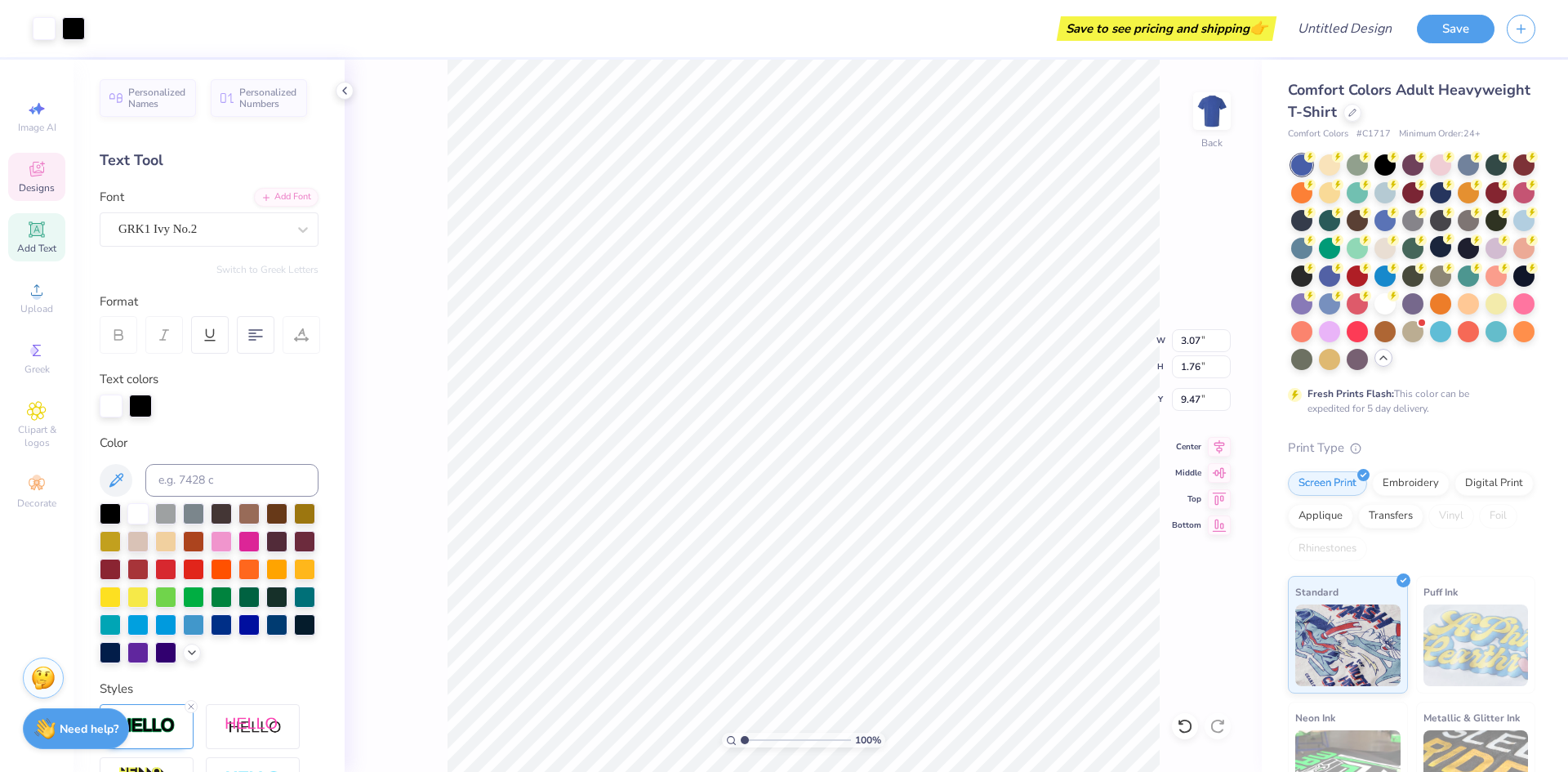
scroll to position [14, 2]
type textarea "l"
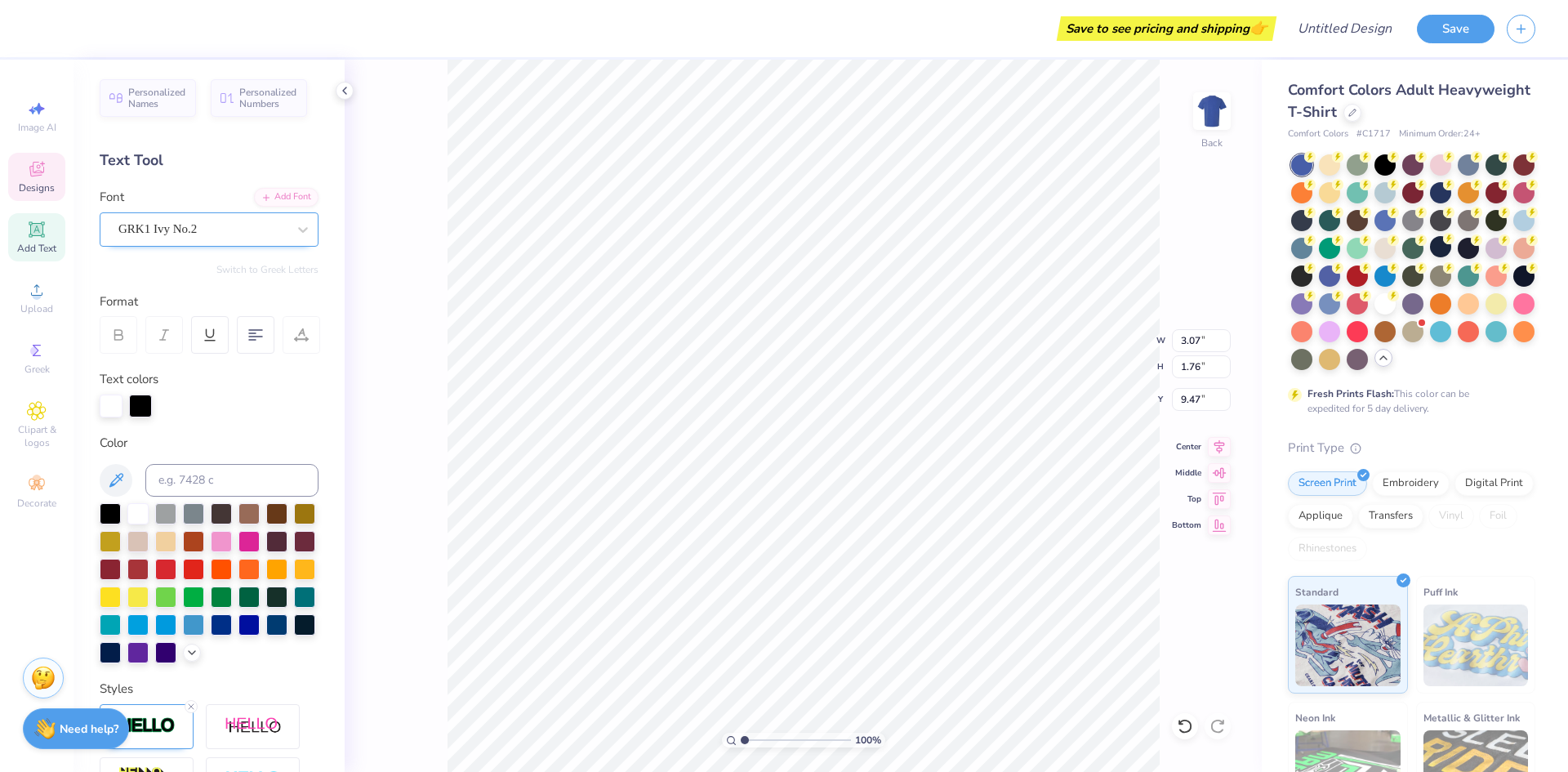
click at [218, 237] on div "GRK1 Ivy No.2" at bounding box center [203, 229] width 172 height 25
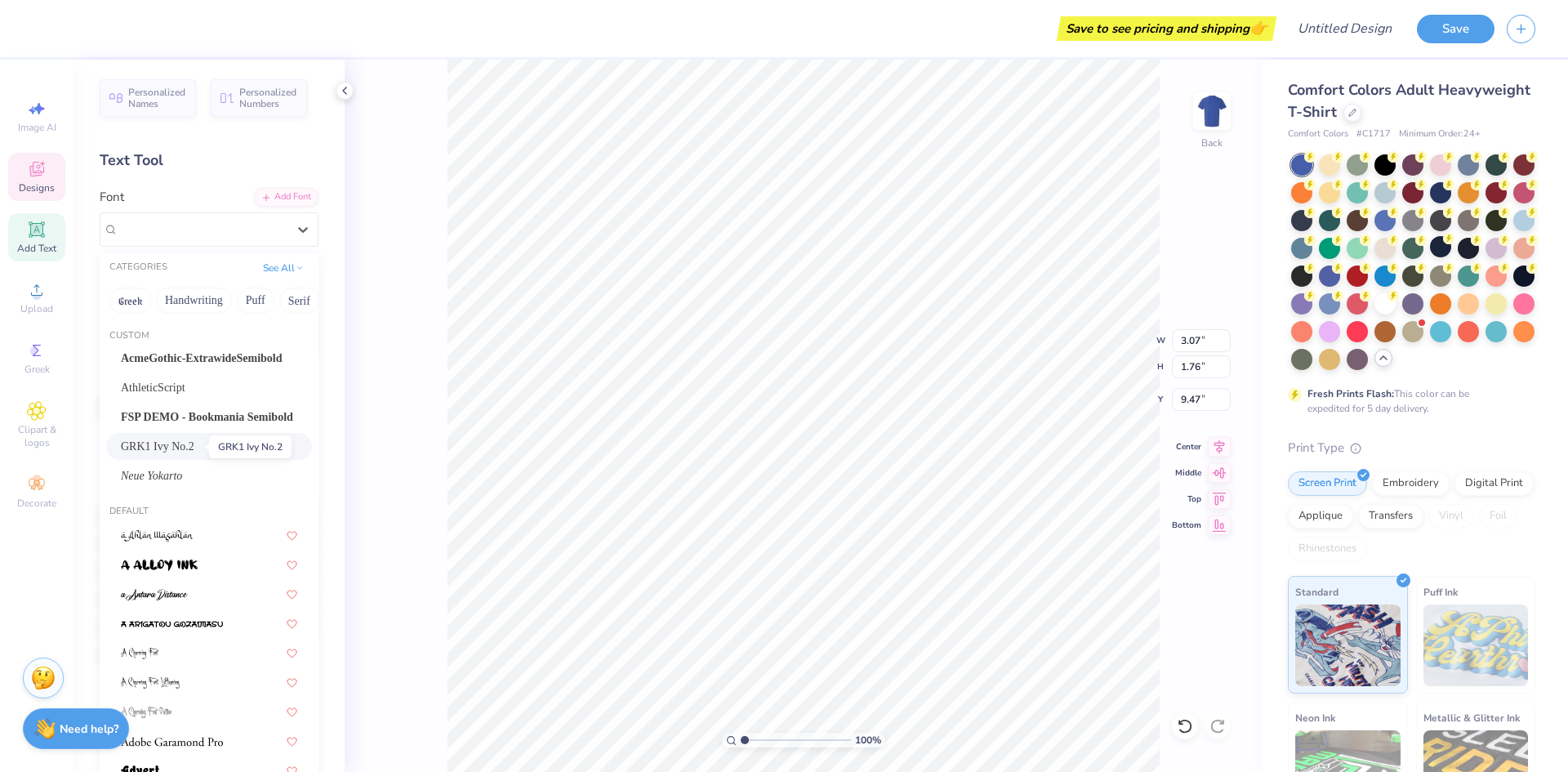
click at [194, 445] on span "GRK1 Ivy No.2" at bounding box center [158, 446] width 73 height 18
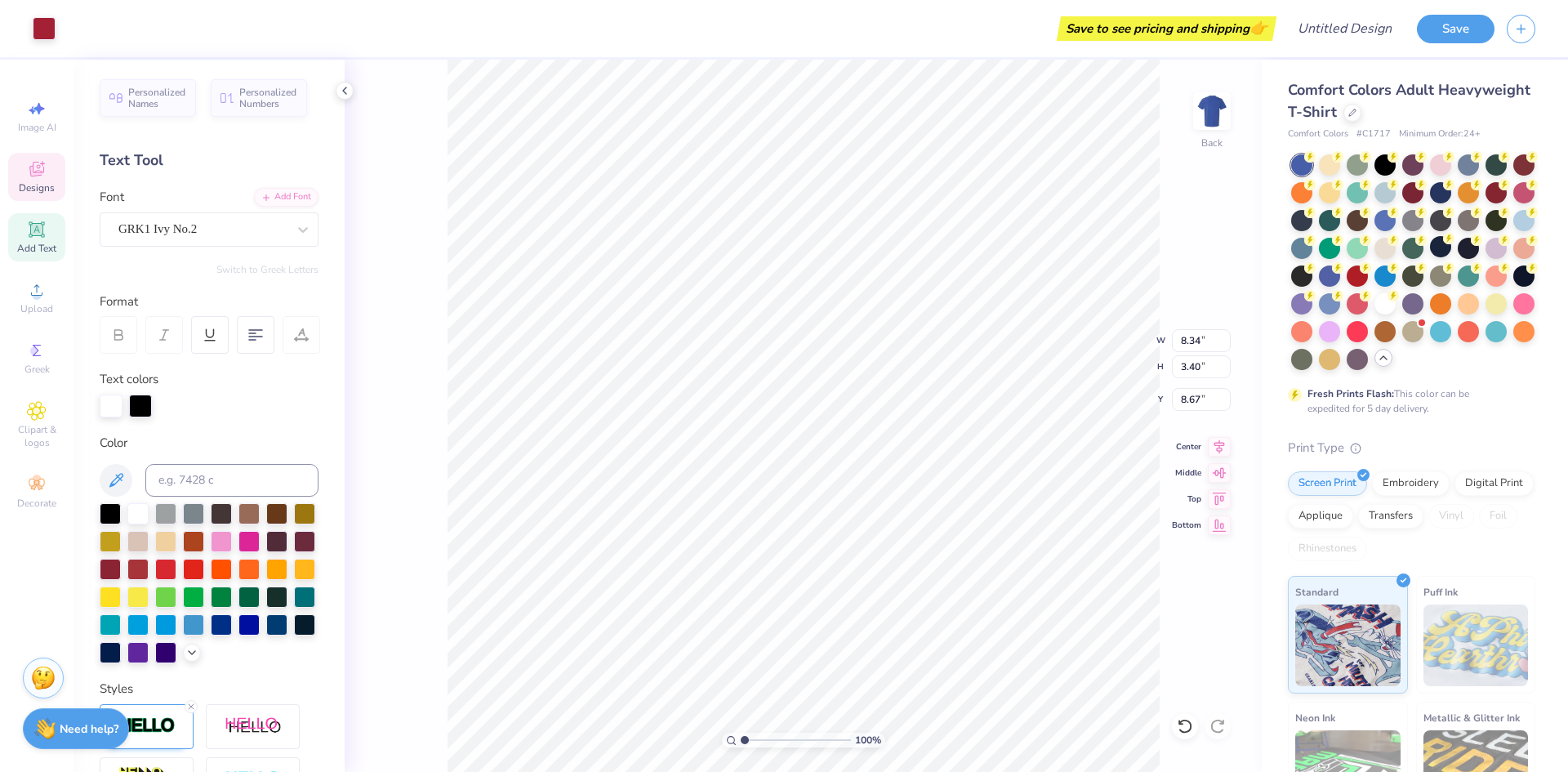
type input "8.34"
type input "3.40"
type input "8.68"
click at [1182, 729] on icon at bounding box center [1185, 726] width 17 height 17
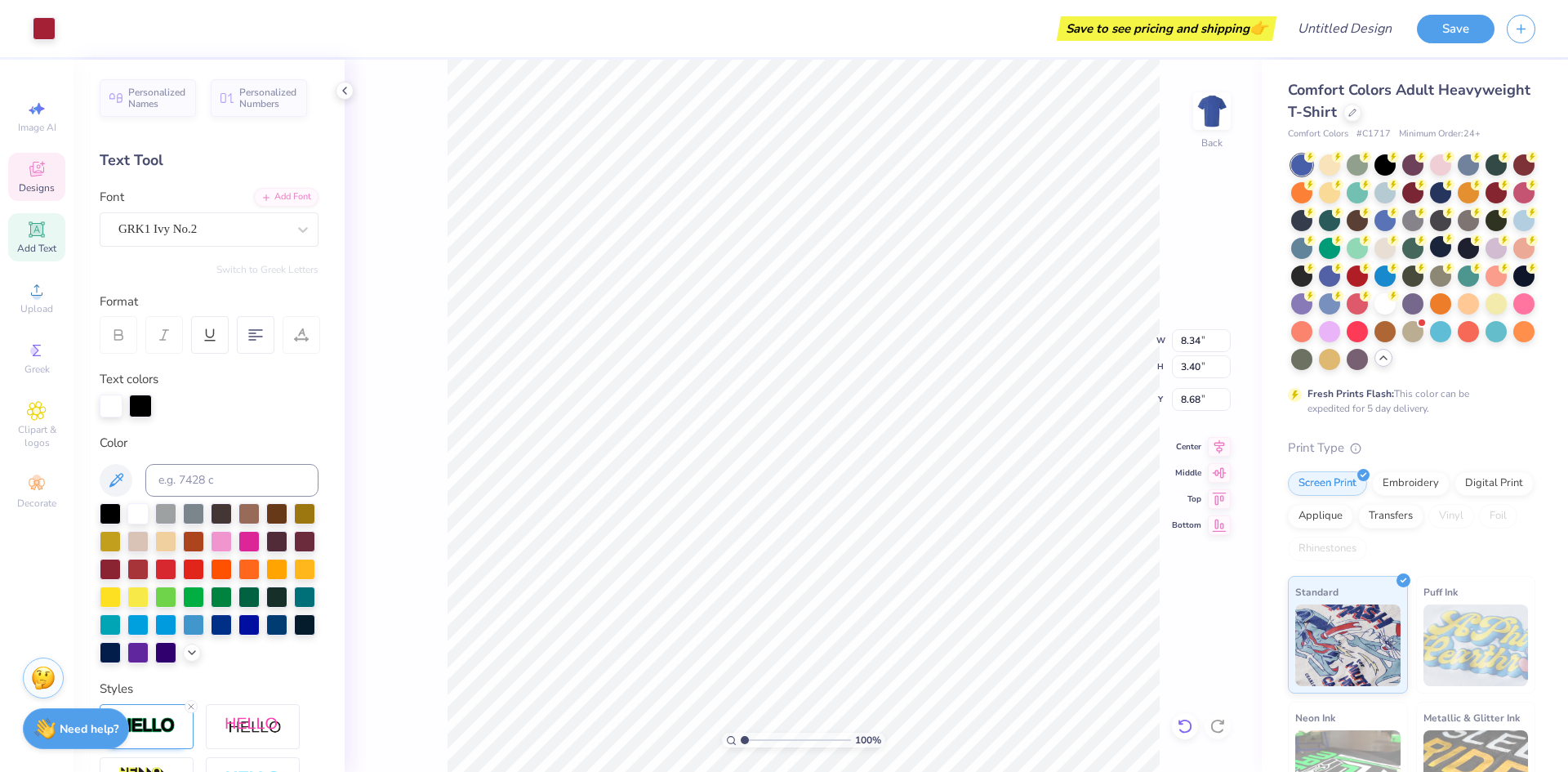
click at [1182, 729] on icon at bounding box center [1185, 726] width 17 height 17
type input "3.07"
type input "1.76"
type input "9.47"
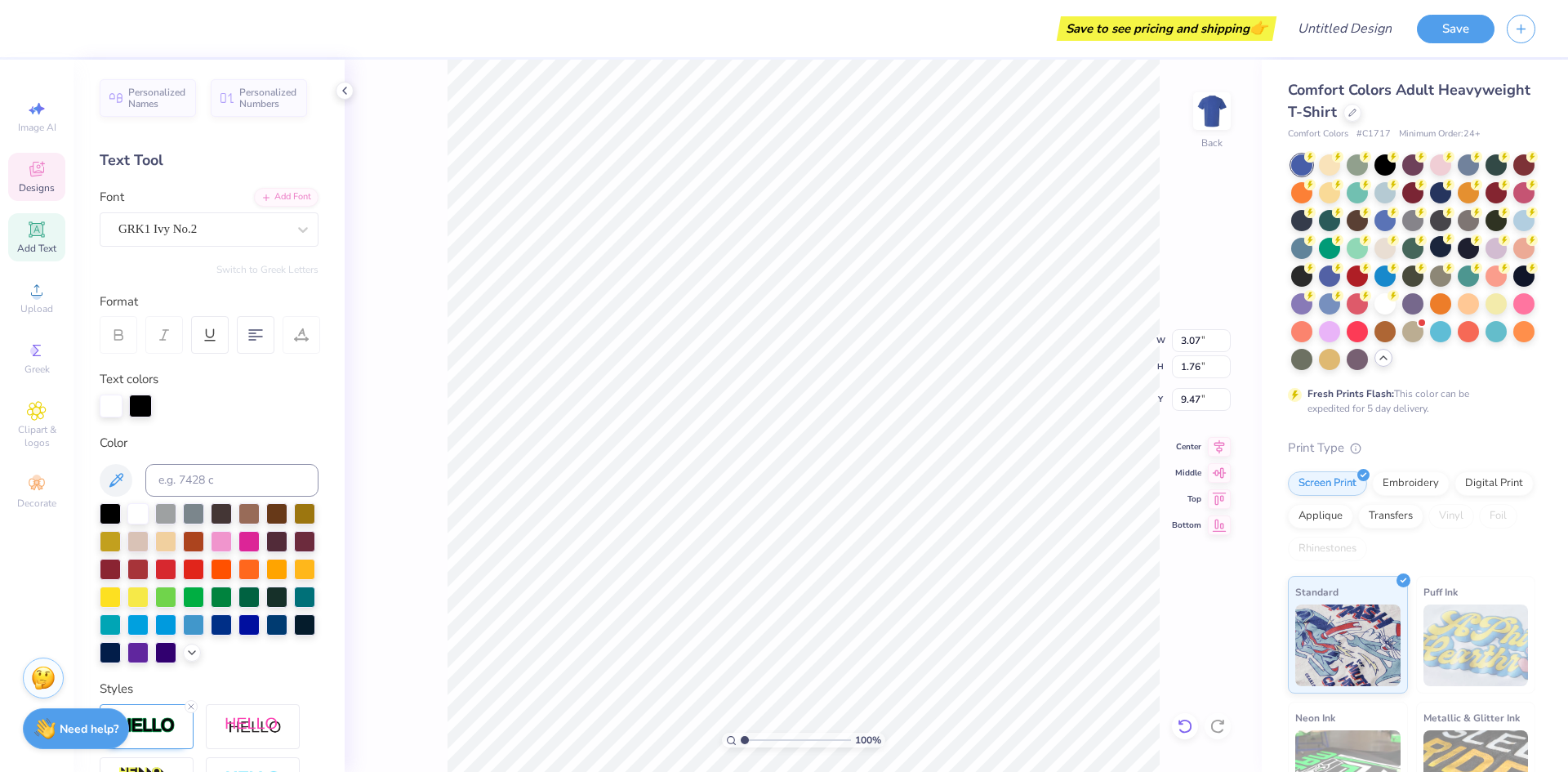
type textarea "lae"
type input "3.21"
type input "9.50"
click at [43, 349] on icon at bounding box center [37, 350] width 20 height 20
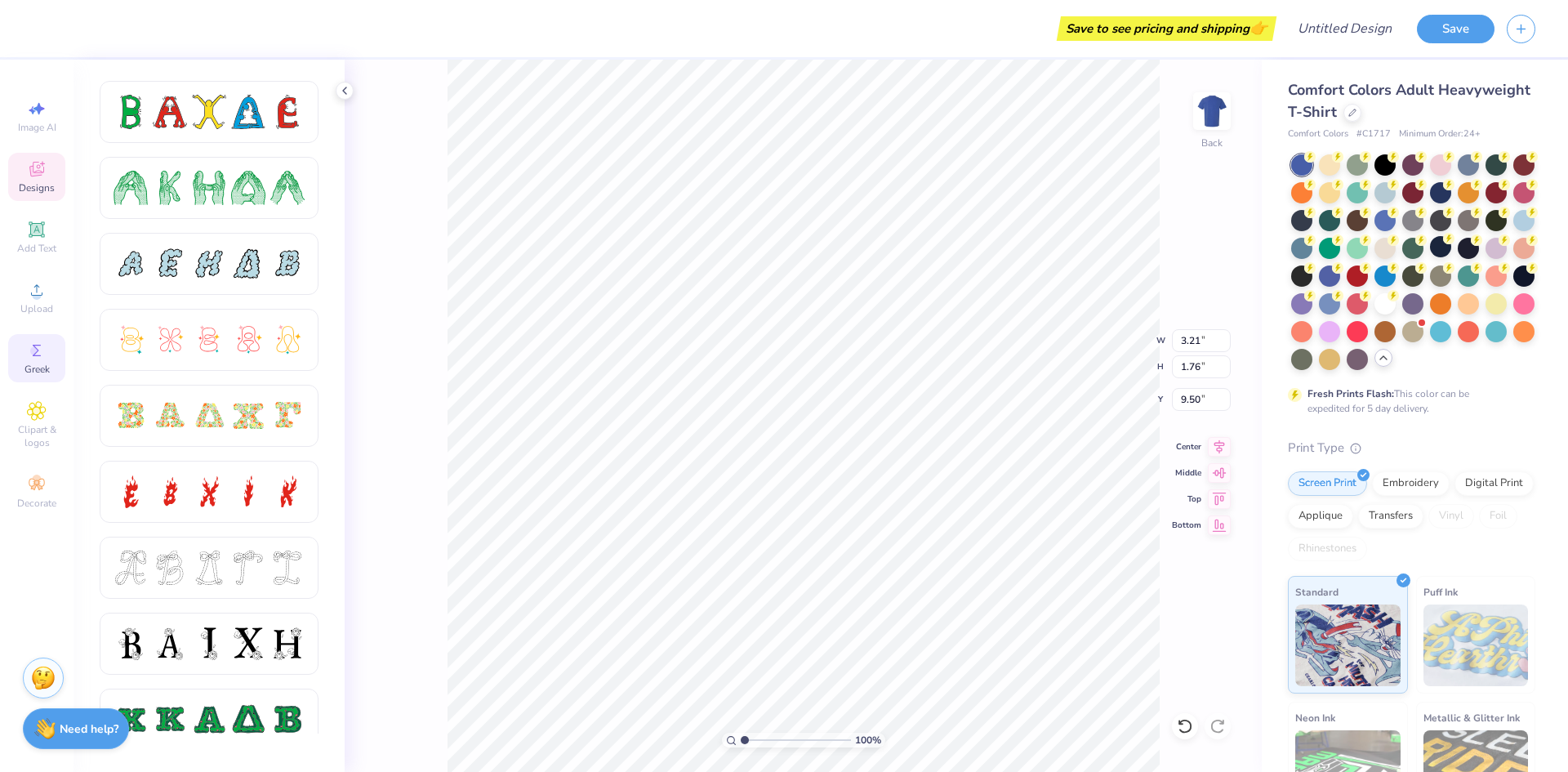
scroll to position [0, 0]
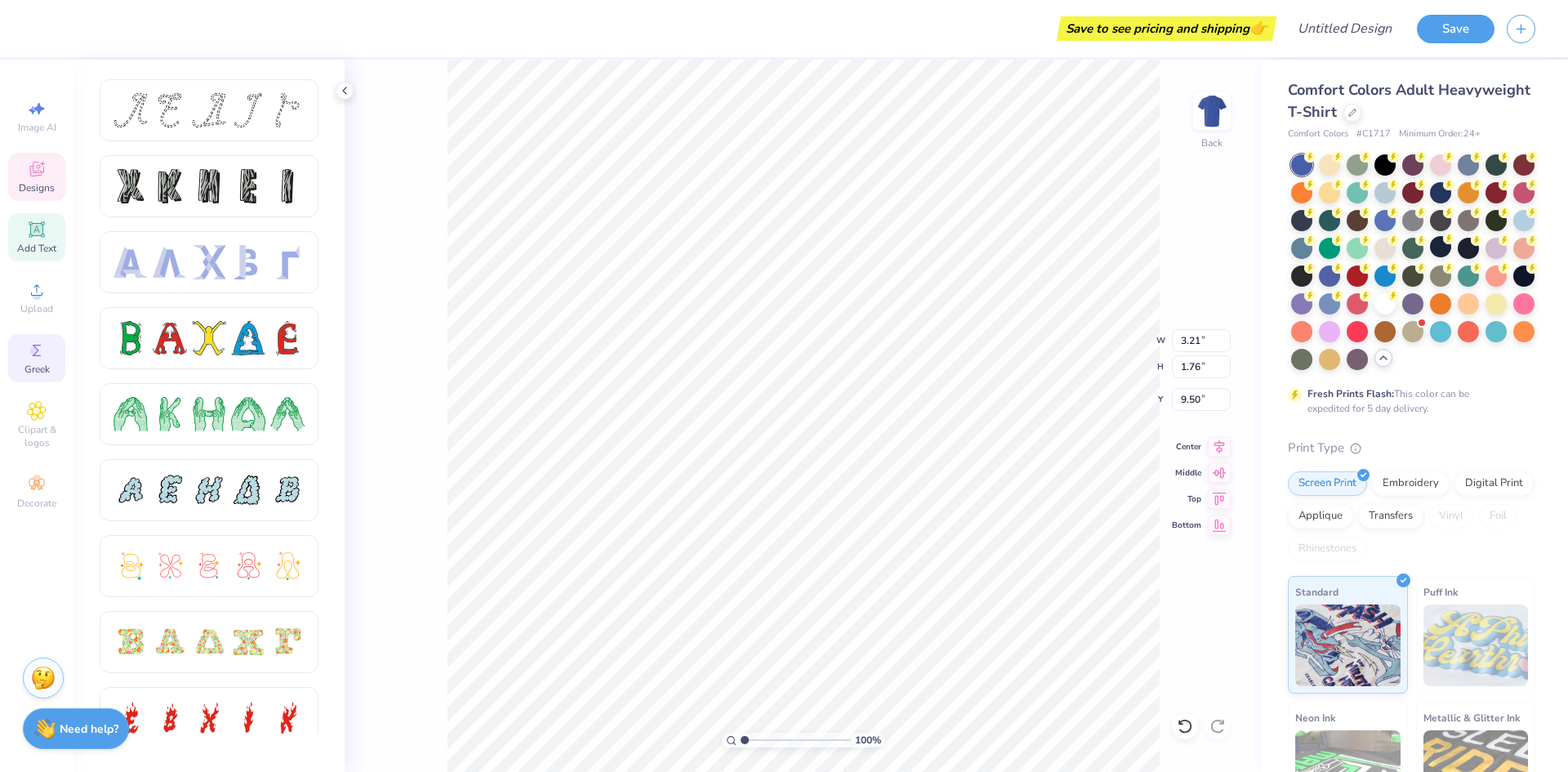
click at [28, 233] on icon at bounding box center [37, 229] width 20 height 20
click at [29, 179] on div "Designs" at bounding box center [37, 177] width 58 height 48
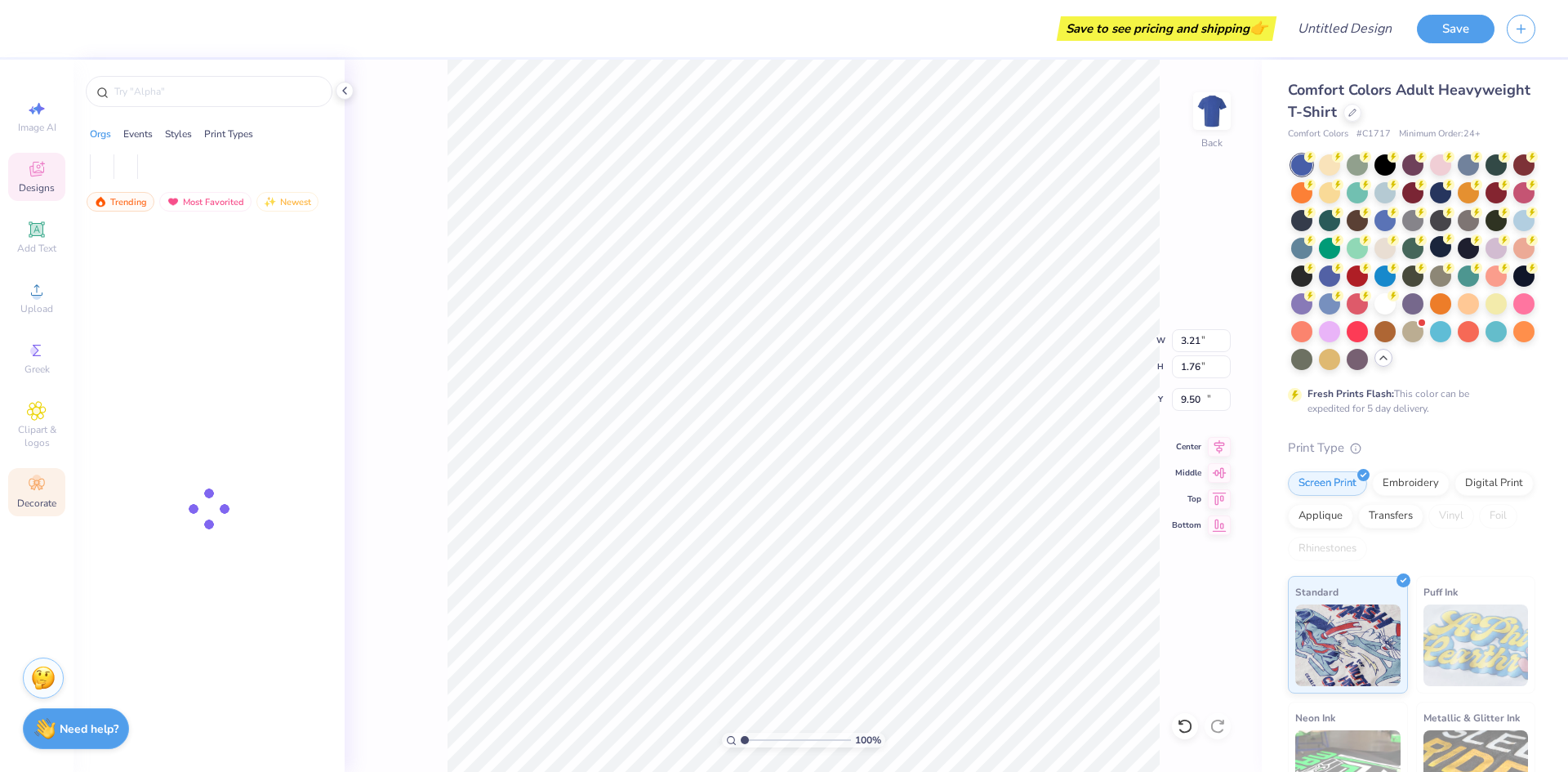
type input "5.59"
type input "1.62"
type input "11.69"
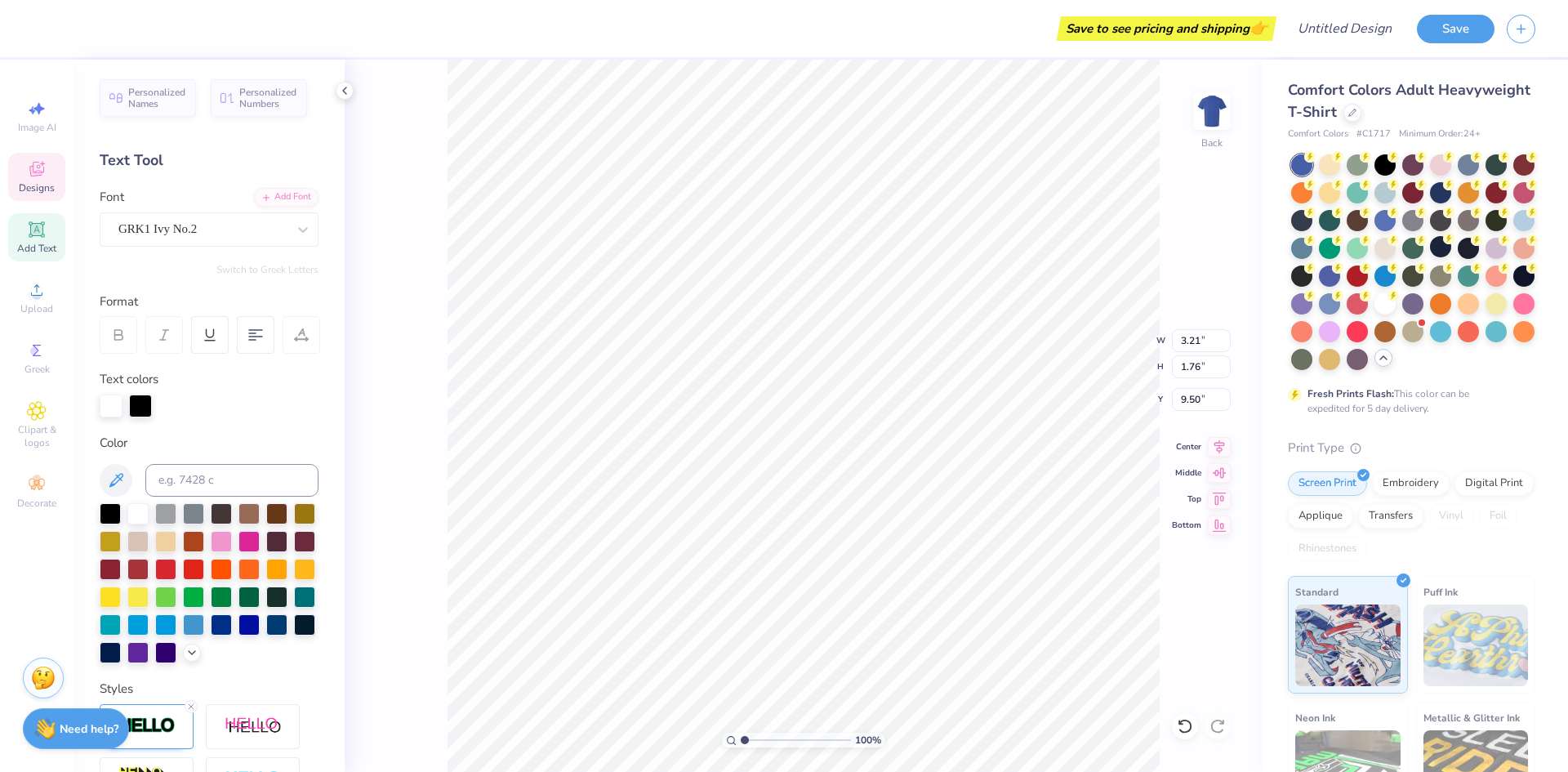
scroll to position [14, 3]
click at [295, 221] on icon at bounding box center [303, 229] width 17 height 17
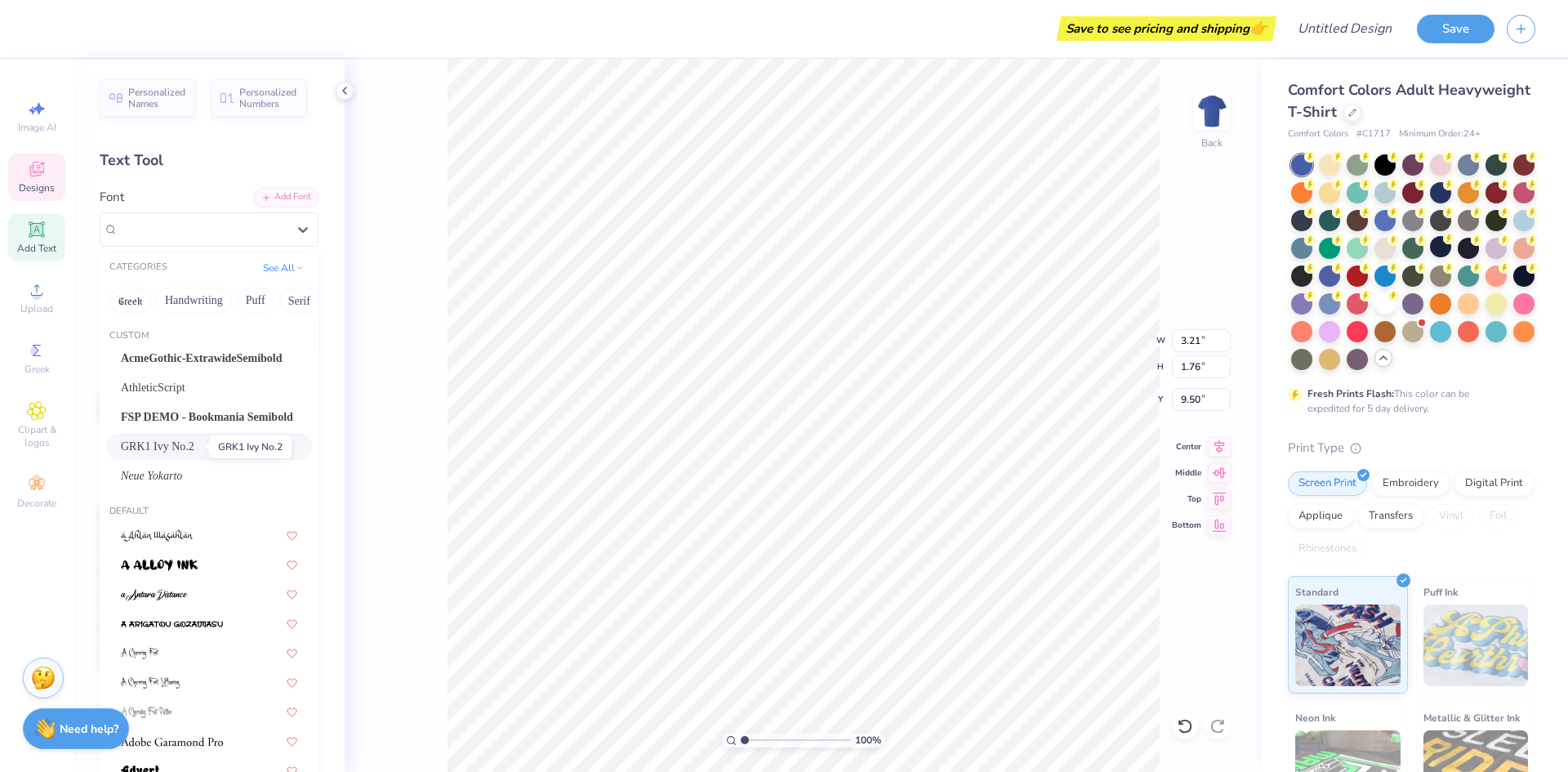
click at [164, 451] on span "GRK1 Ivy No.2" at bounding box center [158, 446] width 73 height 18
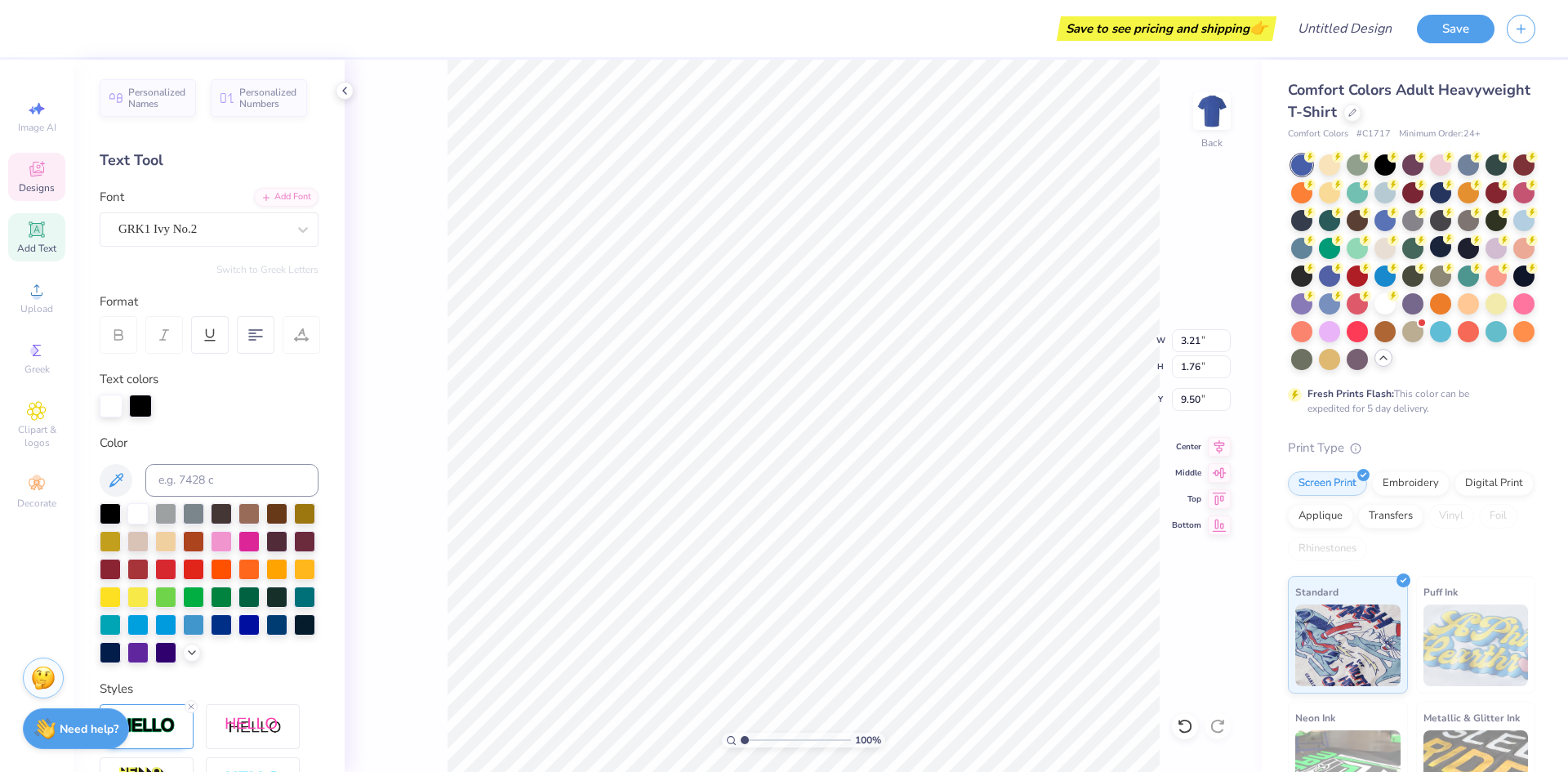
scroll to position [14, 3]
type textarea "lambda ae"
click at [1180, 731] on icon at bounding box center [1184, 726] width 14 height 15
click at [1182, 730] on icon at bounding box center [1185, 726] width 17 height 17
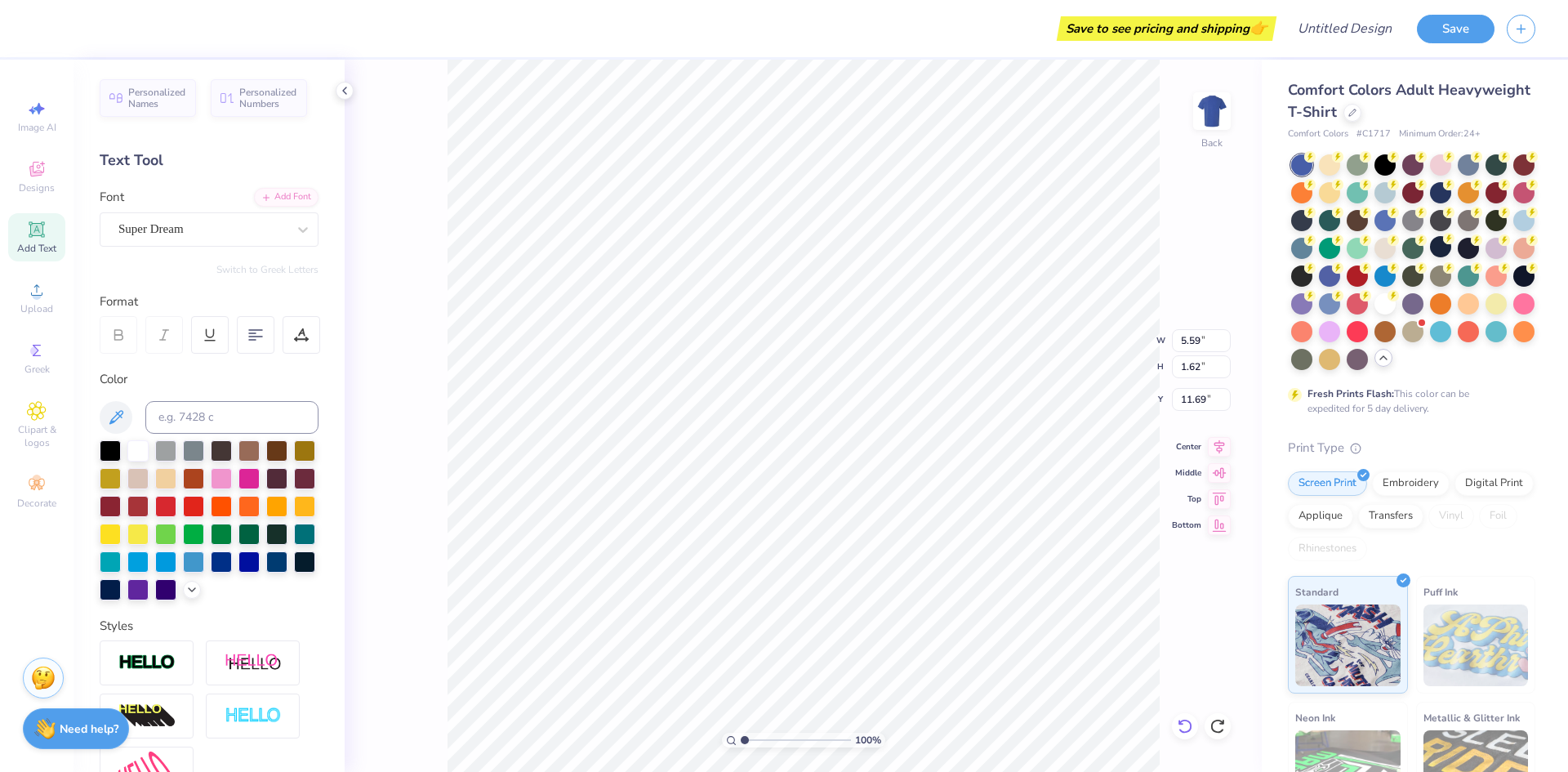
type input "5.59"
type input "1.62"
type input "11.69"
click at [1211, 718] on icon at bounding box center [1218, 726] width 17 height 17
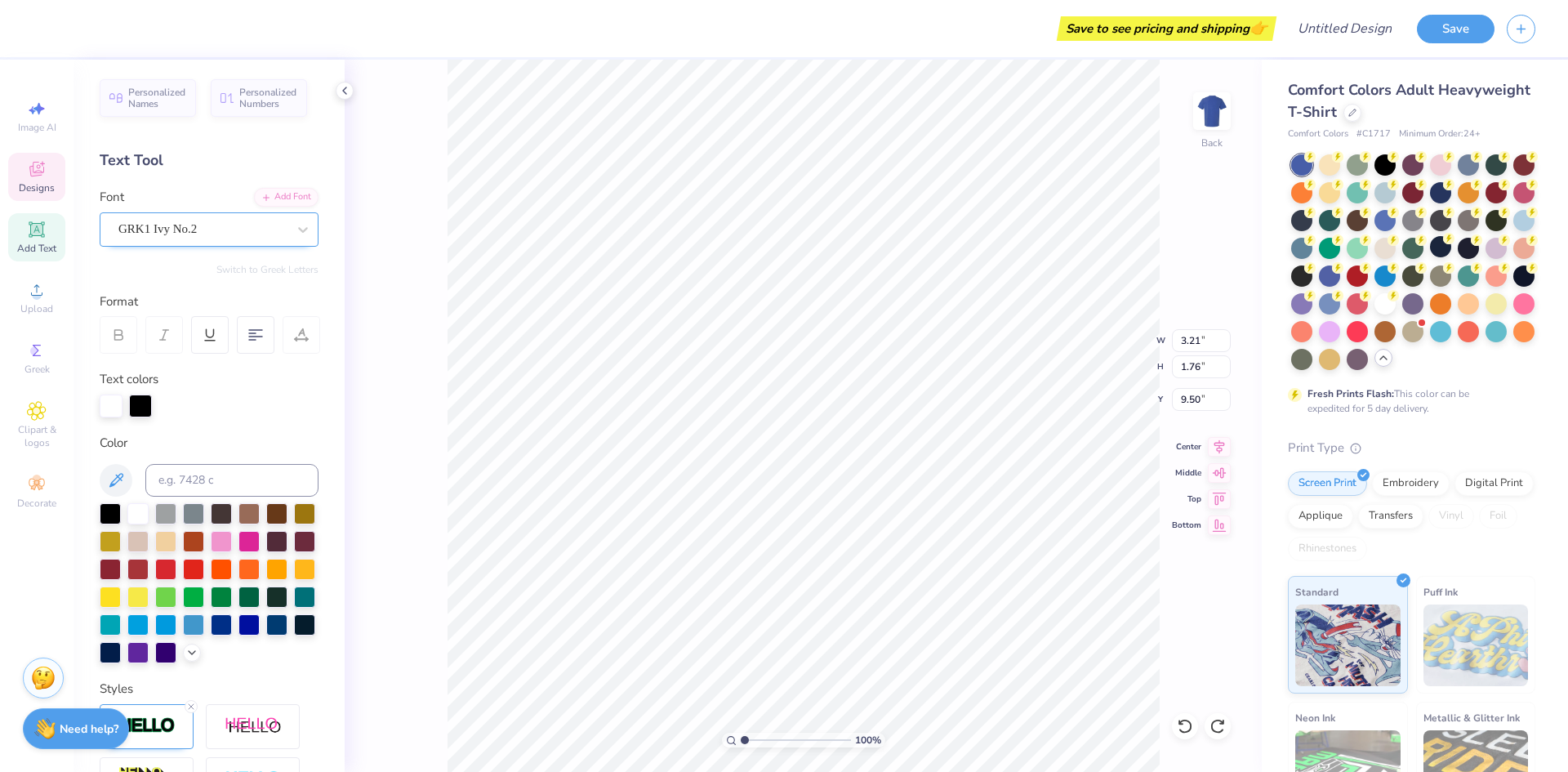
click at [158, 226] on div "GRK1 Ivy No.2" at bounding box center [203, 229] width 172 height 25
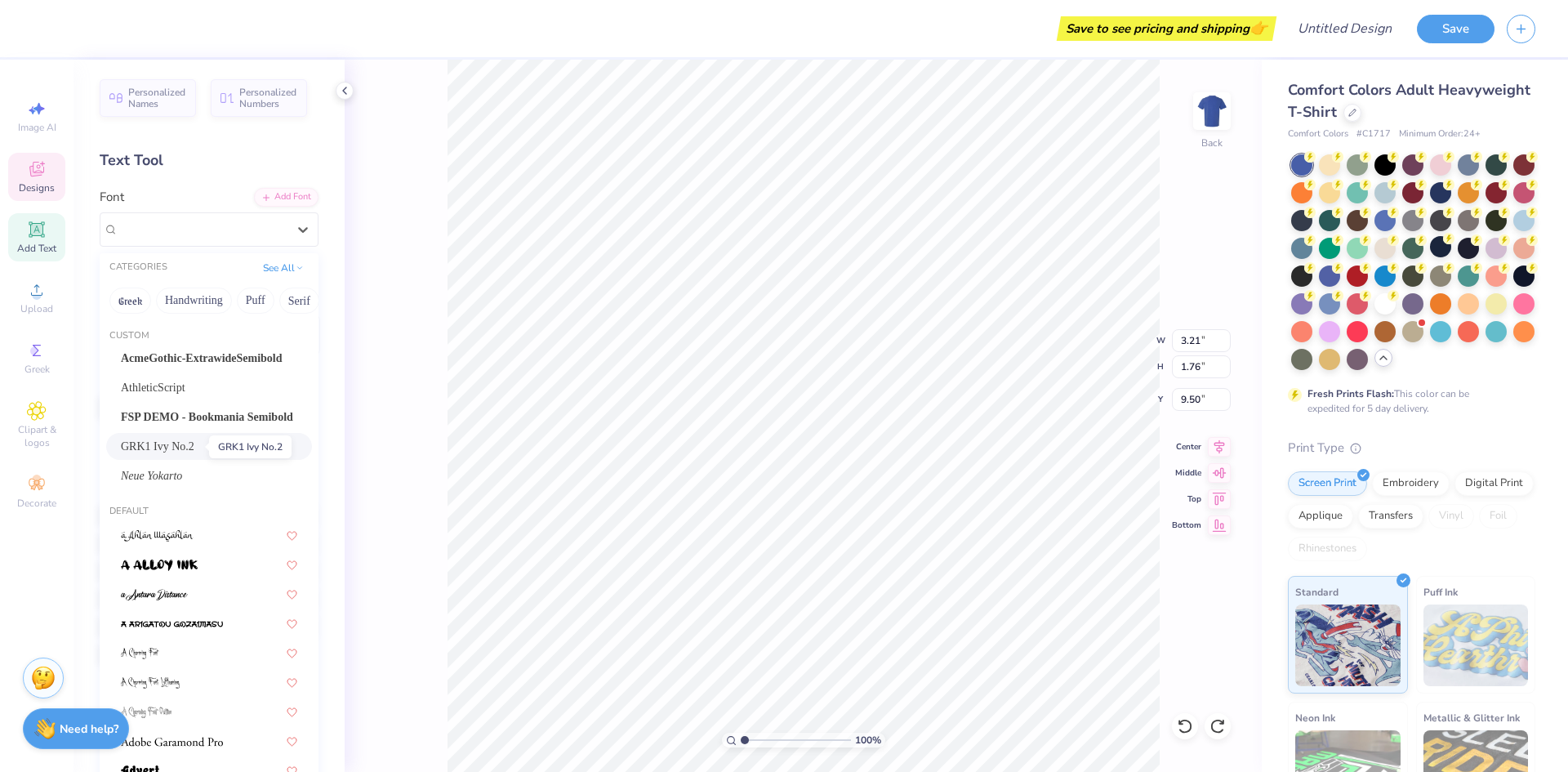
click at [141, 450] on span "GRK1 Ivy No.2" at bounding box center [158, 446] width 73 height 18
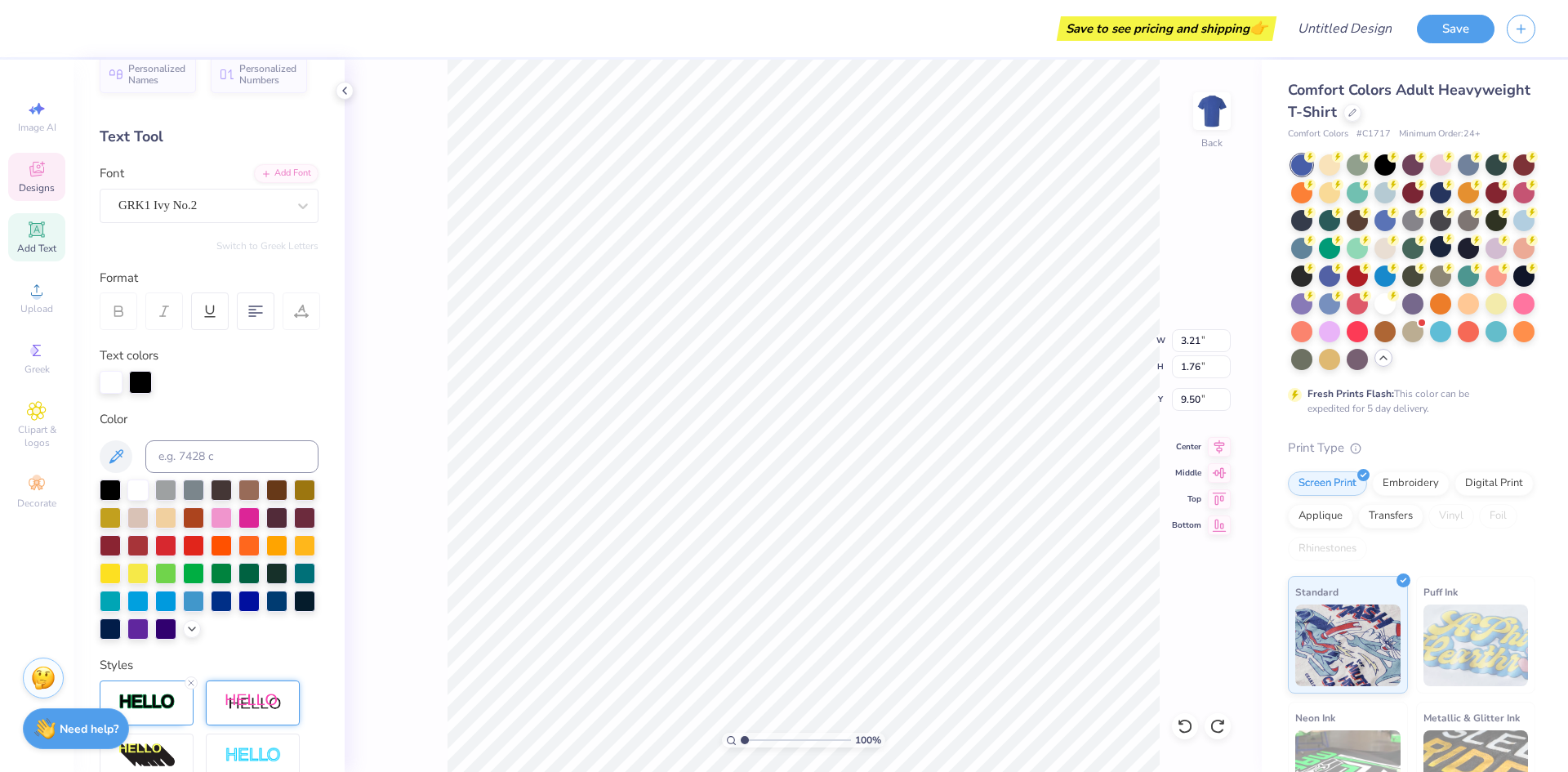
scroll to position [0, 0]
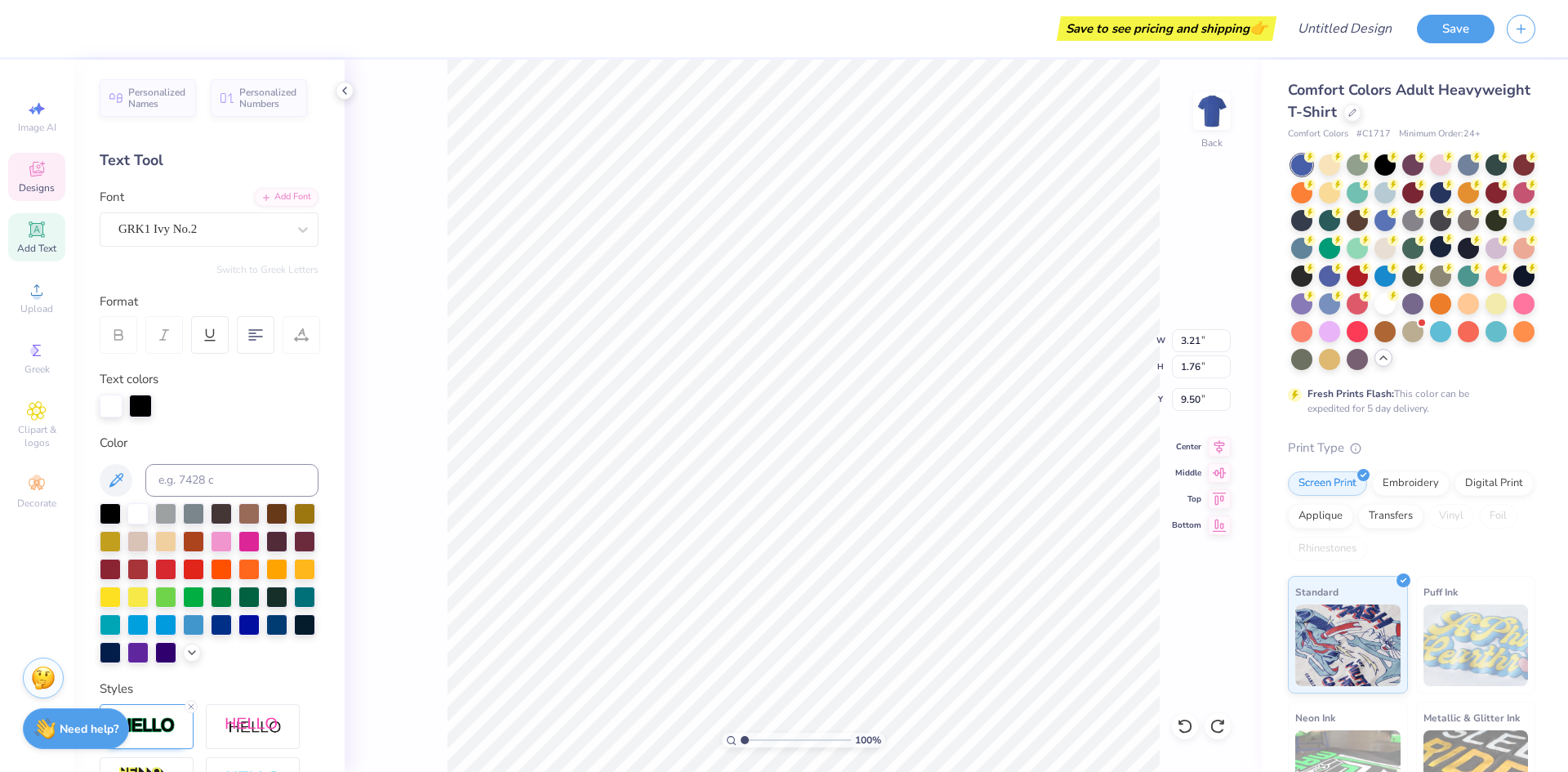
type input "11.80"
type input "1.83"
type input "3.79"
type textarea "Lambda Alpha Epsilon"
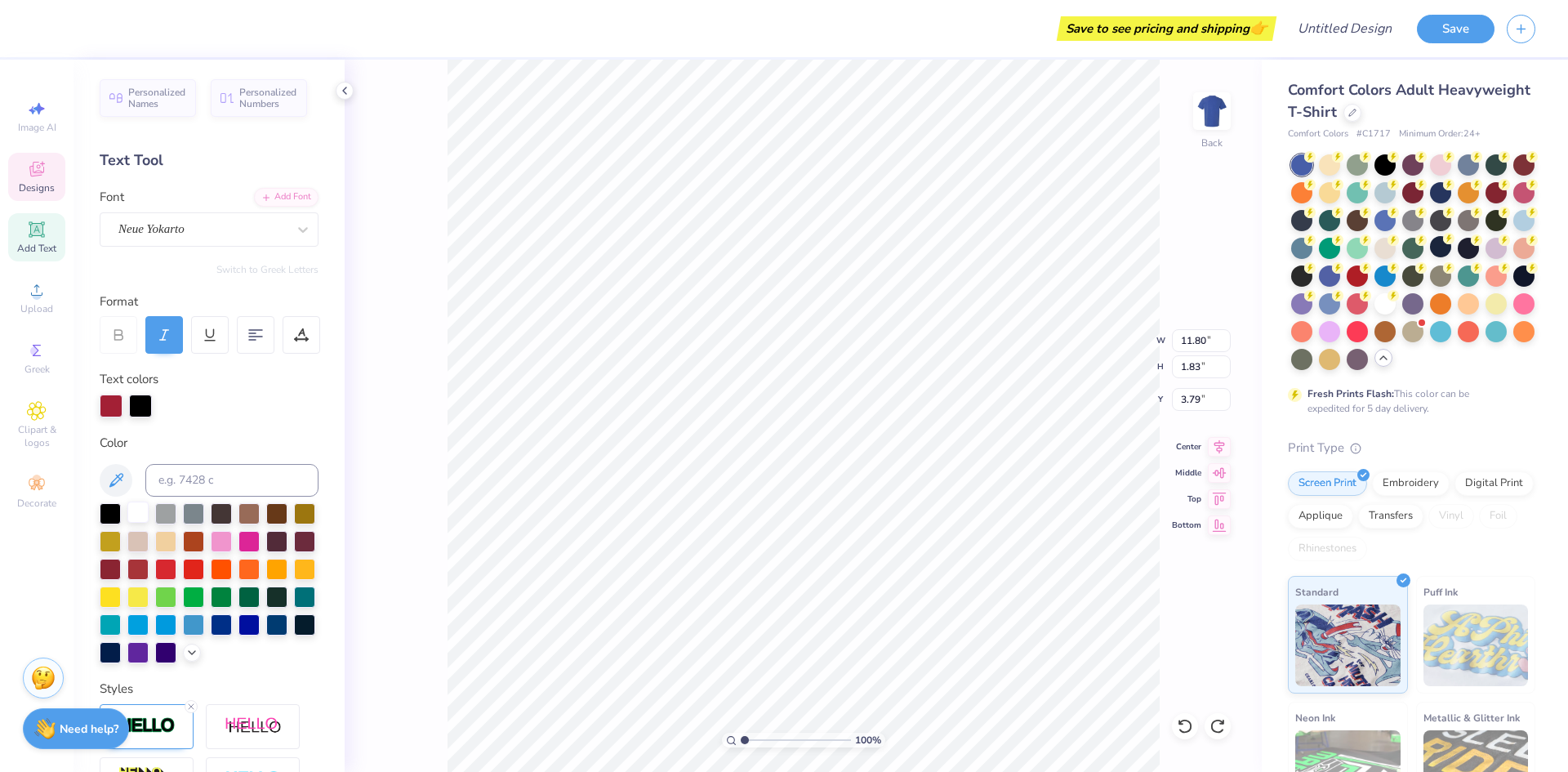
click at [142, 510] on div at bounding box center [138, 511] width 21 height 21
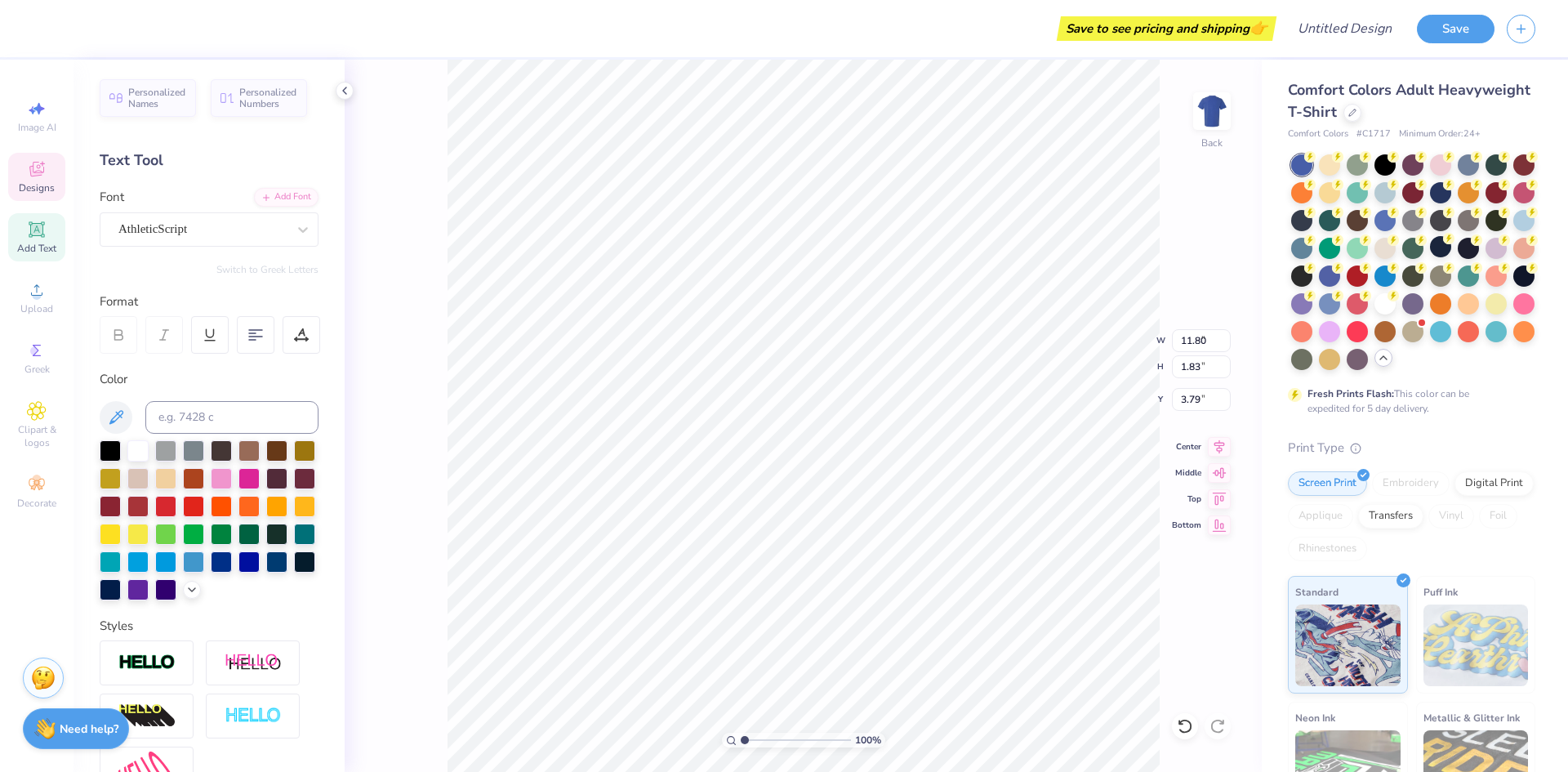
type input "4.56"
type input "1.11"
type input "2.61"
type input "7.69"
type input "0.40"
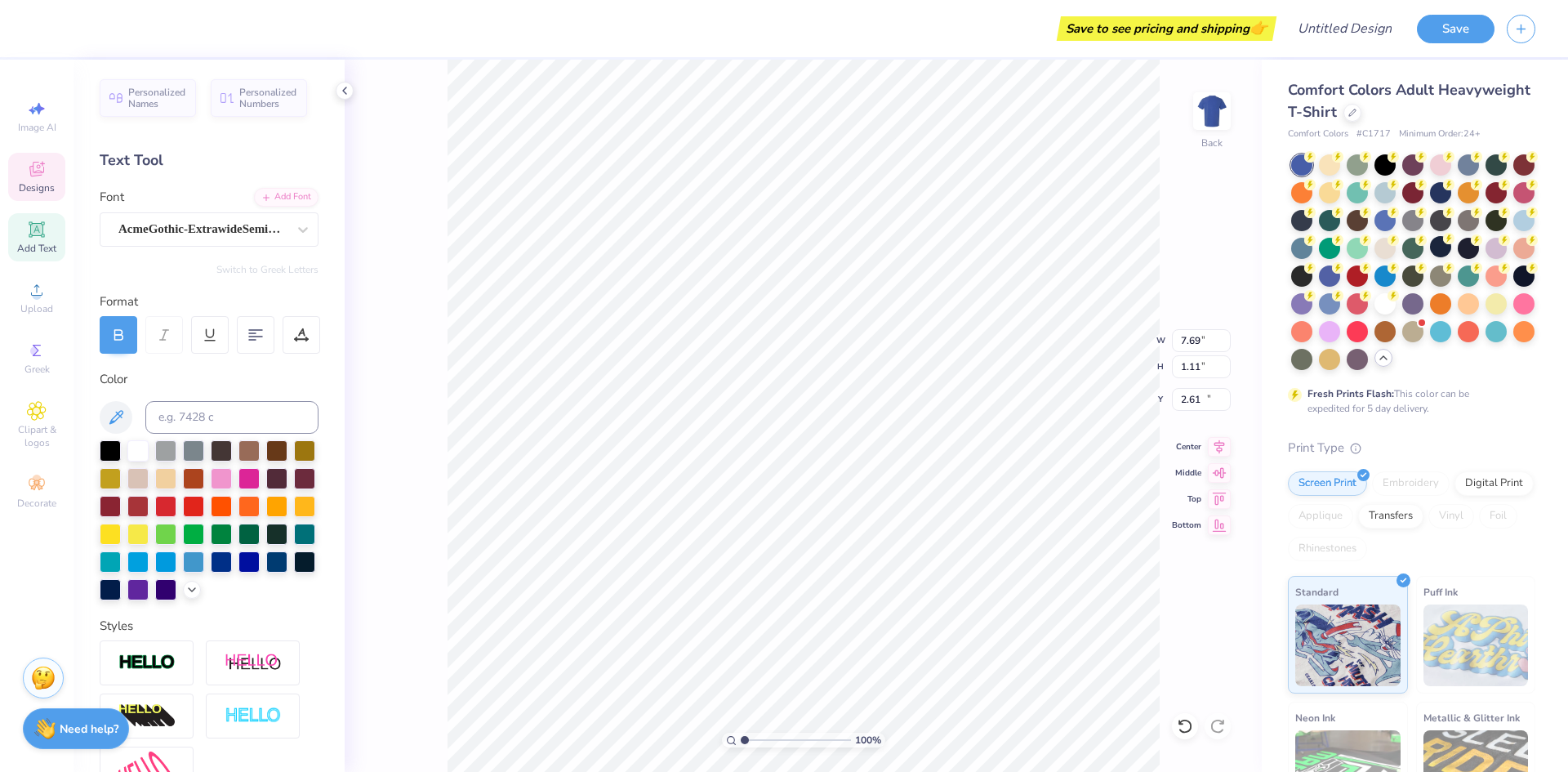
type input "13.18"
type textarea "H, ARKANSAS"
type input "3.94"
type input "16.02"
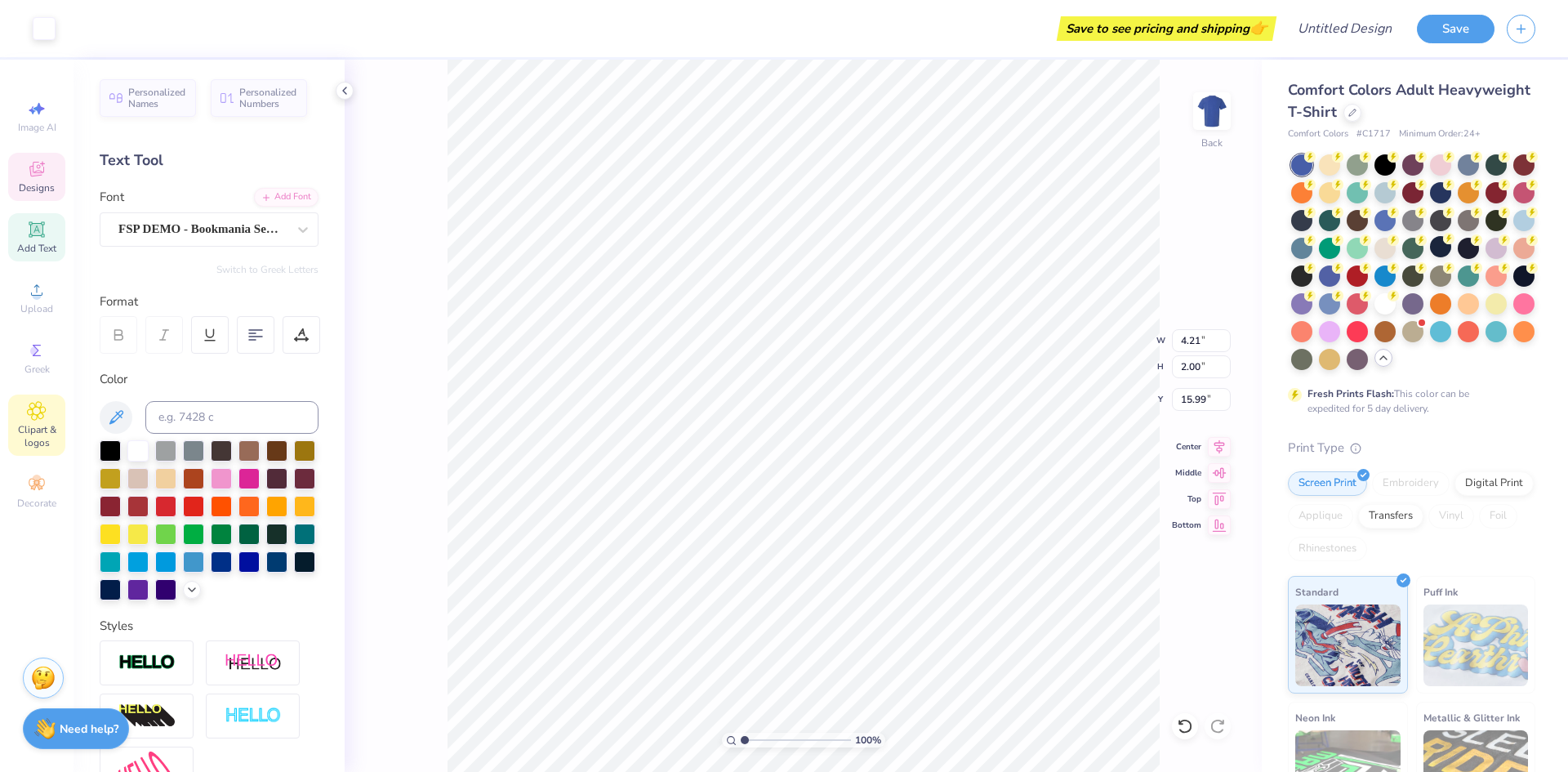
type input "4.21"
type input "2.00"
type input "15.99"
click at [44, 484] on icon at bounding box center [37, 484] width 20 height 20
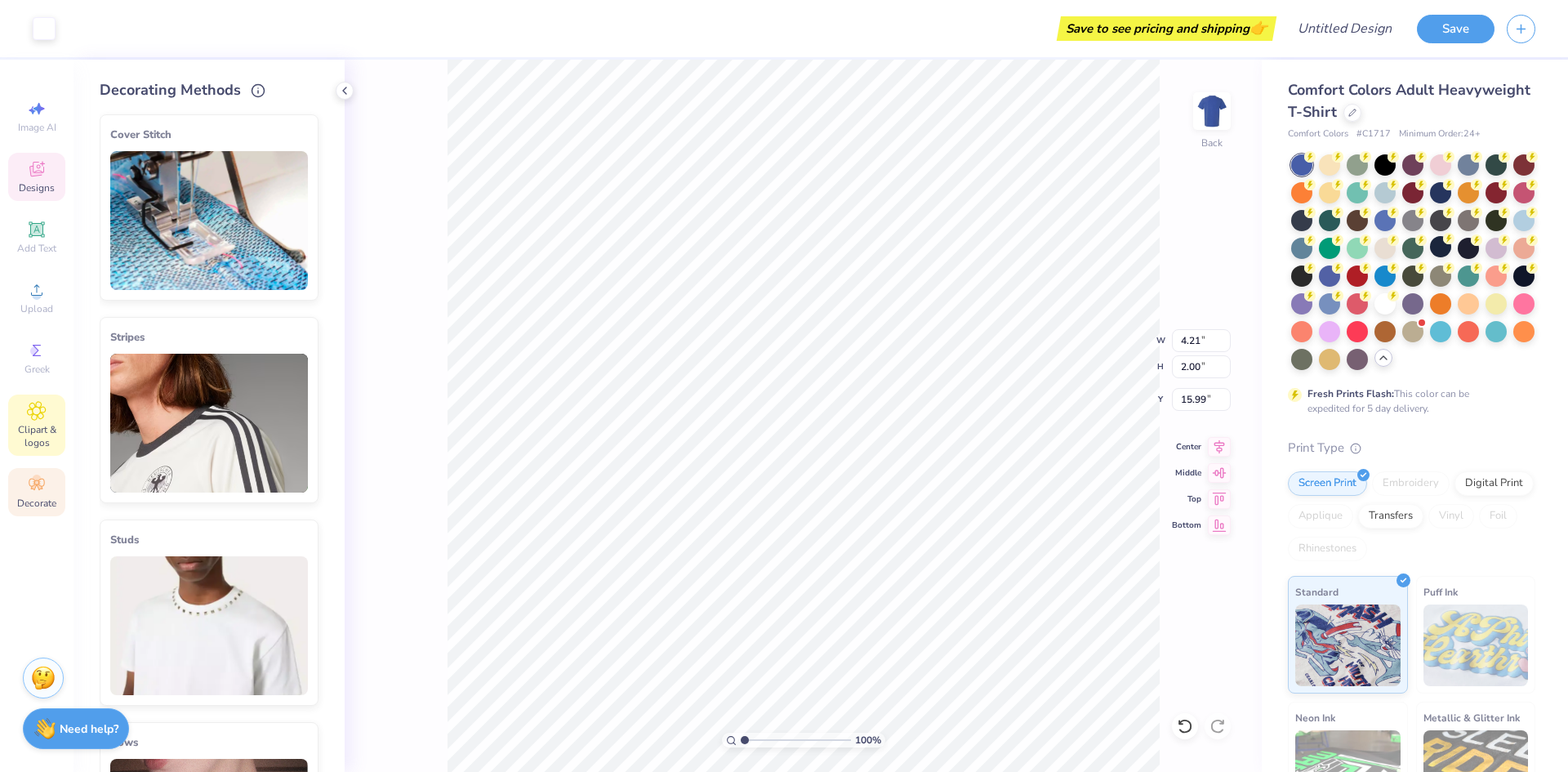
click at [40, 403] on icon at bounding box center [36, 411] width 19 height 20
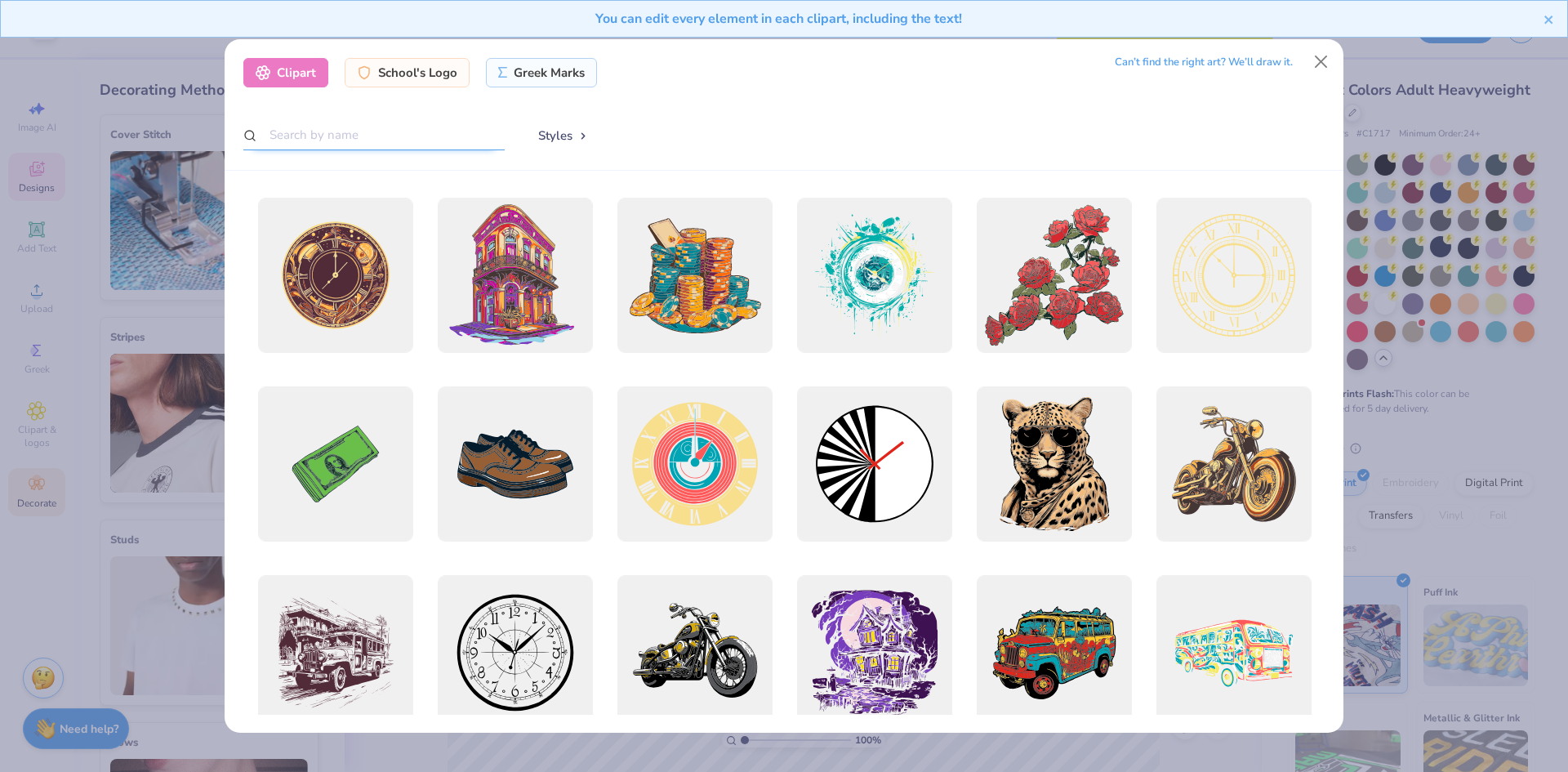
click at [383, 138] on input "text" at bounding box center [373, 135] width 261 height 30
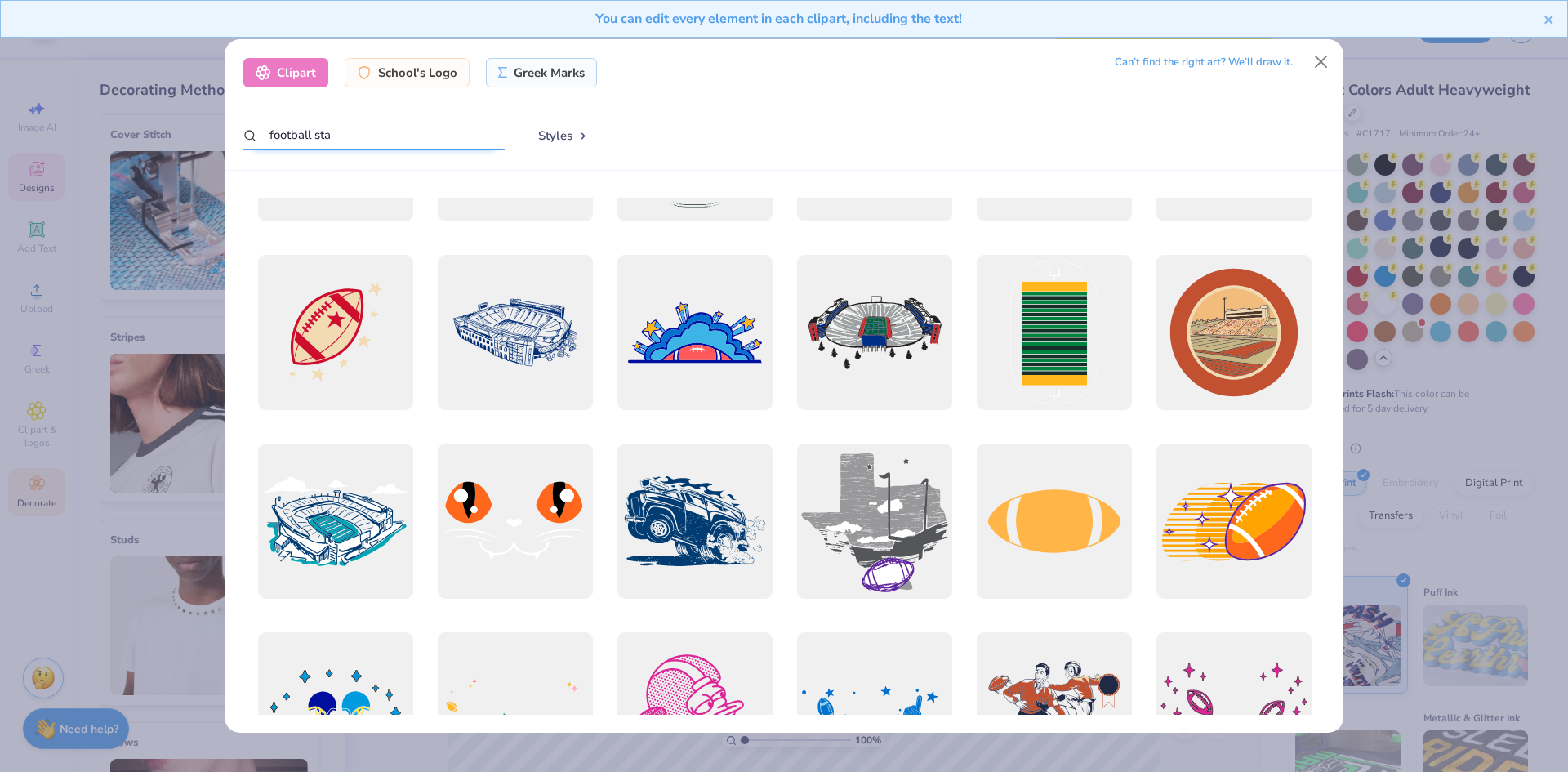
scroll to position [0, 0]
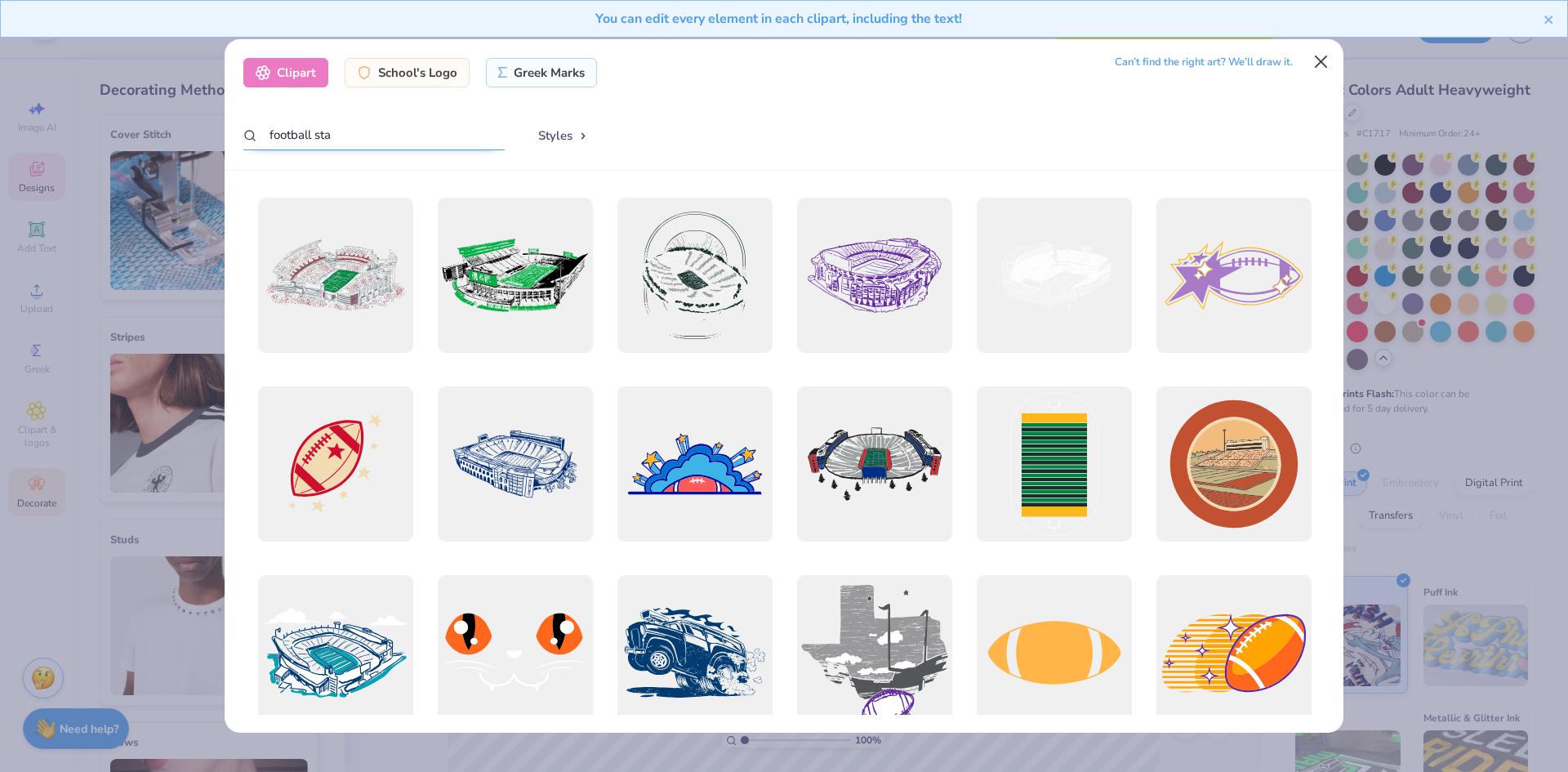
type input "football sta"
click at [1321, 53] on button "Close" at bounding box center [1320, 62] width 31 height 31
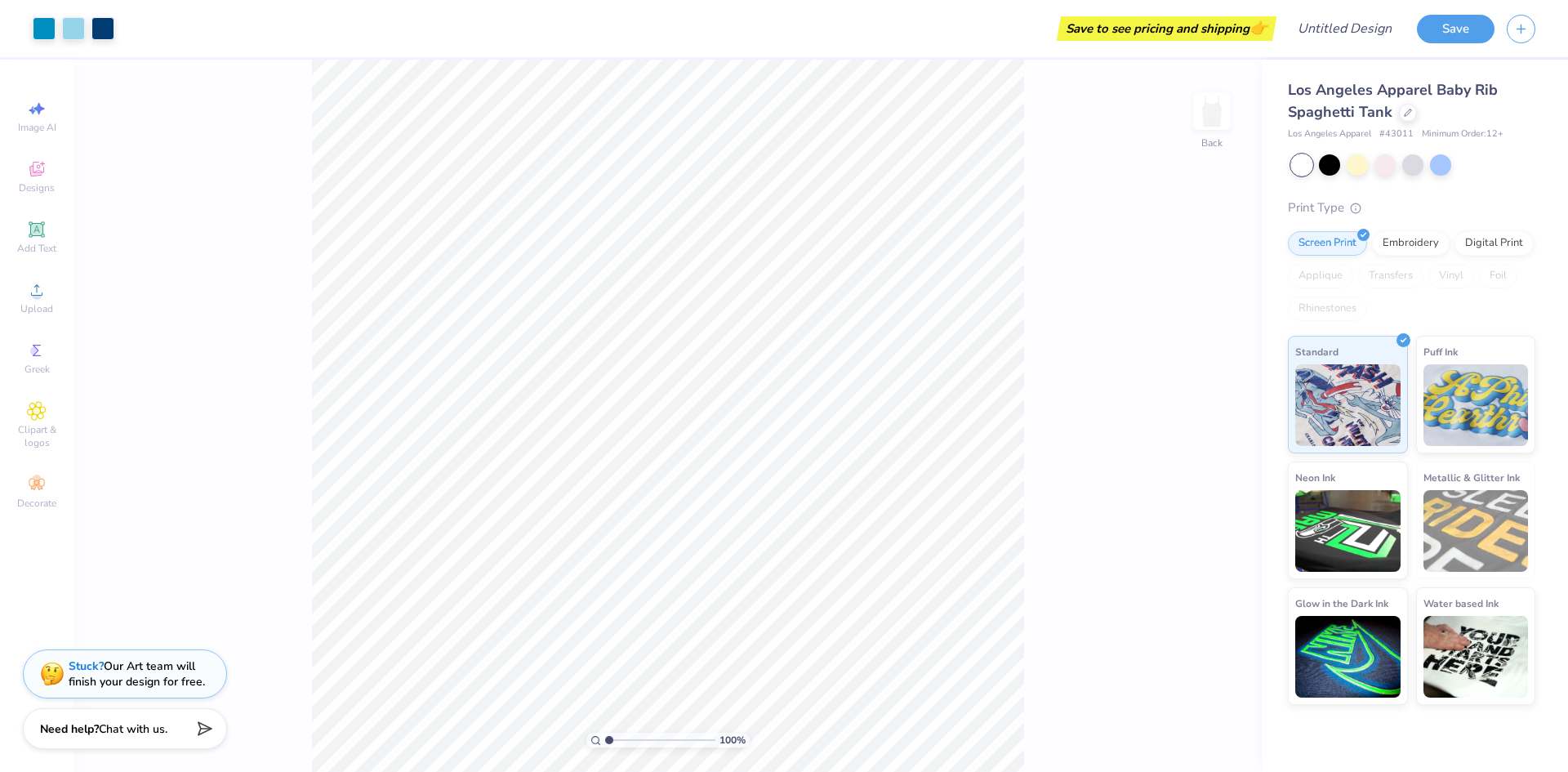
click at [1396, 114] on div "Los Angeles Apparel Baby Rib Spaghetti Tank" at bounding box center [1411, 101] width 248 height 44
click at [1404, 113] on icon at bounding box center [1408, 111] width 8 height 8
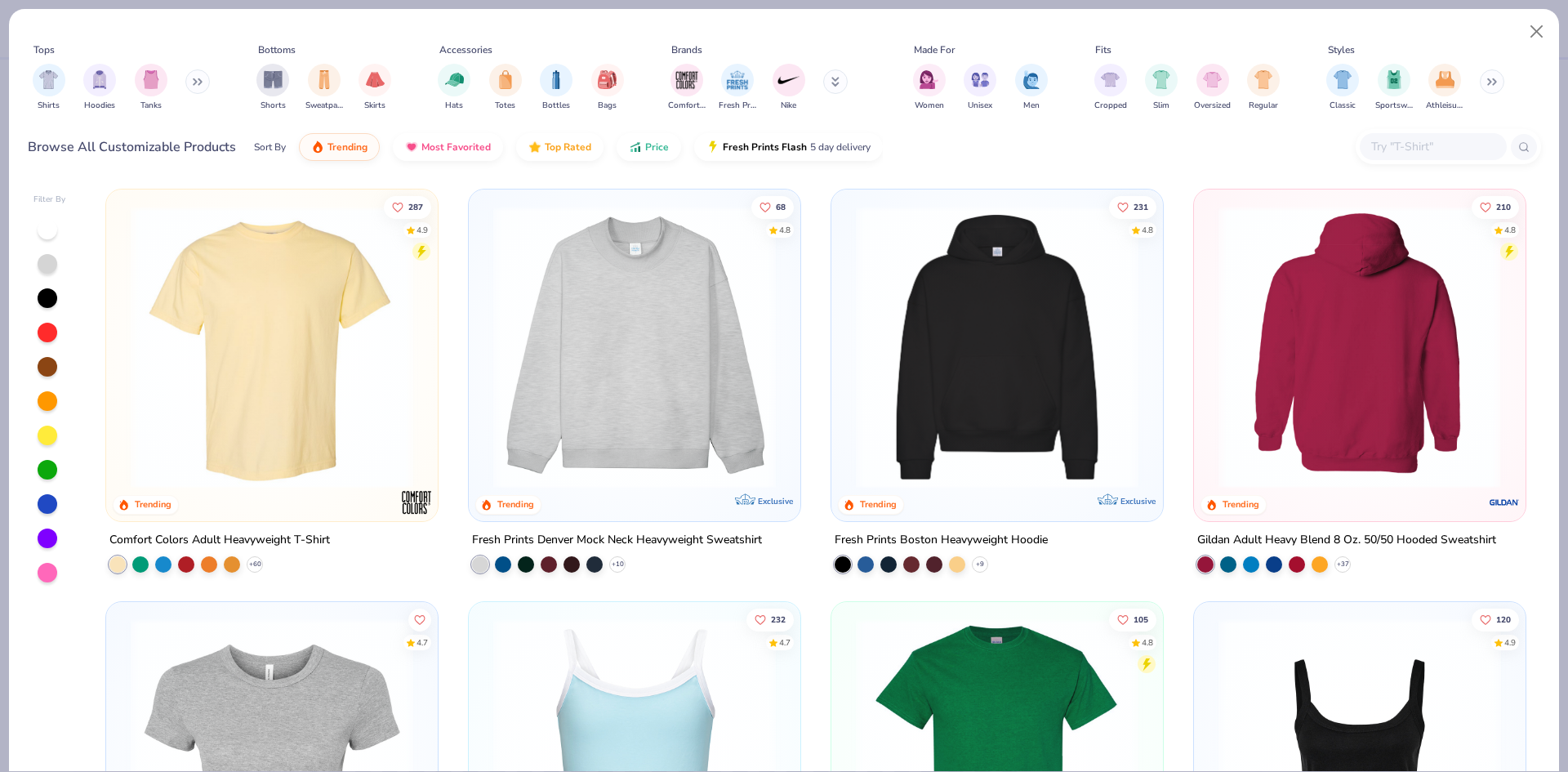
click at [327, 350] on img at bounding box center [272, 347] width 299 height 283
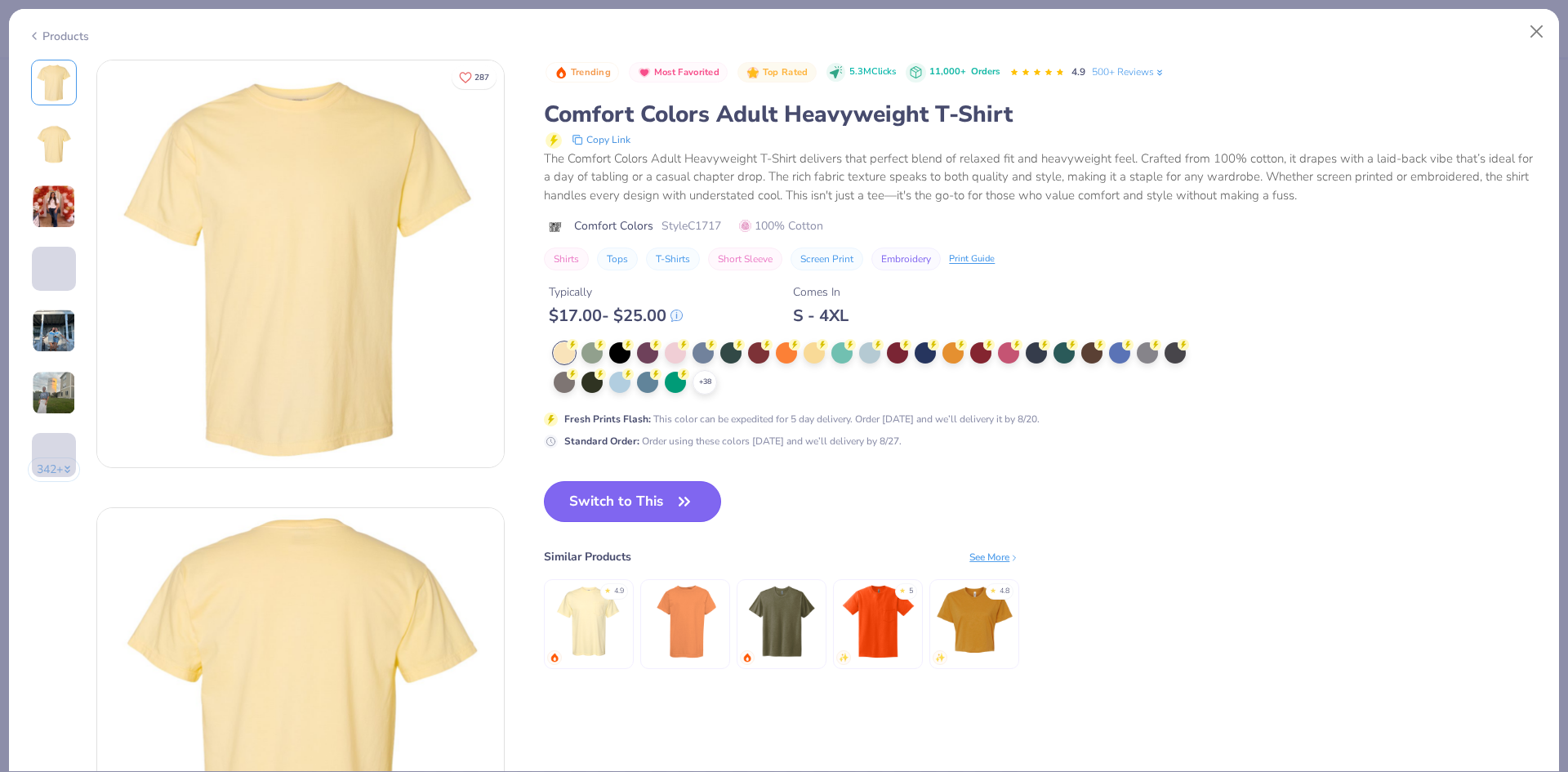
click at [679, 502] on icon "button" at bounding box center [684, 501] width 23 height 23
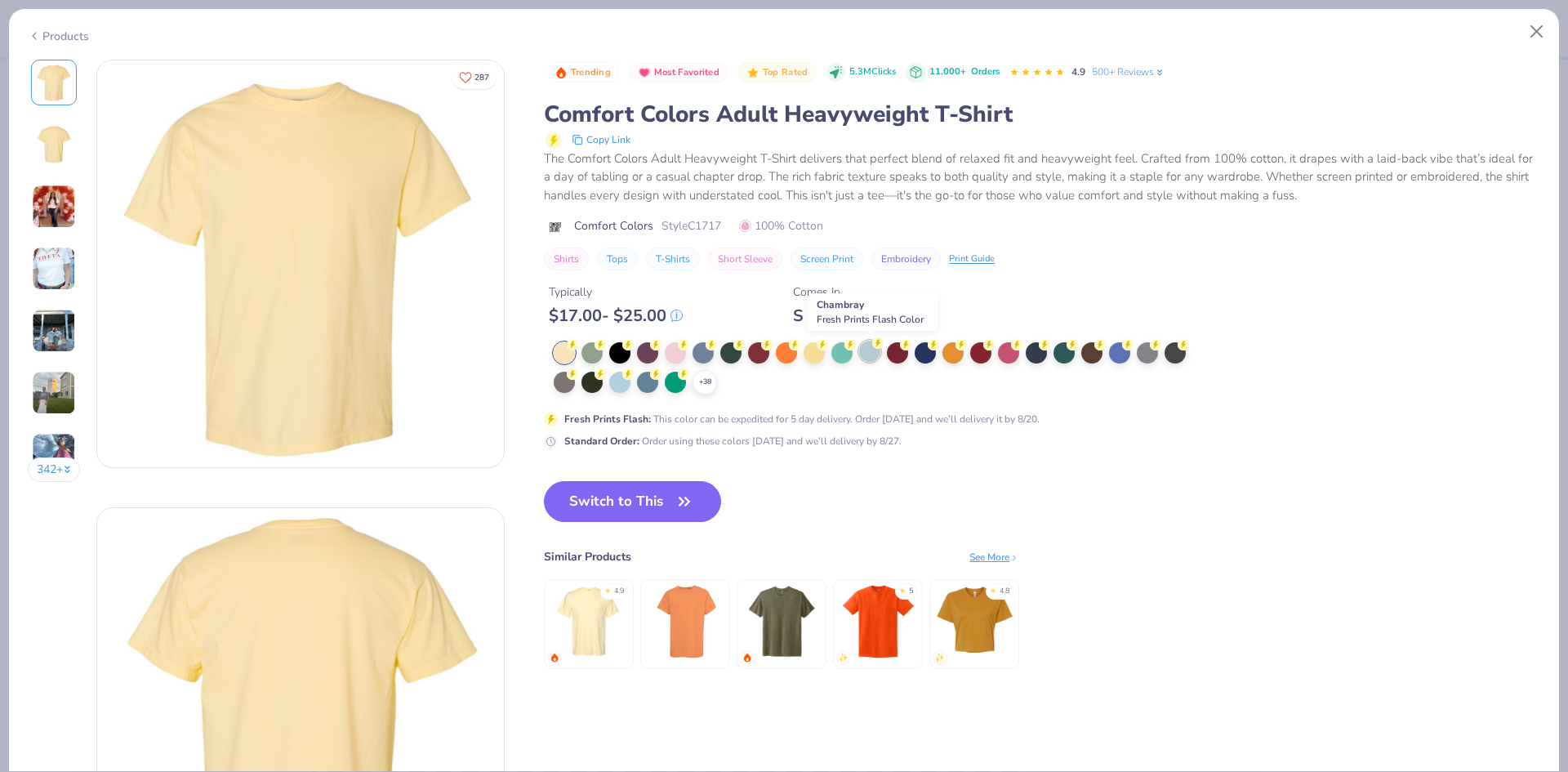
click at [868, 358] on div at bounding box center [869, 350] width 21 height 21
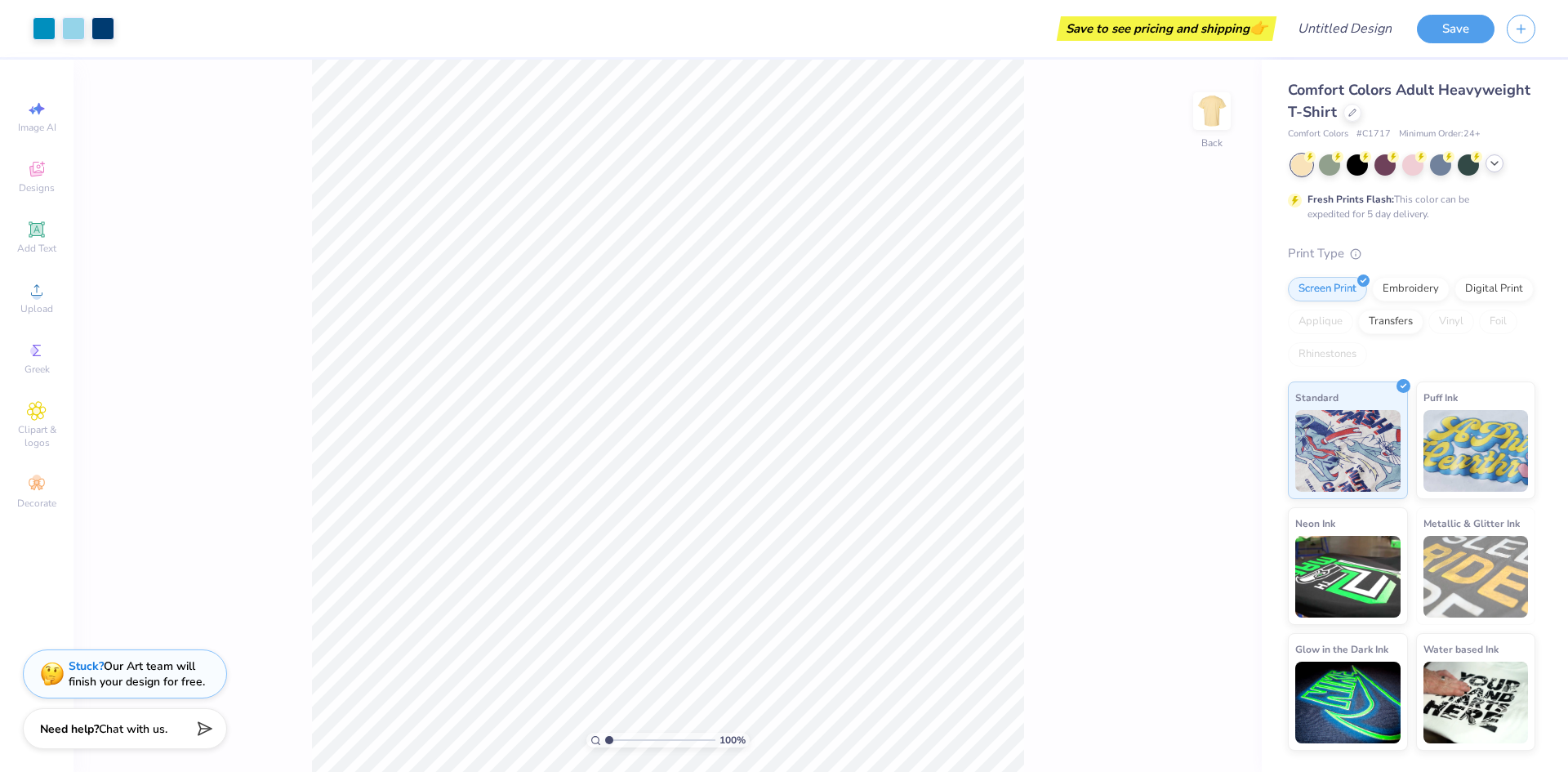
click at [1494, 166] on icon at bounding box center [1495, 163] width 13 height 13
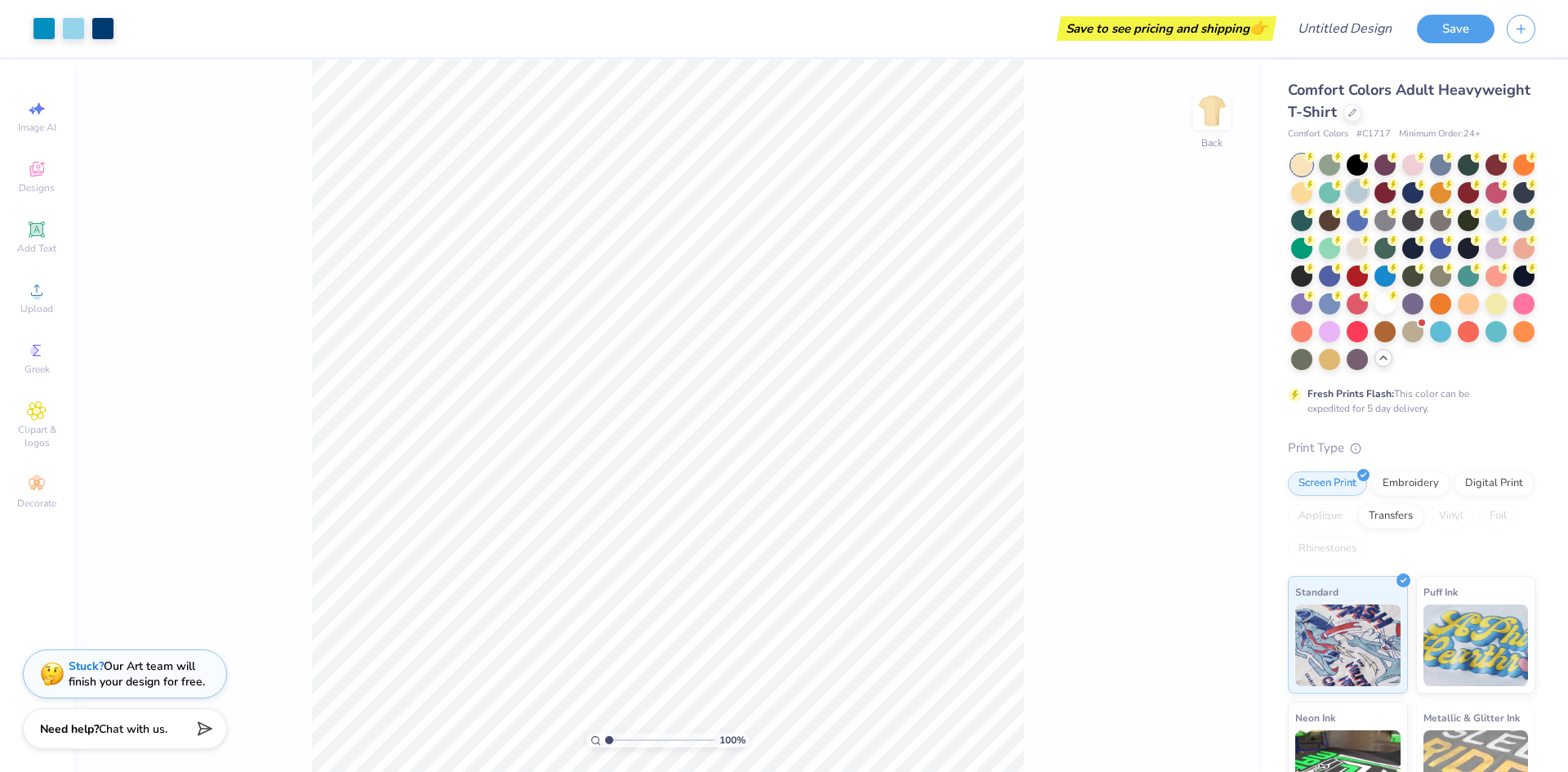
click at [1368, 193] on div at bounding box center [1356, 190] width 21 height 21
